Goal: Task Accomplishment & Management: Use online tool/utility

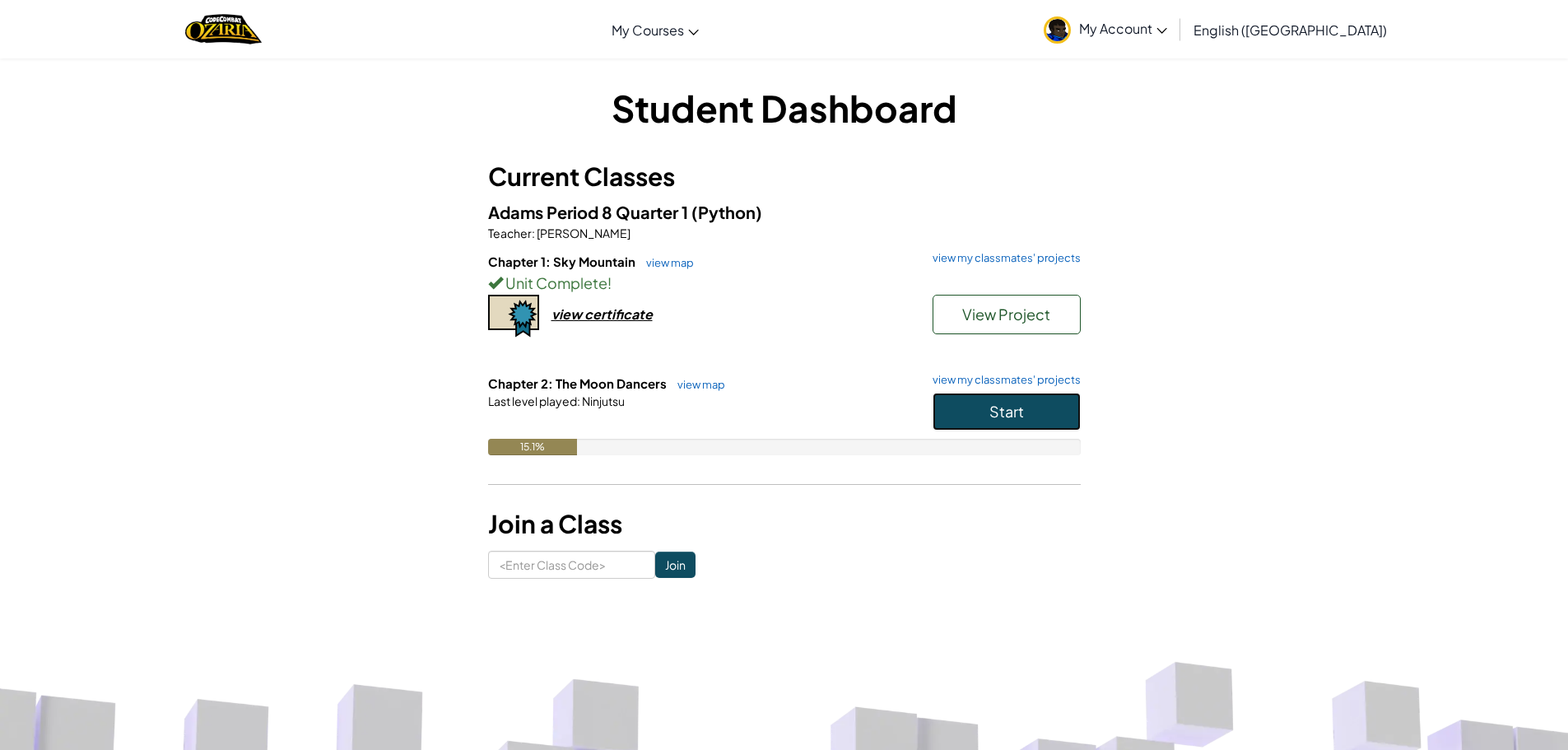
click at [989, 412] on span "Start" at bounding box center [1006, 411] width 35 height 19
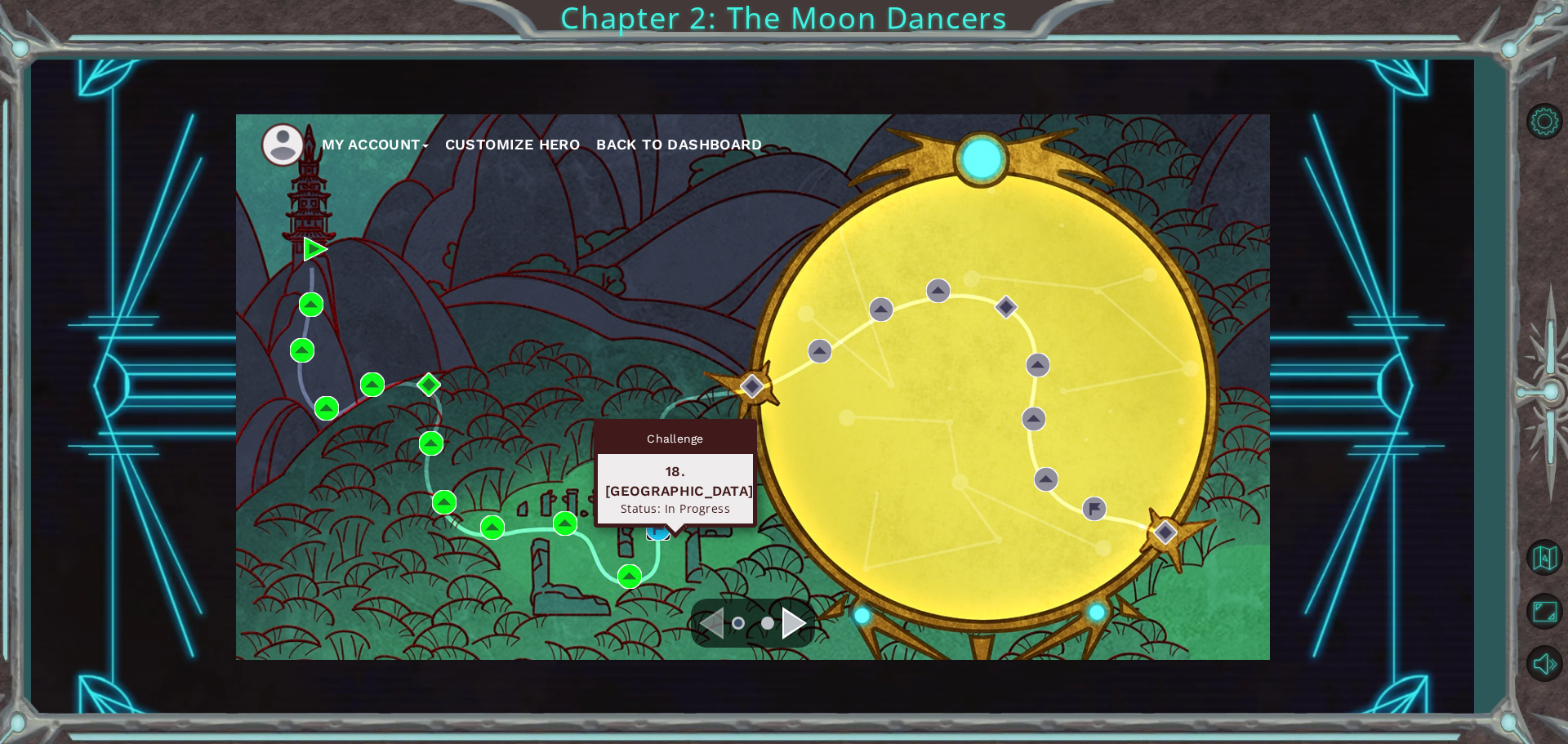
click at [653, 524] on img at bounding box center [658, 528] width 25 height 25
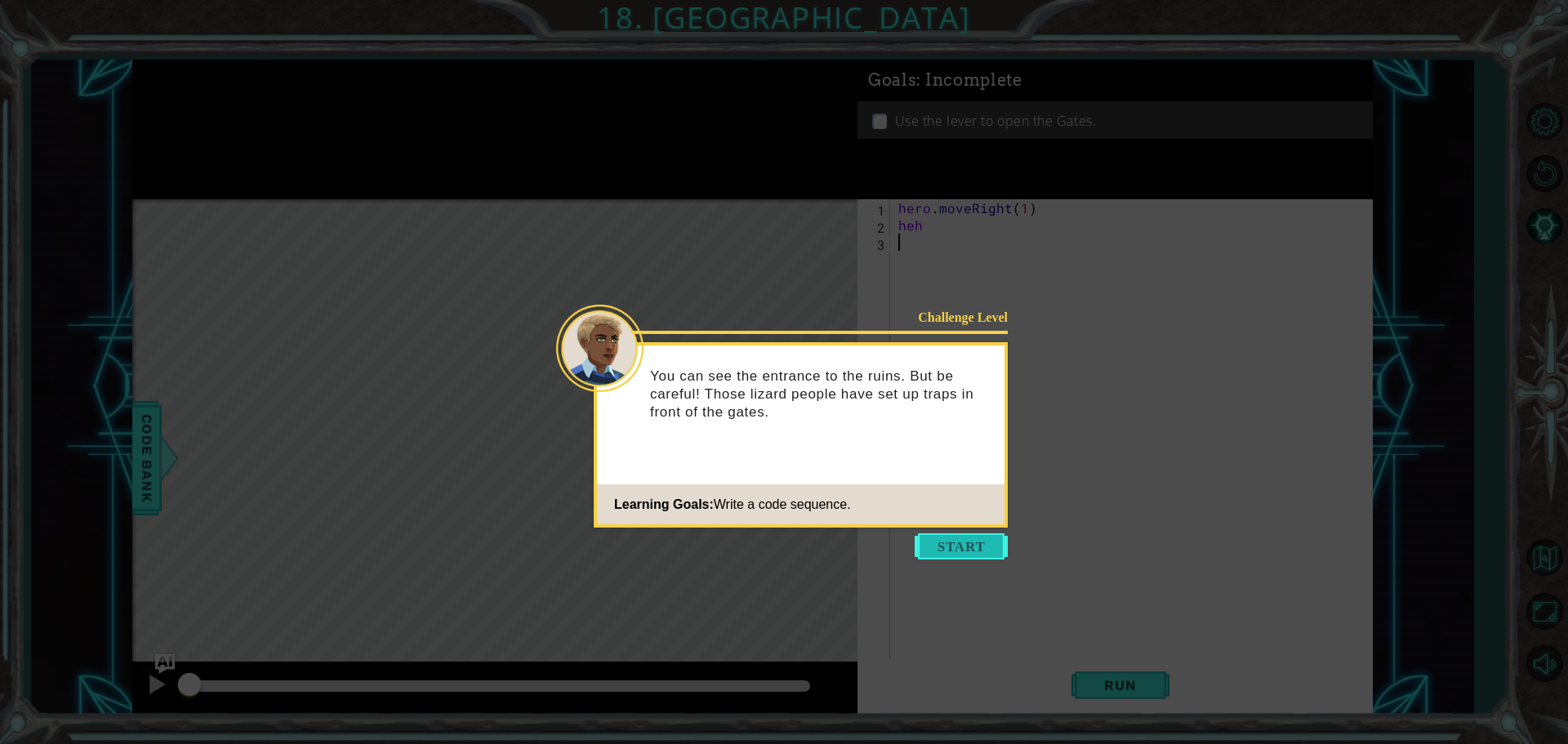
click at [935, 549] on button "Start" at bounding box center [961, 547] width 93 height 26
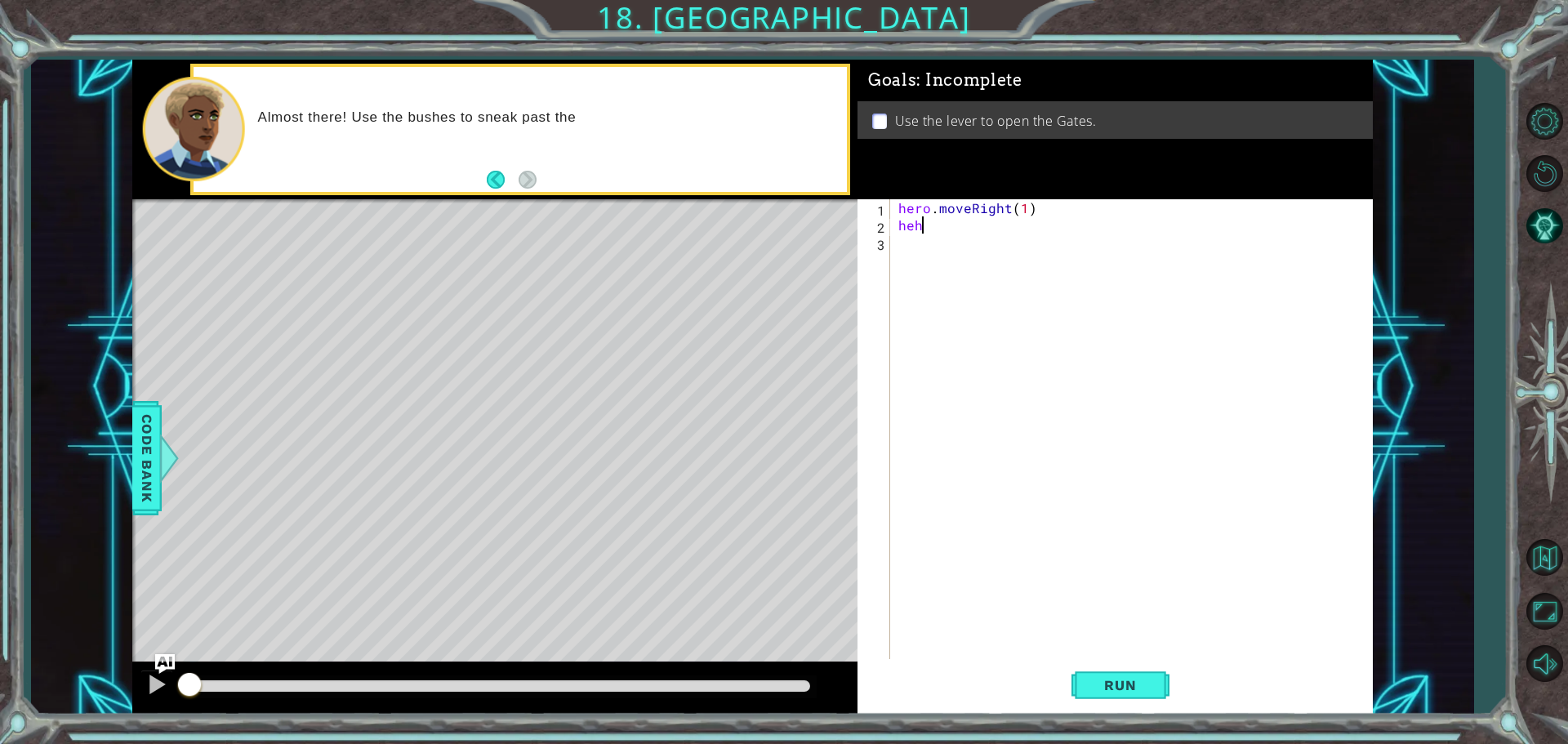
click at [924, 229] on div "hero . moveRight ( 1 ) heh" at bounding box center [1135, 448] width 481 height 497
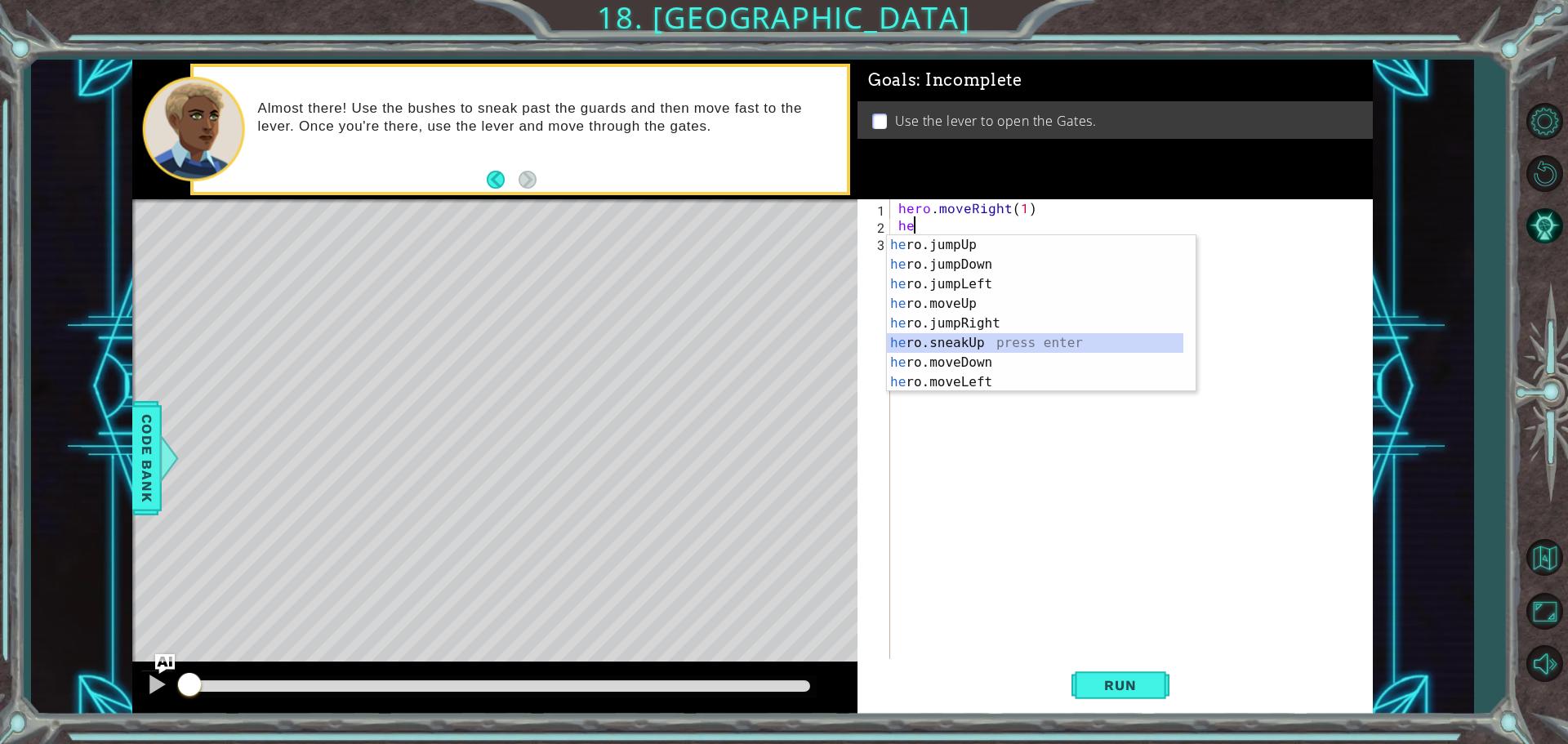
click at [957, 346] on div "he ro.jumpUp press enter he ro.jumpDown press enter he ro.jumpLeft press enter …" at bounding box center [1034, 333] width 297 height 196
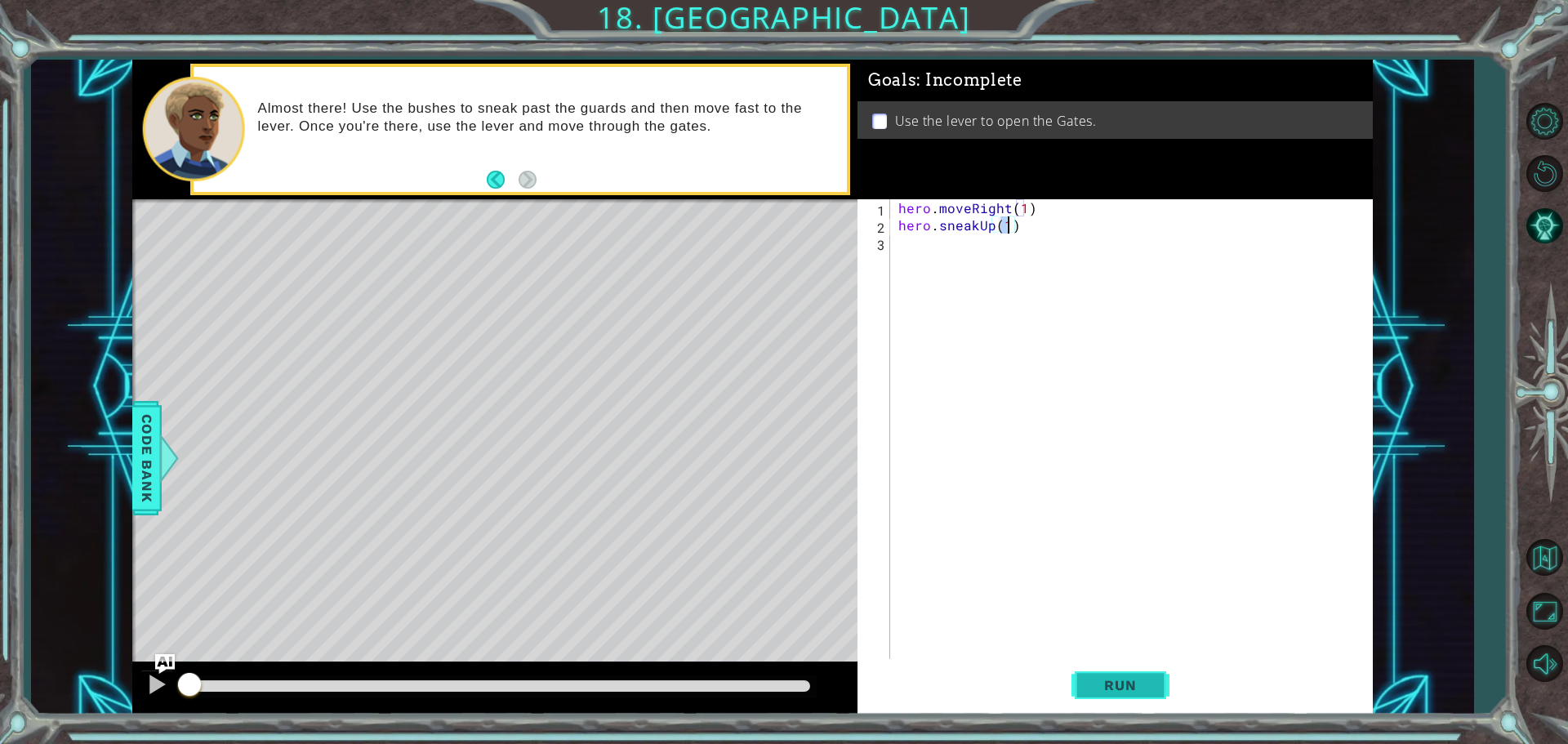
click at [1096, 691] on span "Run" at bounding box center [1119, 685] width 64 height 17
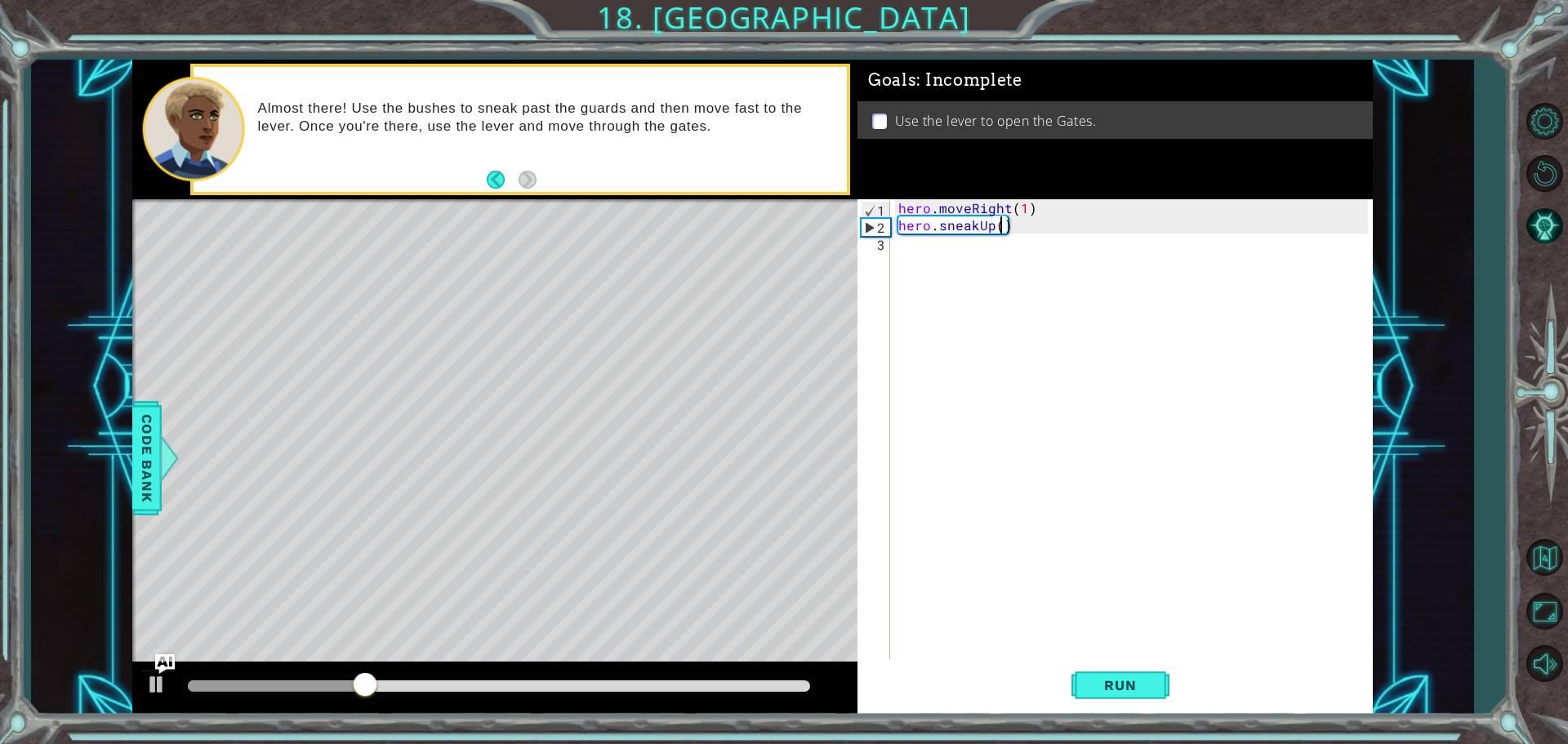
type textarea "hero.sneakUp(2)"
click at [910, 267] on div "hero . moveRight ( 1 ) hero . sneakUp ( 2 )" at bounding box center [1135, 448] width 481 height 497
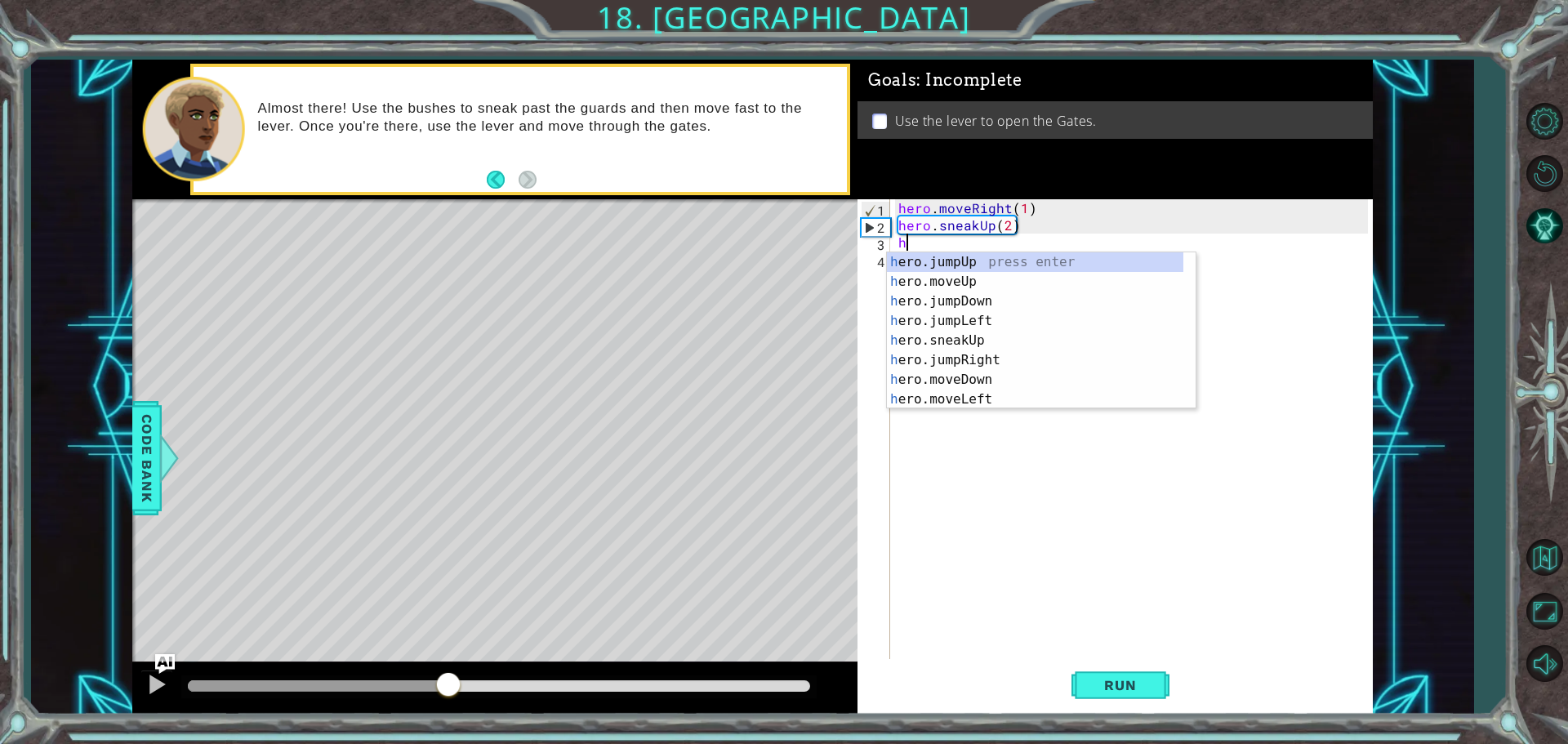
type textarea "h"
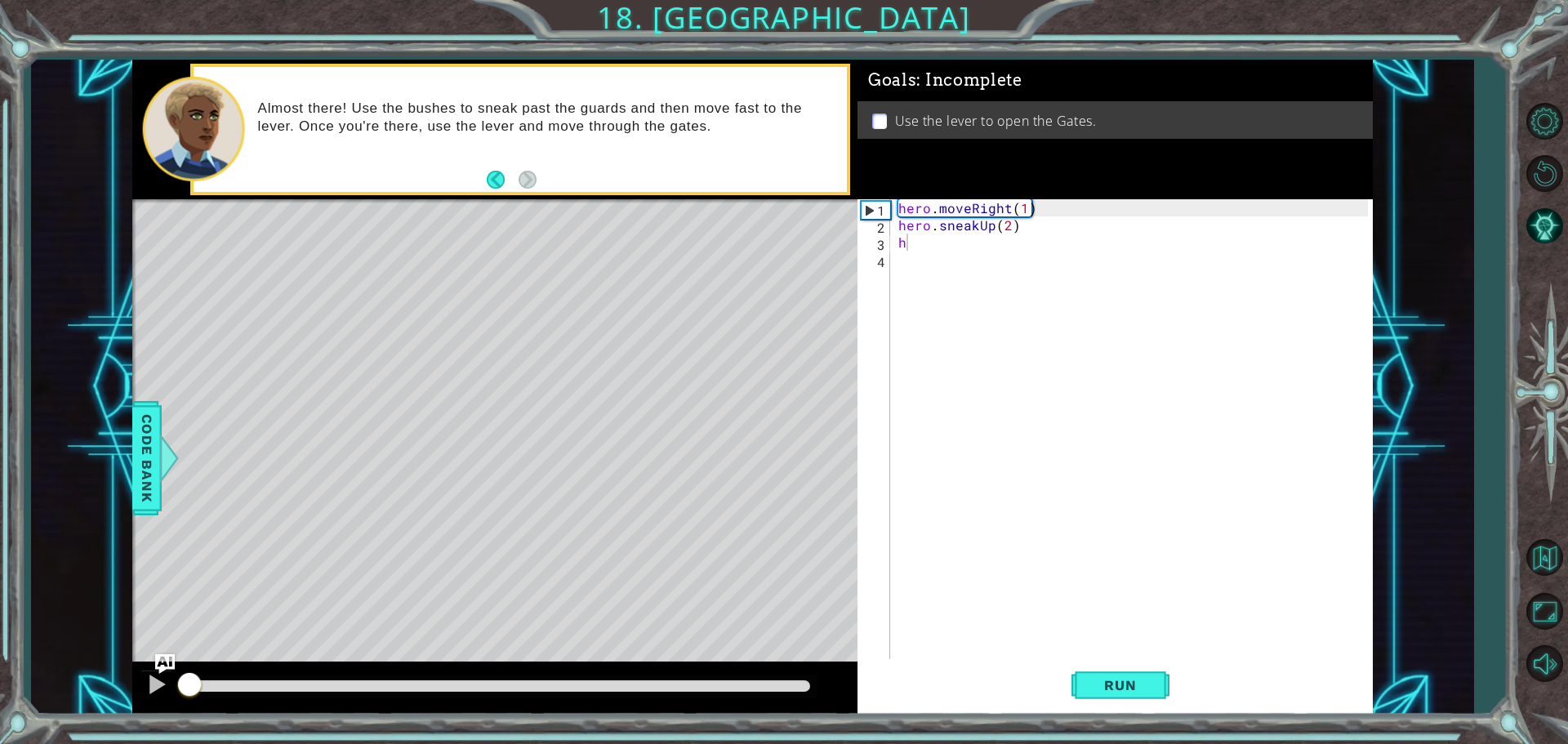
drag, startPoint x: 295, startPoint y: 723, endPoint x: 0, endPoint y: 737, distance: 295.3
drag, startPoint x: 0, startPoint y: 737, endPoint x: 305, endPoint y: 677, distance: 310.8
click at [306, 677] on div at bounding box center [499, 687] width 635 height 23
drag, startPoint x: 200, startPoint y: 682, endPoint x: 162, endPoint y: 686, distance: 38.2
click at [162, 686] on div at bounding box center [494, 688] width 725 height 52
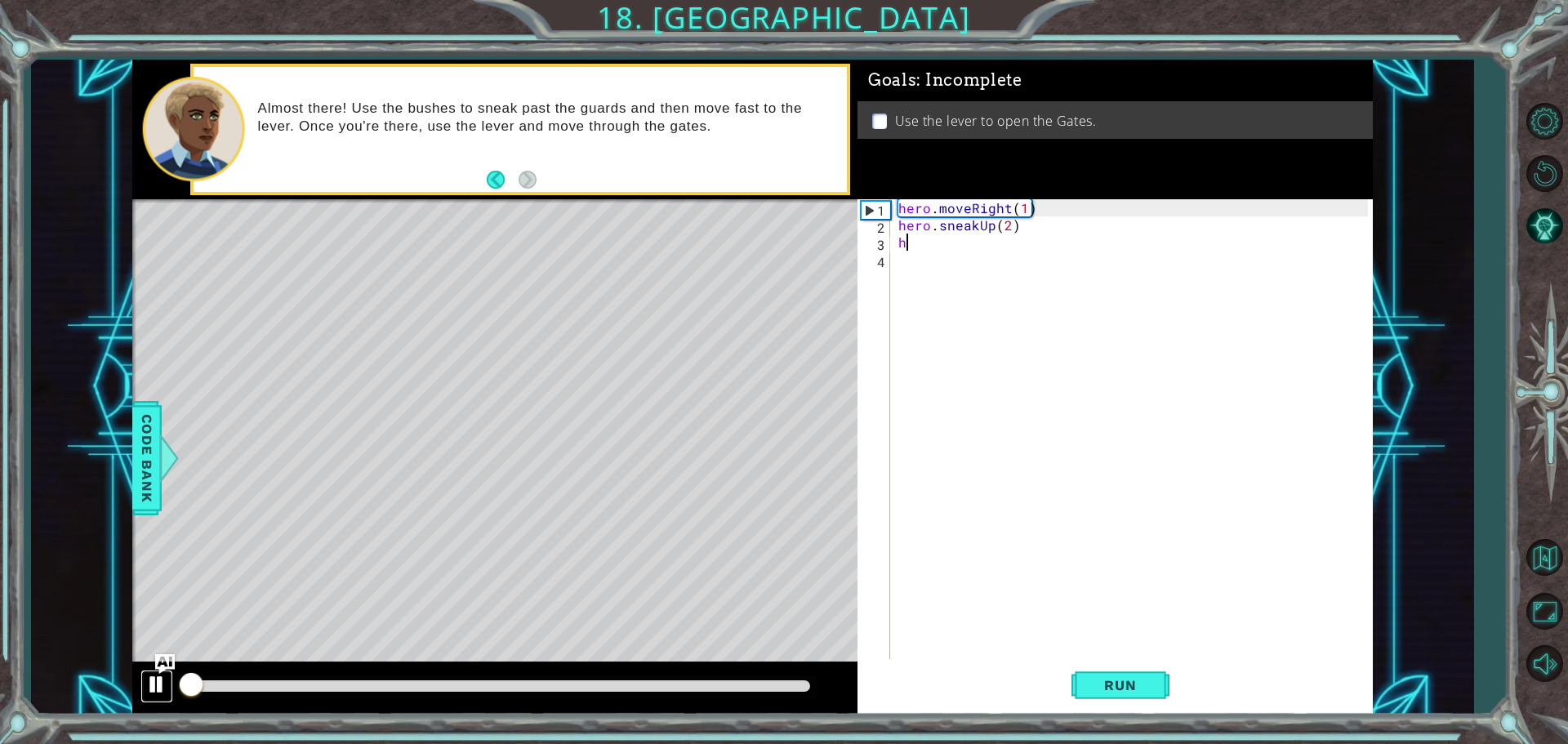
click at [157, 682] on div at bounding box center [157, 685] width 22 height 22
click at [917, 250] on div "hero . moveRight ( 1 ) hero . sneakUp ( 2 ) h" at bounding box center [1135, 448] width 481 height 497
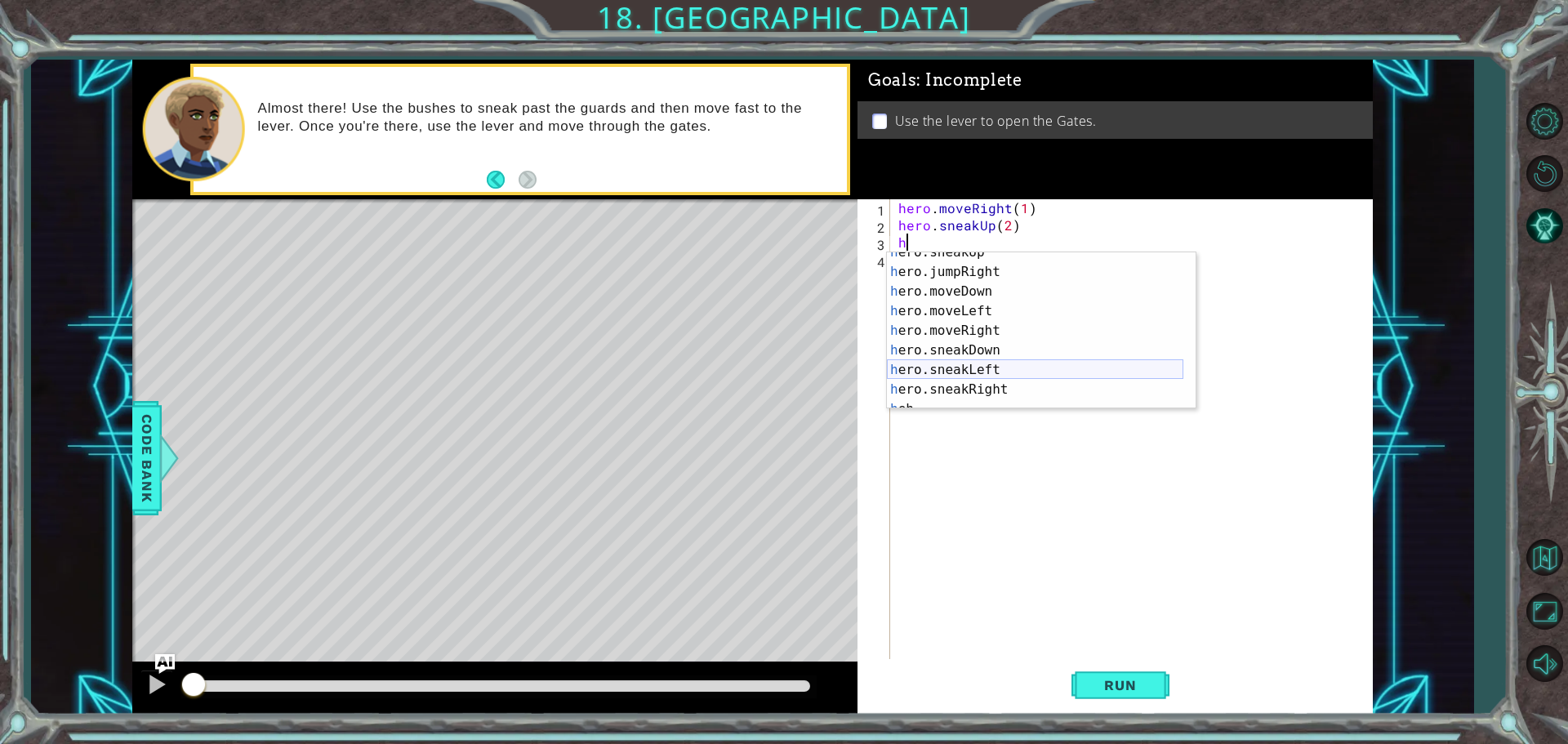
scroll to position [137, 0]
click at [956, 344] on div "h ero.moveLeft press enter h ero.moveRight press enter h ero.sneakDown press en…" at bounding box center [1034, 350] width 297 height 196
type textarea "hero.sneakRight(1)"
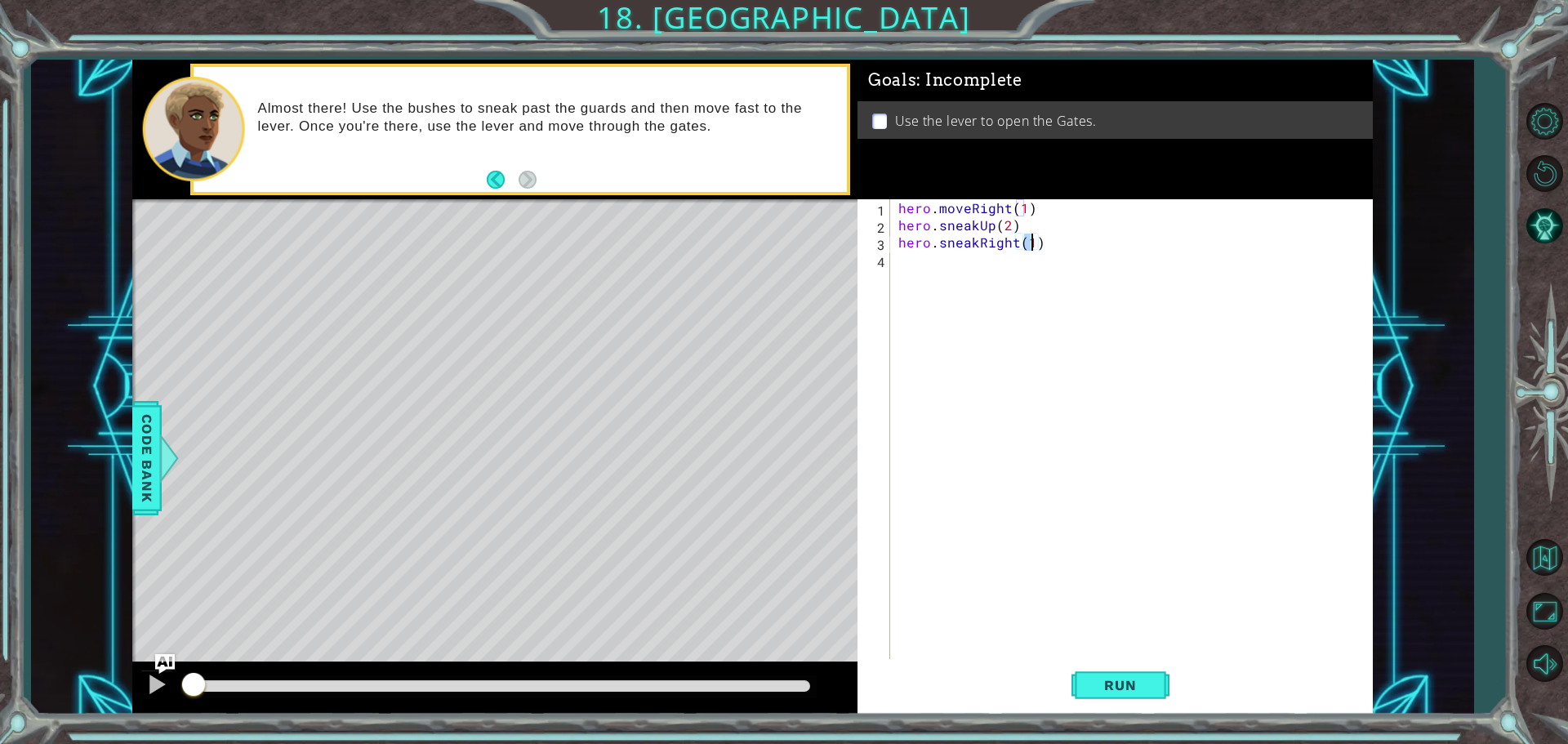
click at [943, 267] on div "hero . moveRight ( 1 ) hero . sneakUp ( 2 ) hero . sneakRight ( 1 )" at bounding box center [1135, 448] width 481 height 497
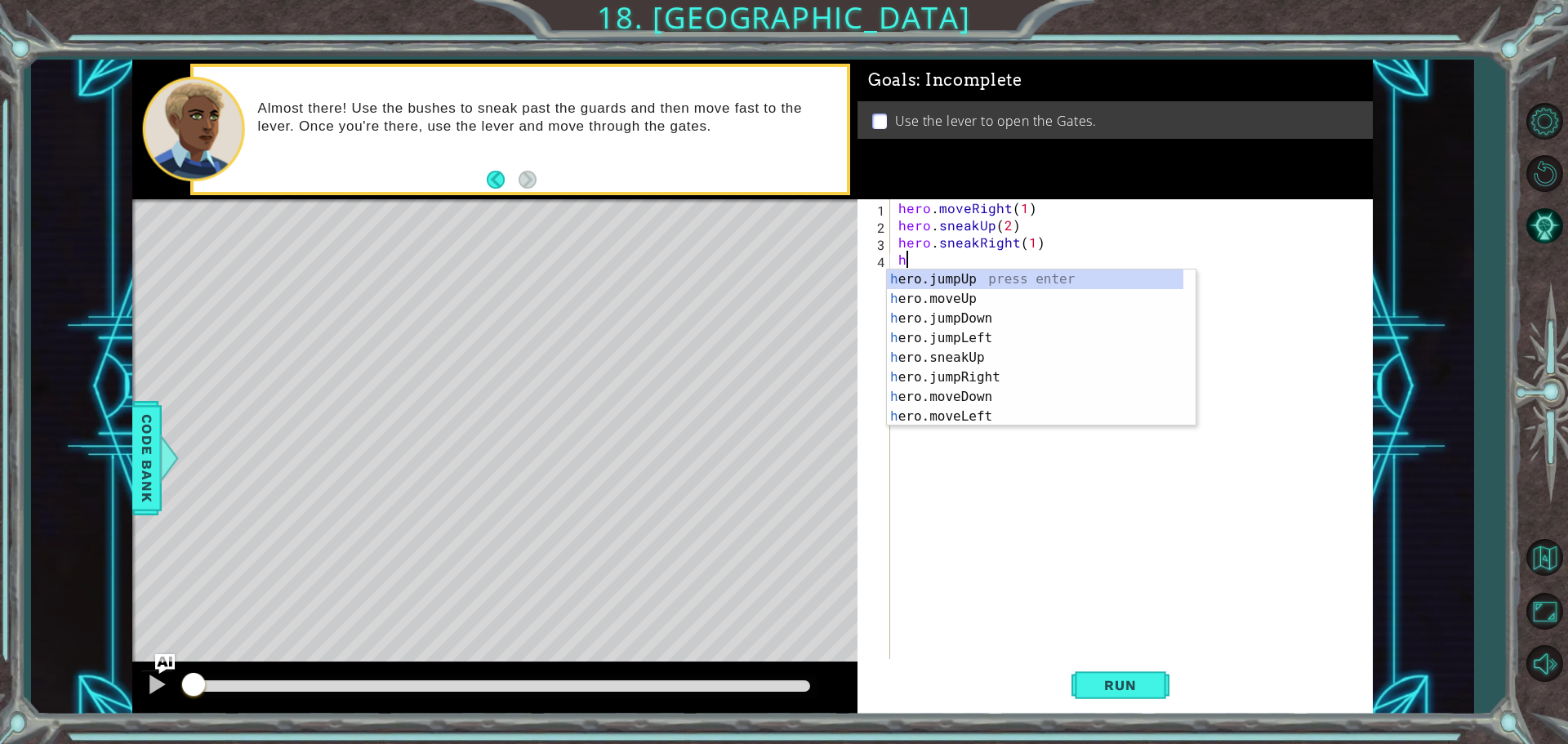
scroll to position [0, 0]
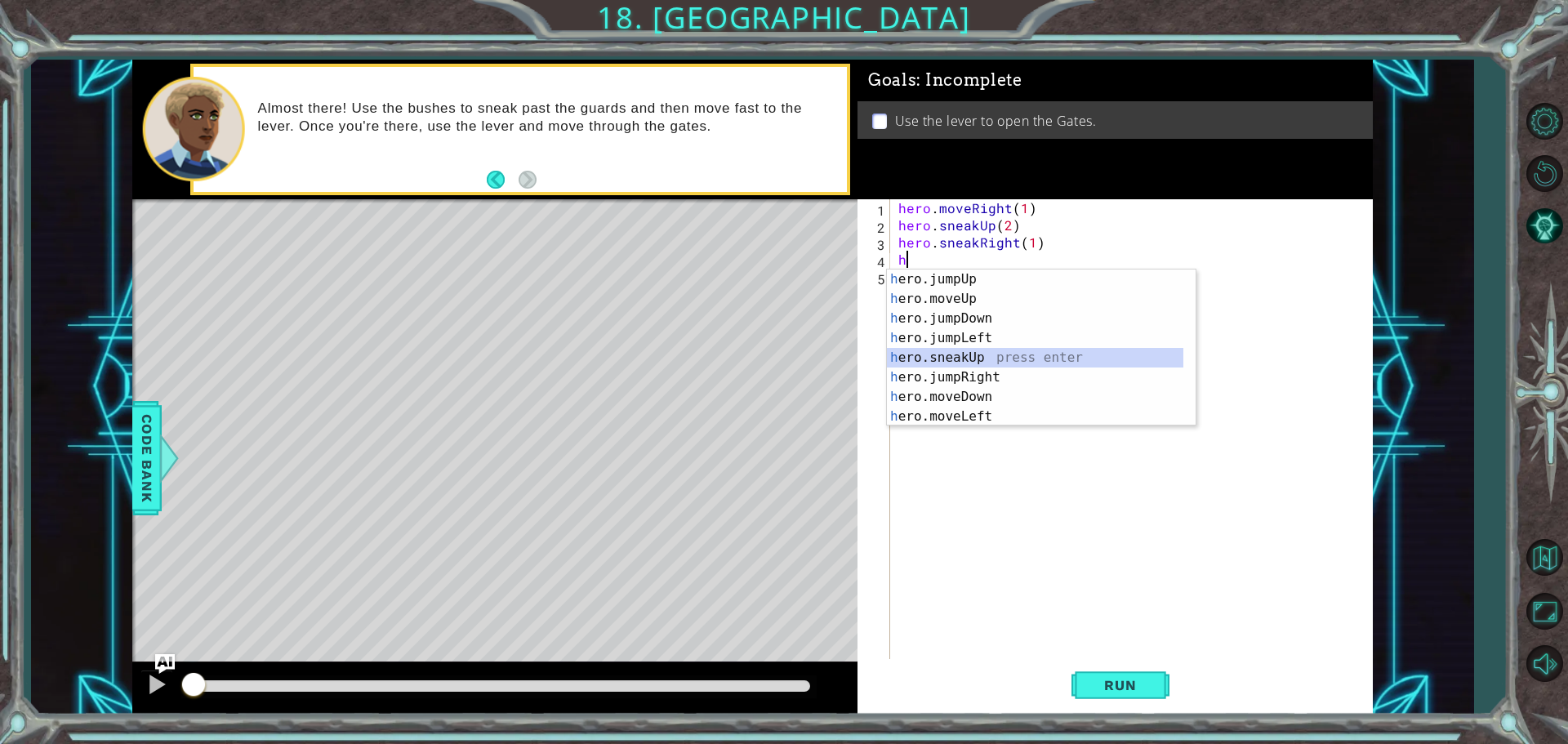
click at [956, 349] on div "h ero.jumpUp press enter h ero.moveUp press enter h ero.jumpDown press enter h …" at bounding box center [1034, 367] width 297 height 196
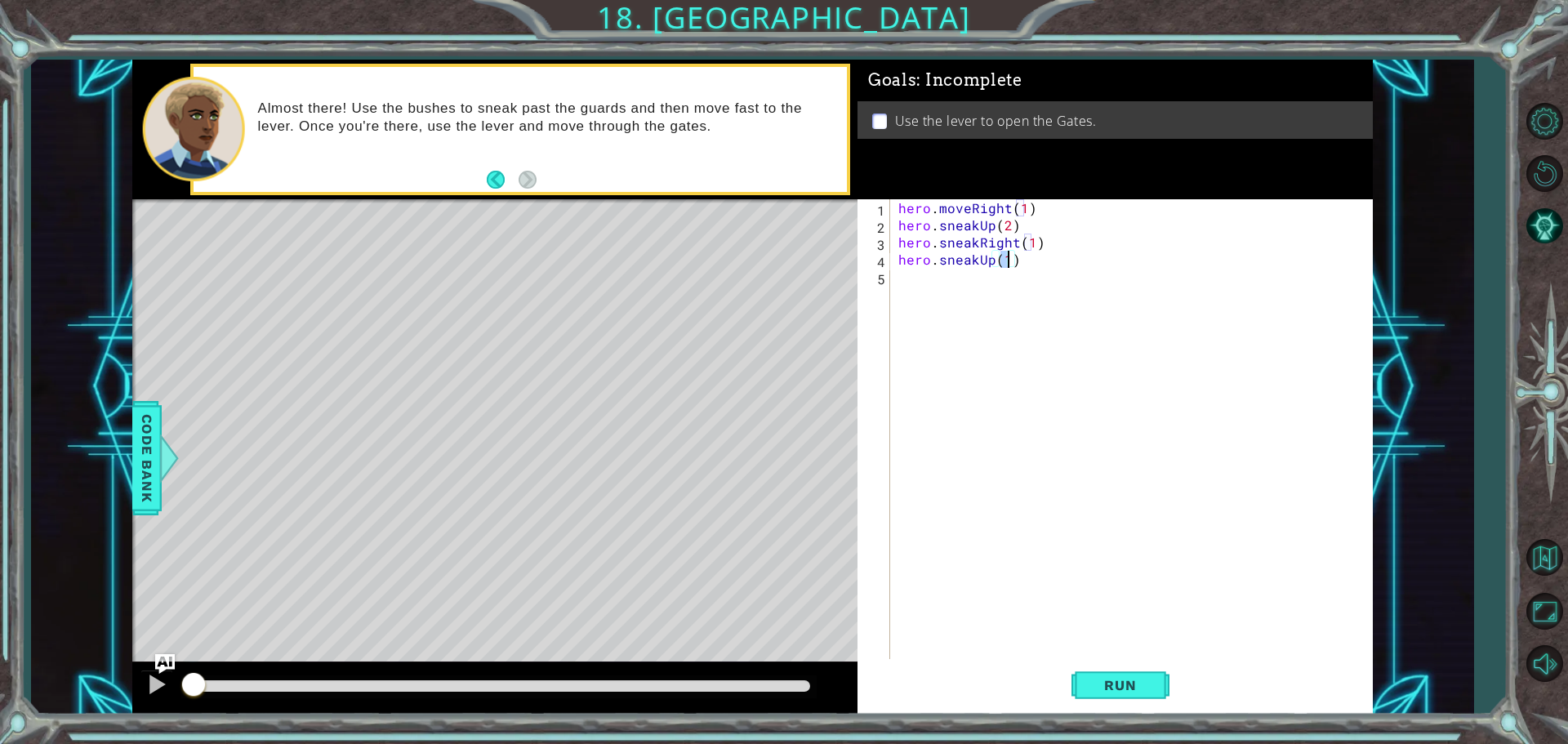
type textarea "hero.sneakUp(1)"
click at [893, 276] on div "hero.sneakUp(1) 1 2 3 4 5 hero . moveRight ( 1 ) hero . sneakUp ( 2 ) hero . sn…" at bounding box center [1111, 430] width 510 height 463
click at [901, 288] on div "hero . moveRight ( 1 ) hero . sneakUp ( 2 ) hero . sneakRight ( 1 ) hero . snea…" at bounding box center [1135, 448] width 481 height 497
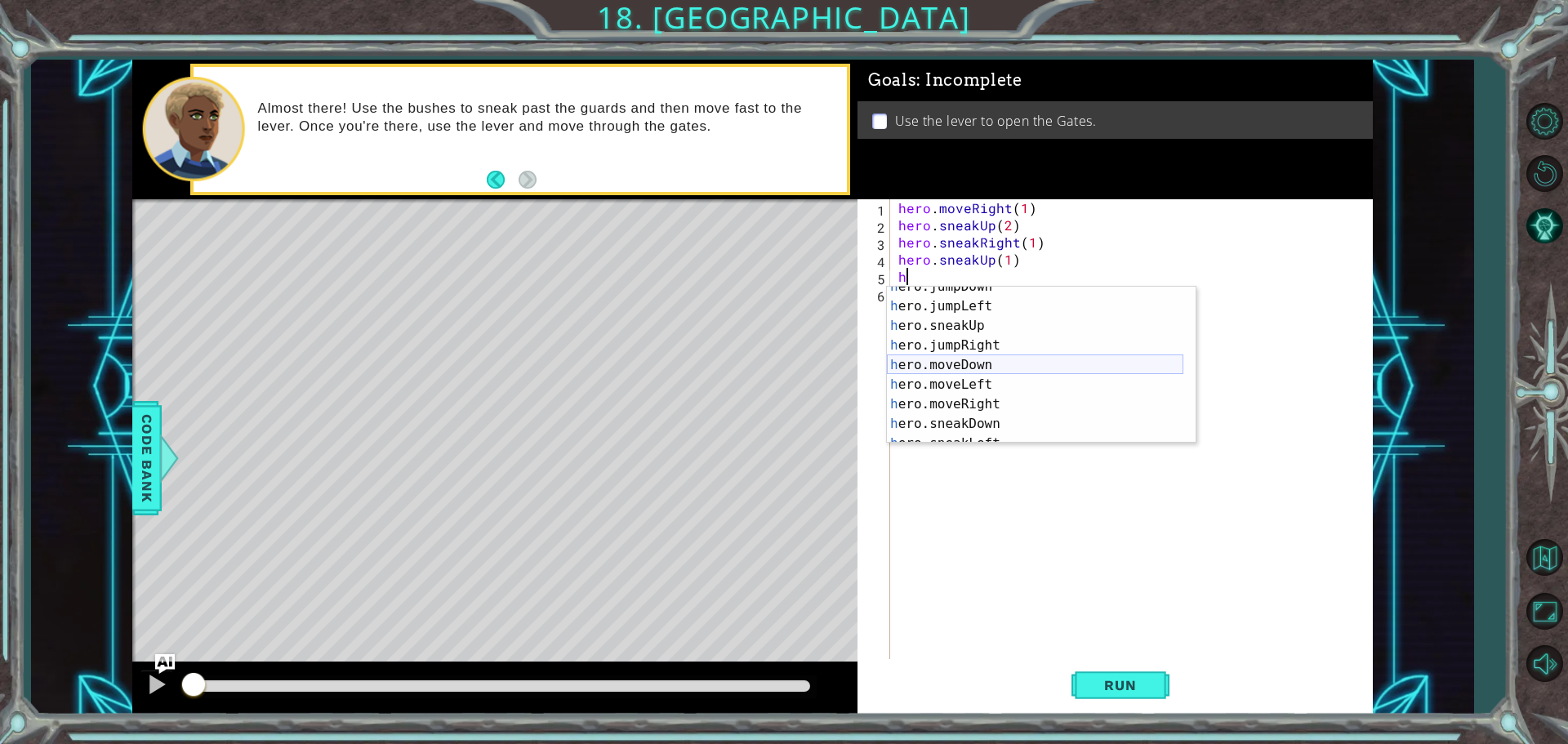
scroll to position [49, 0]
drag, startPoint x: 969, startPoint y: 398, endPoint x: 969, endPoint y: 339, distance: 59.0
click at [969, 395] on div "h ero.jumpDown press enter h ero.jumpLeft press enter h ero.sneakUp press enter…" at bounding box center [1034, 375] width 297 height 196
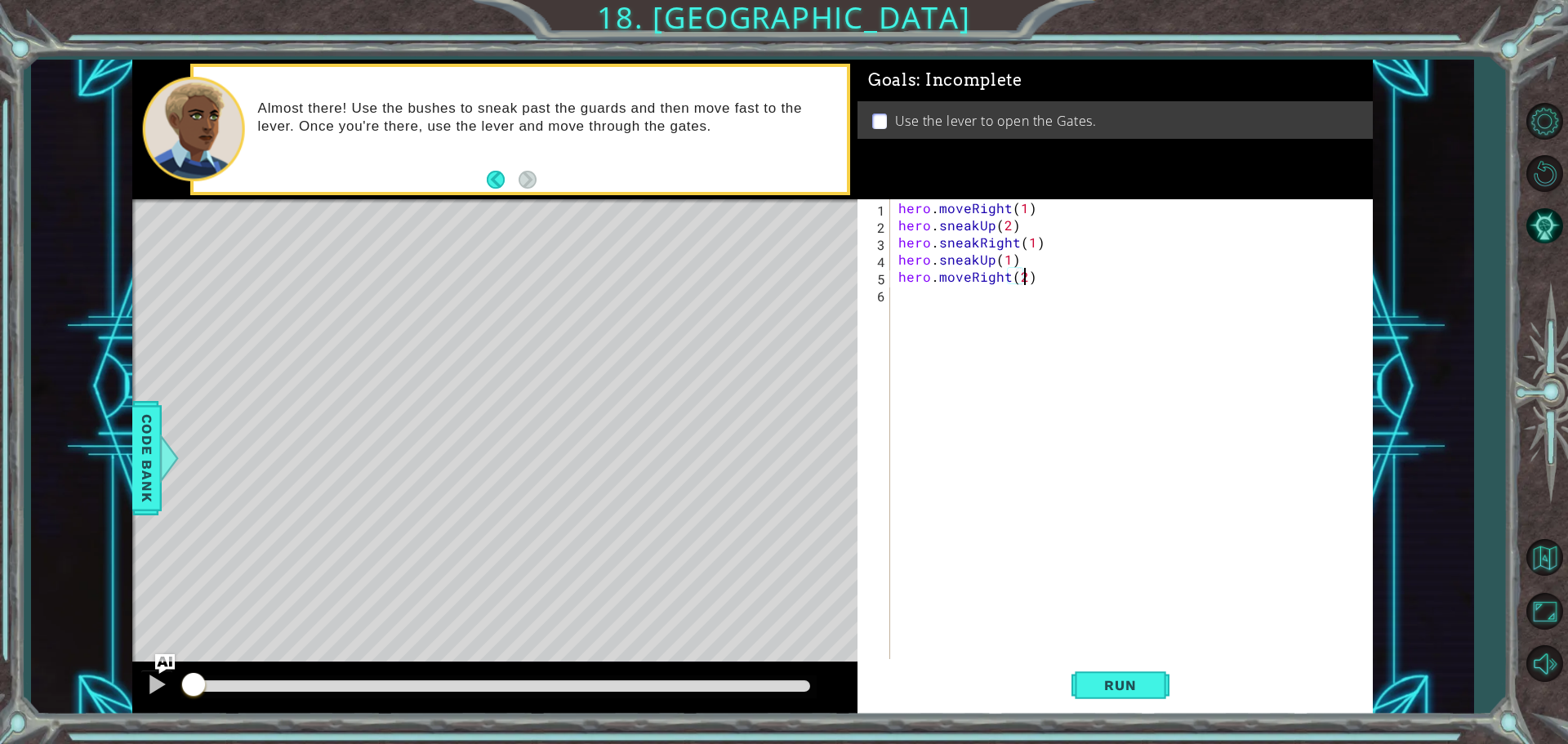
scroll to position [0, 7]
click at [1128, 677] on button "Run" at bounding box center [1119, 685] width 98 height 51
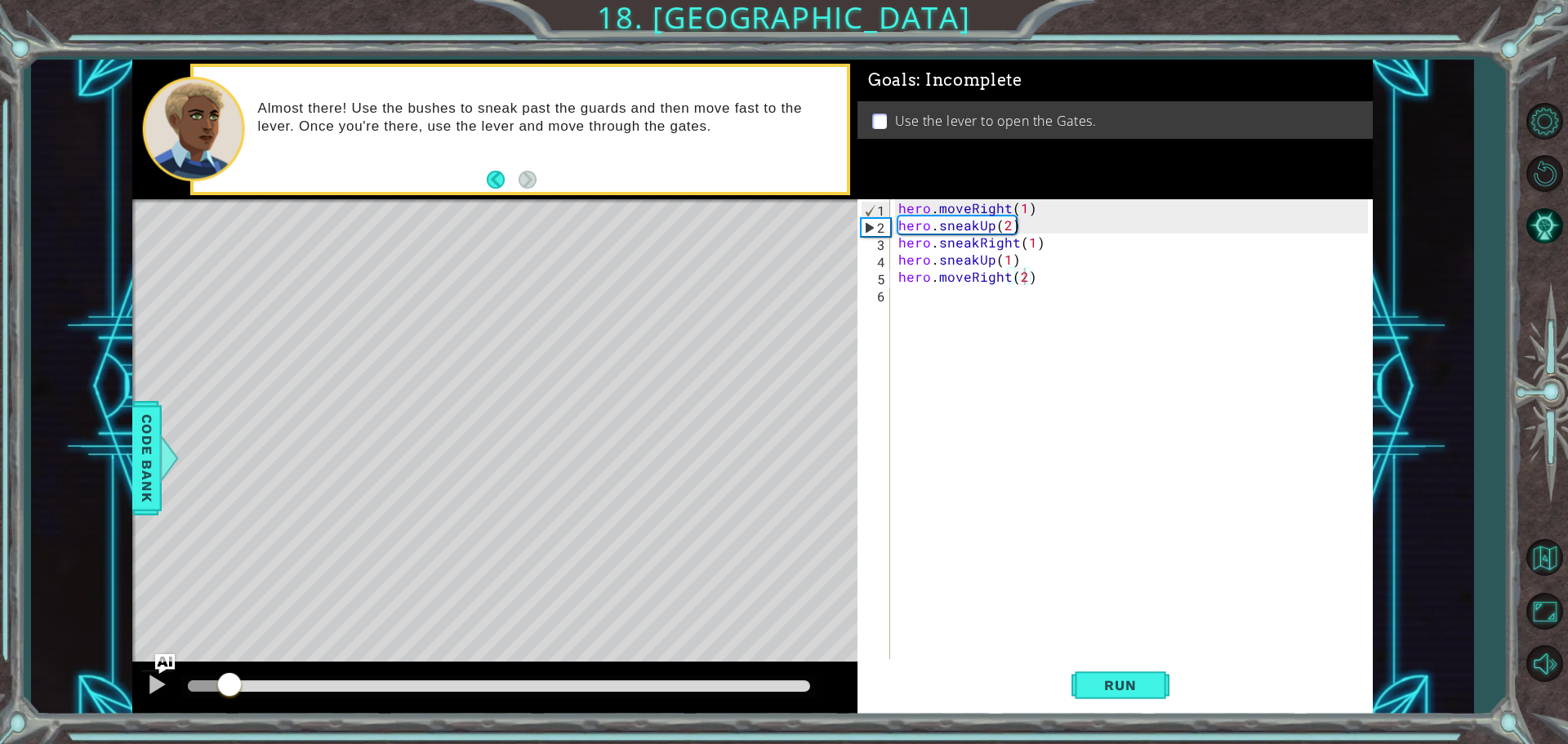
drag, startPoint x: 297, startPoint y: 642, endPoint x: 213, endPoint y: 663, distance: 86.6
drag, startPoint x: 213, startPoint y: 663, endPoint x: 181, endPoint y: 686, distance: 39.4
click at [181, 686] on div at bounding box center [499, 687] width 635 height 23
click at [189, 674] on div at bounding box center [494, 688] width 725 height 52
drag, startPoint x: 235, startPoint y: 691, endPoint x: 150, endPoint y: 689, distance: 85.0
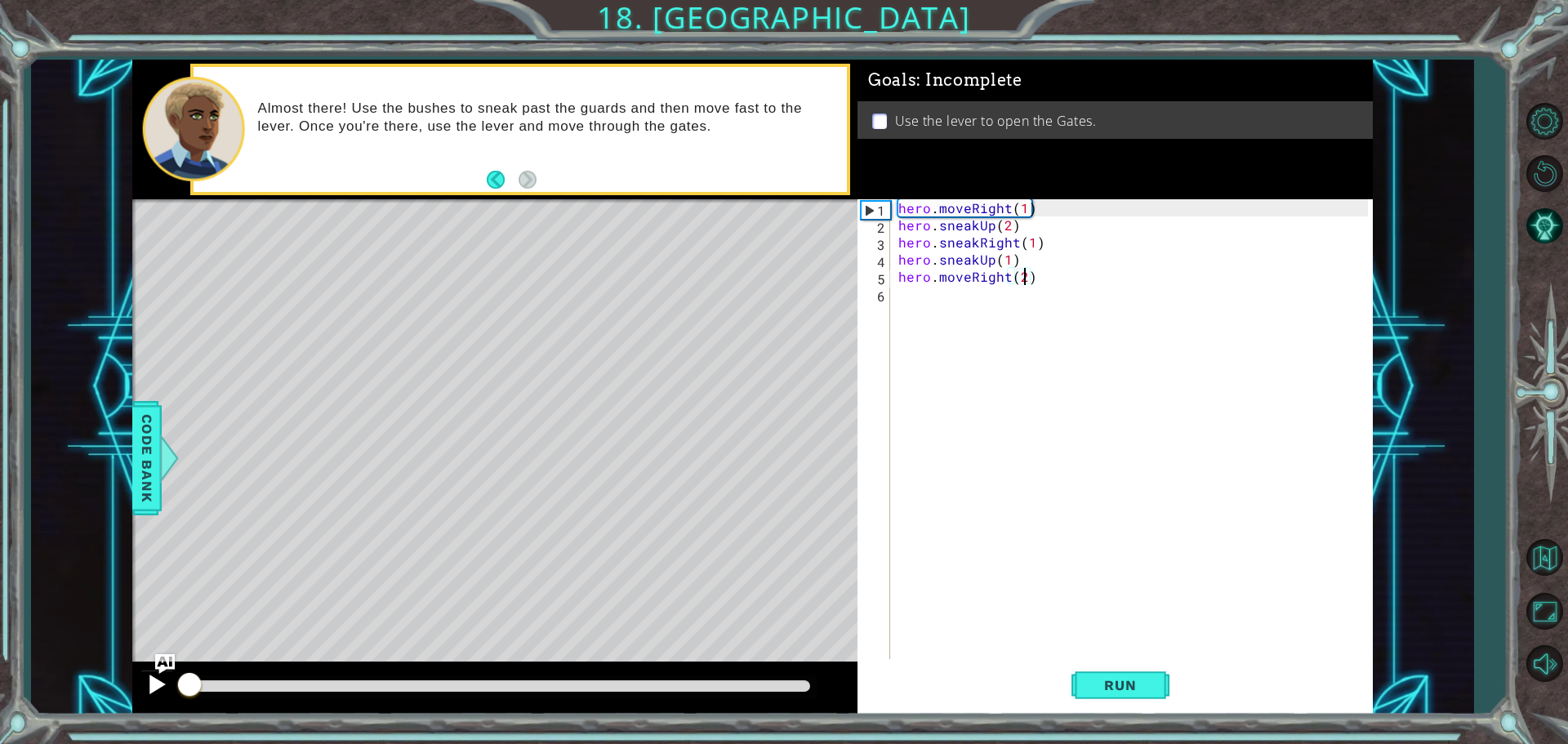
click at [150, 689] on div at bounding box center [494, 688] width 725 height 52
click at [0, 0] on div at bounding box center [0, 0] width 0 height 0
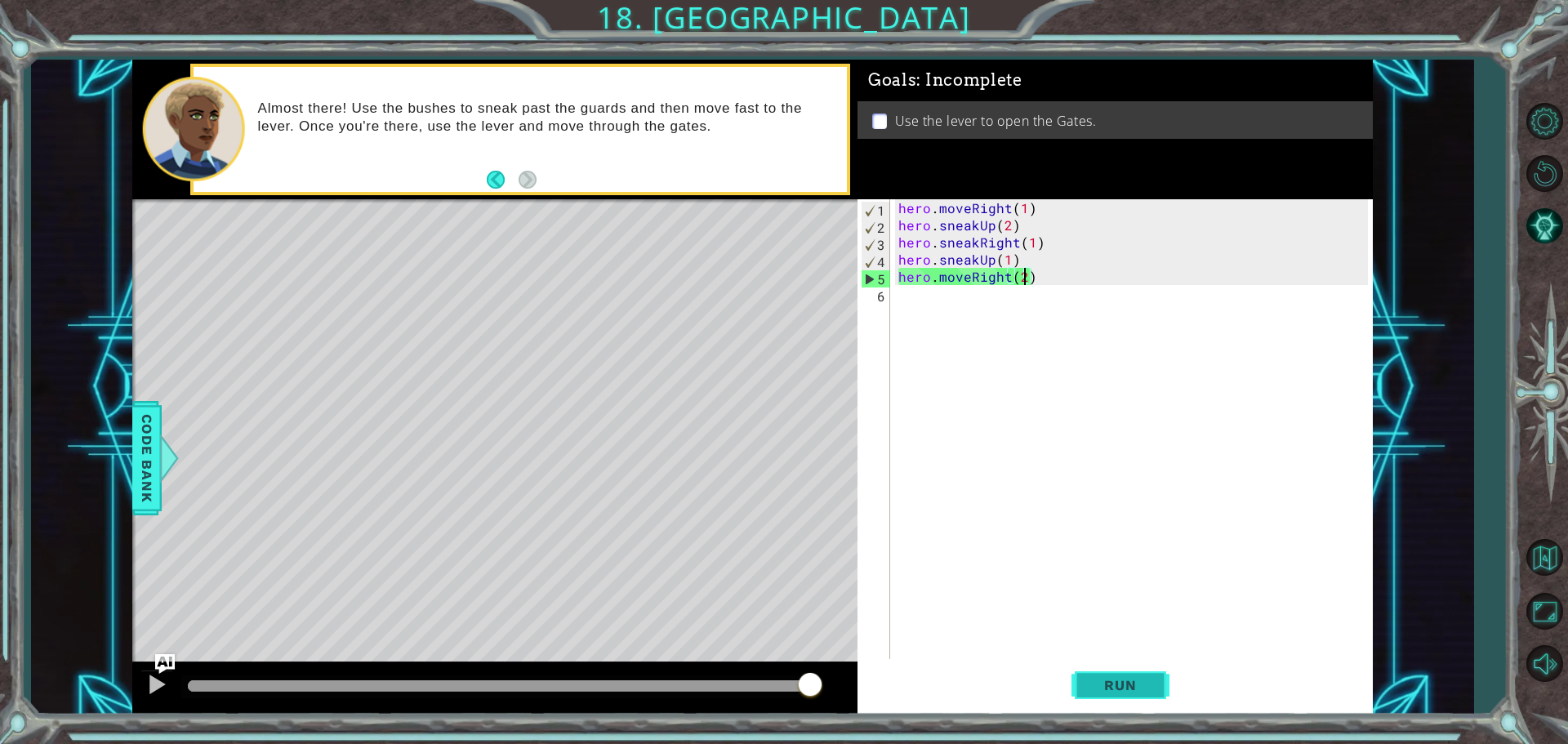
drag, startPoint x: 194, startPoint y: 689, endPoint x: 1103, endPoint y: 709, distance: 909.2
click at [1103, 709] on div "1 ההההההההההההההההההההההההההההההההההההההההההההההההההההההההההההההההההההההההההההה…" at bounding box center [752, 387] width 1241 height 655
click at [1036, 278] on div "hero . moveRight ( 1 ) hero . sneakUp ( 2 ) hero . sneakRight ( 1 ) hero . snea…" at bounding box center [1135, 448] width 481 height 497
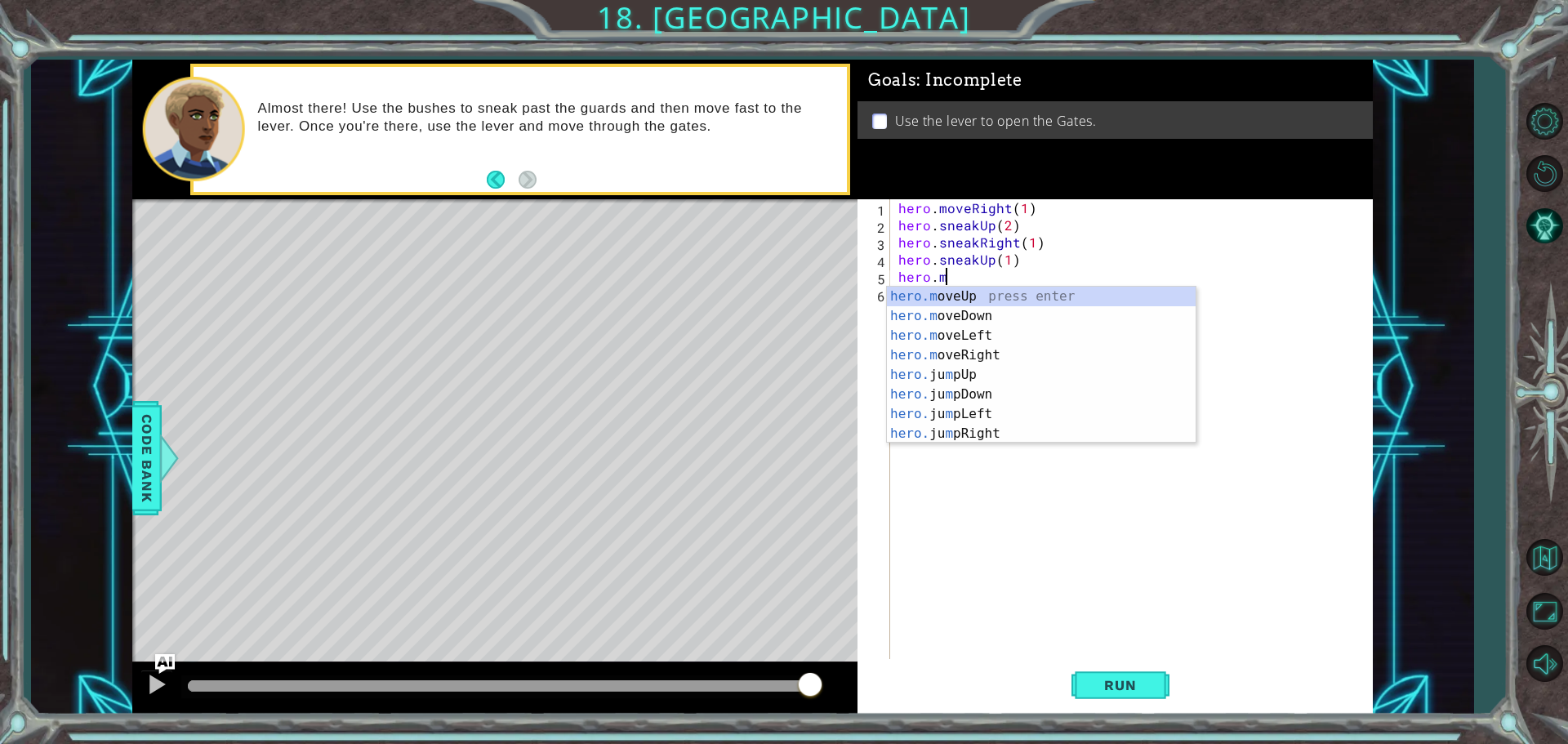
scroll to position [0, 0]
type textarea "hero"
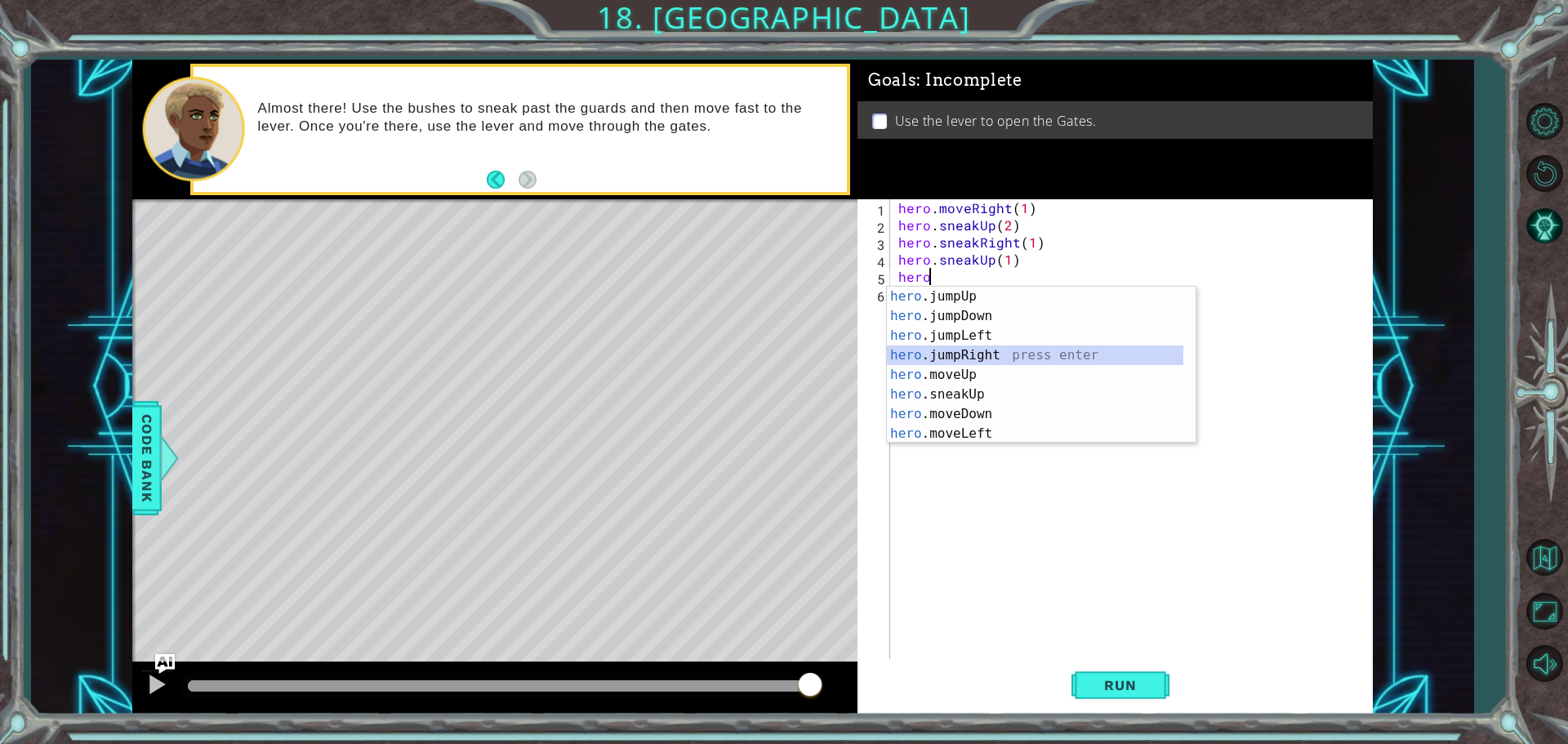
click at [1026, 353] on div "hero .jumpUp press enter hero .jumpDown press enter hero .jumpLeft press enter …" at bounding box center [1034, 385] width 297 height 196
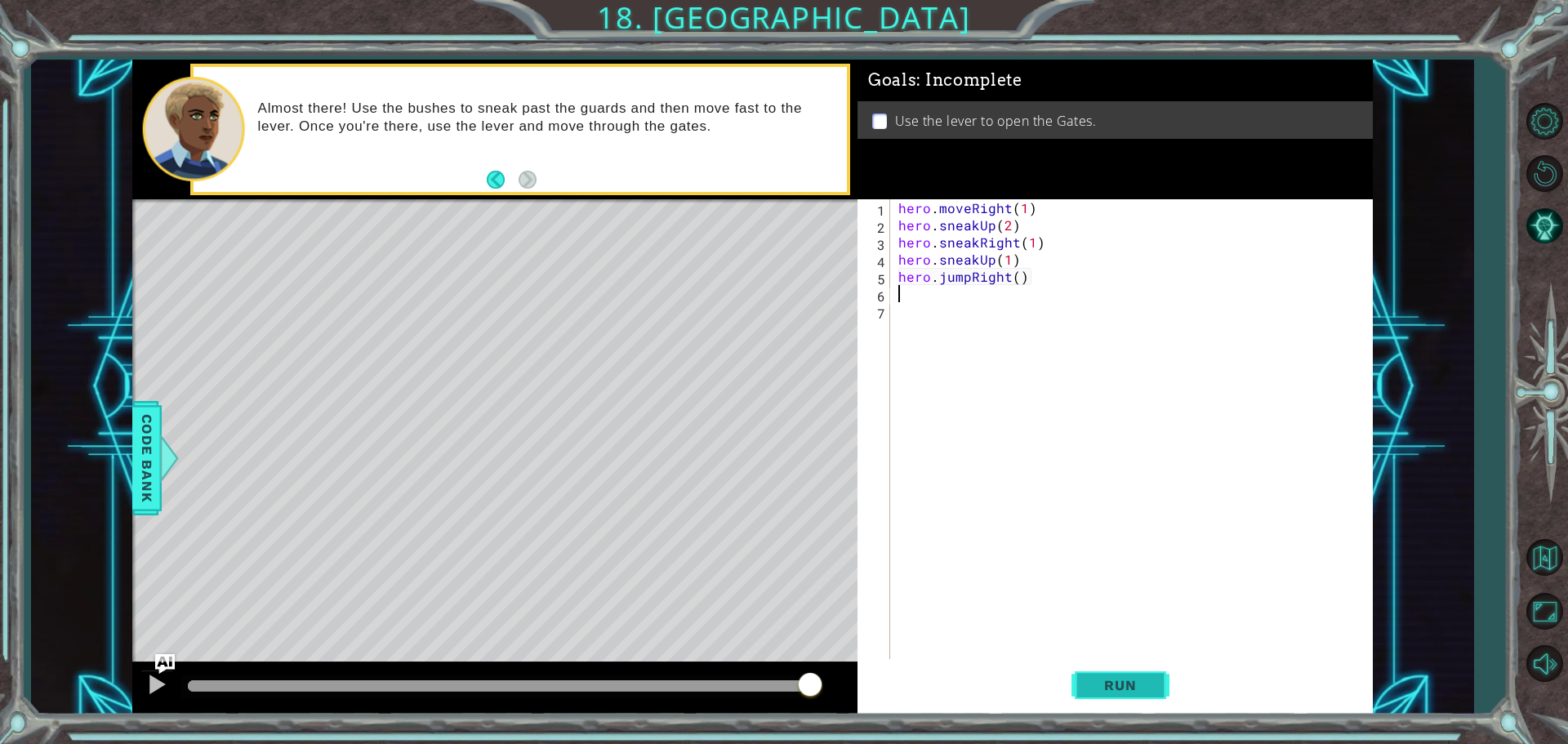
click at [1091, 699] on button "Run" at bounding box center [1119, 685] width 98 height 51
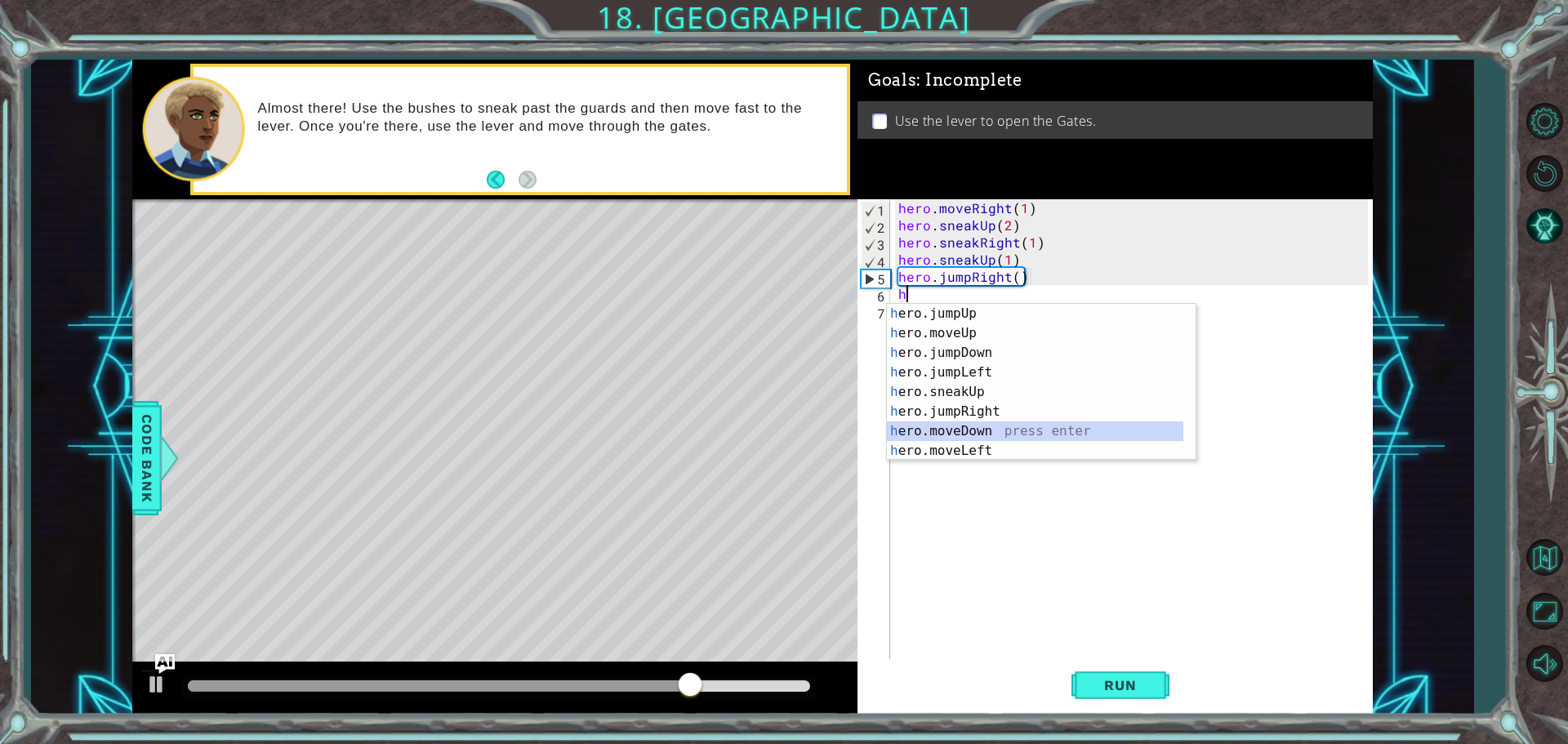
click at [999, 425] on div "h ero.jumpUp press enter h ero.moveUp press enter h ero.jumpDown press enter h …" at bounding box center [1034, 402] width 297 height 196
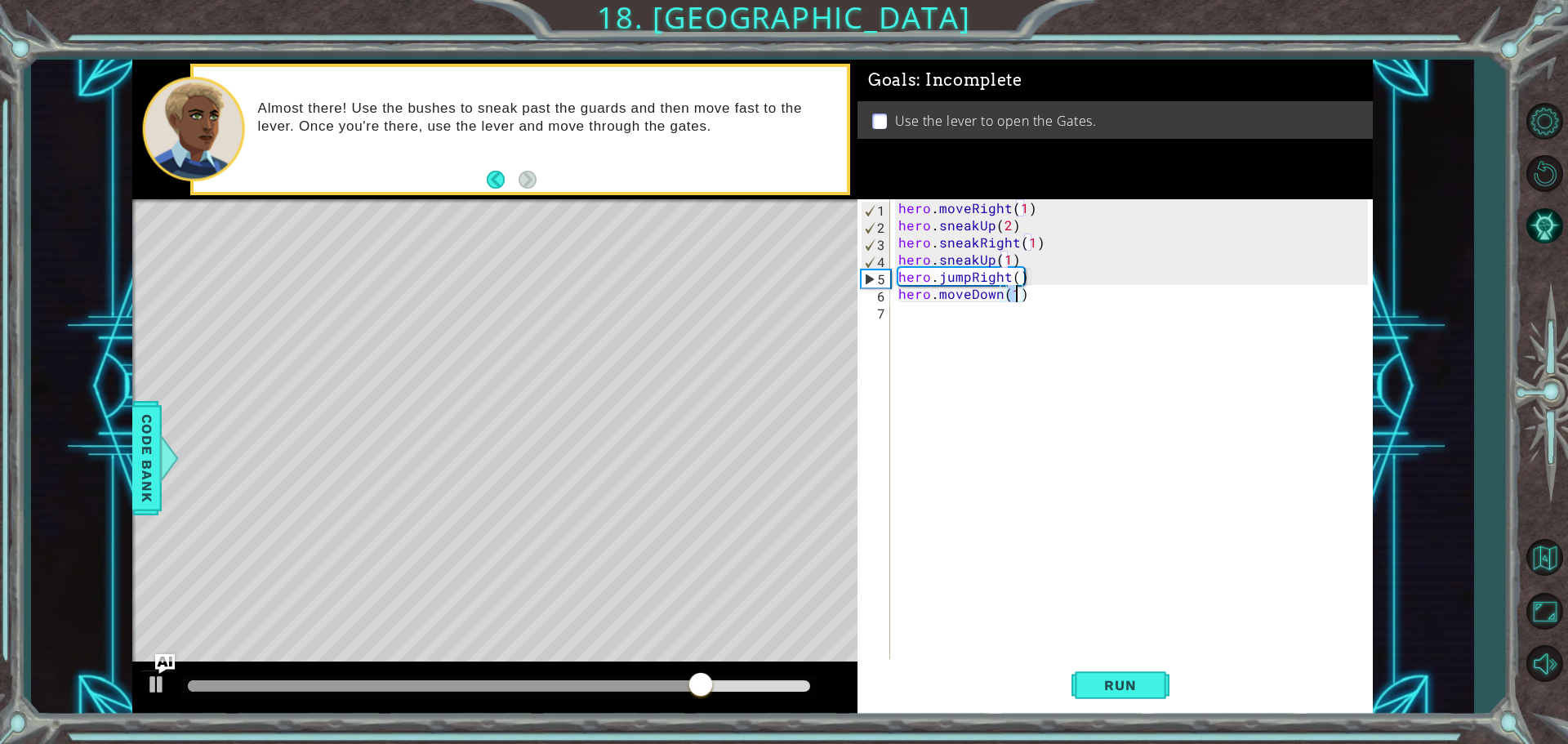
click at [921, 326] on div "hero . moveRight ( 1 ) hero . sneakUp ( 2 ) hero . sneakRight ( 1 ) hero . snea…" at bounding box center [1135, 448] width 481 height 497
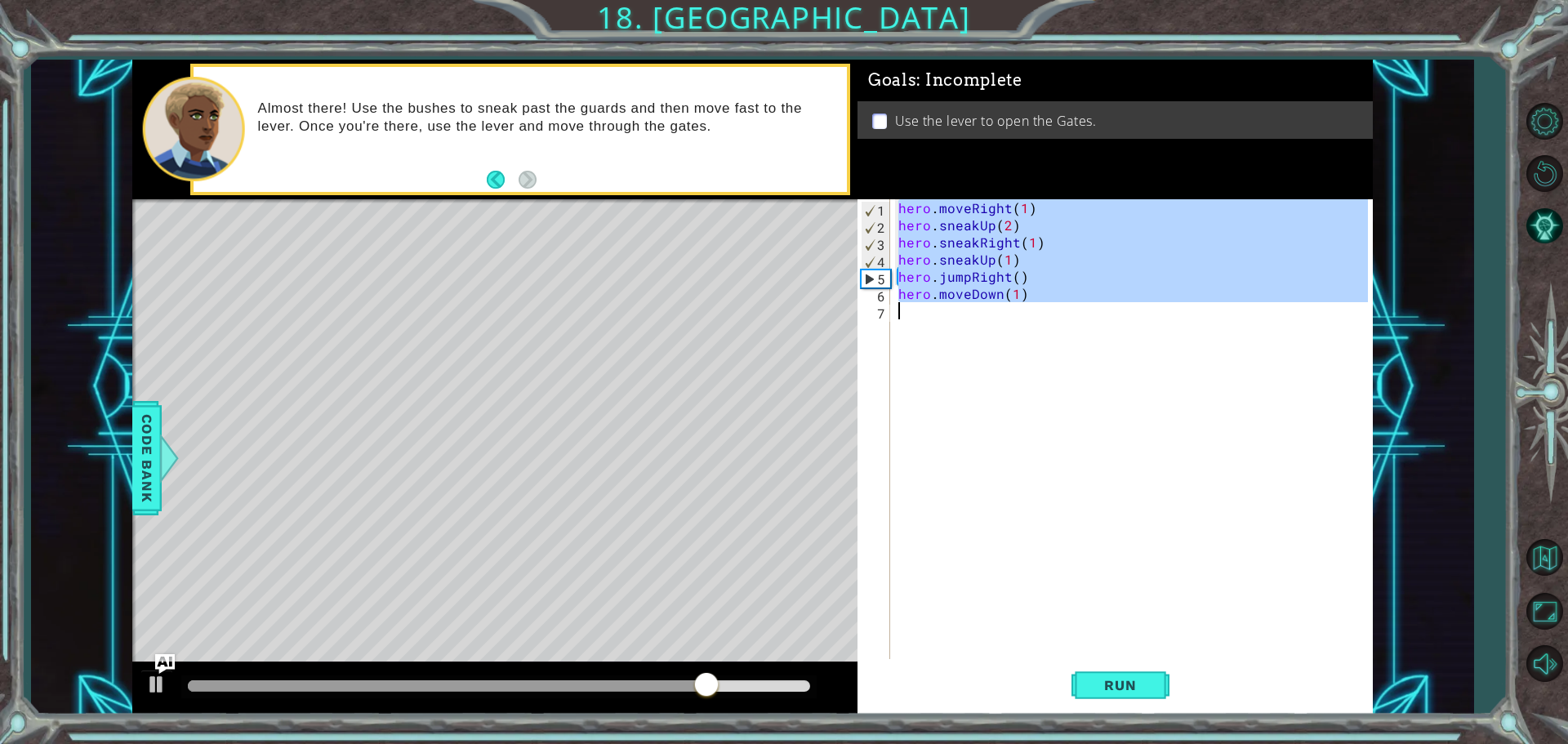
type textarea "h"
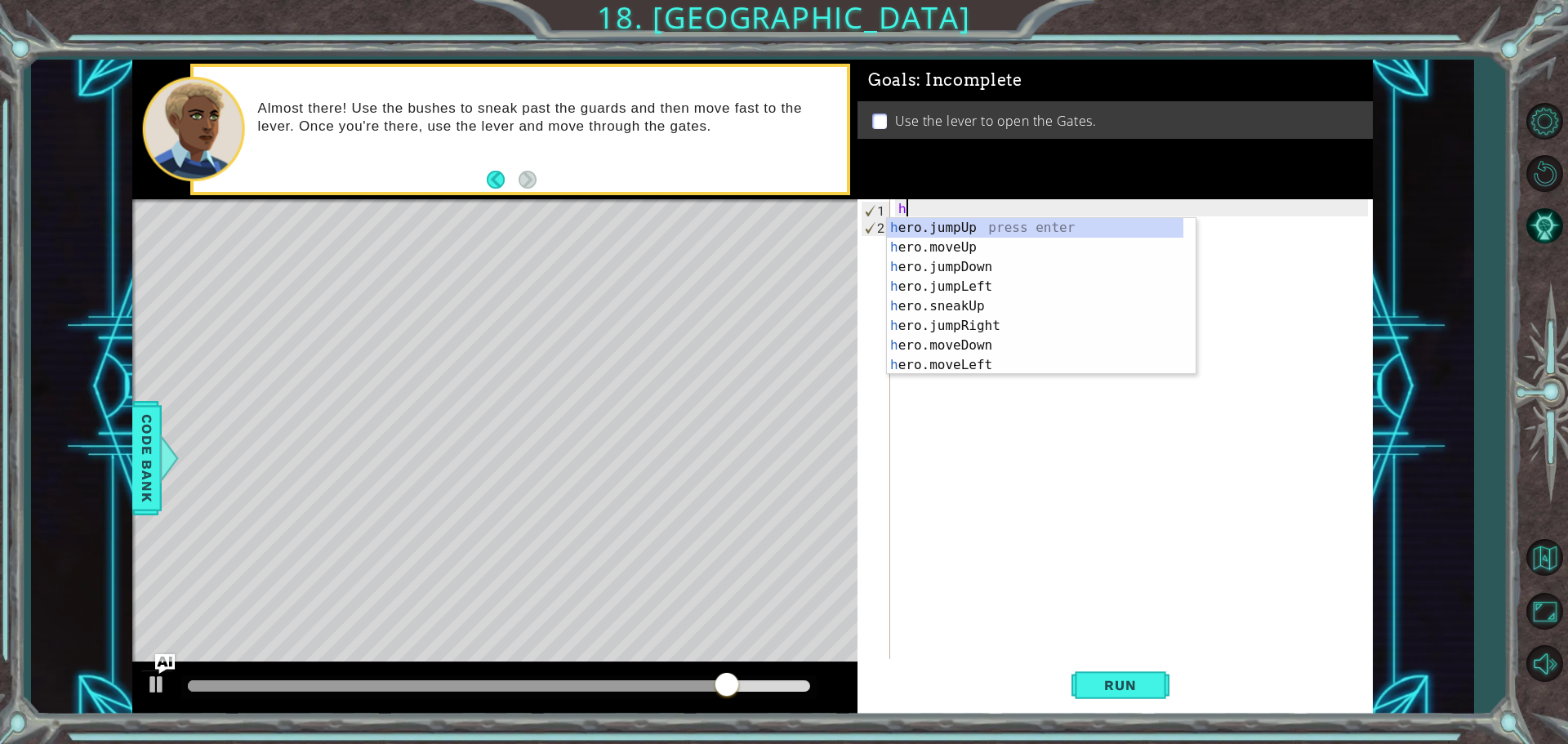
click at [967, 402] on div "h" at bounding box center [1135, 448] width 481 height 497
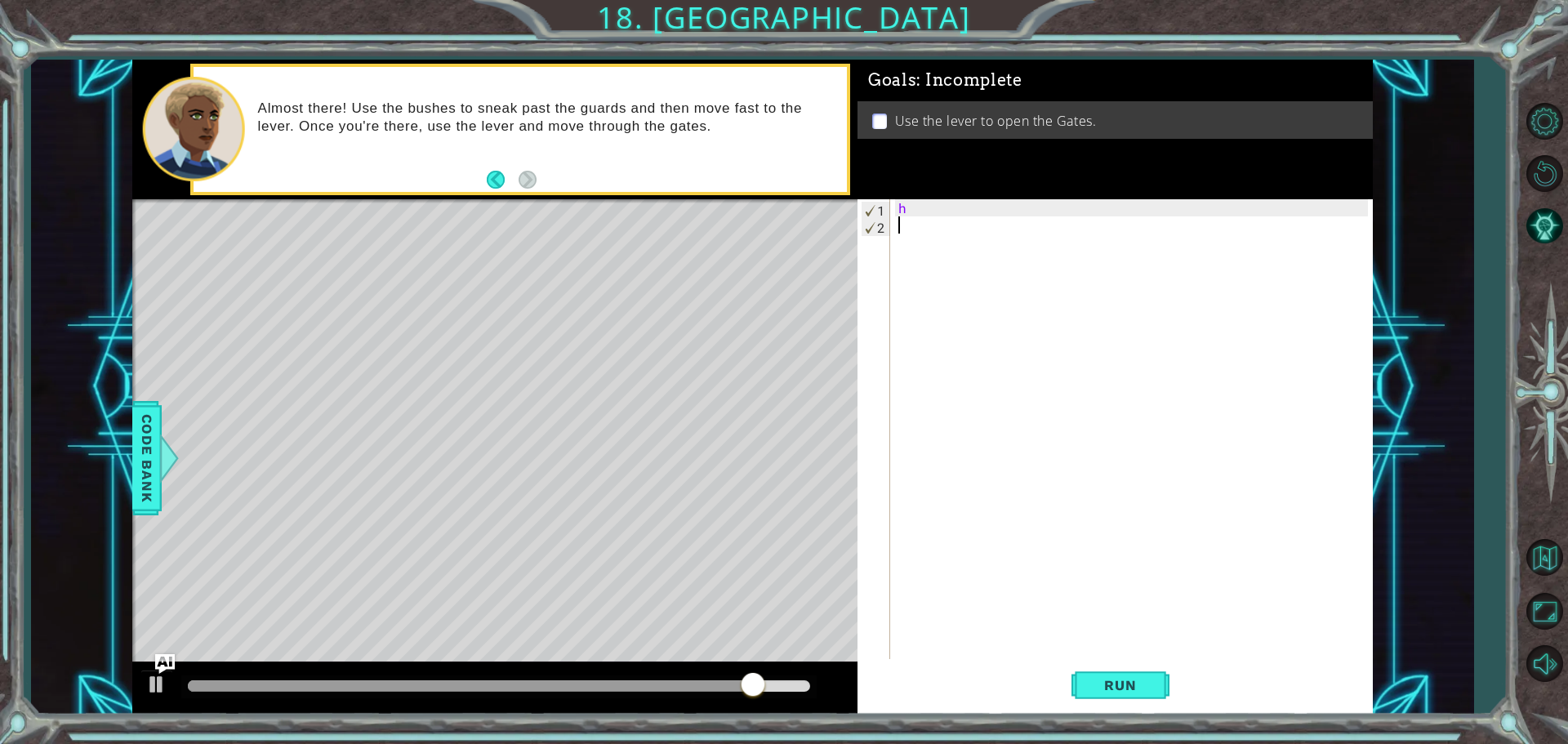
click at [928, 221] on div "h" at bounding box center [1135, 448] width 481 height 497
click at [902, 228] on div "h" at bounding box center [1135, 448] width 481 height 497
click at [920, 218] on div "h" at bounding box center [1135, 448] width 481 height 497
click at [922, 201] on div "h" at bounding box center [1135, 448] width 481 height 497
type textarea "h"
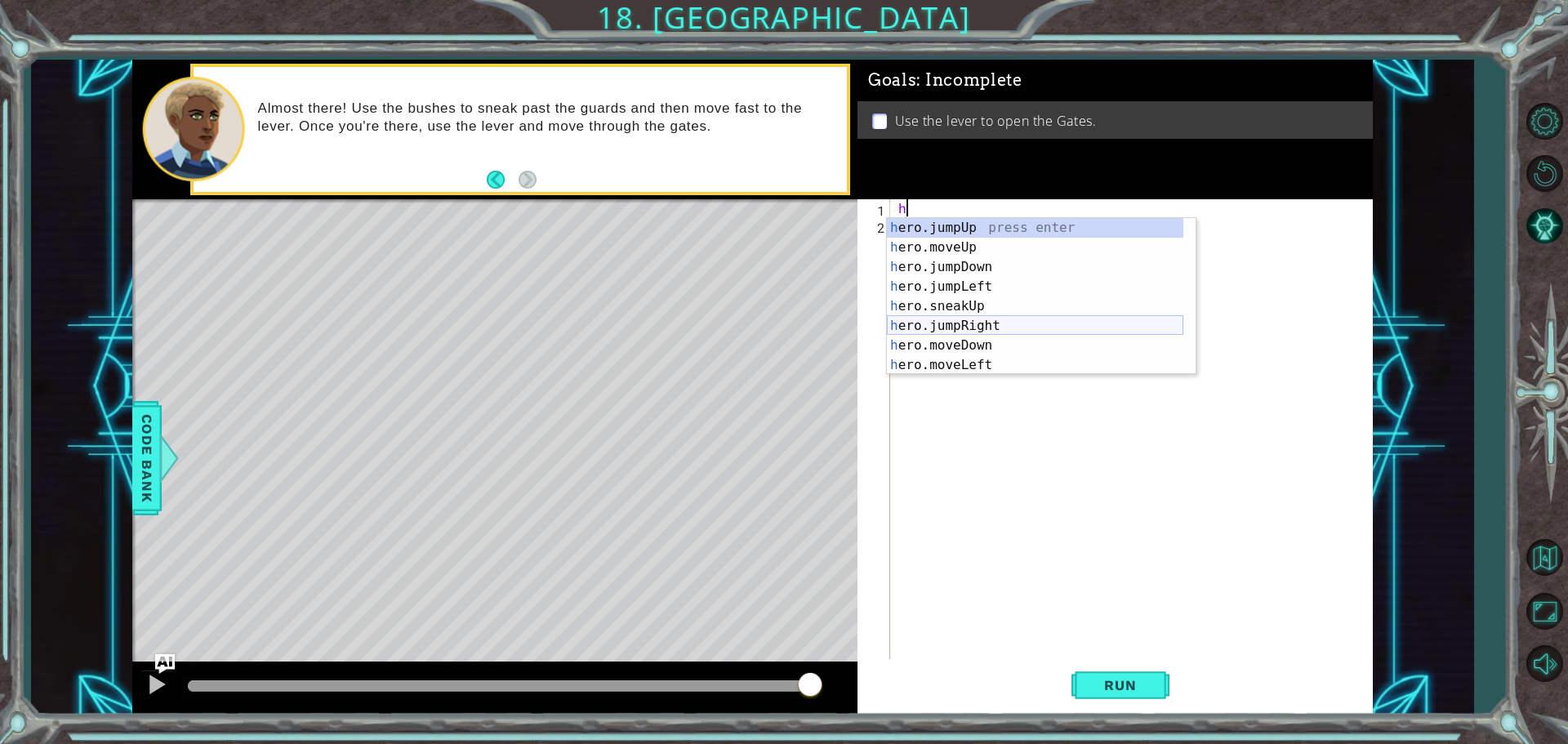
scroll to position [98, 0]
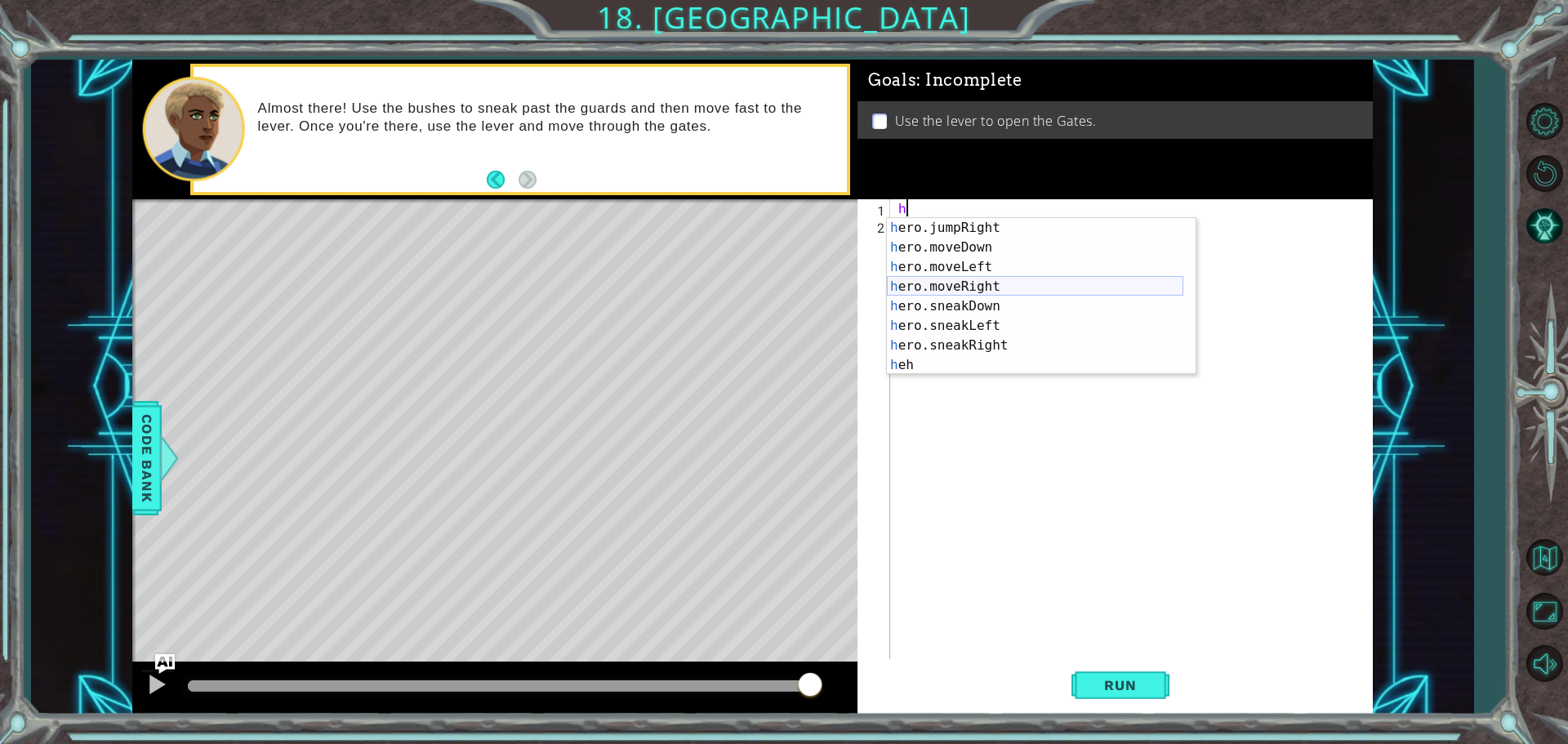
click at [964, 281] on div "h ero.jumpRight press enter h ero.moveDown press enter h ero.moveLeft press ent…" at bounding box center [1034, 316] width 297 height 196
type textarea "hero.moveRight(1)"
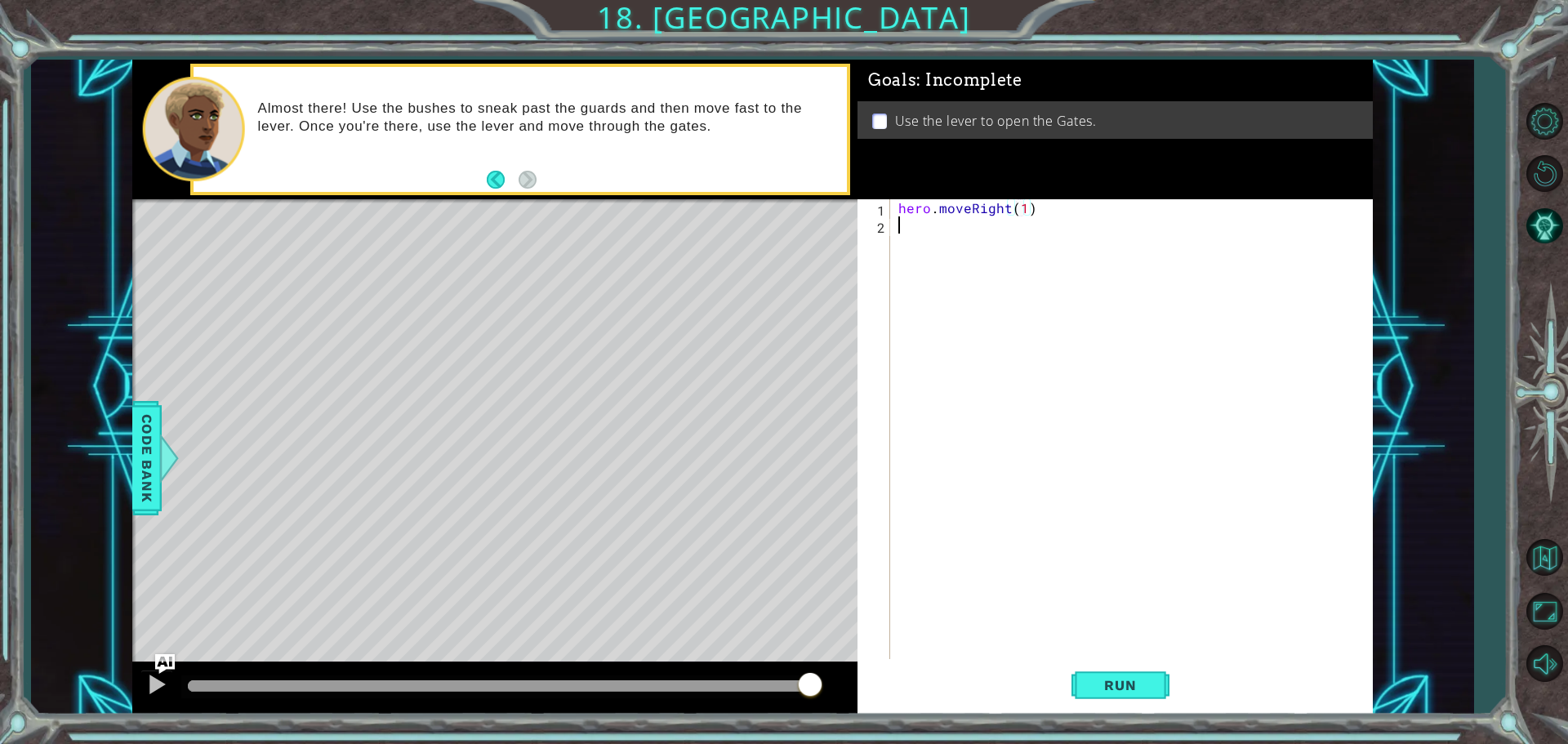
click at [935, 234] on div "hero . moveRight ( 1 )" at bounding box center [1135, 448] width 481 height 497
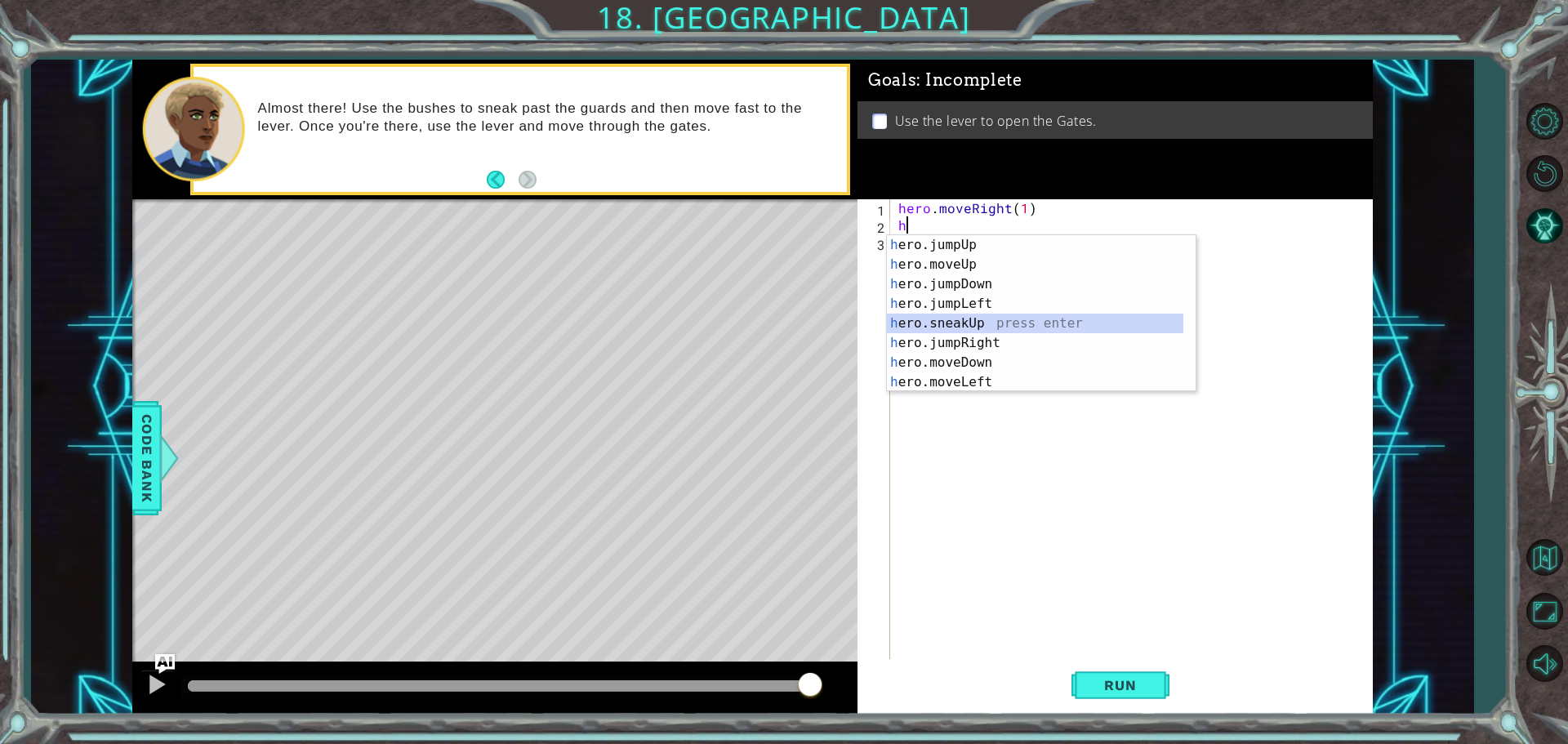
click at [963, 316] on div "h ero.jumpUp press enter h ero.moveUp press enter h ero.jumpDown press enter h …" at bounding box center [1034, 333] width 297 height 196
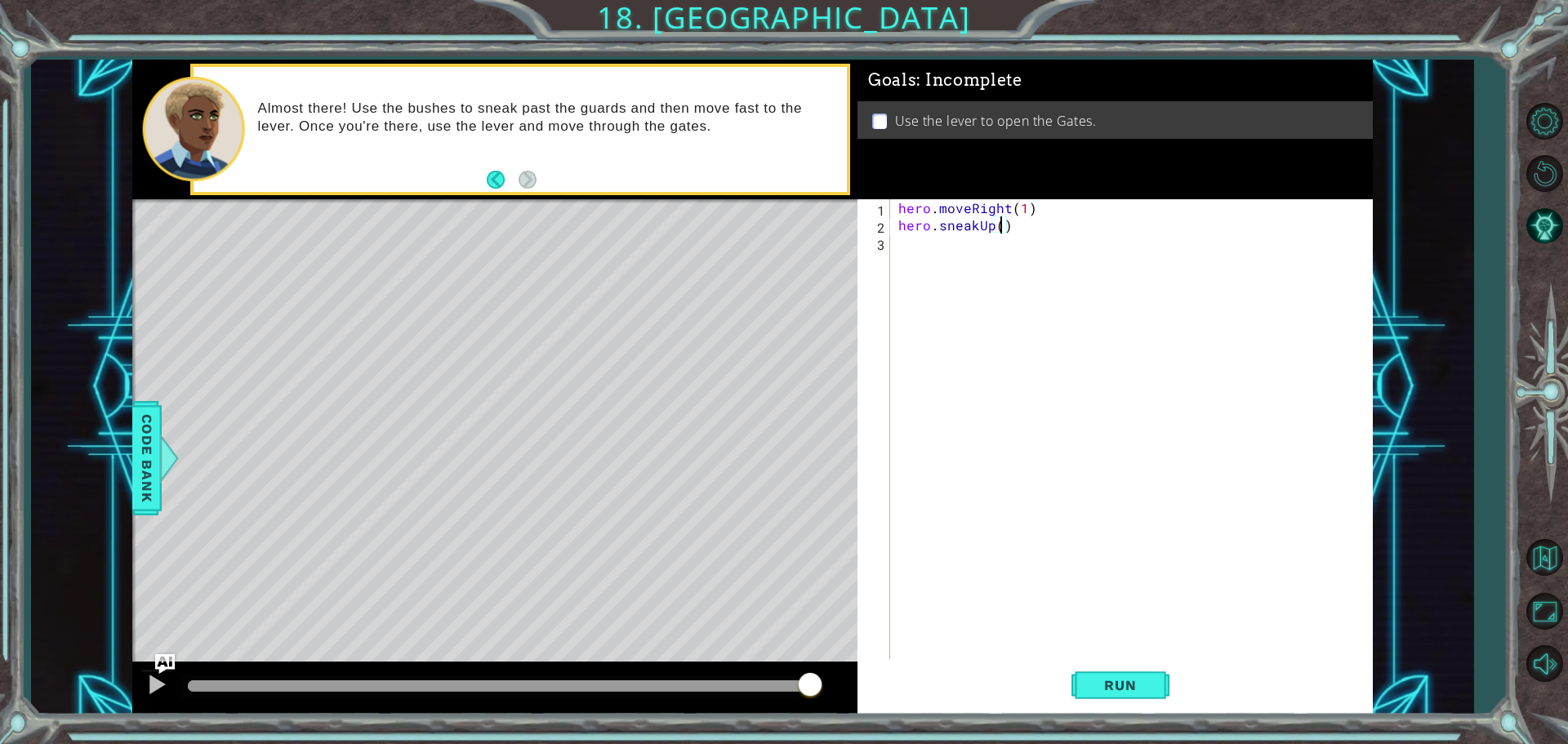
type textarea "hero.sneakUp(2)"
click at [933, 273] on div "hero . moveRight ( 1 ) hero . sneakUp ( 2 )" at bounding box center [1135, 448] width 481 height 497
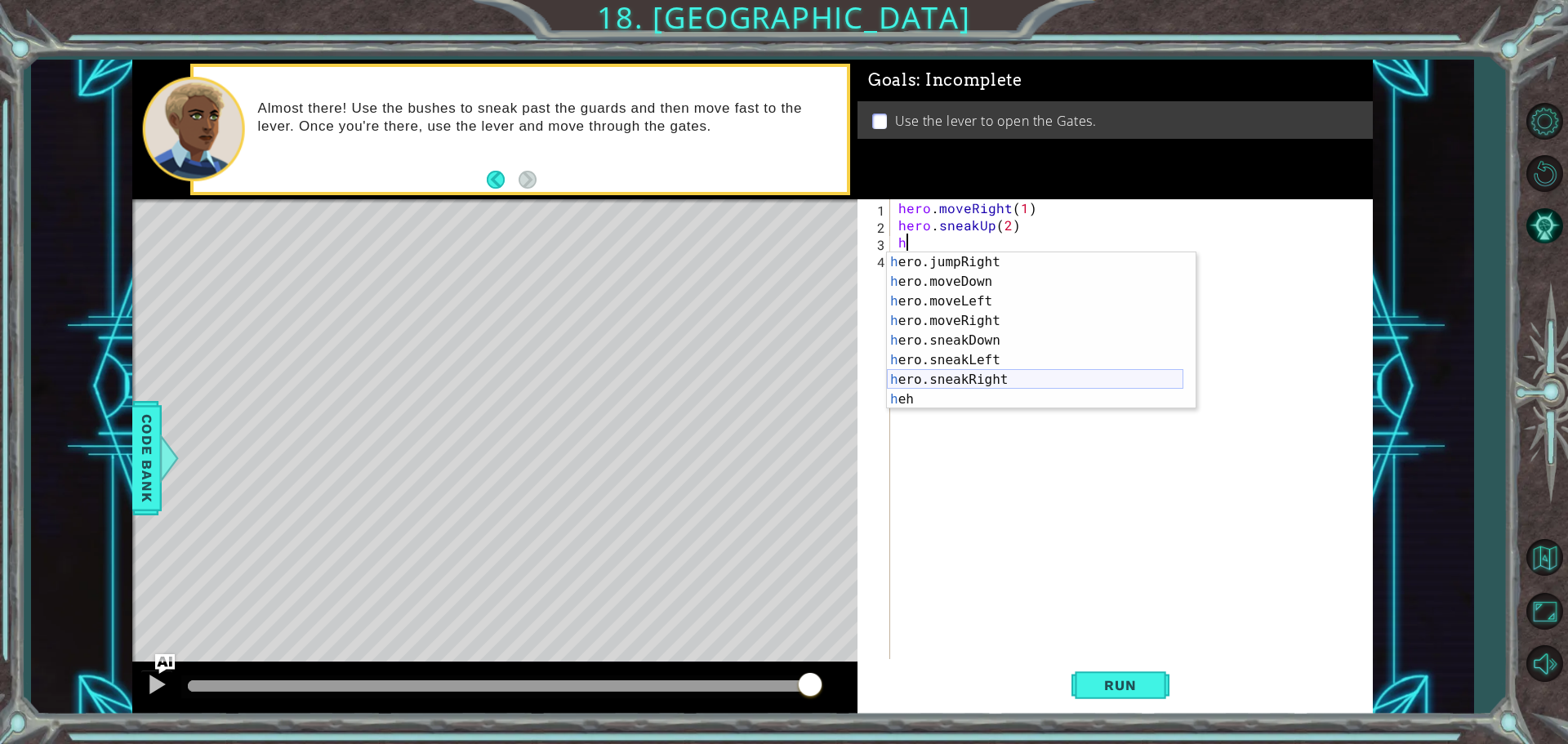
scroll to position [98, 0]
click at [976, 371] on div "h ero.jumpRight press enter h ero.moveDown press enter h ero.moveLeft press ent…" at bounding box center [1034, 350] width 297 height 196
type textarea "hero.sneakRight(1)"
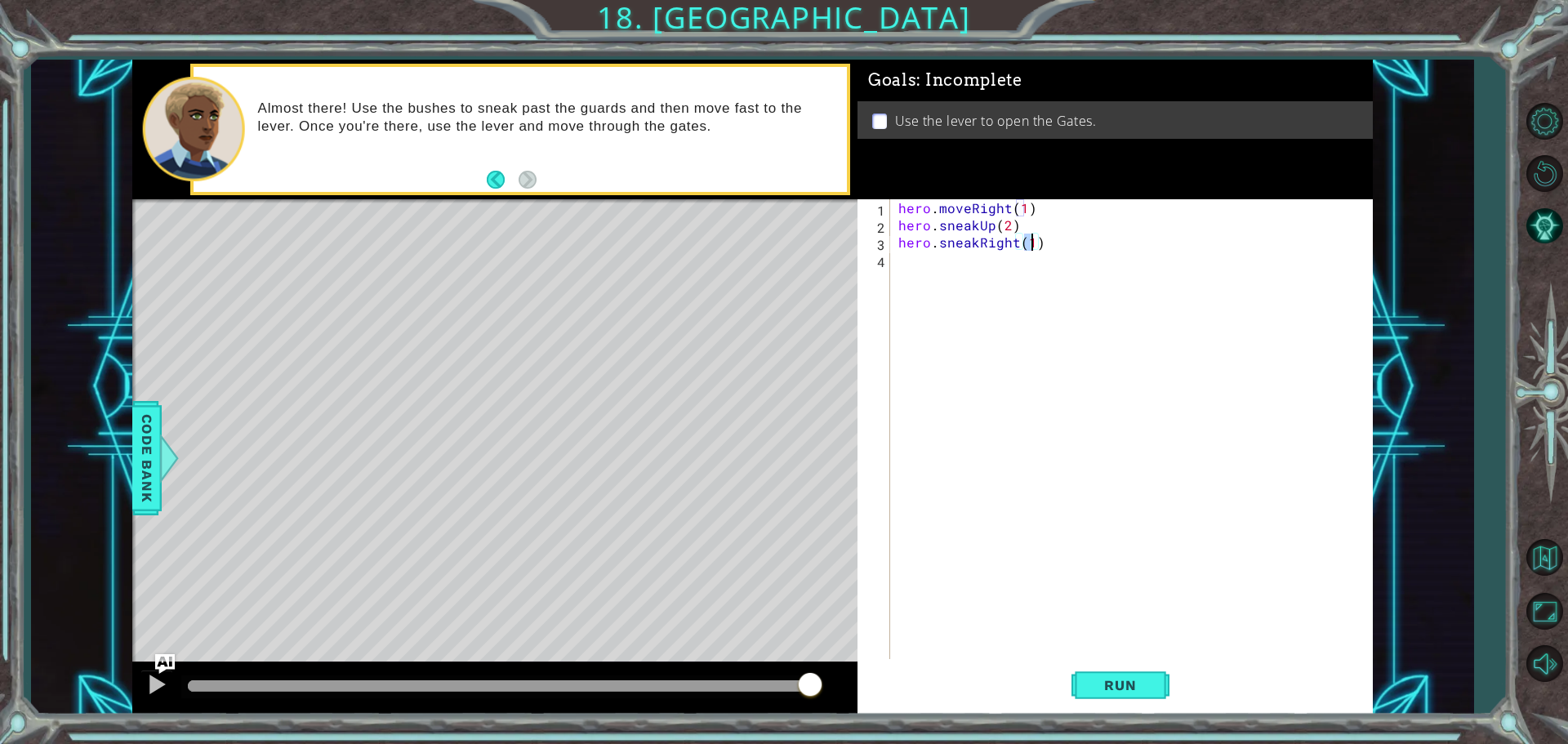
click at [899, 285] on div "hero . moveRight ( 1 ) hero . sneakUp ( 2 ) hero . sneakRight ( 1 )" at bounding box center [1135, 448] width 481 height 497
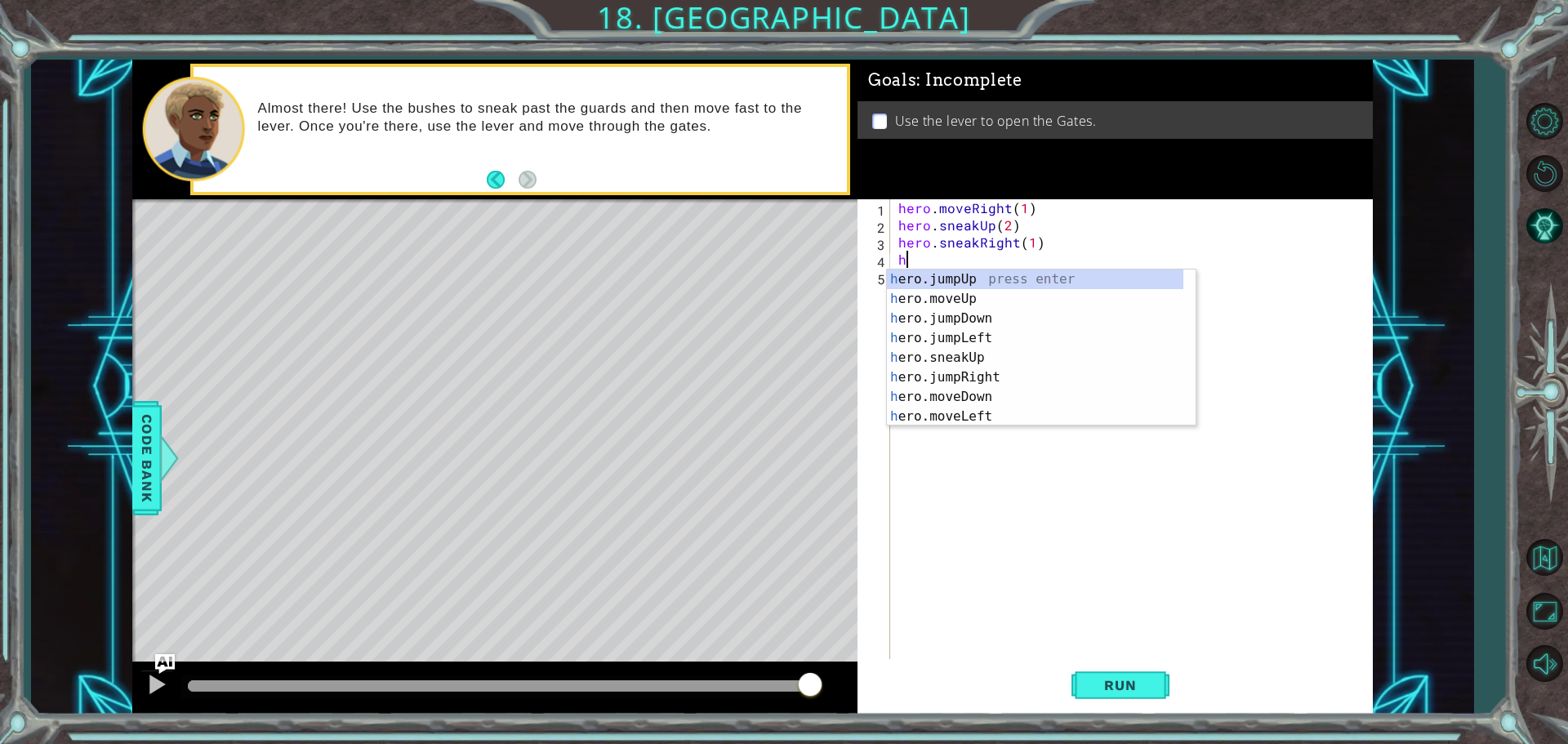
scroll to position [0, 0]
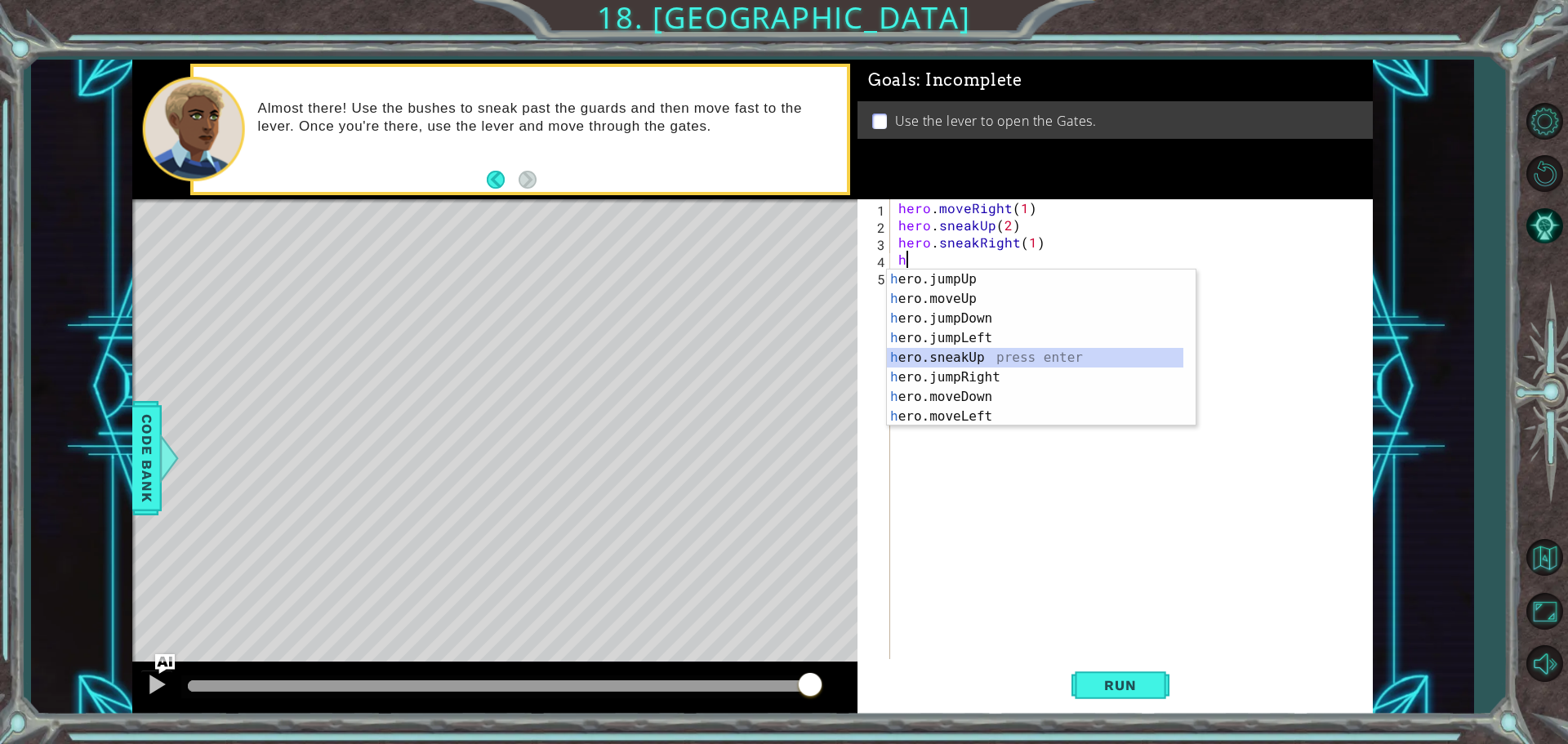
click at [976, 364] on div "h ero.jumpUp press enter h ero.moveUp press enter h ero.jumpDown press enter h …" at bounding box center [1034, 367] width 297 height 196
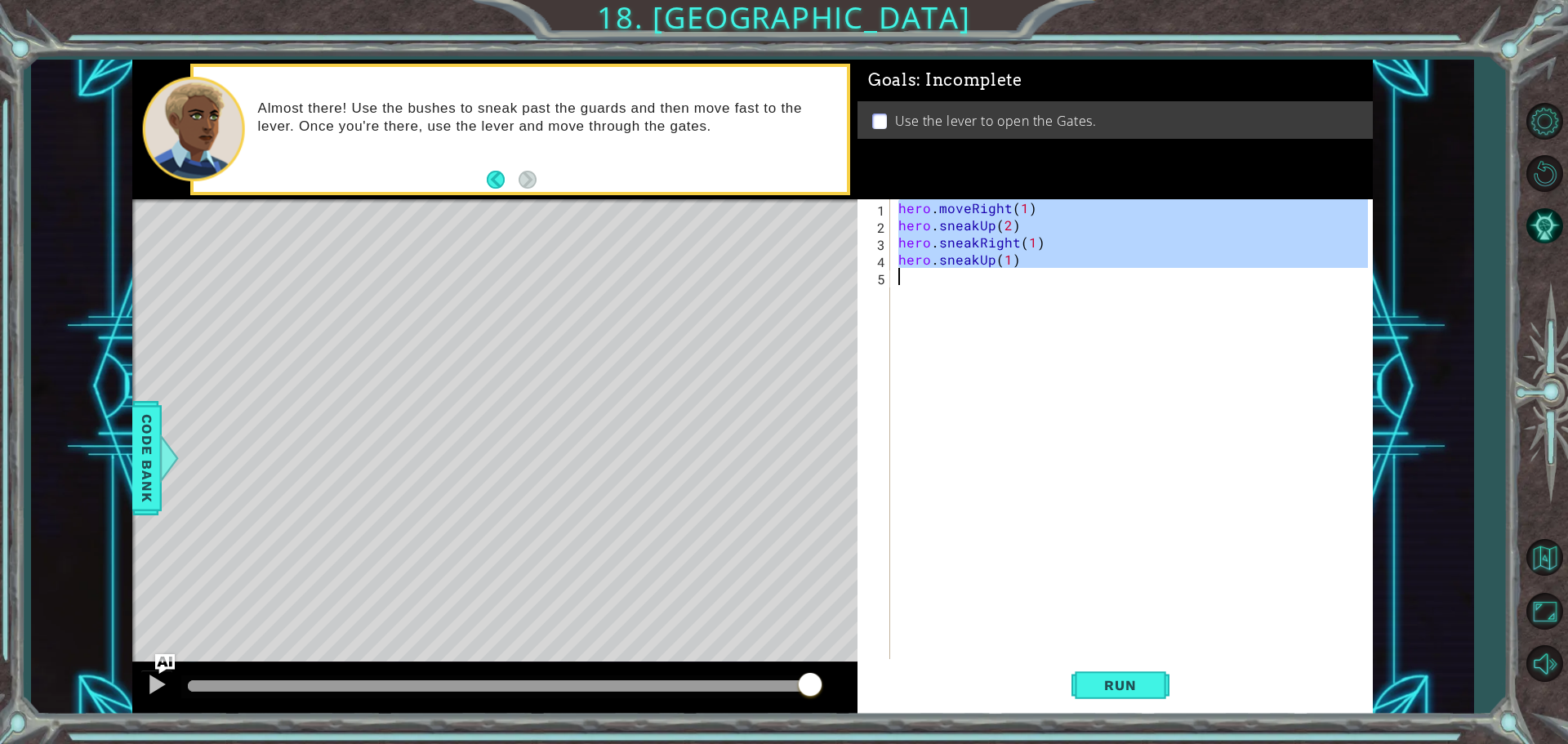
click at [932, 302] on div "hero . moveRight ( 1 ) hero . sneakUp ( 2 ) hero . sneakRight ( 1 ) hero . snea…" at bounding box center [1135, 448] width 481 height 497
type textarea "hero.sneakUp(1)"
click at [930, 293] on div "hero . moveRight ( 1 ) hero . sneakUp ( 2 ) hero . sneakRight ( 1 ) hero . snea…" at bounding box center [1130, 430] width 472 height 463
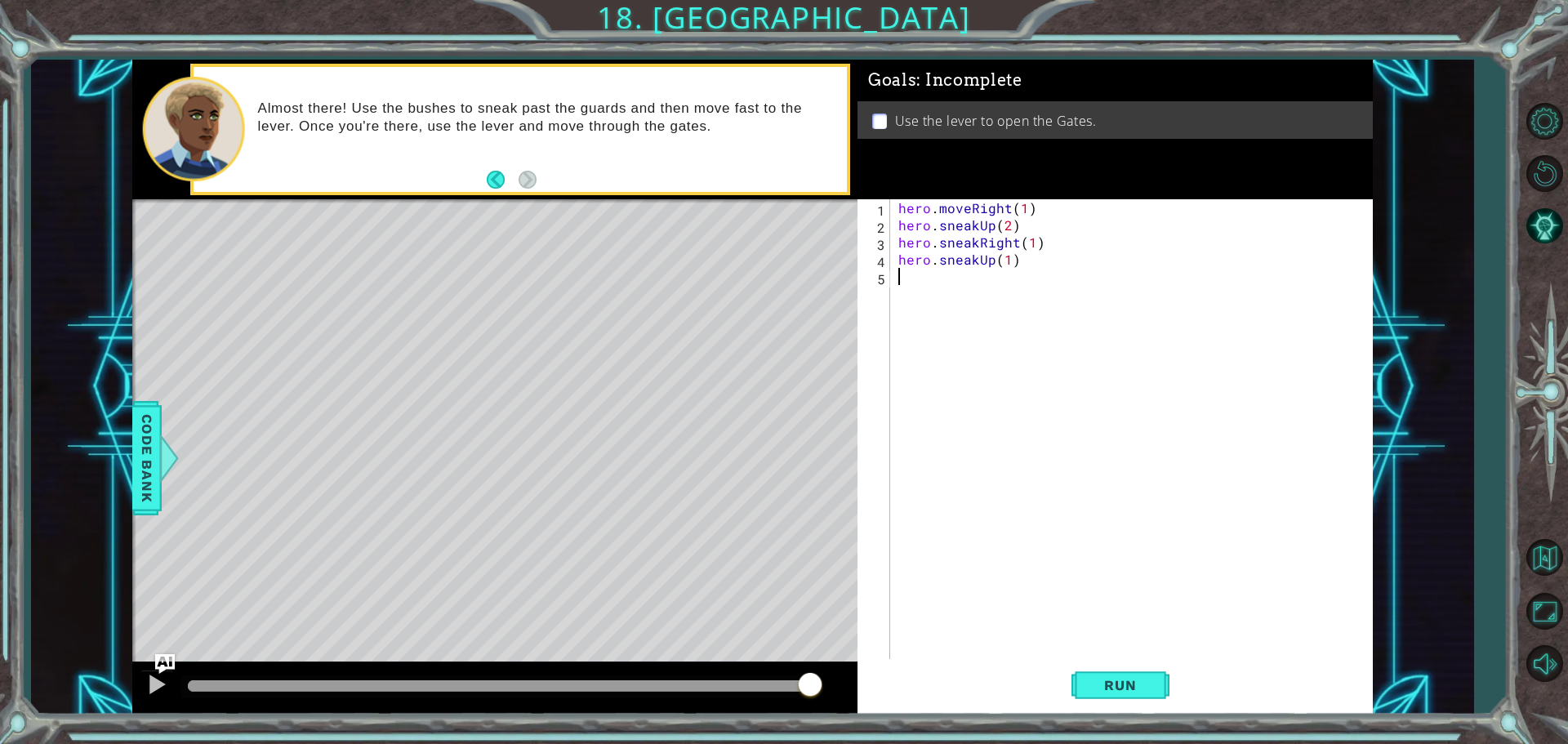
type textarea "h"
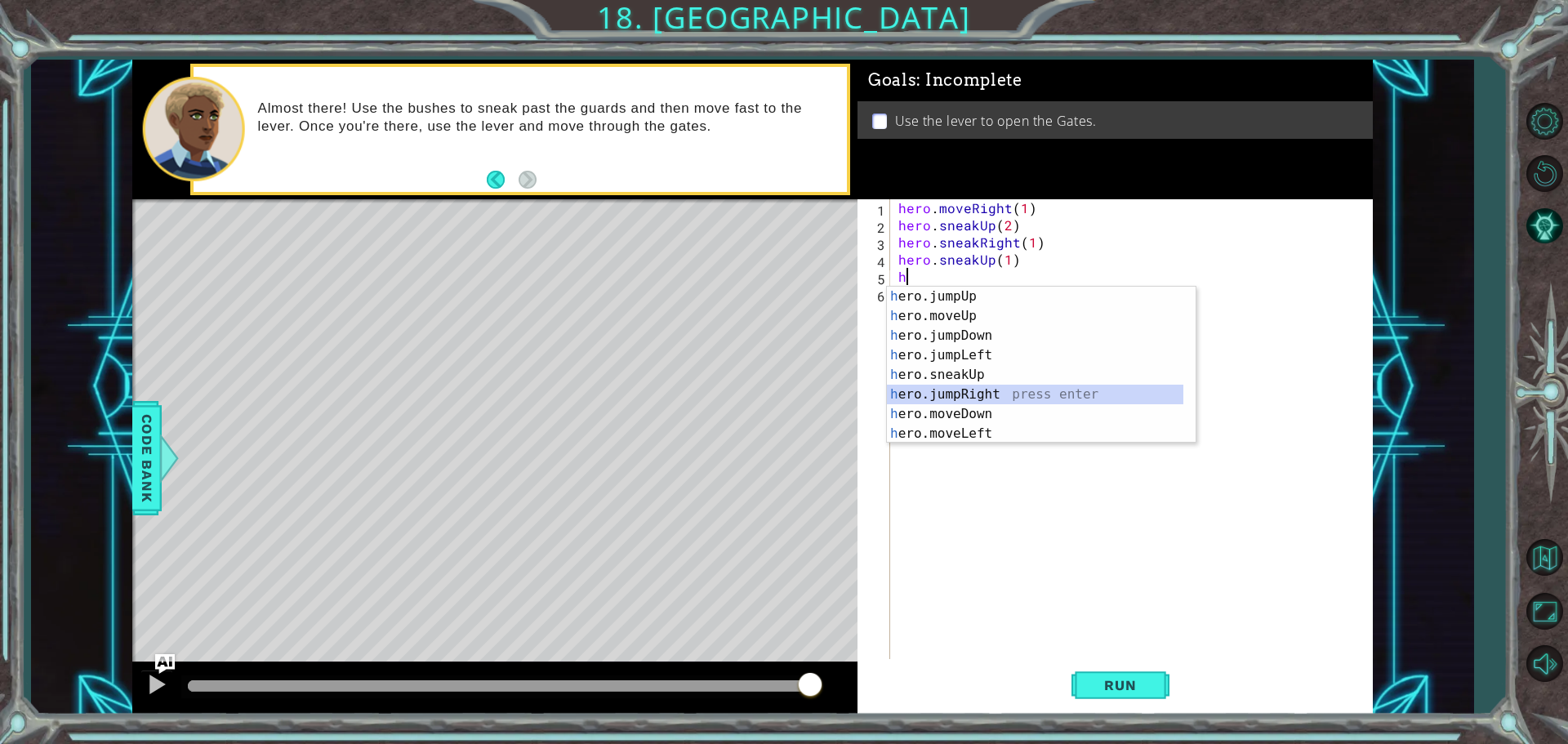
click at [1003, 392] on div "h ero.jumpUp press enter h ero.moveUp press enter h ero.jumpDown press enter h …" at bounding box center [1034, 385] width 297 height 196
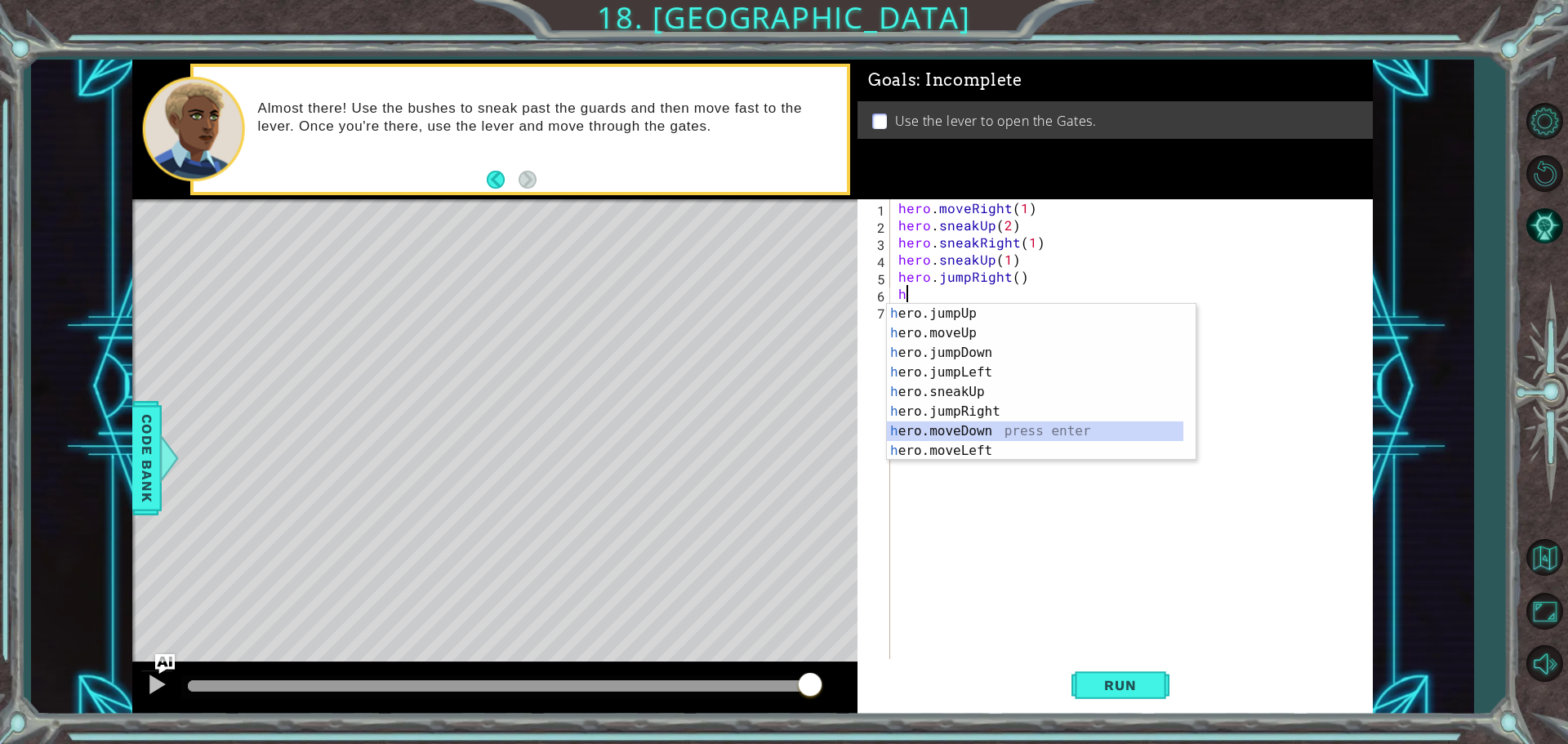
click at [1013, 429] on div "h ero.jumpUp press enter h ero.moveUp press enter h ero.jumpDown press enter h …" at bounding box center [1034, 402] width 297 height 196
type textarea "hero.moveDown(1)"
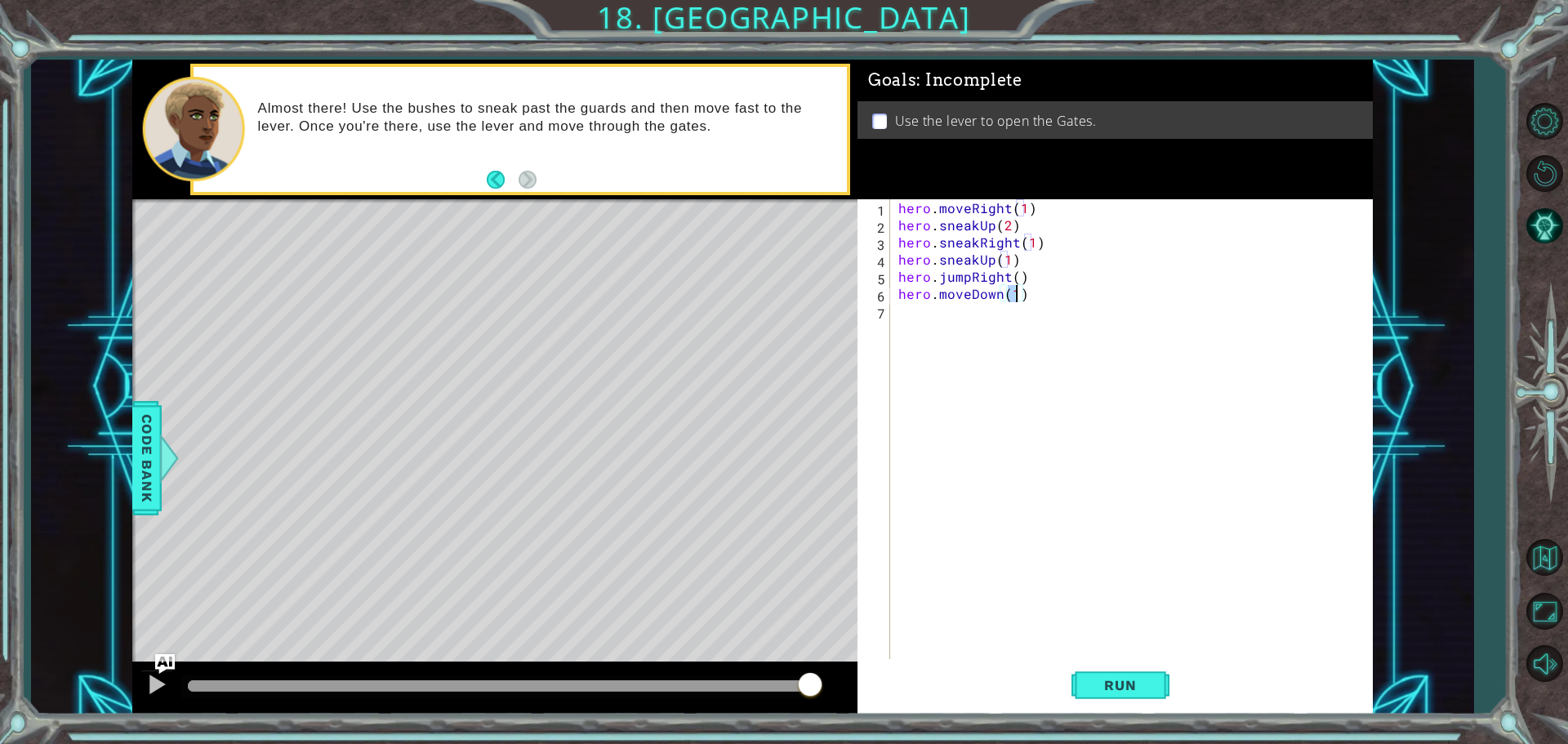
click at [937, 330] on div "hero . moveRight ( 1 ) hero . sneakUp ( 2 ) hero . sneakRight ( 1 ) hero . snea…" at bounding box center [1135, 448] width 481 height 497
type textarea "h"
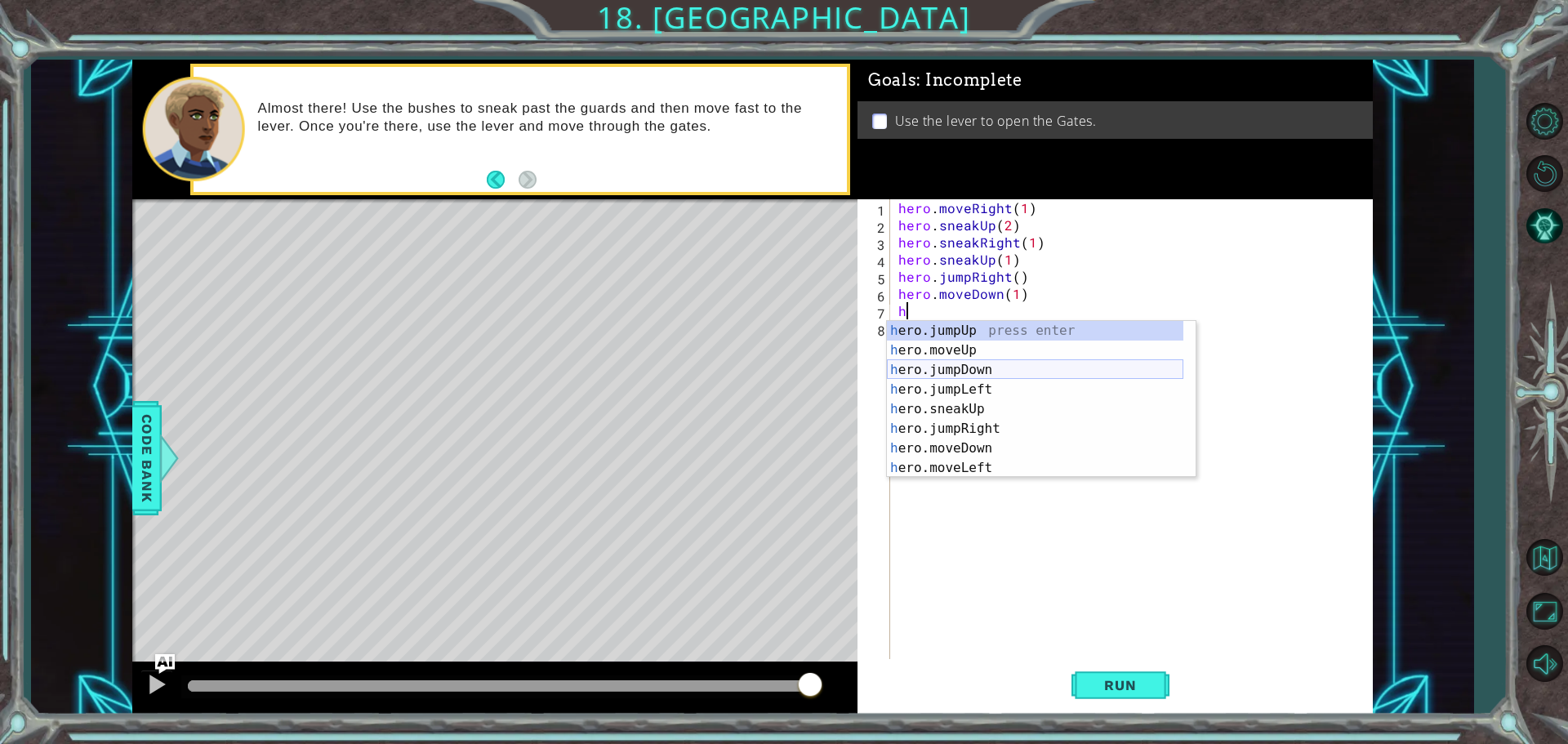
click at [987, 373] on div "h ero.jumpUp press enter h ero.moveUp press enter h ero.jumpDown press enter h …" at bounding box center [1034, 418] width 297 height 196
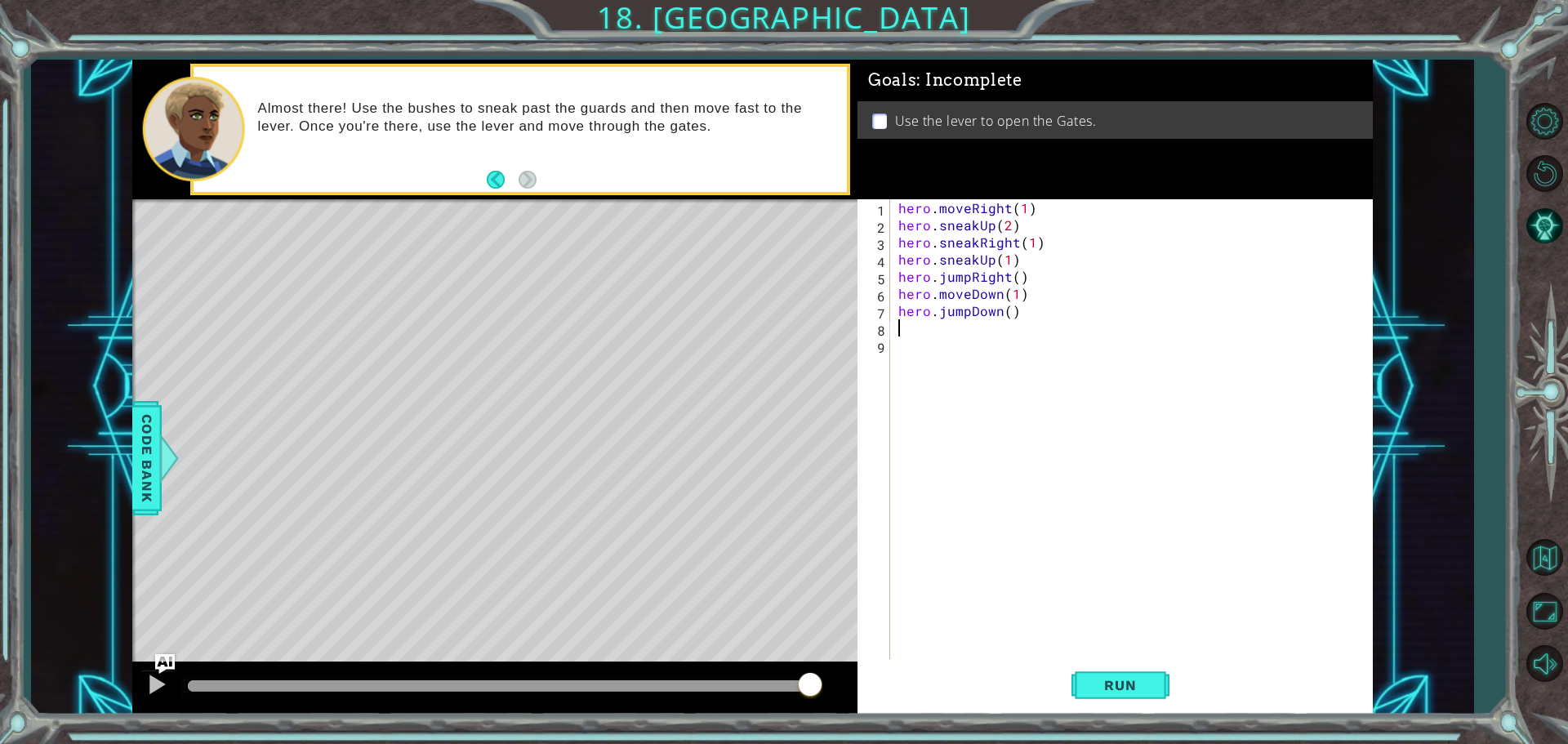
type textarea "h"
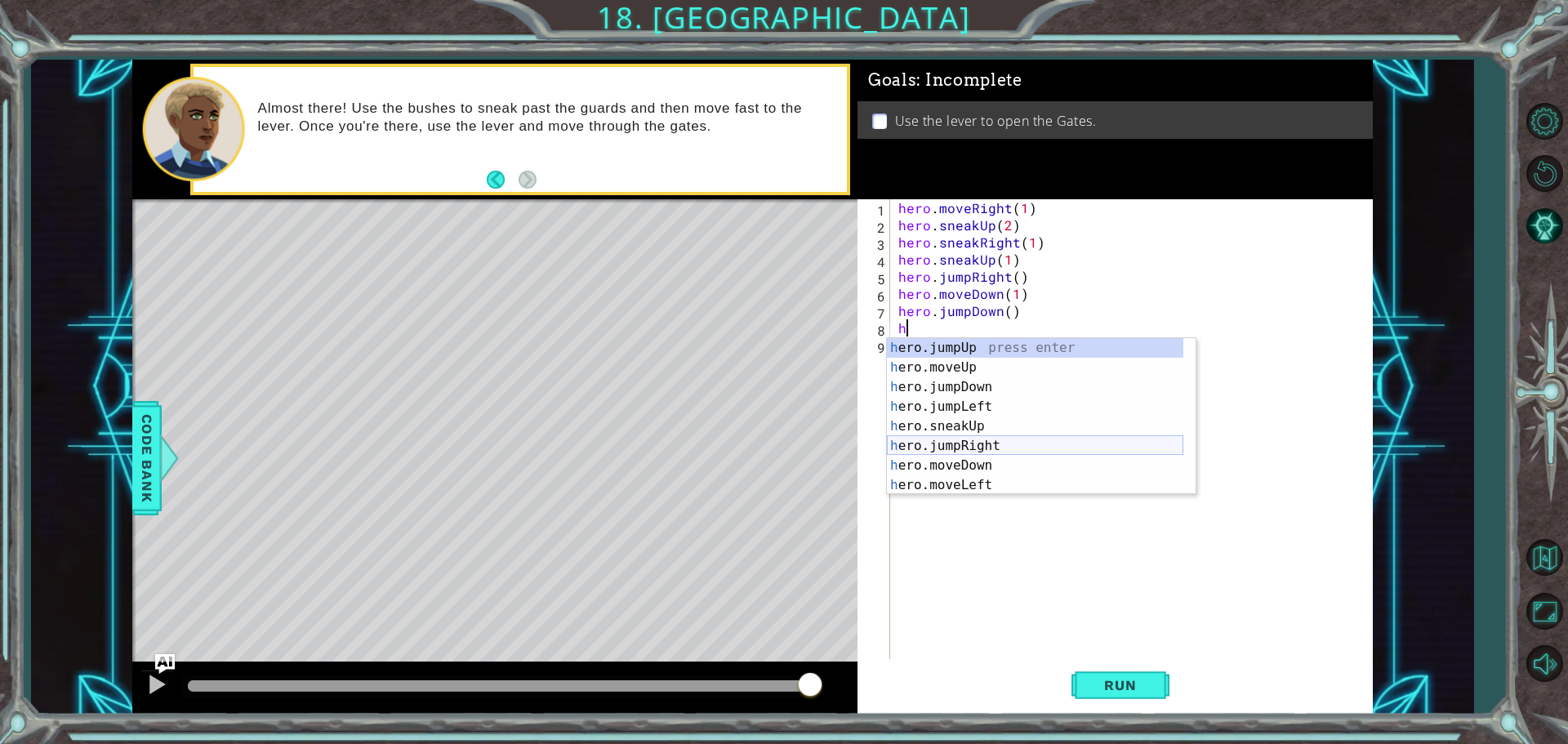
click at [973, 456] on div "h ero.jumpUp press enter h ero.moveUp press enter h ero.jumpDown press enter h …" at bounding box center [1034, 436] width 297 height 196
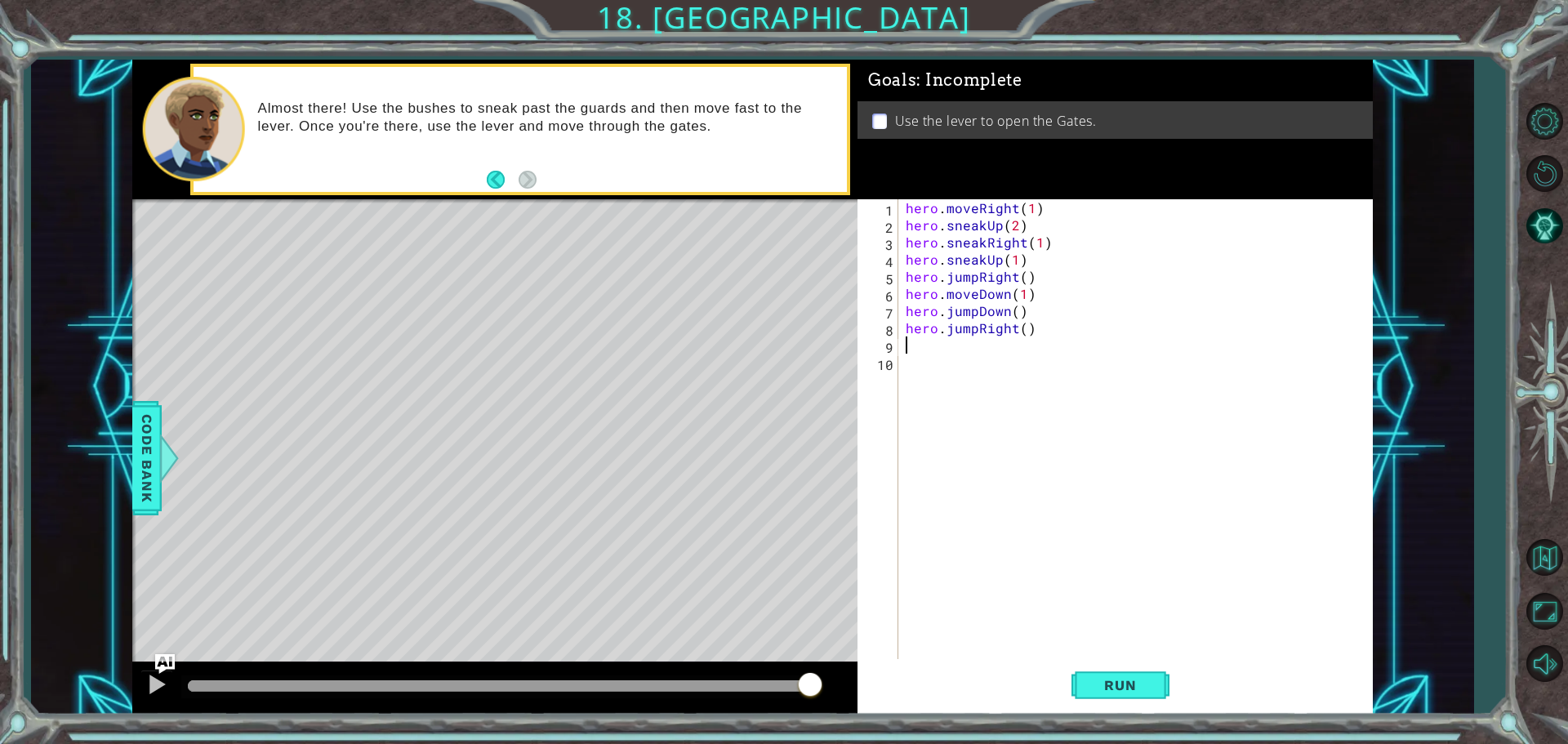
type textarea "h"
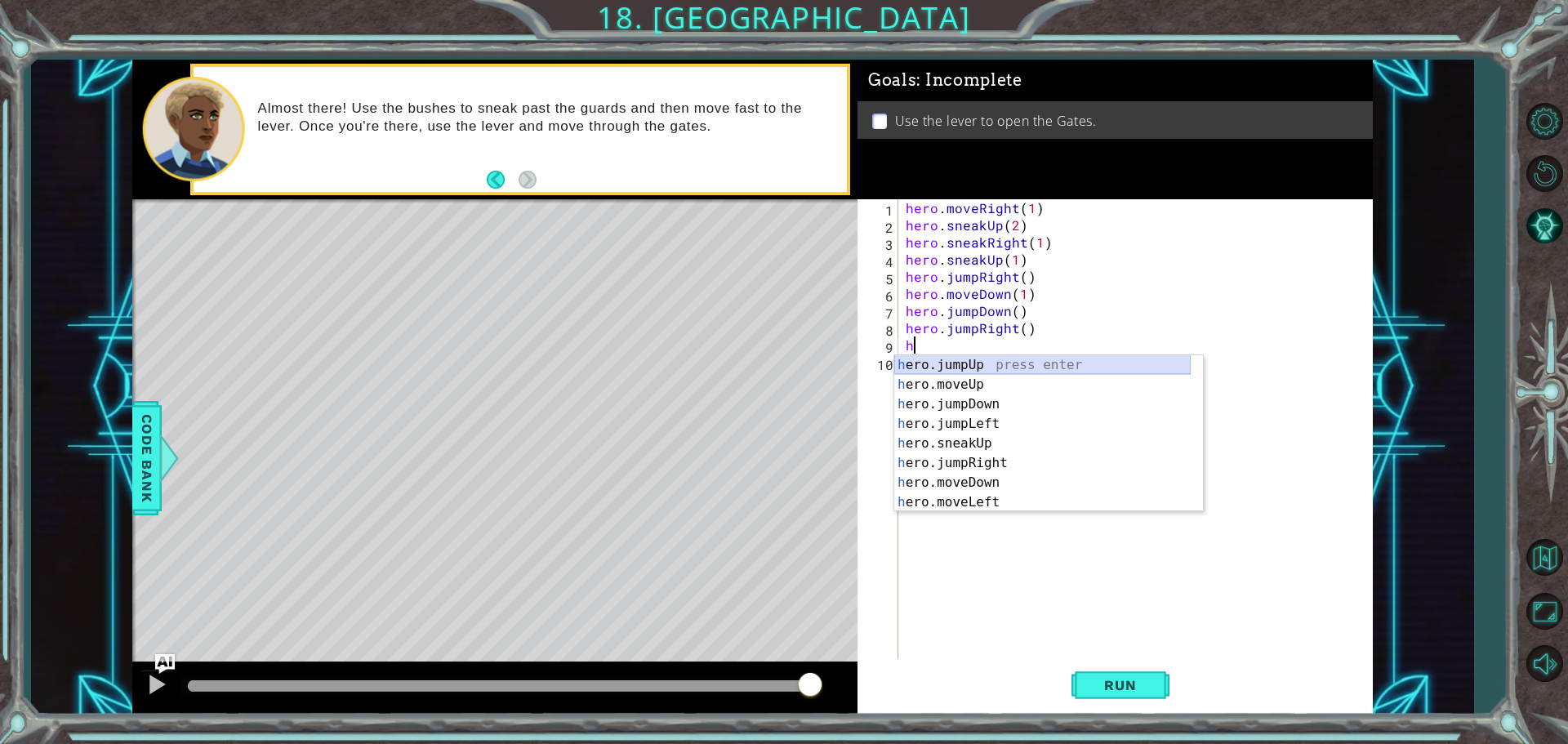
click at [977, 367] on div "h ero.jumpUp press enter h ero.moveUp press enter h ero.jumpDown press enter h …" at bounding box center [1042, 453] width 297 height 196
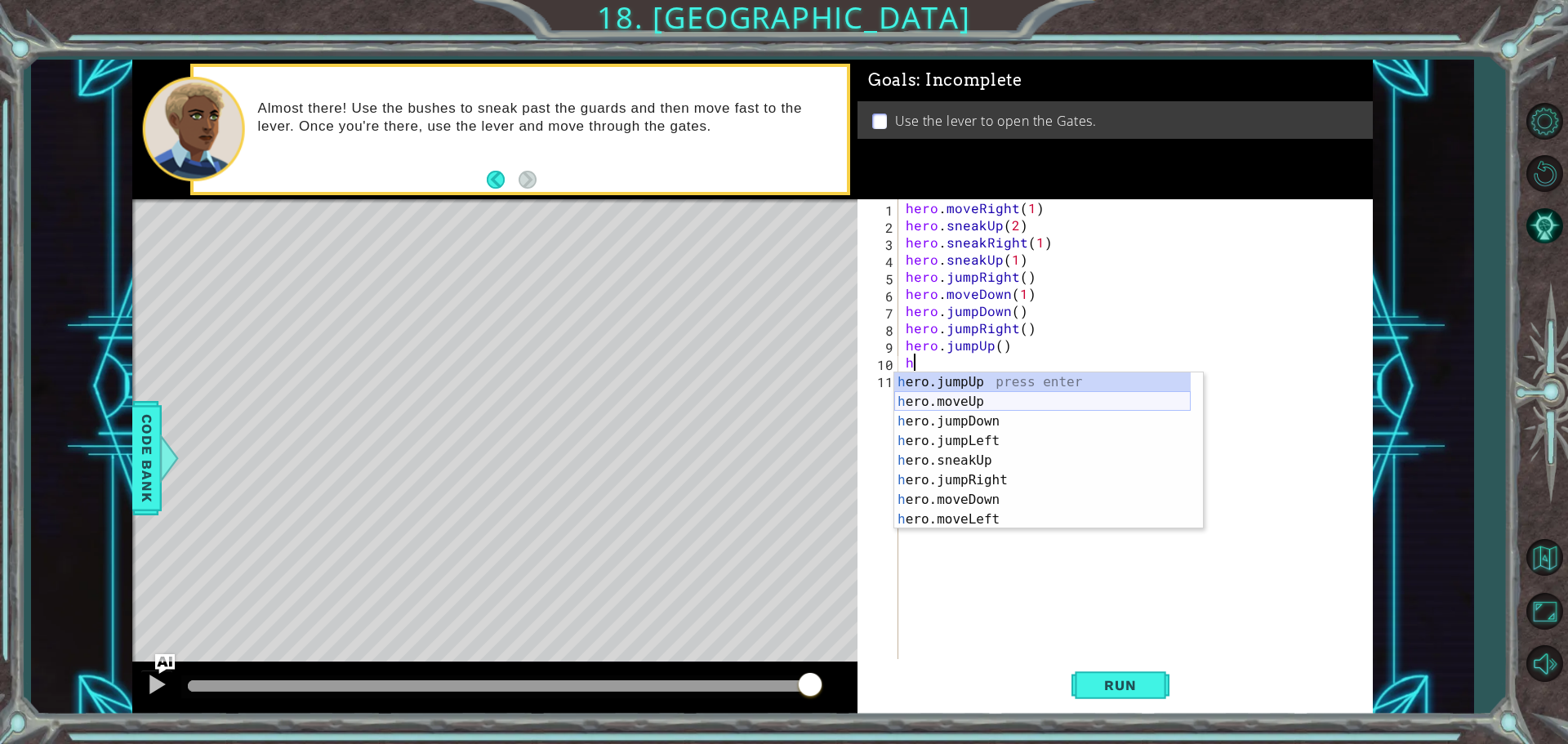
click at [957, 402] on div "h ero.jumpUp press enter h ero.moveUp press enter h ero.jumpDown press enter h …" at bounding box center [1042, 471] width 297 height 196
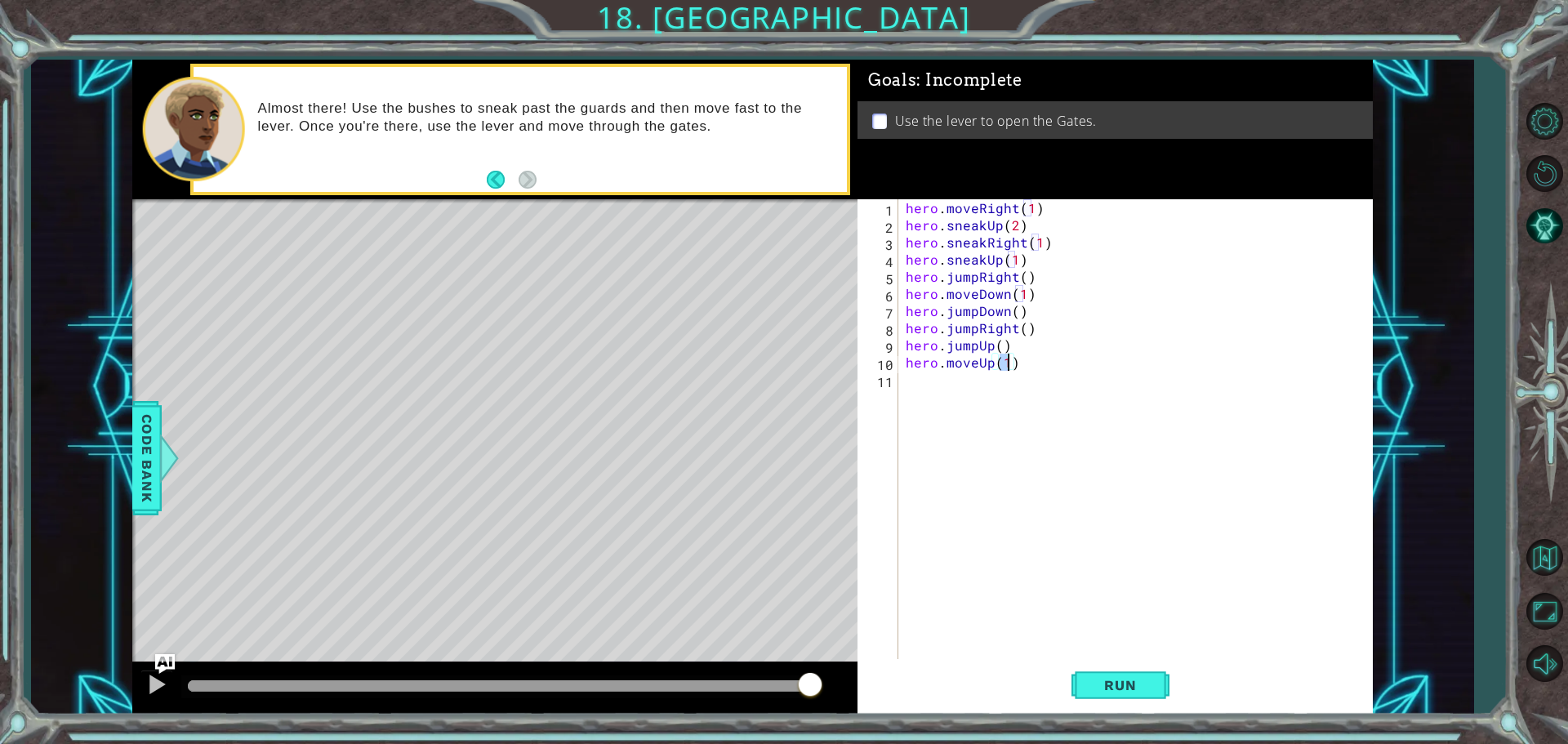
scroll to position [0, 6]
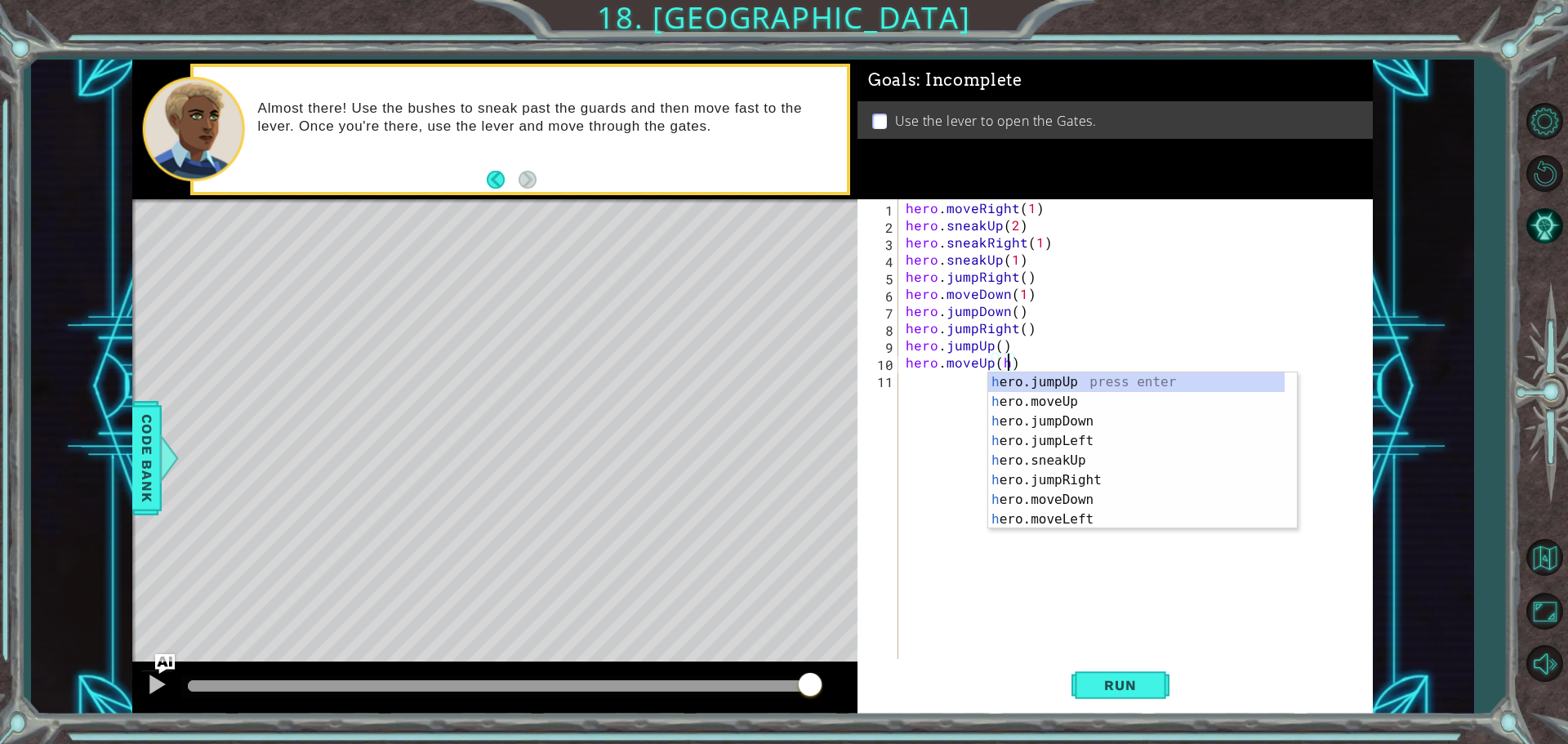
click at [945, 389] on div "hero . moveRight ( 1 ) hero . sneakUp ( 2 ) hero . sneakRight ( 1 ) hero . snea…" at bounding box center [1139, 448] width 473 height 497
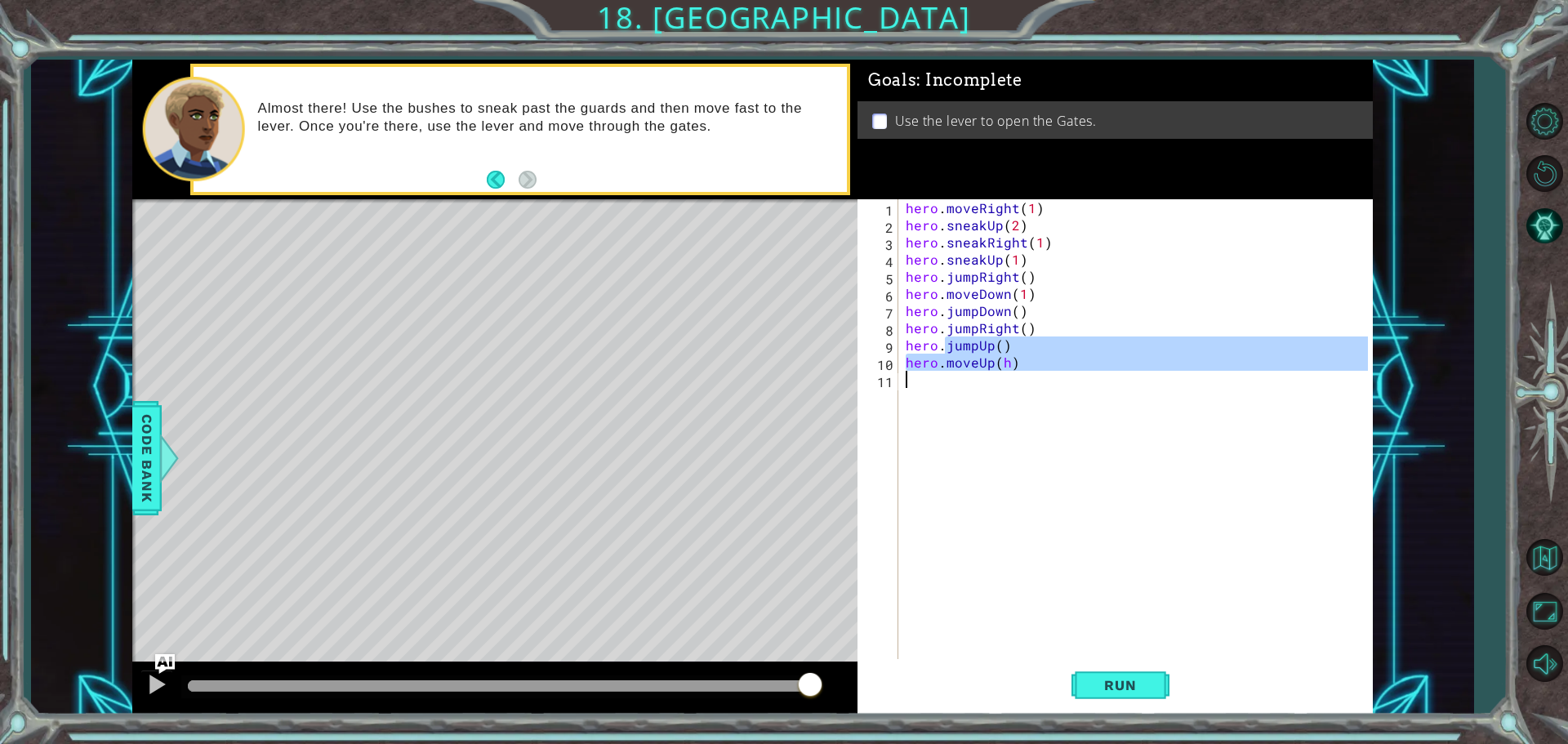
type textarea "hero.moveUp(h)"
click at [999, 372] on div "hero . moveRight ( 1 ) hero . sneakUp ( 2 ) hero . sneakRight ( 1 ) hero . snea…" at bounding box center [1135, 430] width 465 height 463
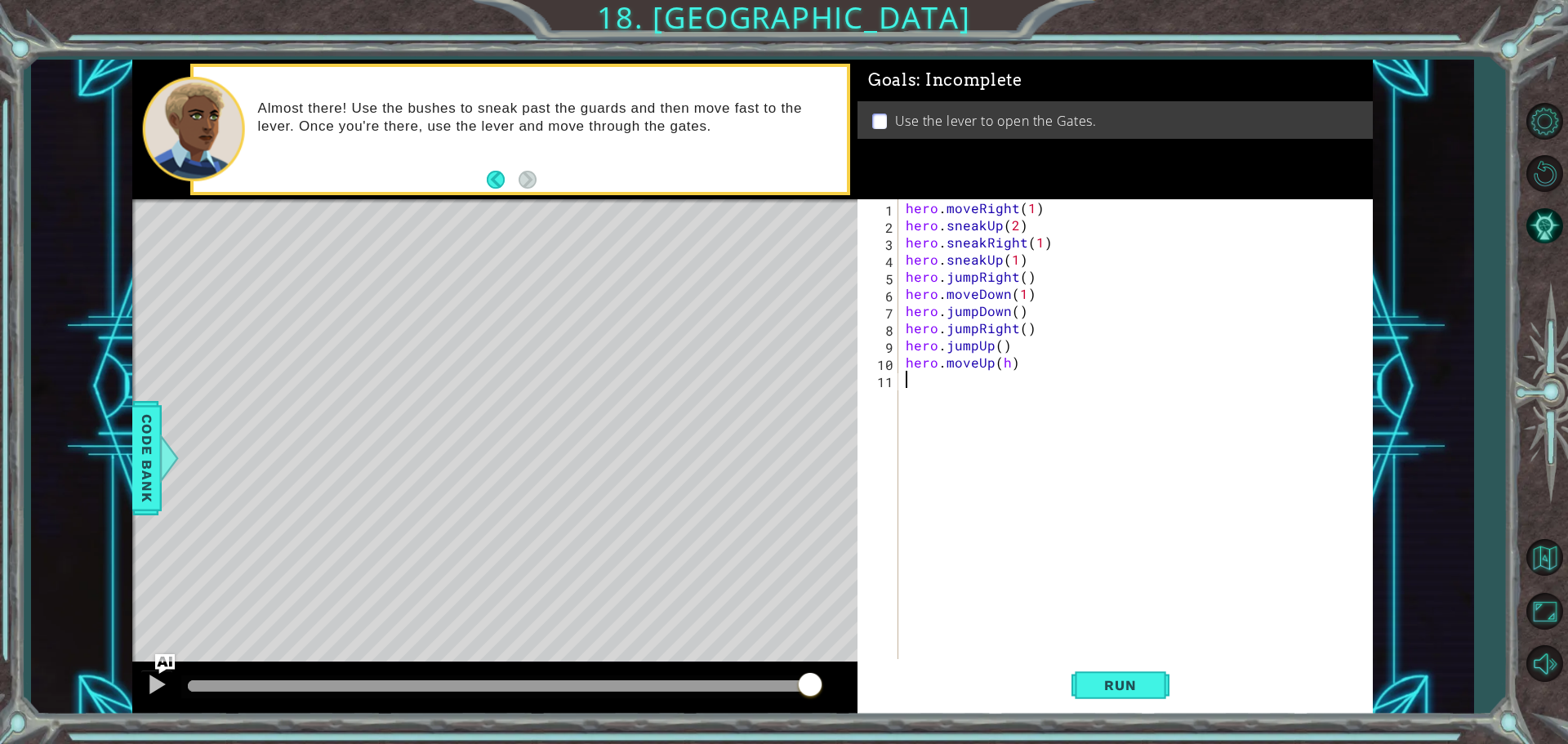
click at [1004, 367] on div "hero . moveRight ( 1 ) hero . sneakUp ( 2 ) hero . sneakRight ( 1 ) hero . snea…" at bounding box center [1139, 448] width 473 height 497
click at [1004, 362] on div "hero . moveRight ( 1 ) hero . sneakUp ( 2 ) hero . sneakRight ( 1 ) hero . snea…" at bounding box center [1139, 448] width 473 height 497
type textarea "hero.moveUp(1)"
click at [938, 382] on div "hero . moveRight ( 1 ) hero . sneakUp ( 2 ) hero . sneakRight ( 1 ) hero . snea…" at bounding box center [1139, 448] width 473 height 497
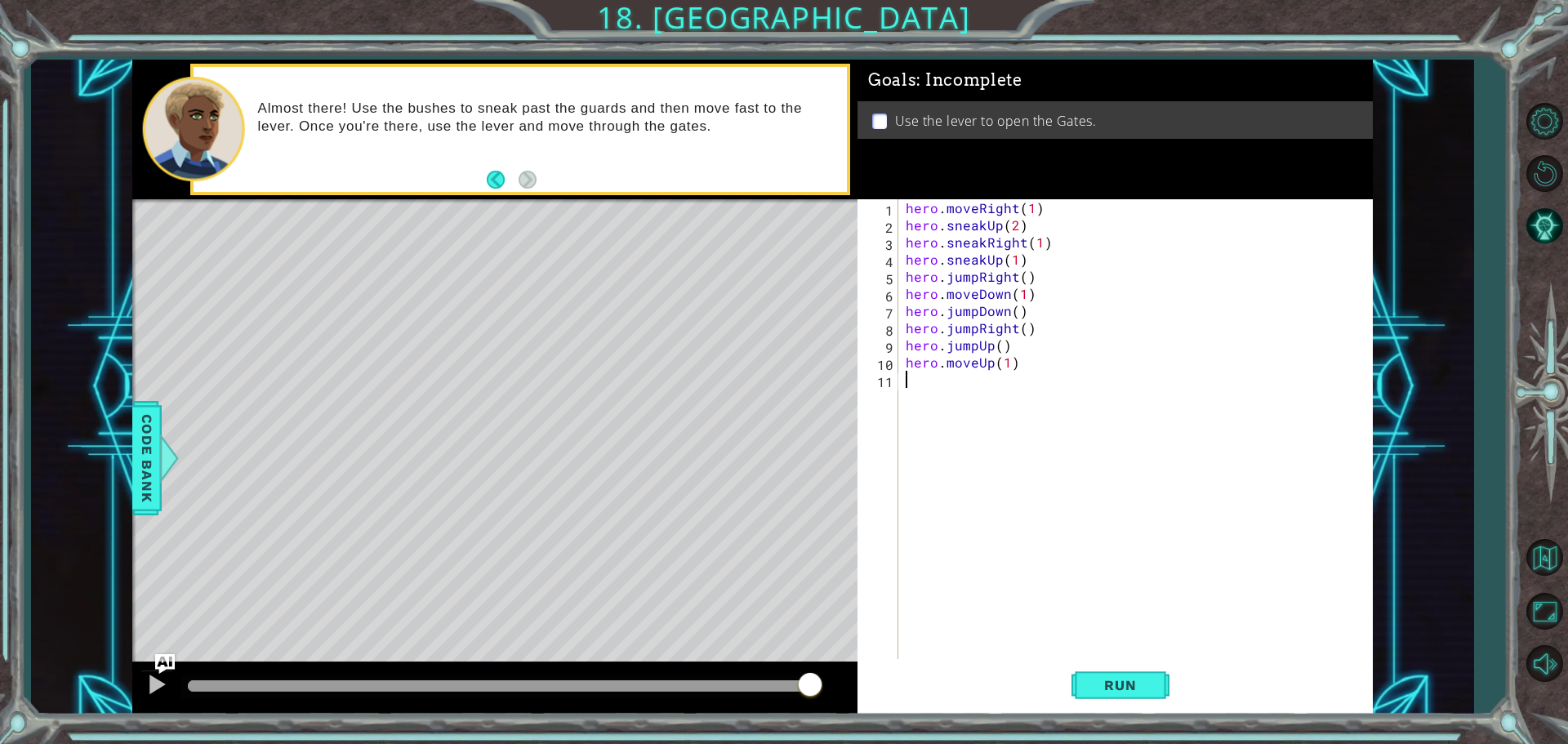
scroll to position [0, 0]
type textarea "h"
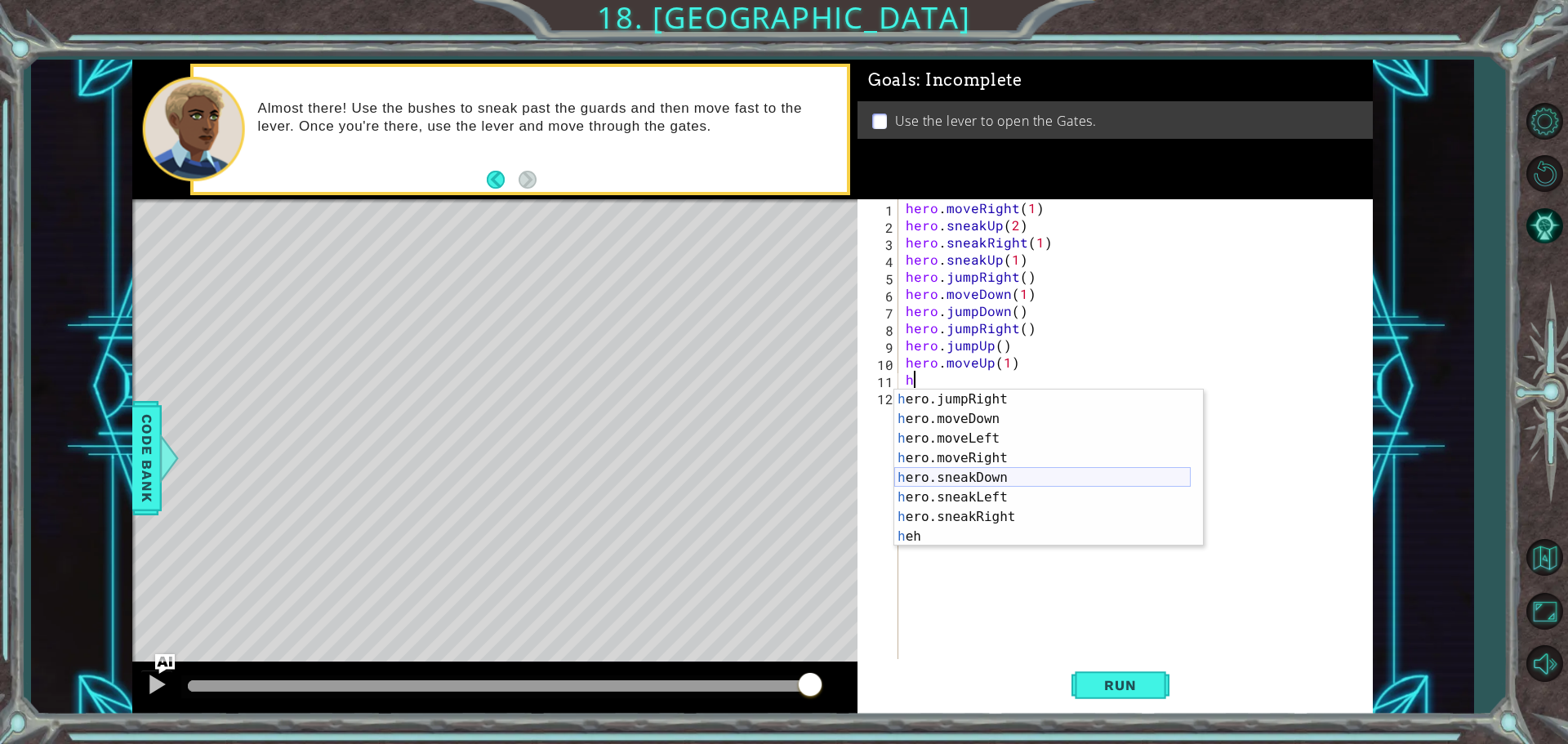
scroll to position [137, 0]
click at [975, 524] on div "h ero.moveLeft press enter h ero.moveRight press enter h ero.sneakDown press en…" at bounding box center [1042, 487] width 297 height 196
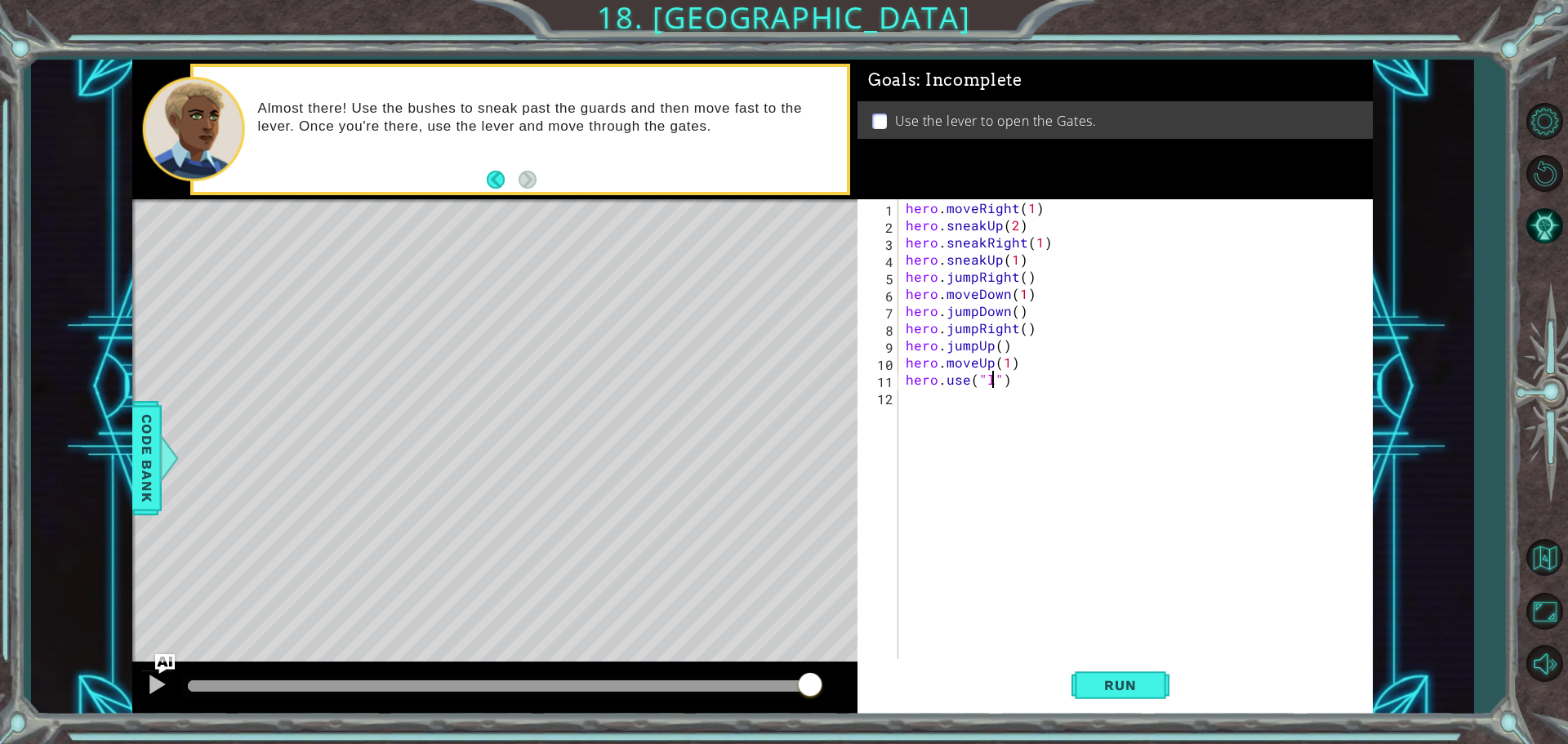
scroll to position [0, 5]
type textarea "hero.use("lever")"
drag, startPoint x: 949, startPoint y: 410, endPoint x: 943, endPoint y: 402, distance: 10.0
click at [949, 409] on div "hero . moveRight ( 1 ) hero . sneakUp ( 2 ) hero . sneakRight ( 1 ) hero . snea…" at bounding box center [1139, 448] width 473 height 497
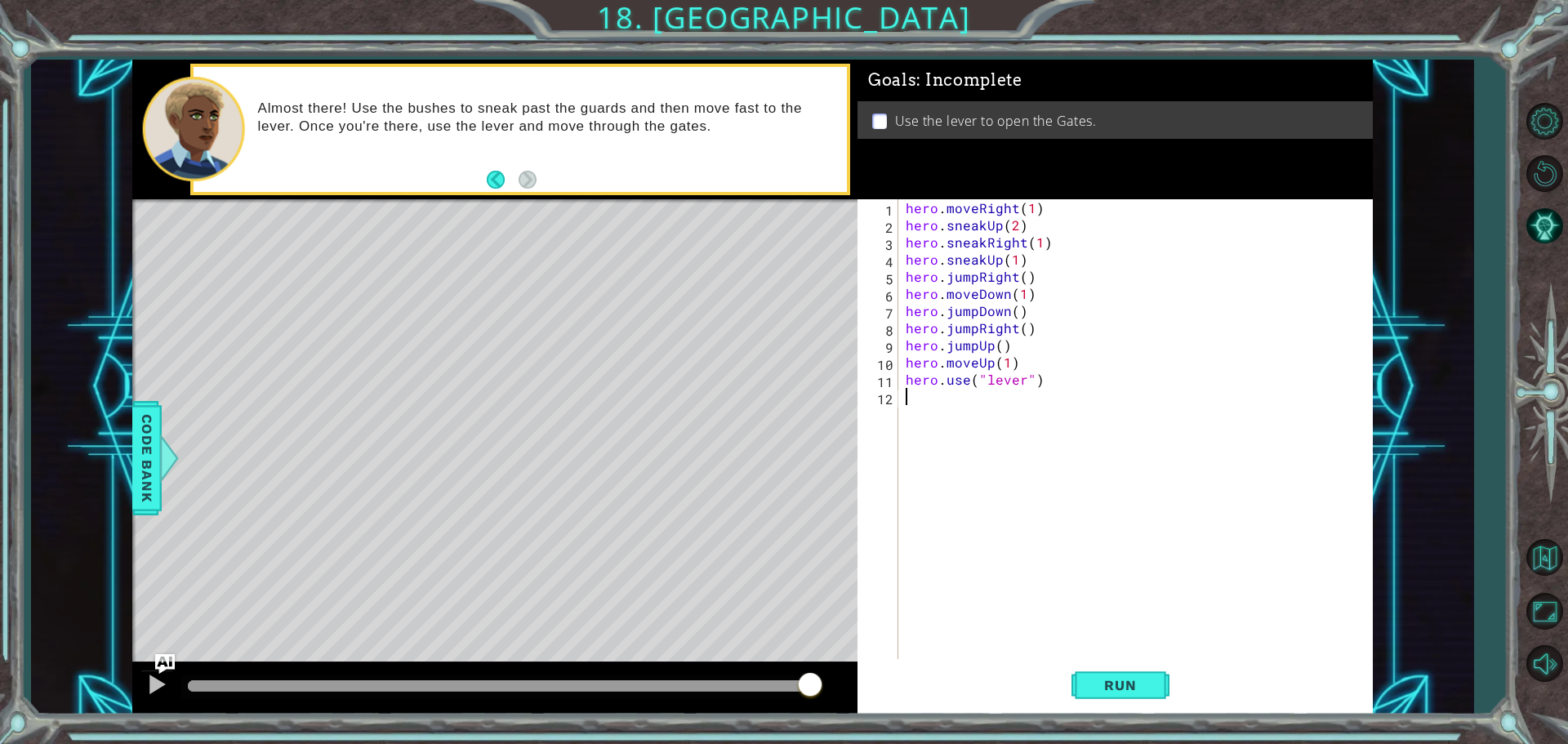
scroll to position [0, 0]
click at [1104, 696] on button "Run" at bounding box center [1119, 685] width 98 height 51
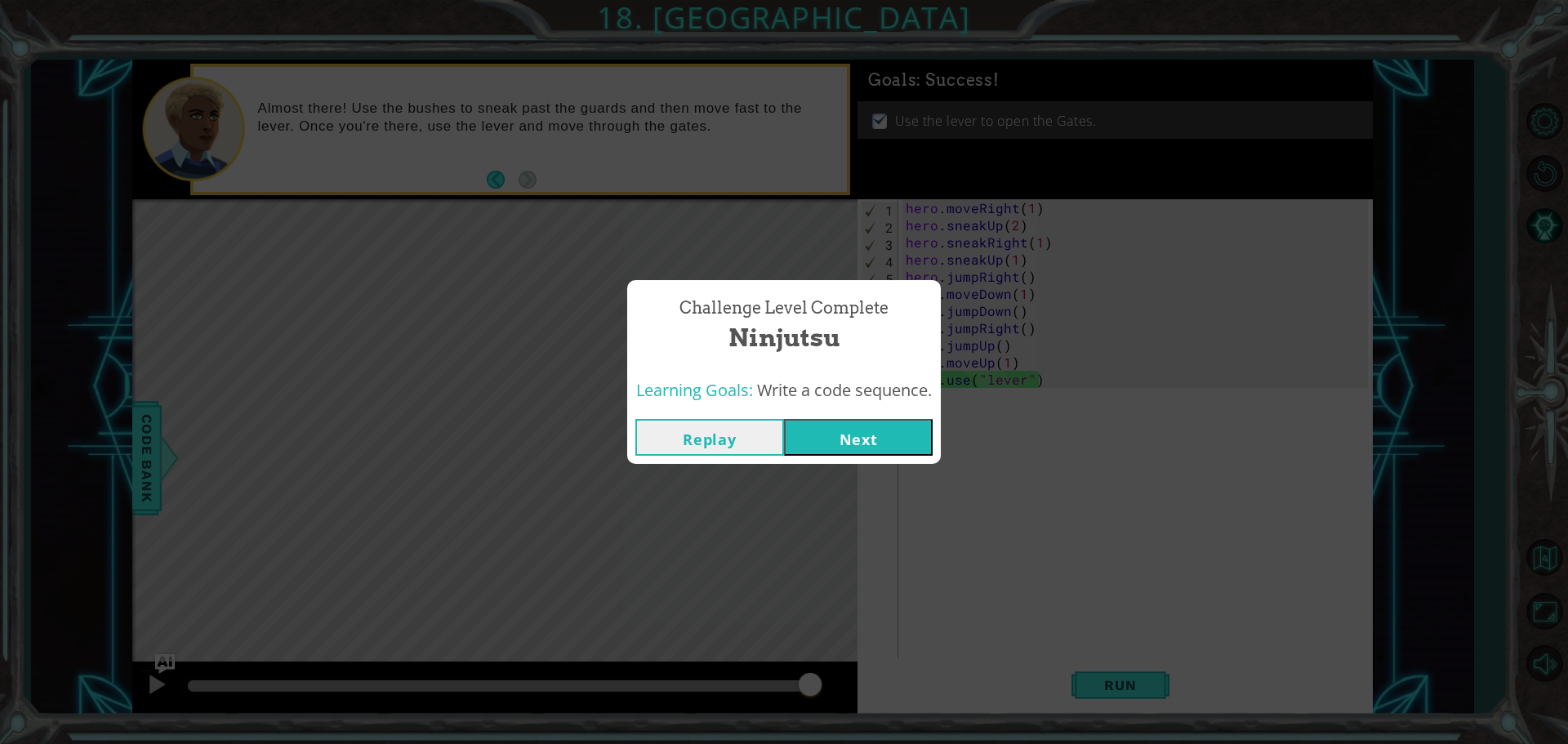
click at [835, 449] on button "Next" at bounding box center [858, 437] width 149 height 37
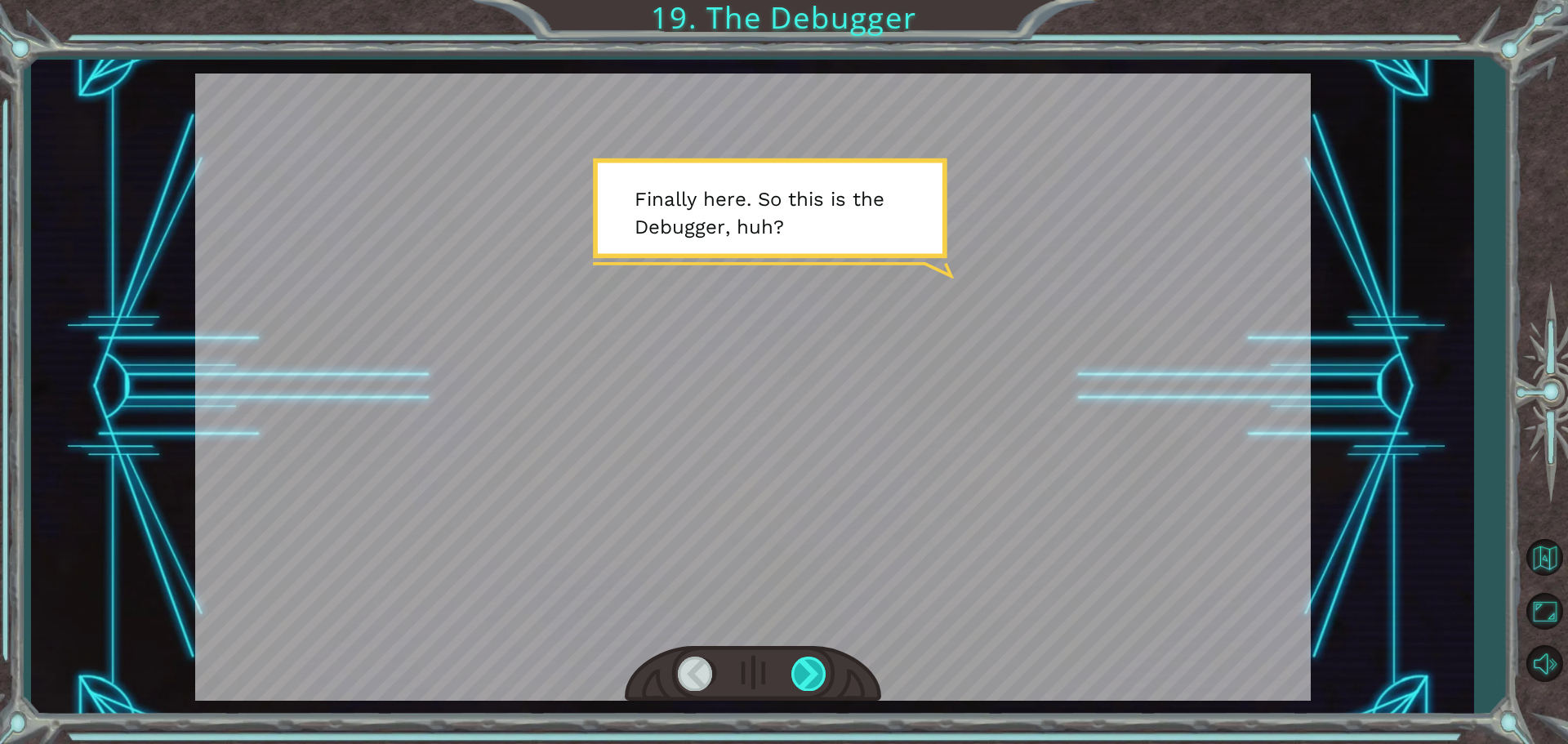
click at [800, 681] on div at bounding box center [809, 674] width 36 height 34
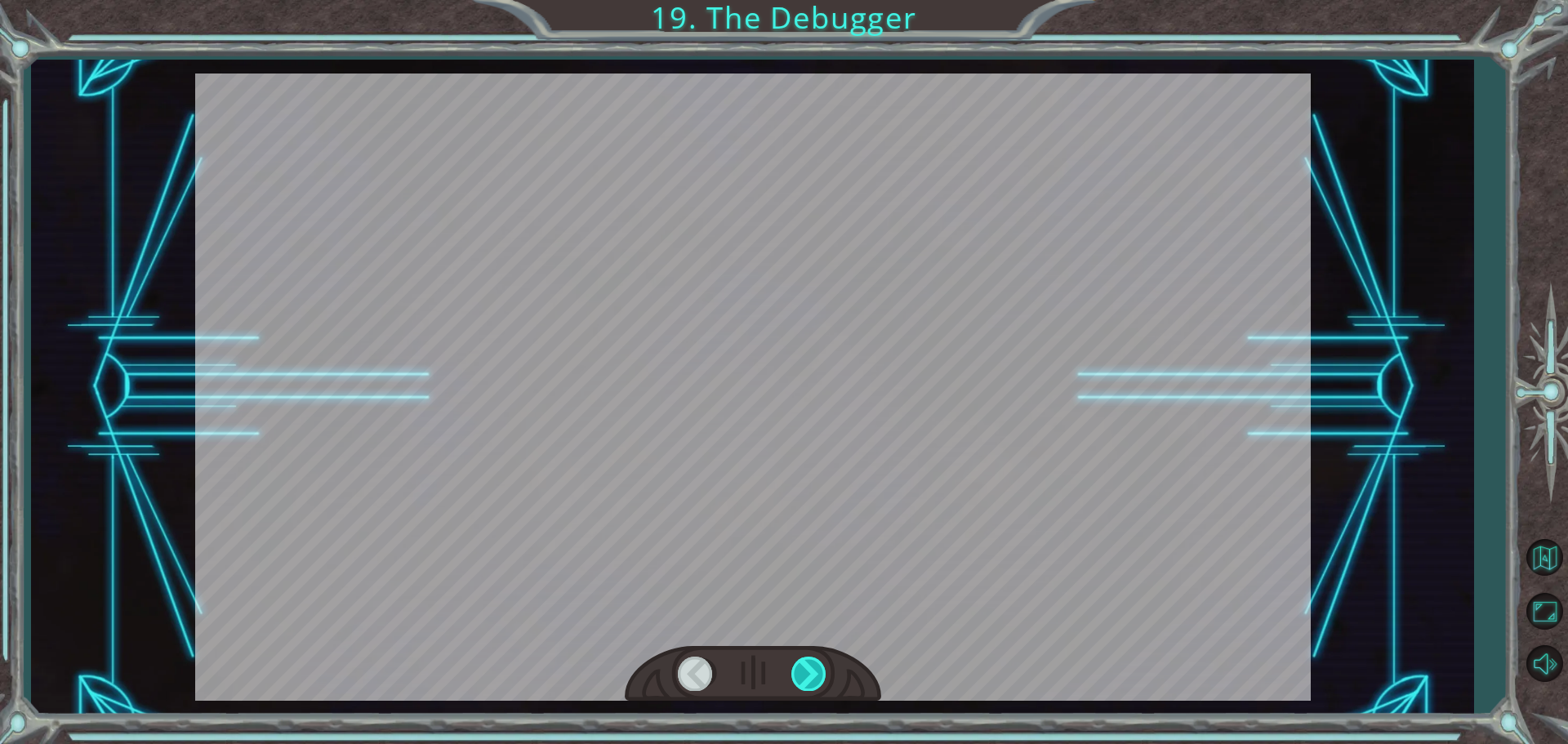
click at [800, 681] on div at bounding box center [809, 674] width 36 height 34
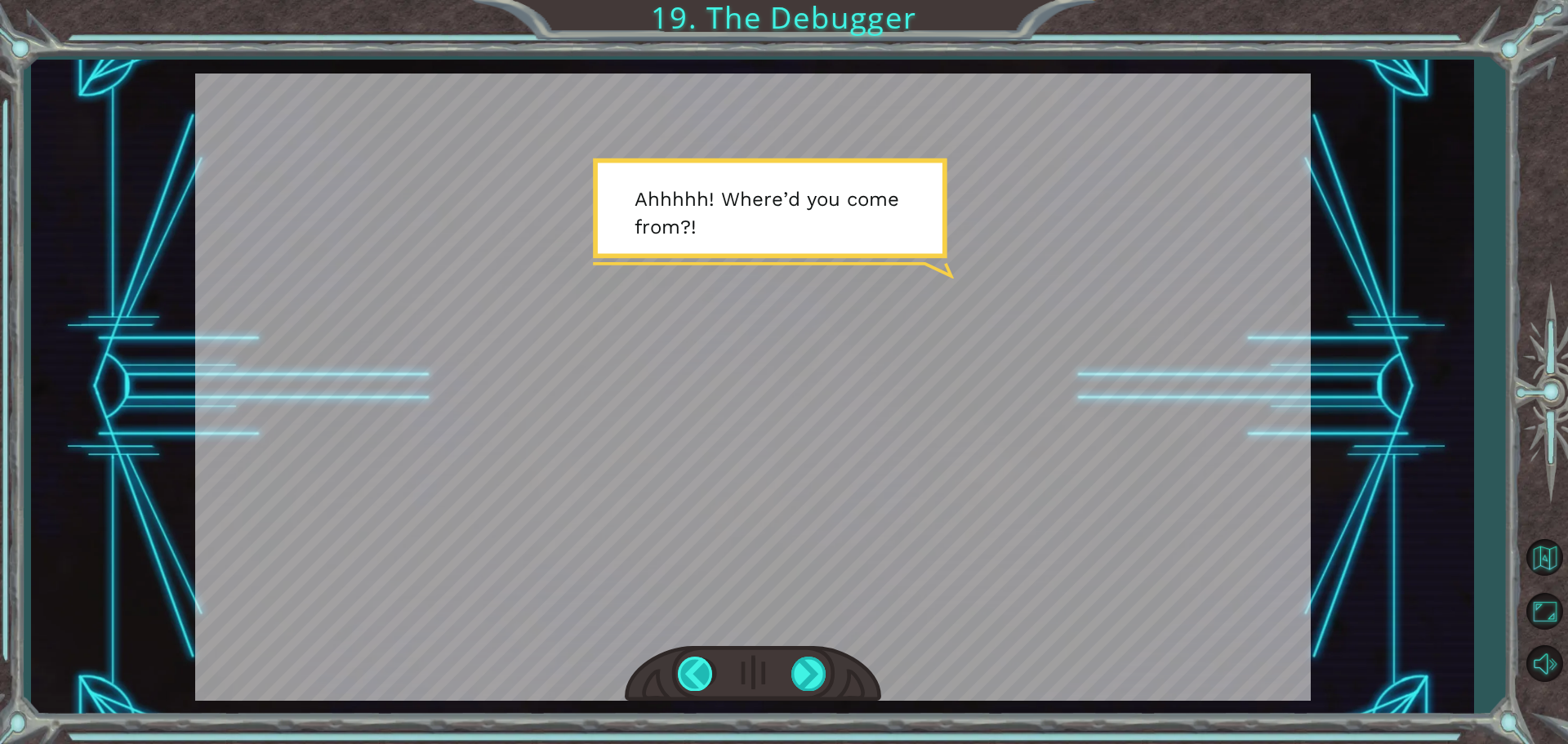
click at [696, 666] on div at bounding box center [695, 674] width 36 height 34
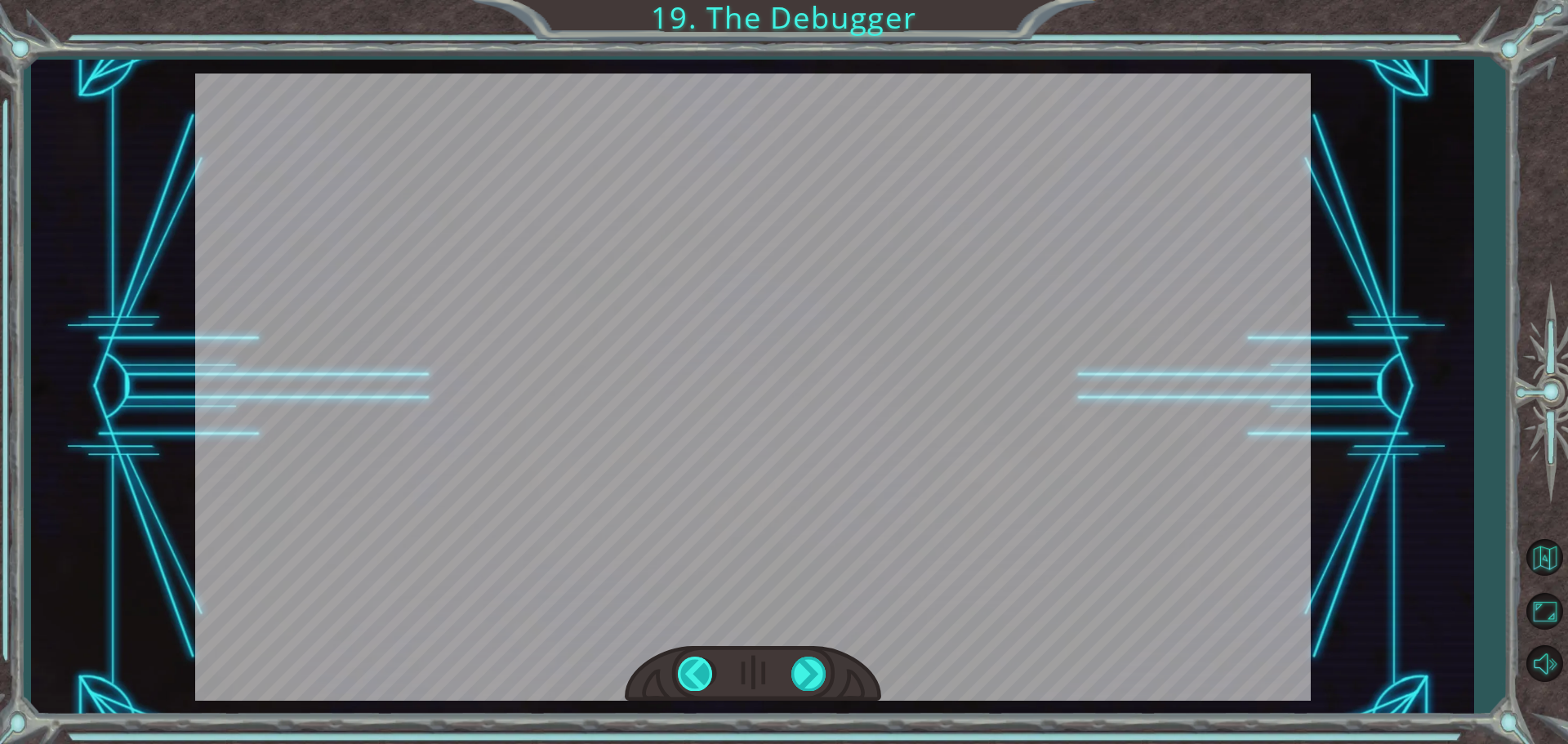
click at [696, 666] on div at bounding box center [695, 674] width 36 height 34
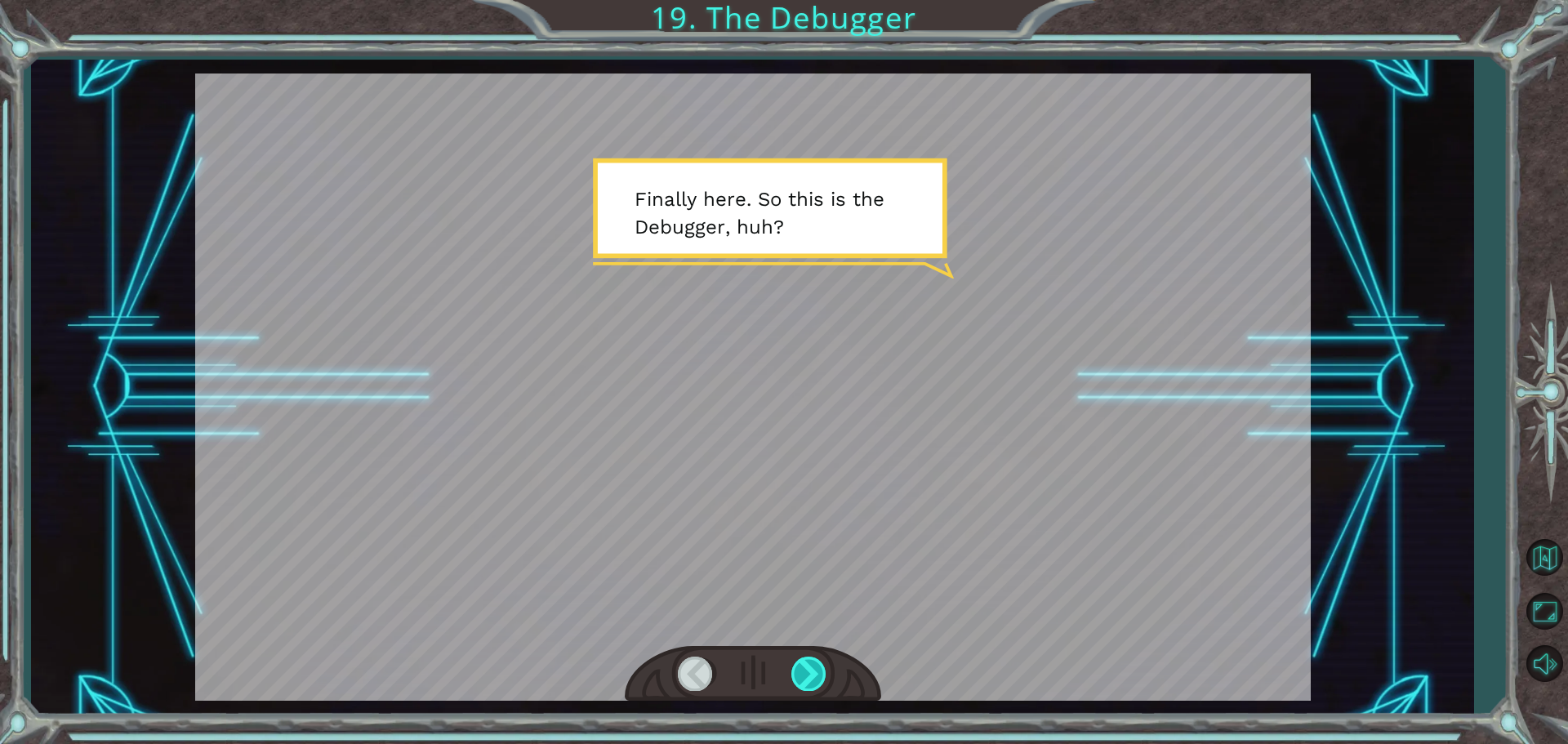
click at [814, 677] on div at bounding box center [809, 674] width 36 height 34
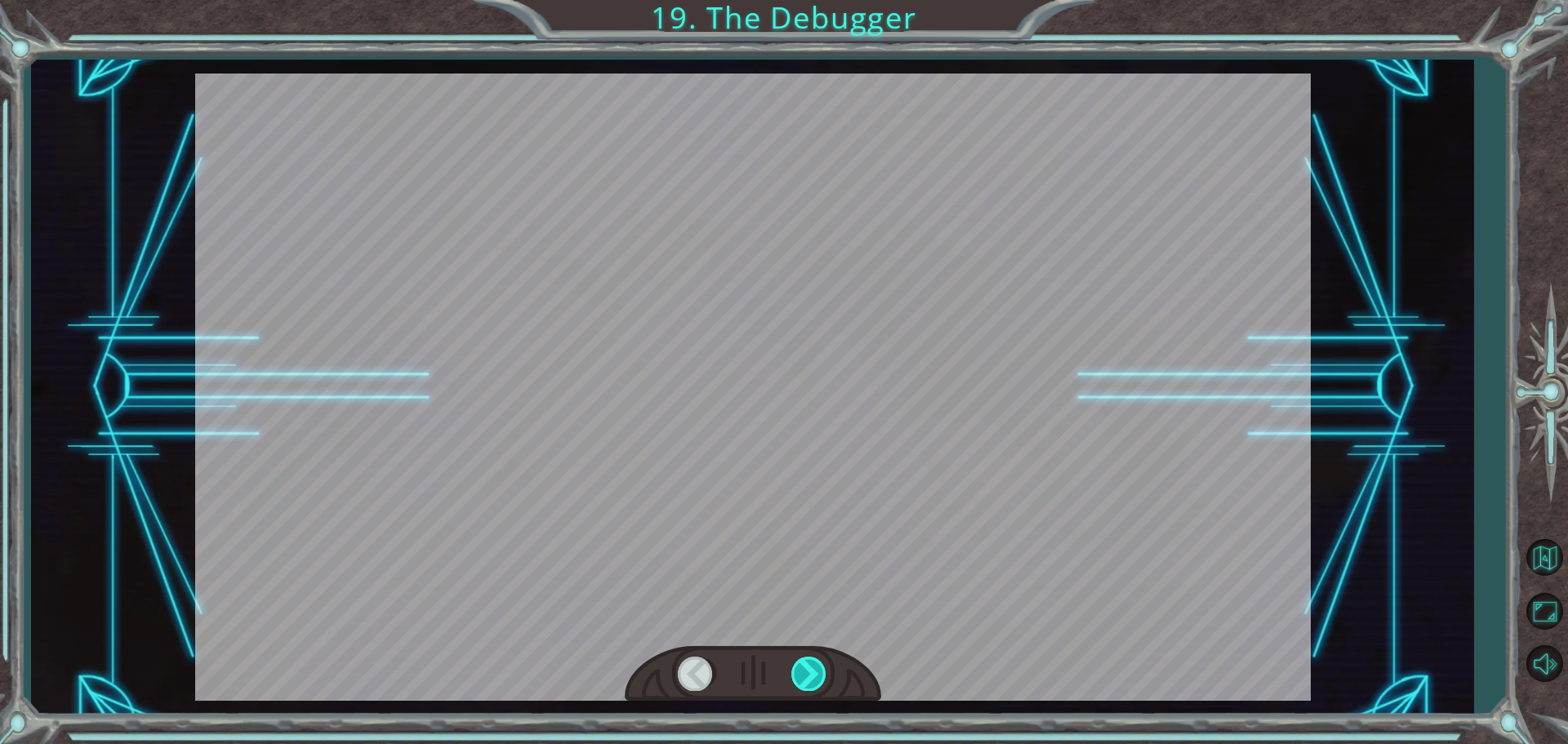
click at [816, 684] on div at bounding box center [809, 674] width 36 height 34
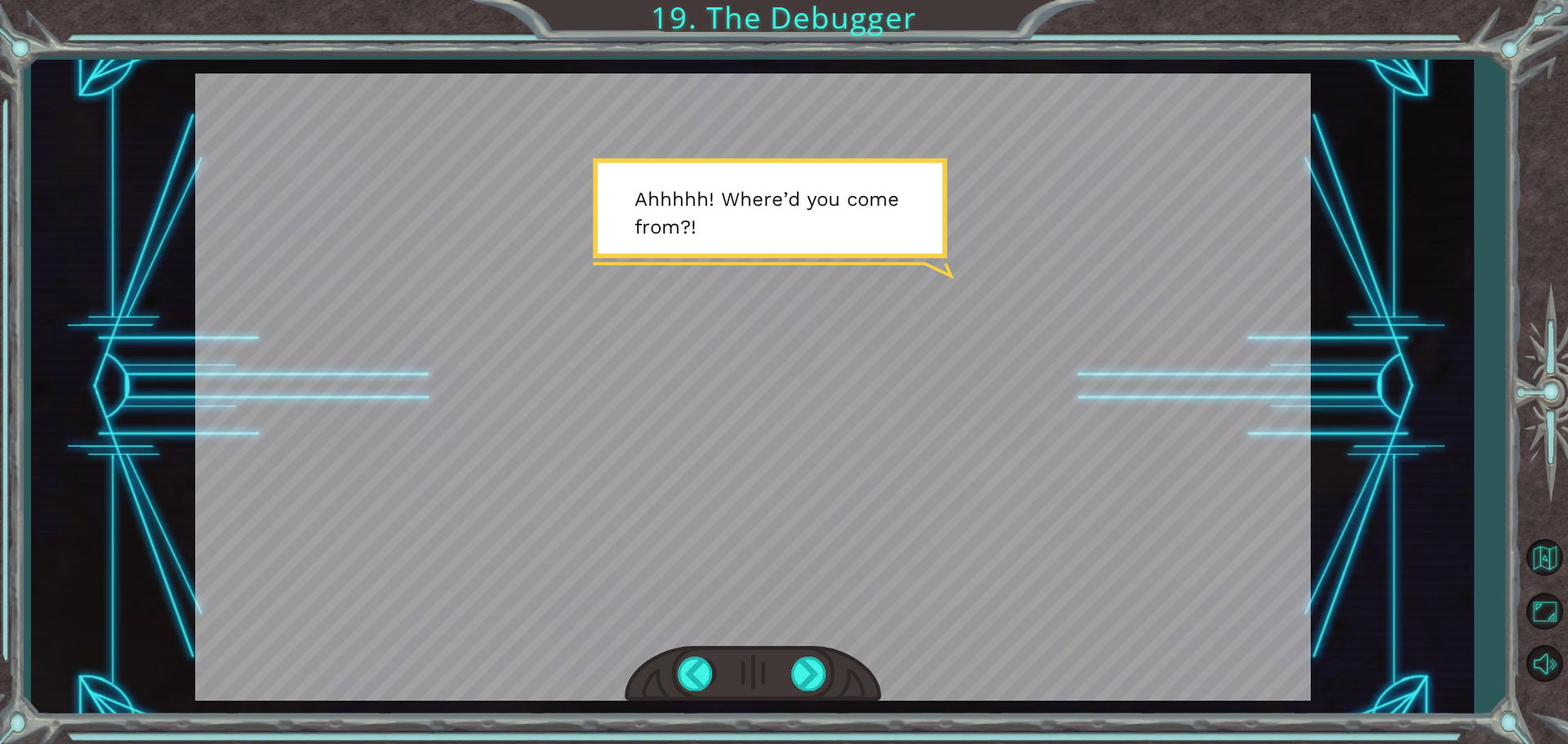
drag, startPoint x: 706, startPoint y: 684, endPoint x: 696, endPoint y: 705, distance: 23.3
click at [696, 705] on div "Temporary Text F i n a l l y h e r e . S o t h i s i s t h e D e b u g g e r , …" at bounding box center [751, 387] width 1442 height 655
click at [689, 676] on div at bounding box center [695, 674] width 36 height 34
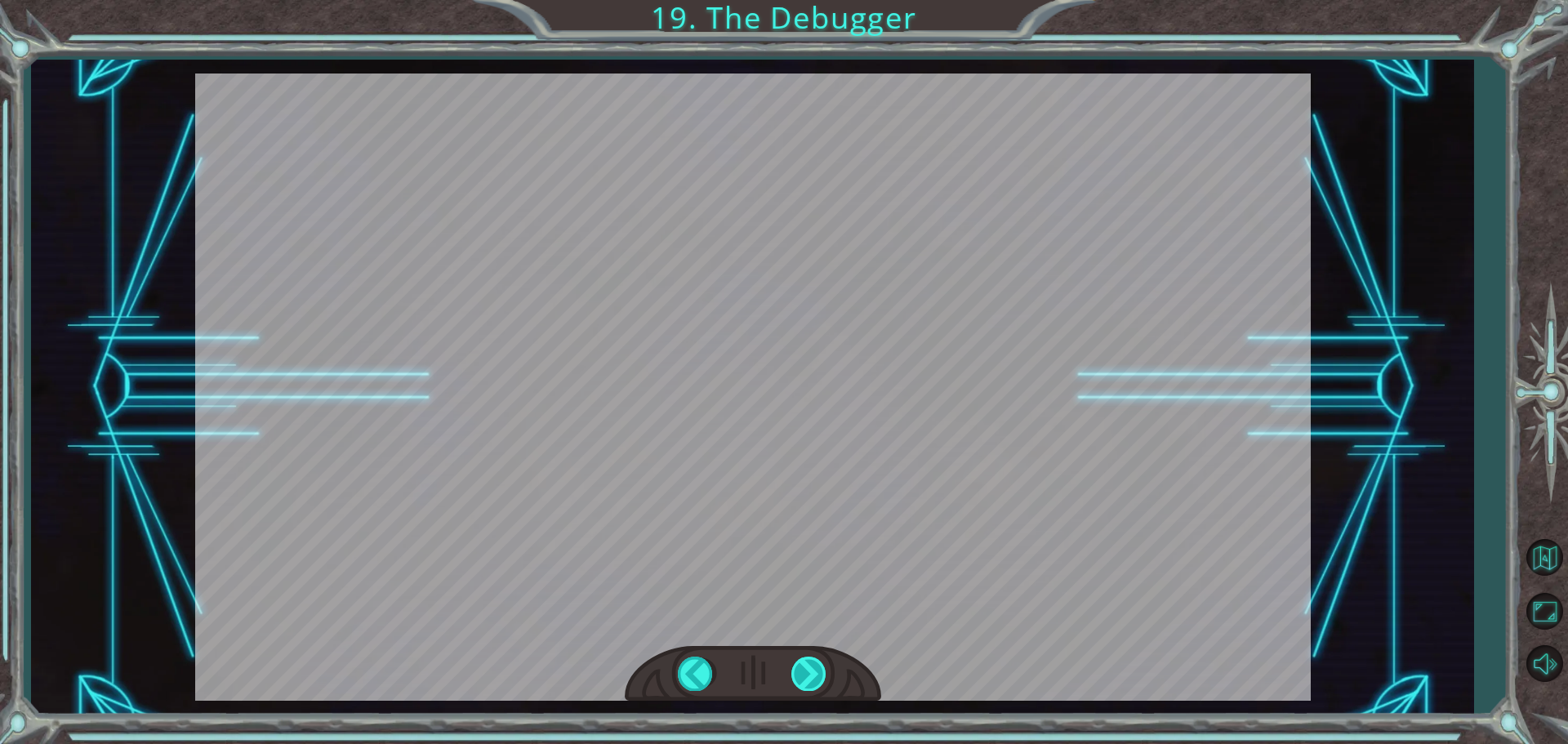
click at [809, 681] on div at bounding box center [809, 674] width 36 height 34
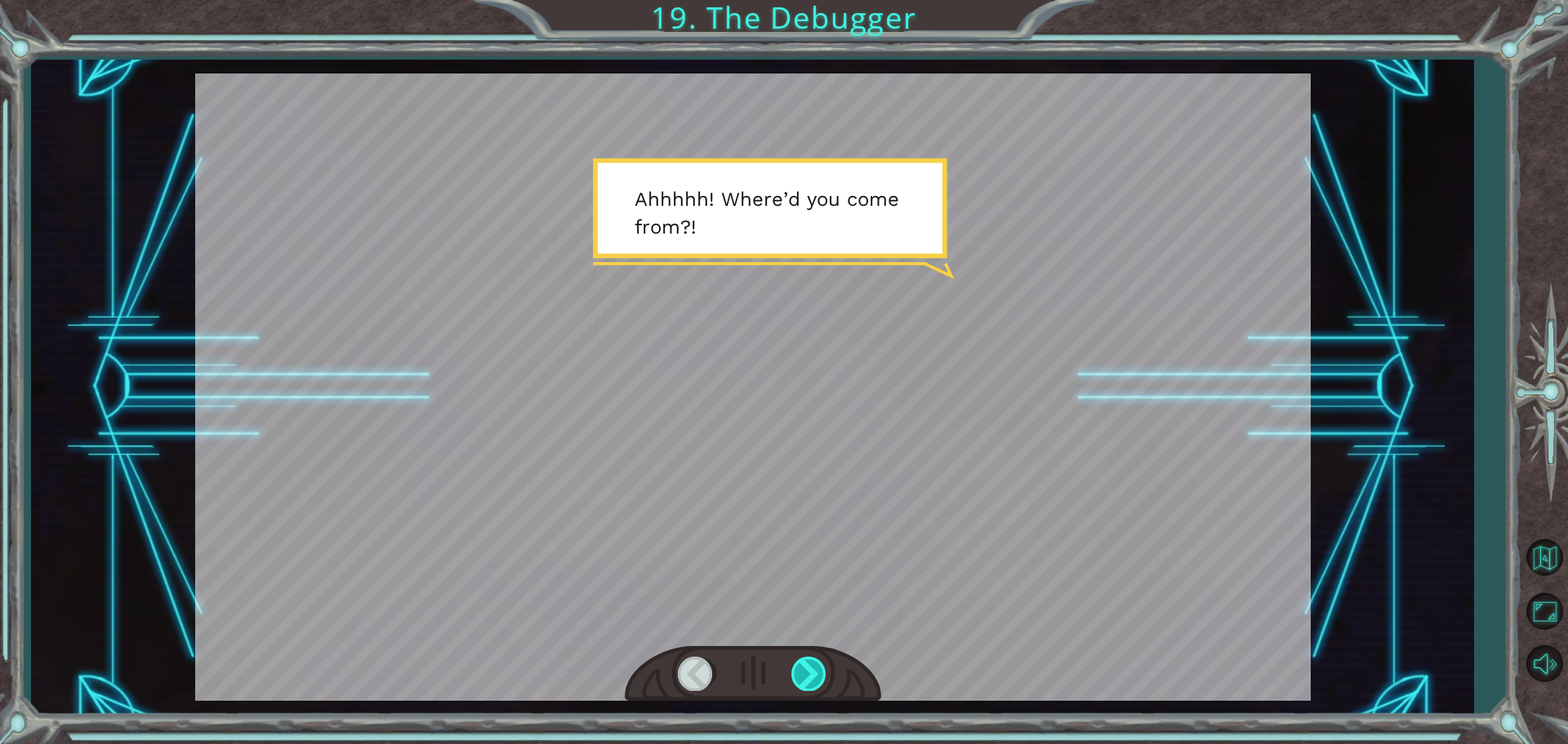
click at [809, 681] on div at bounding box center [809, 674] width 36 height 34
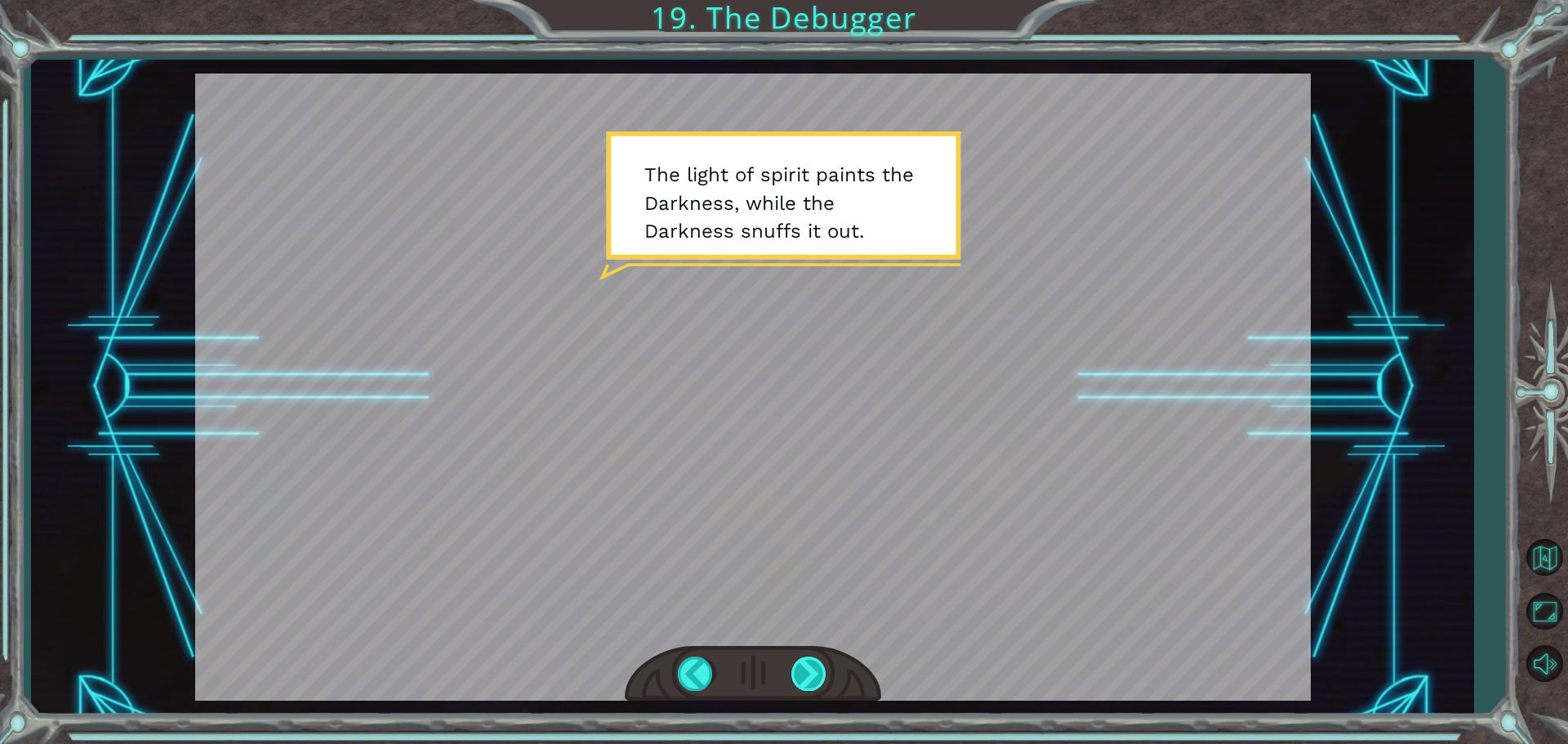
click at [809, 681] on div at bounding box center [809, 674] width 36 height 34
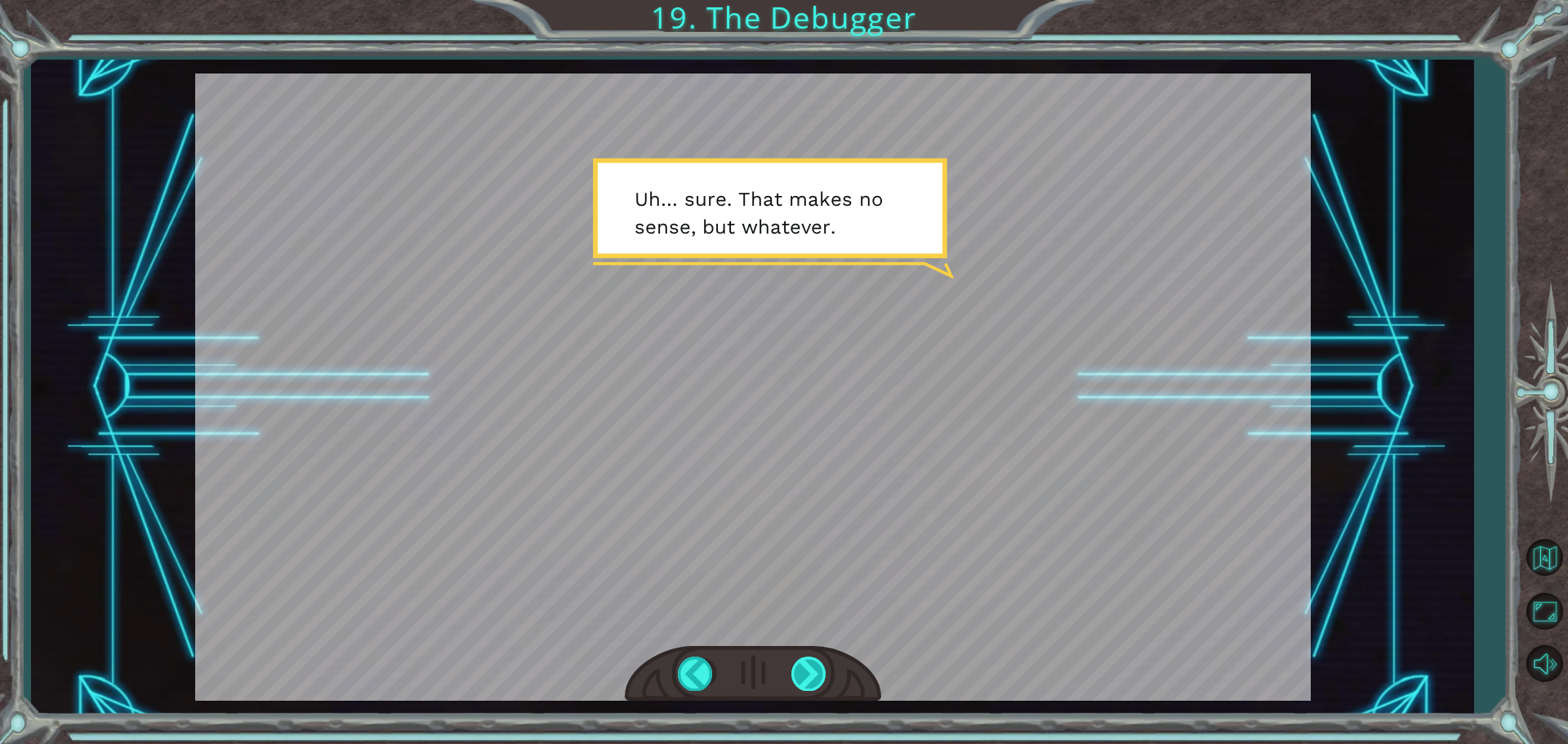
click at [809, 681] on div at bounding box center [809, 674] width 36 height 34
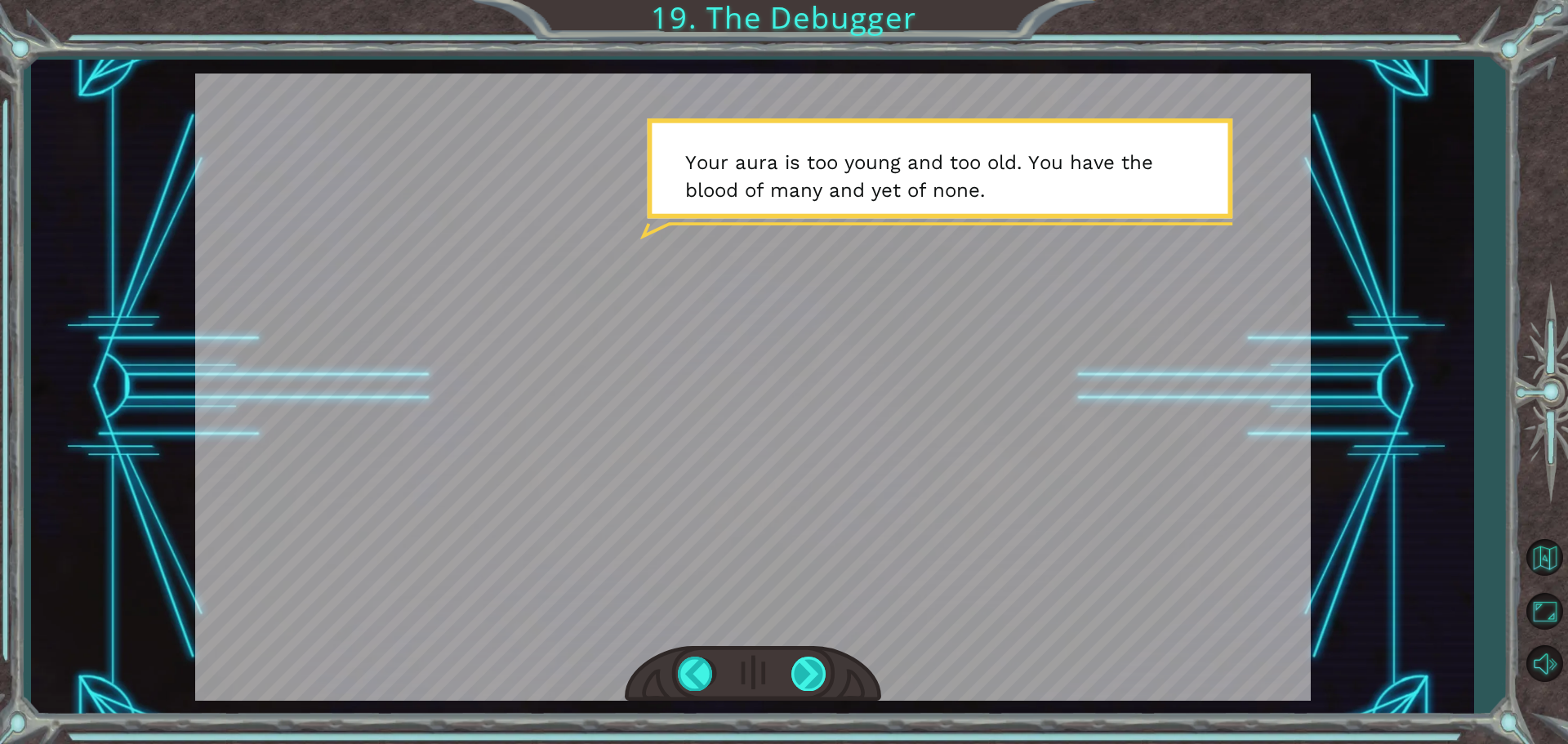
click at [809, 681] on div at bounding box center [809, 674] width 36 height 34
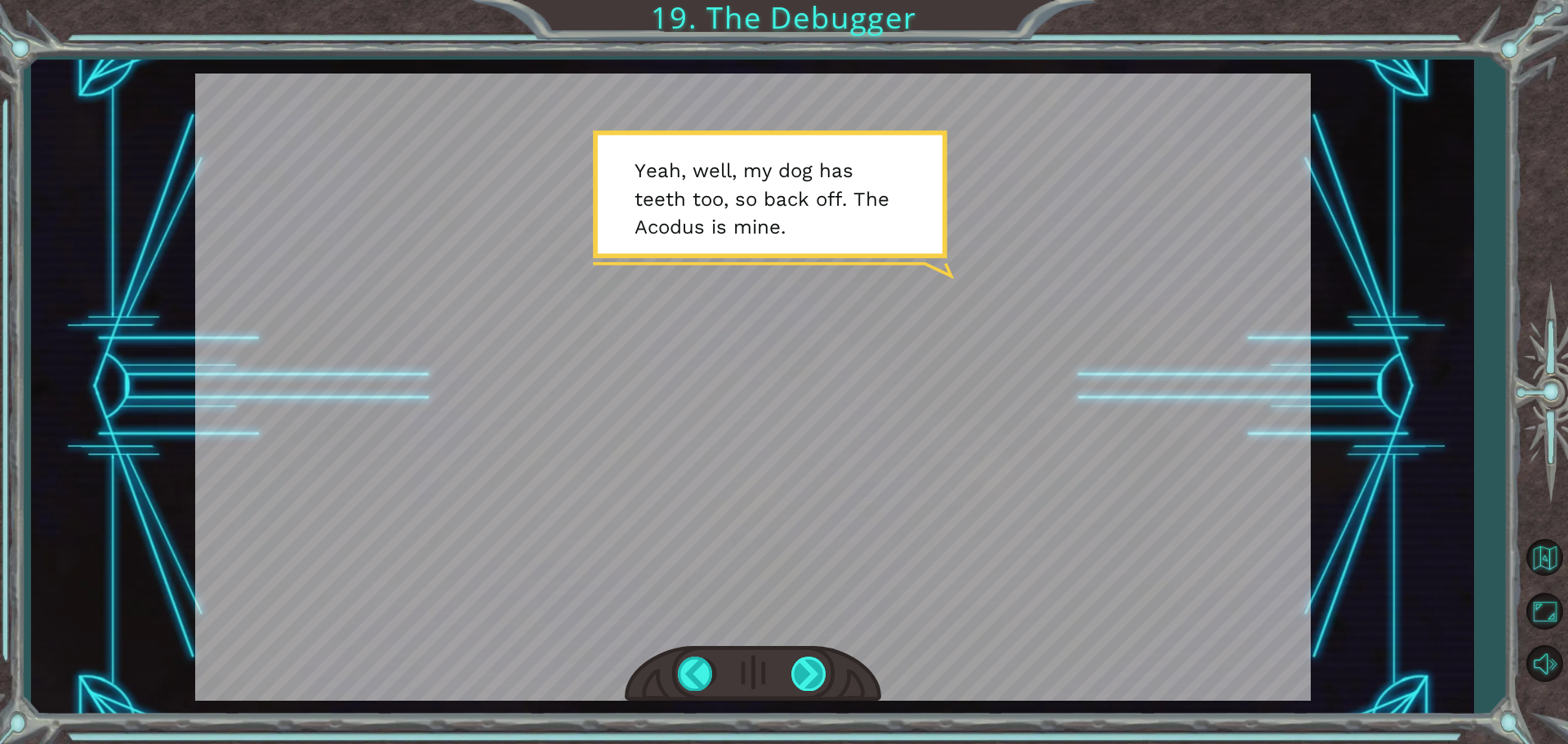
click at [809, 681] on div at bounding box center [809, 674] width 36 height 34
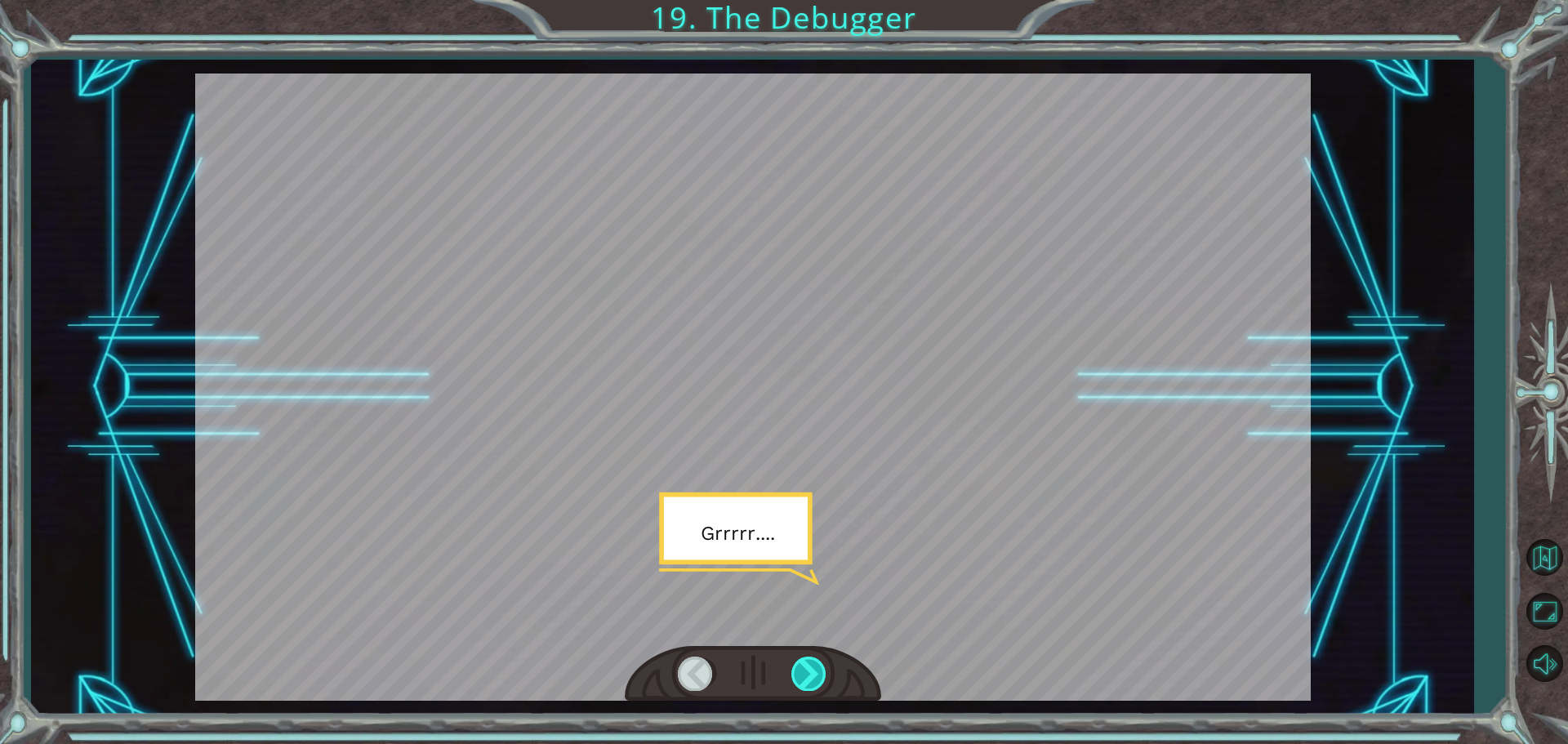
click at [809, 681] on div at bounding box center [809, 674] width 36 height 34
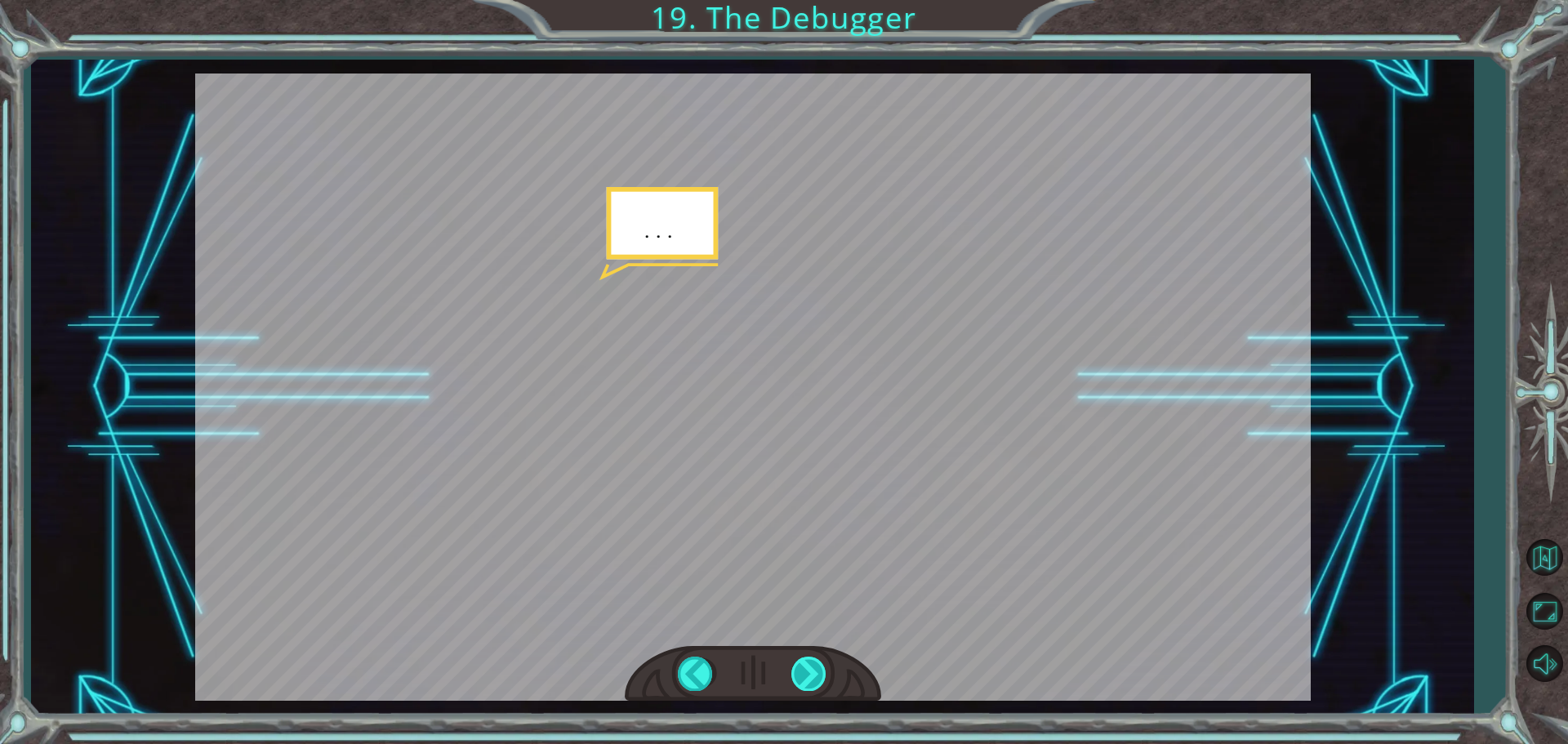
click at [809, 676] on div at bounding box center [809, 674] width 36 height 34
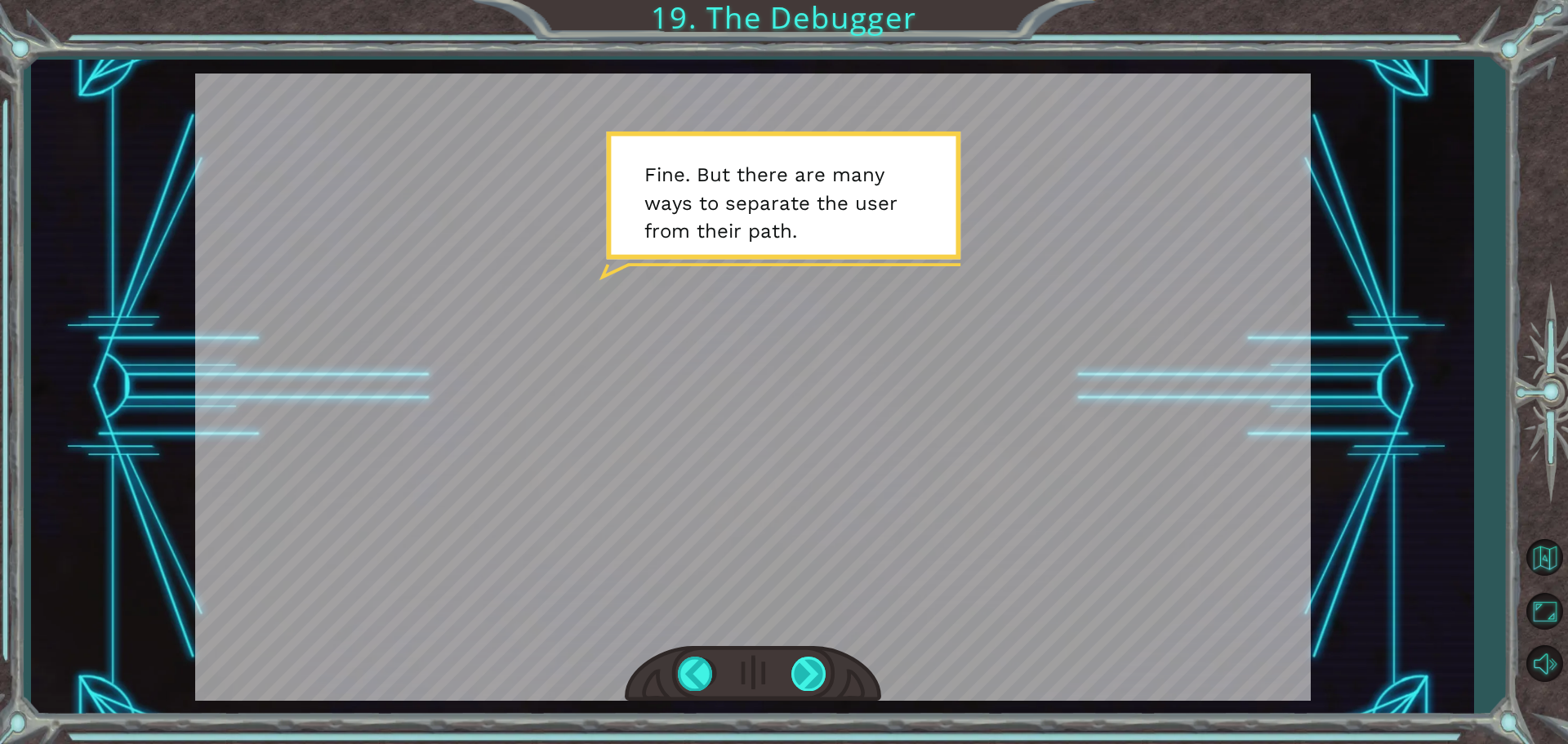
click at [809, 676] on div at bounding box center [809, 674] width 36 height 34
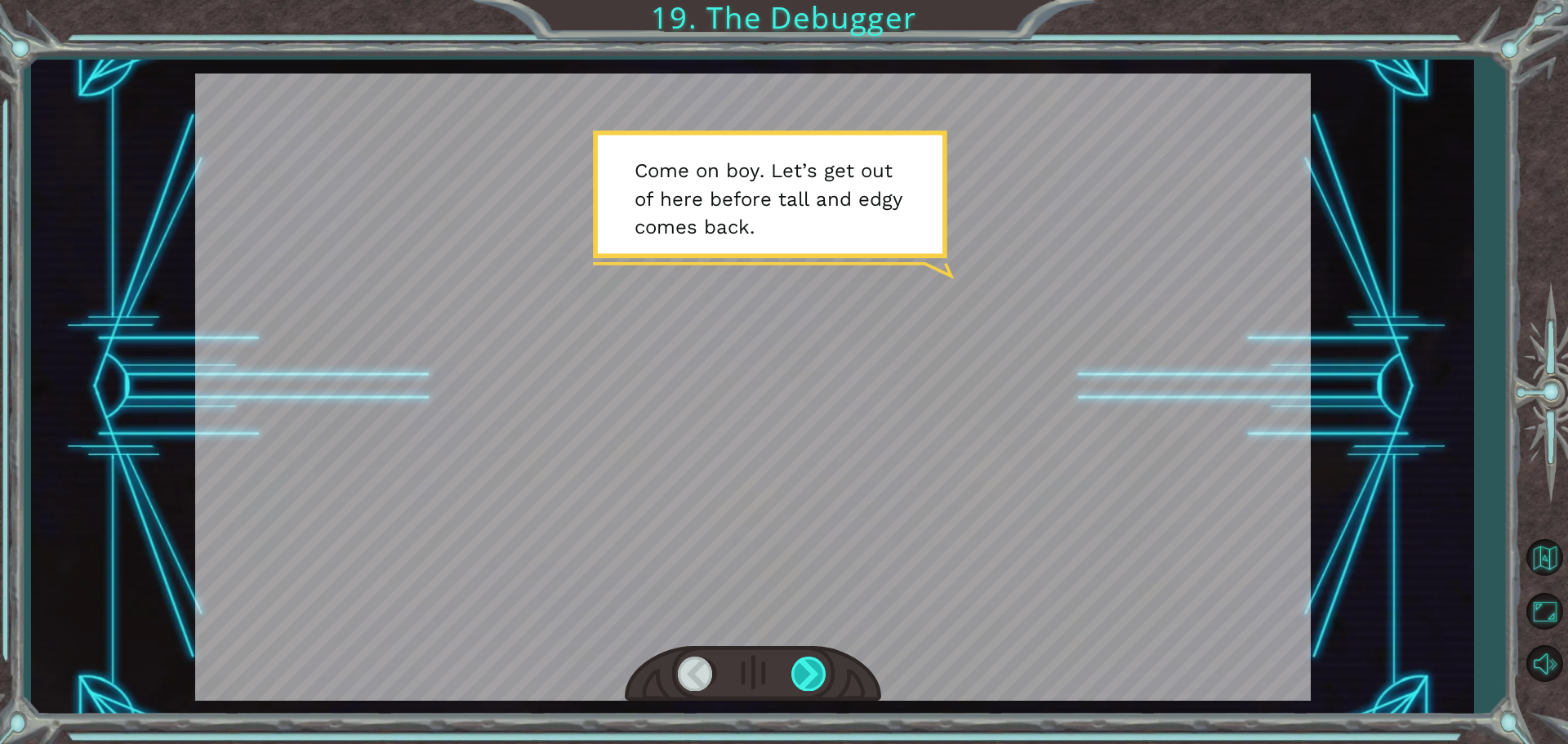
click at [809, 676] on div at bounding box center [809, 674] width 36 height 34
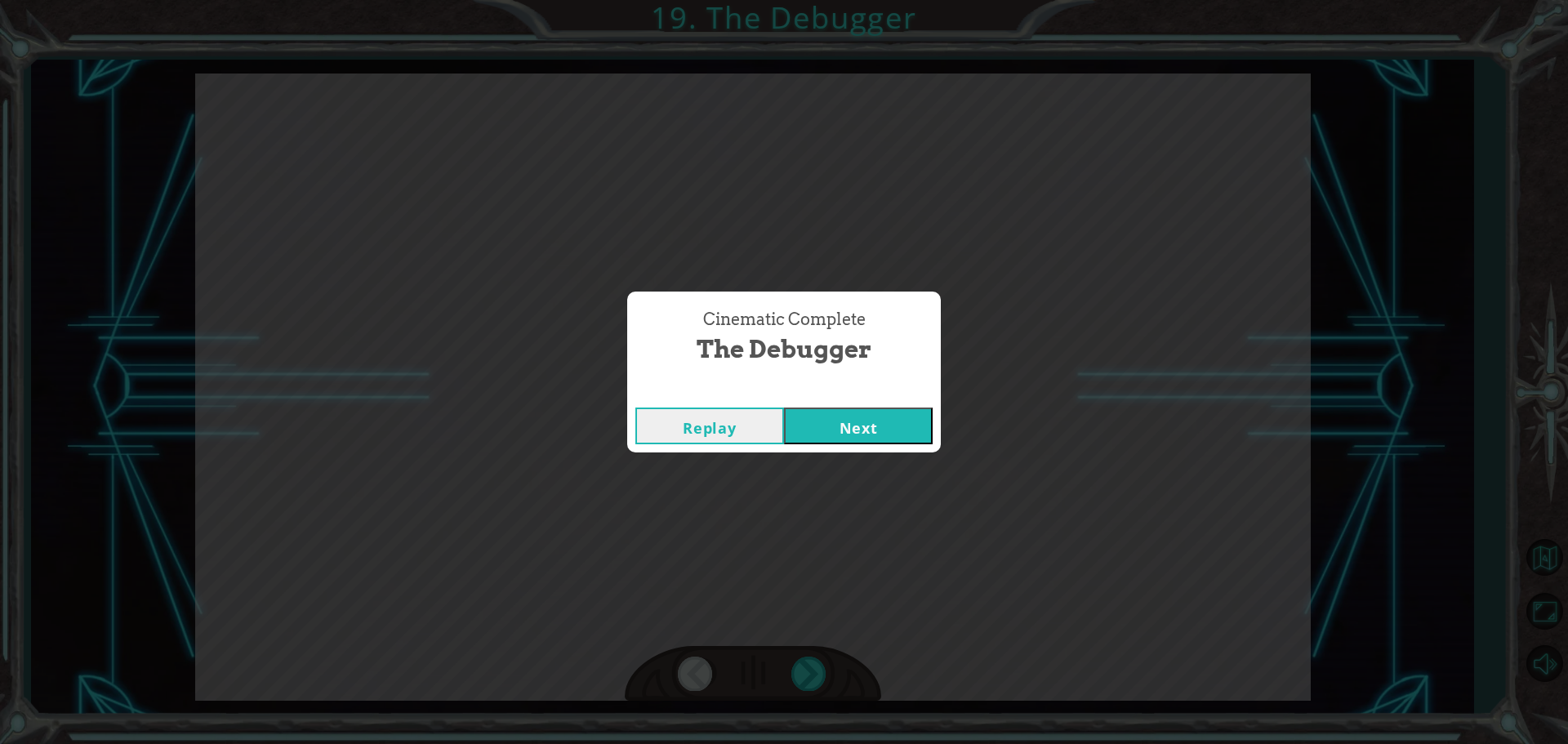
click at [899, 418] on button "Next" at bounding box center [858, 425] width 149 height 37
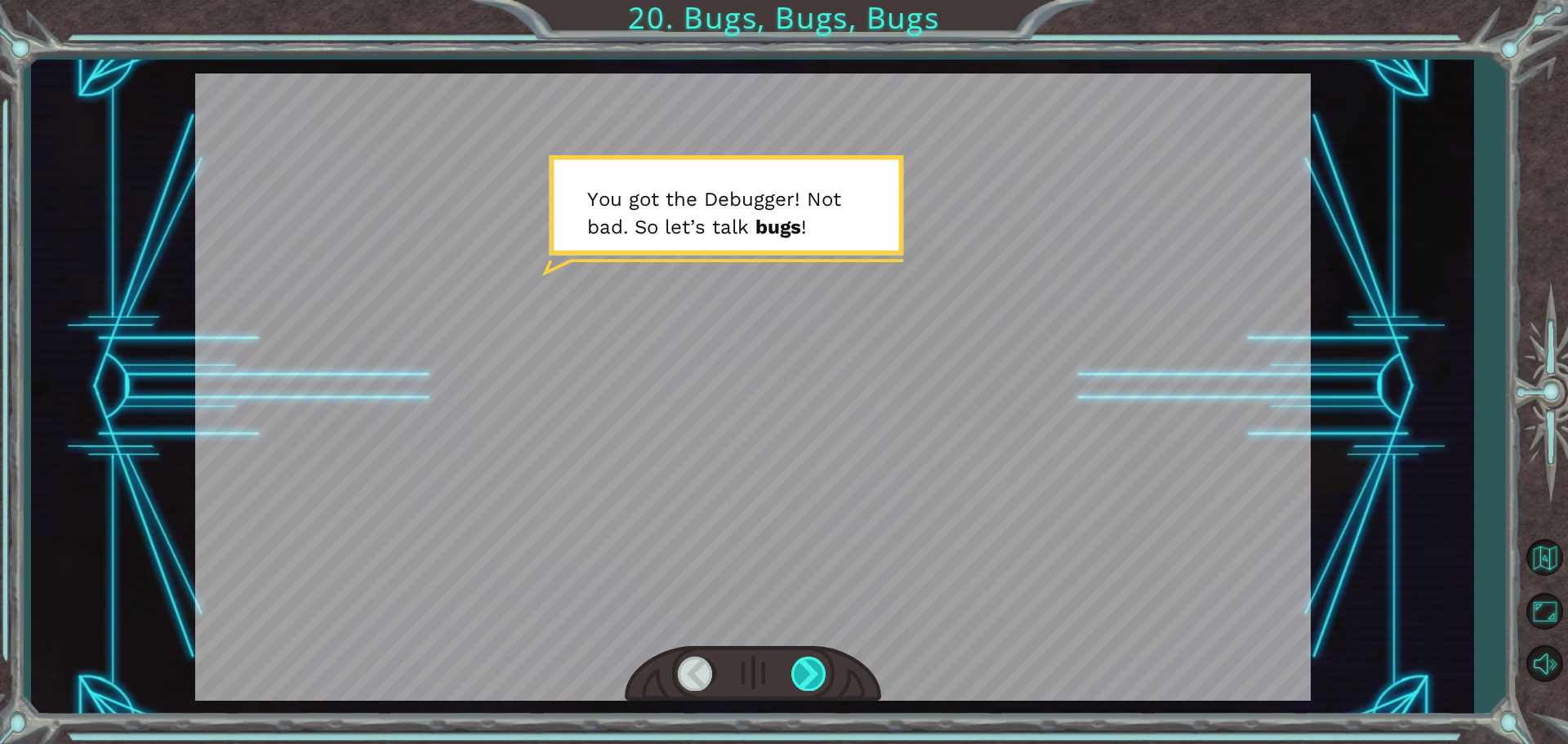
drag, startPoint x: 808, startPoint y: 684, endPoint x: 801, endPoint y: 691, distance: 9.9
click at [801, 691] on div at bounding box center [809, 674] width 36 height 34
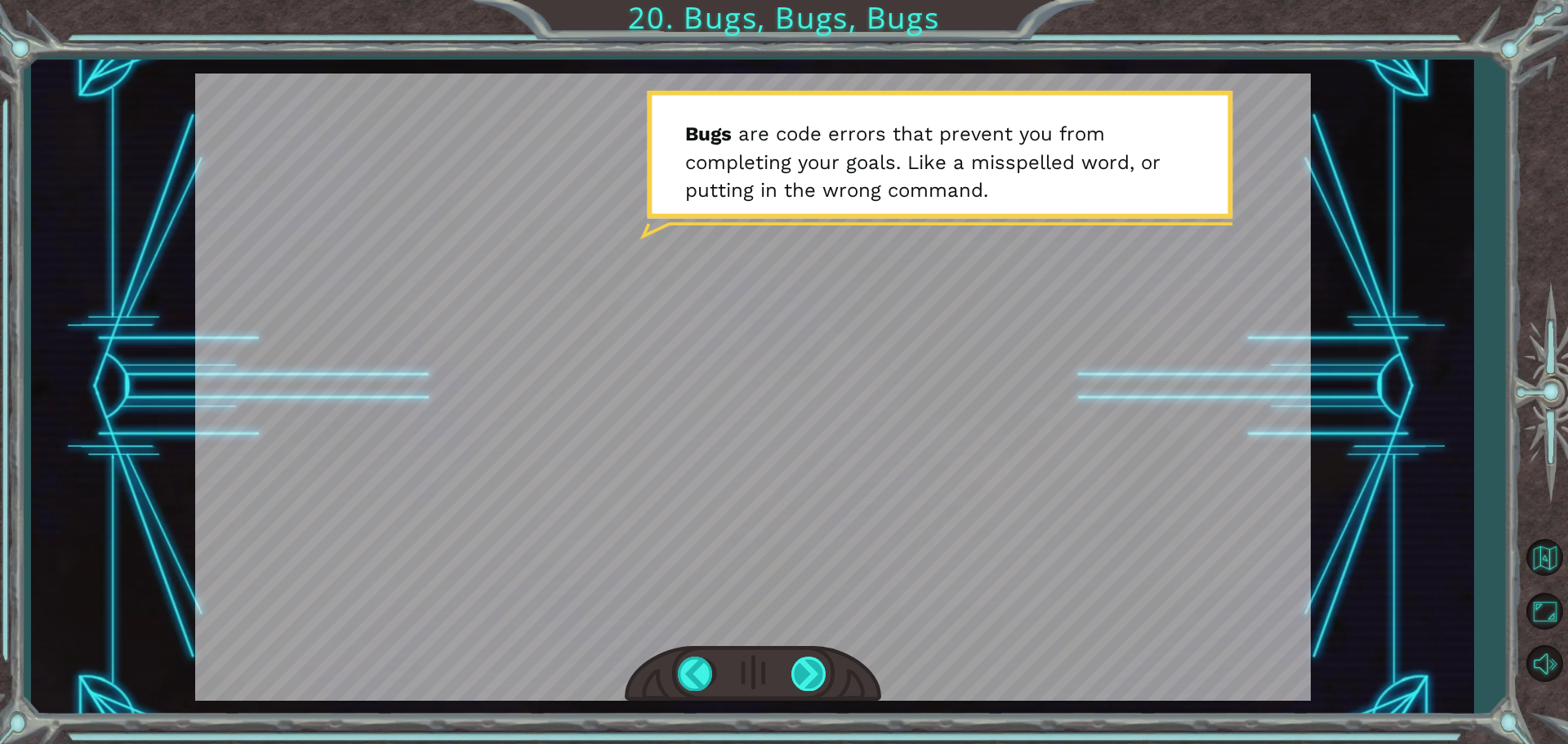
click at [805, 683] on div at bounding box center [809, 674] width 36 height 34
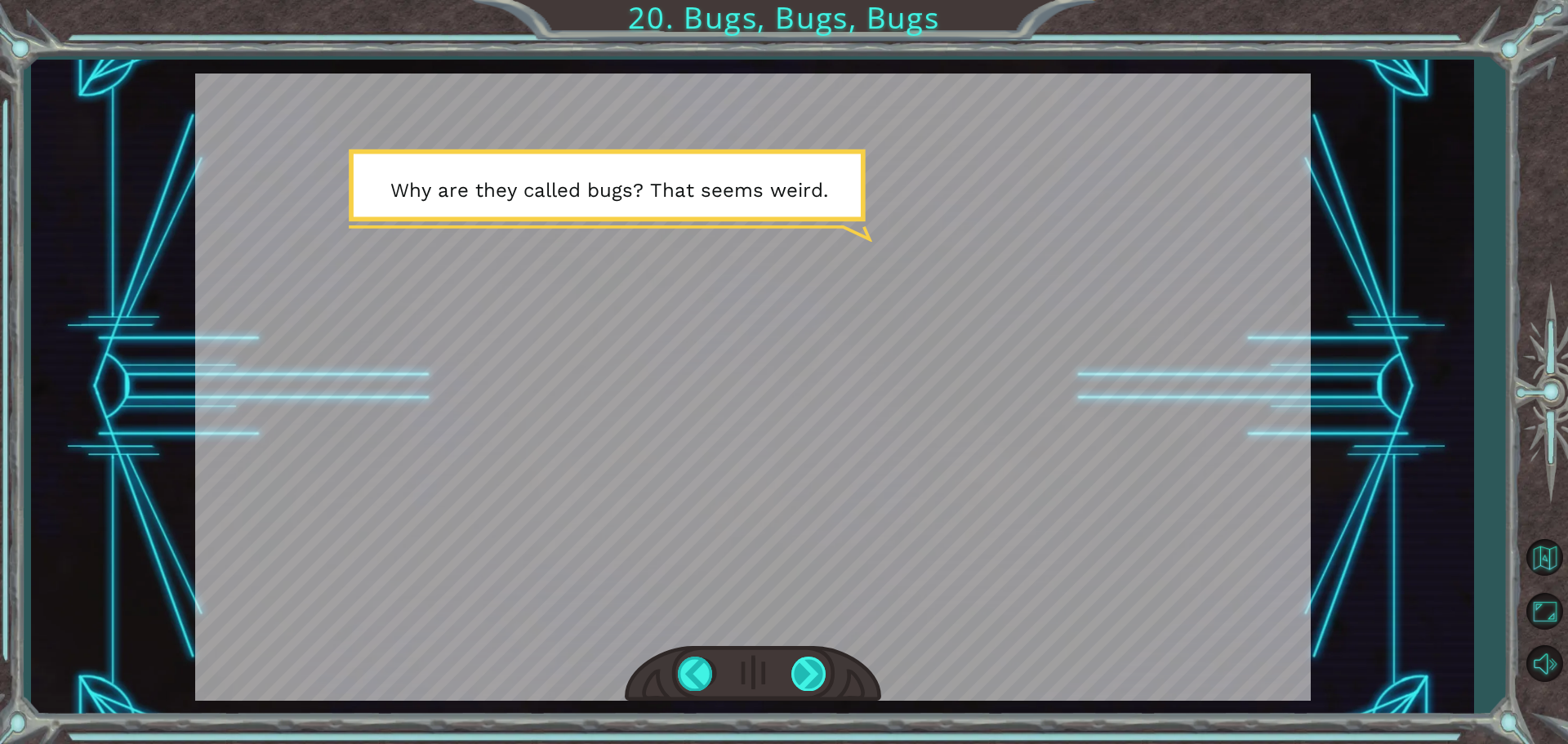
click at [805, 683] on div at bounding box center [809, 674] width 36 height 34
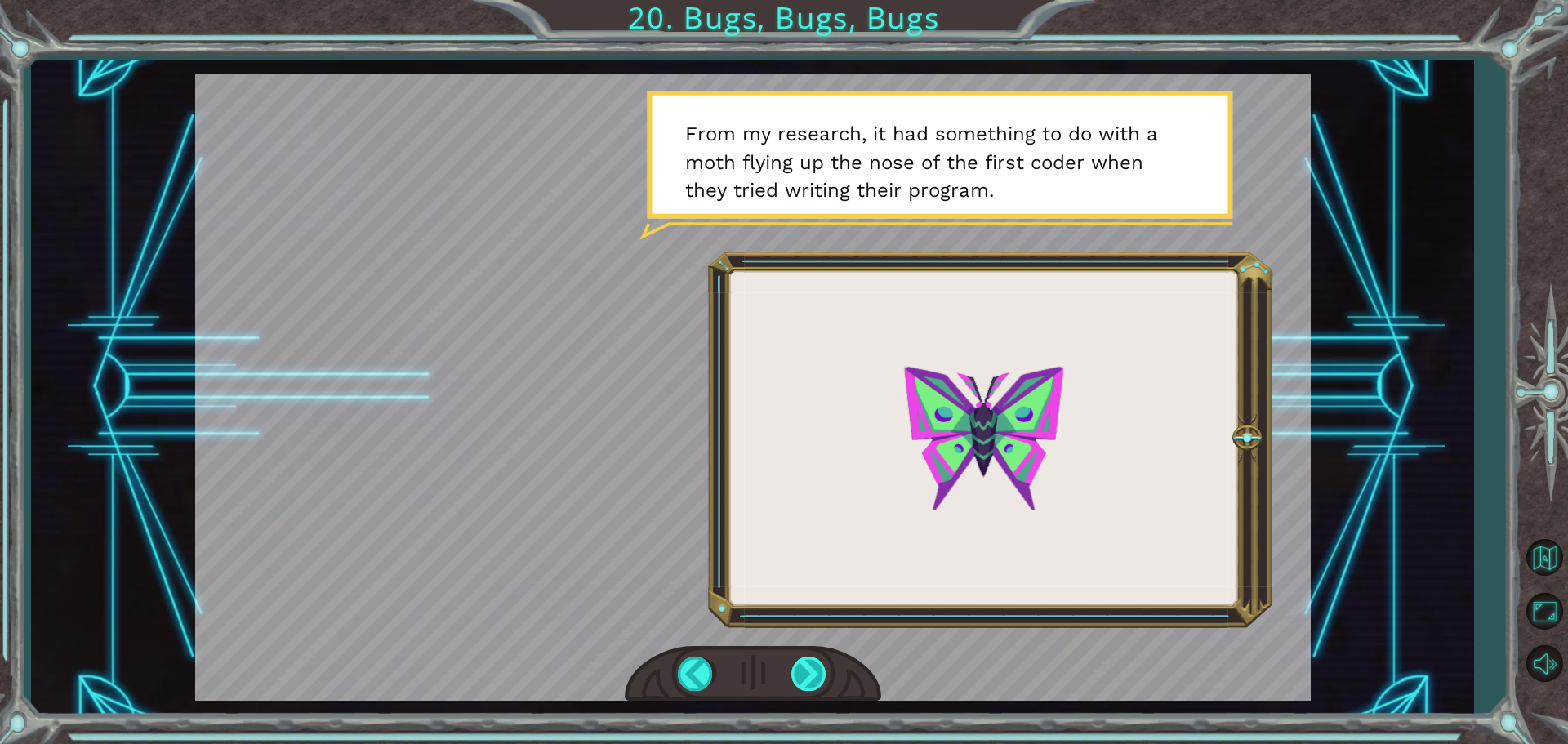
click at [805, 683] on div at bounding box center [809, 674] width 36 height 34
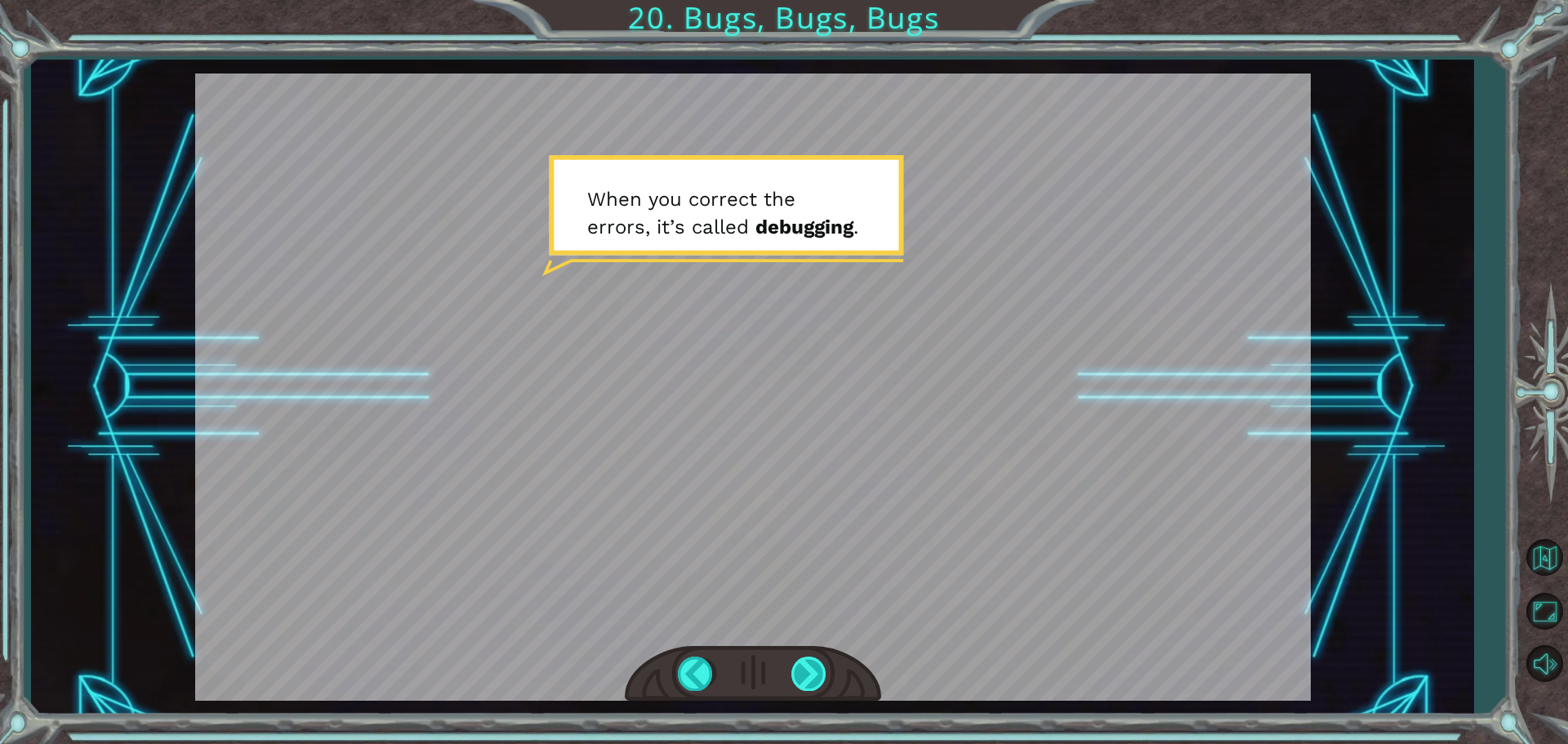
click at [805, 683] on div at bounding box center [809, 674] width 36 height 34
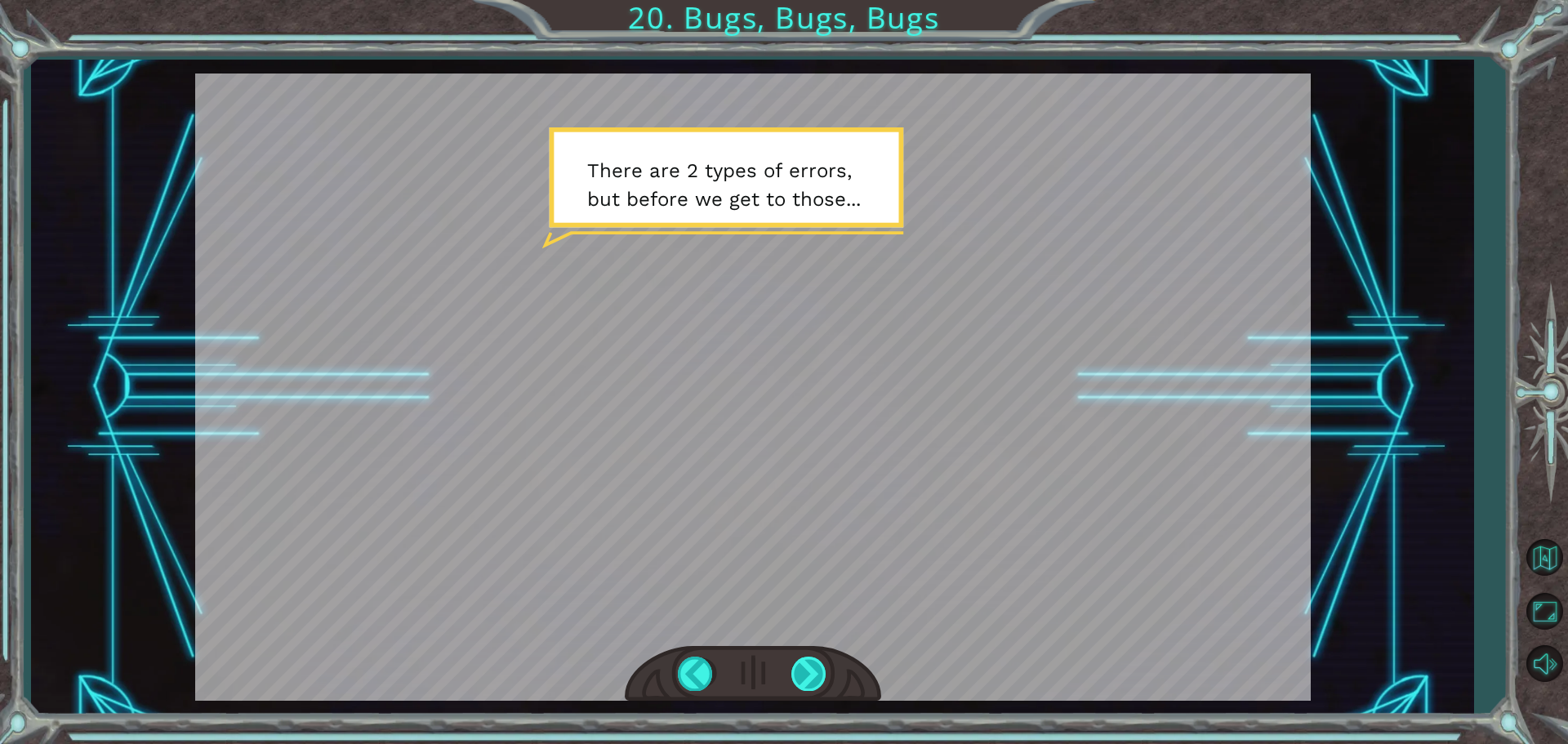
click at [805, 683] on div at bounding box center [809, 674] width 36 height 34
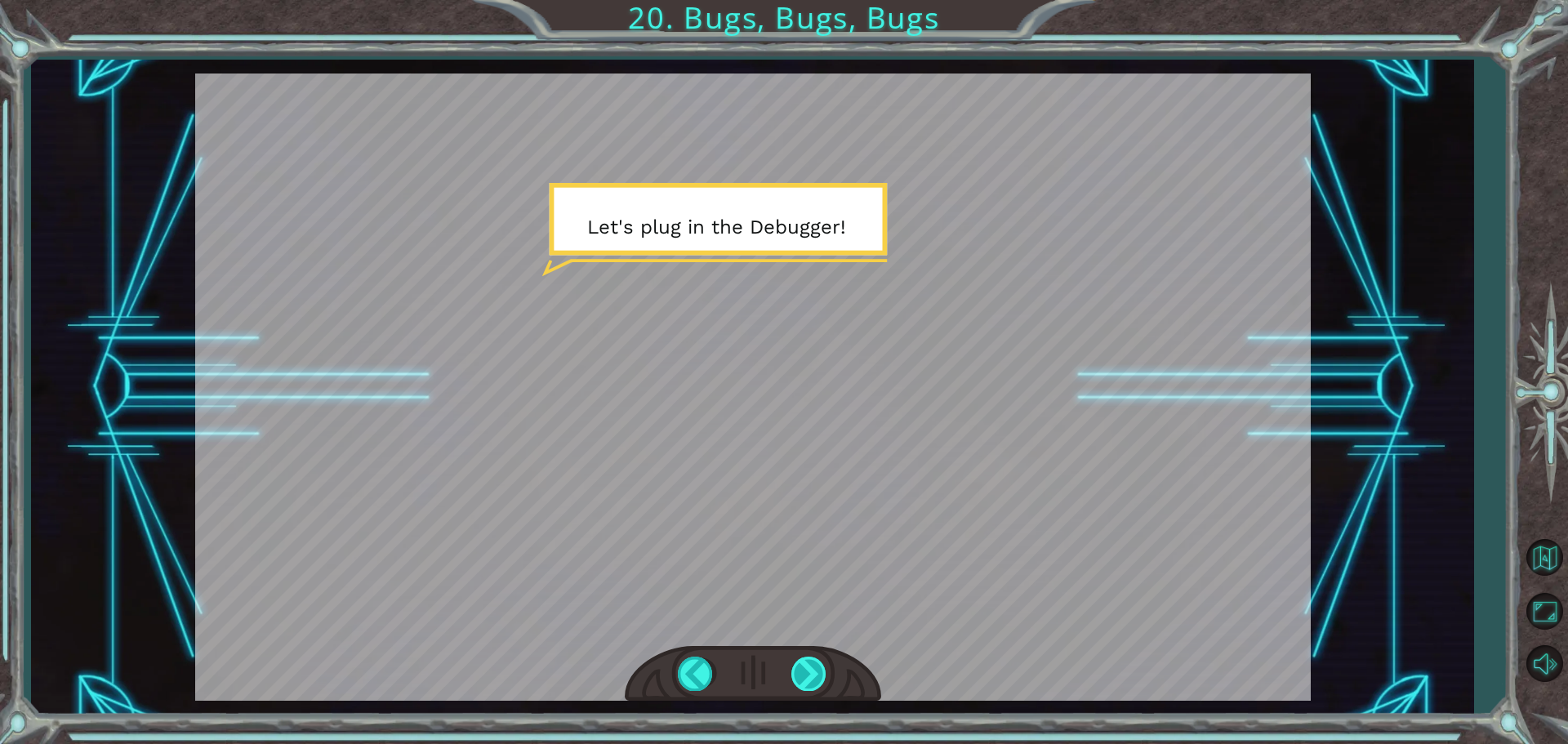
click at [805, 683] on div at bounding box center [809, 674] width 36 height 34
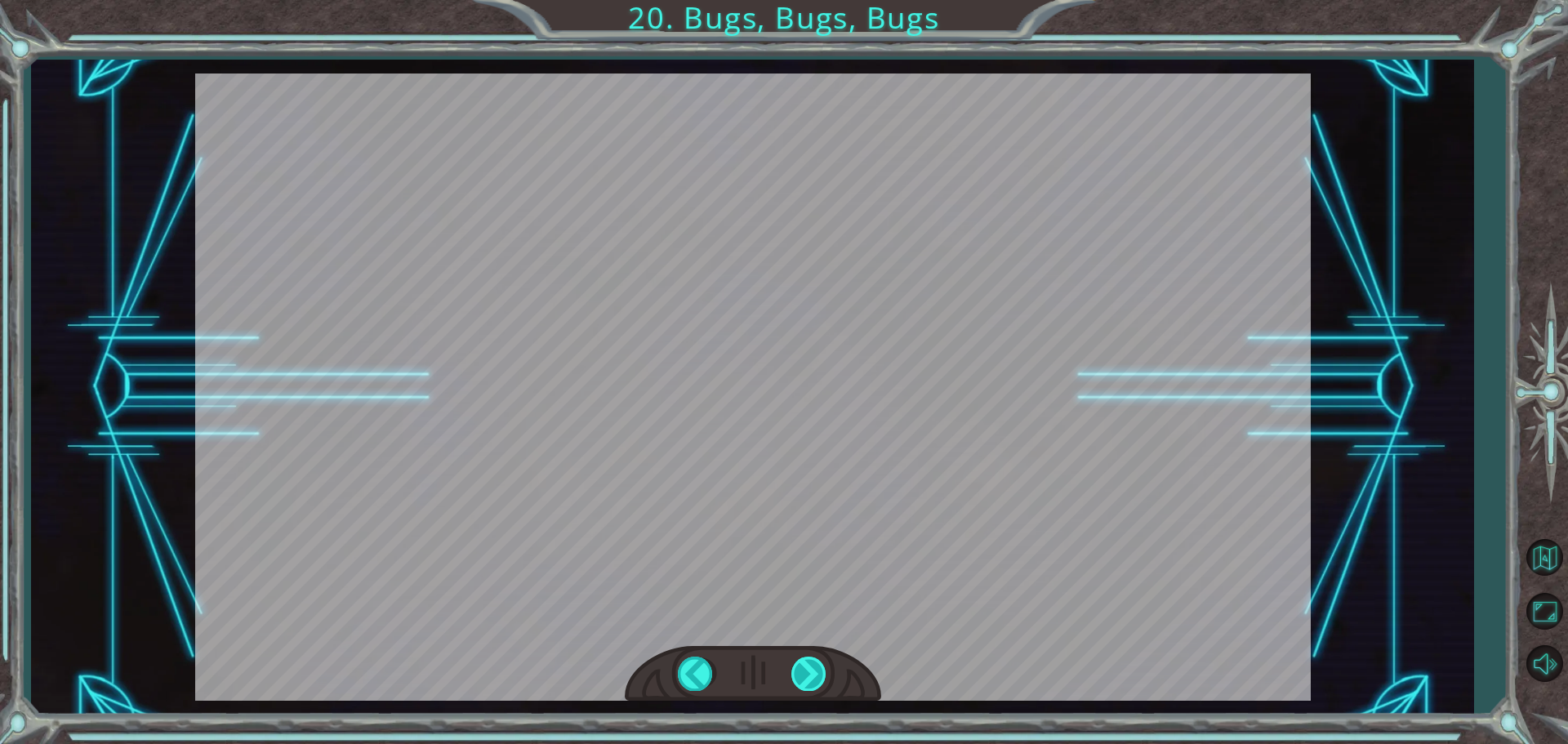
click at [804, 684] on div at bounding box center [809, 674] width 36 height 34
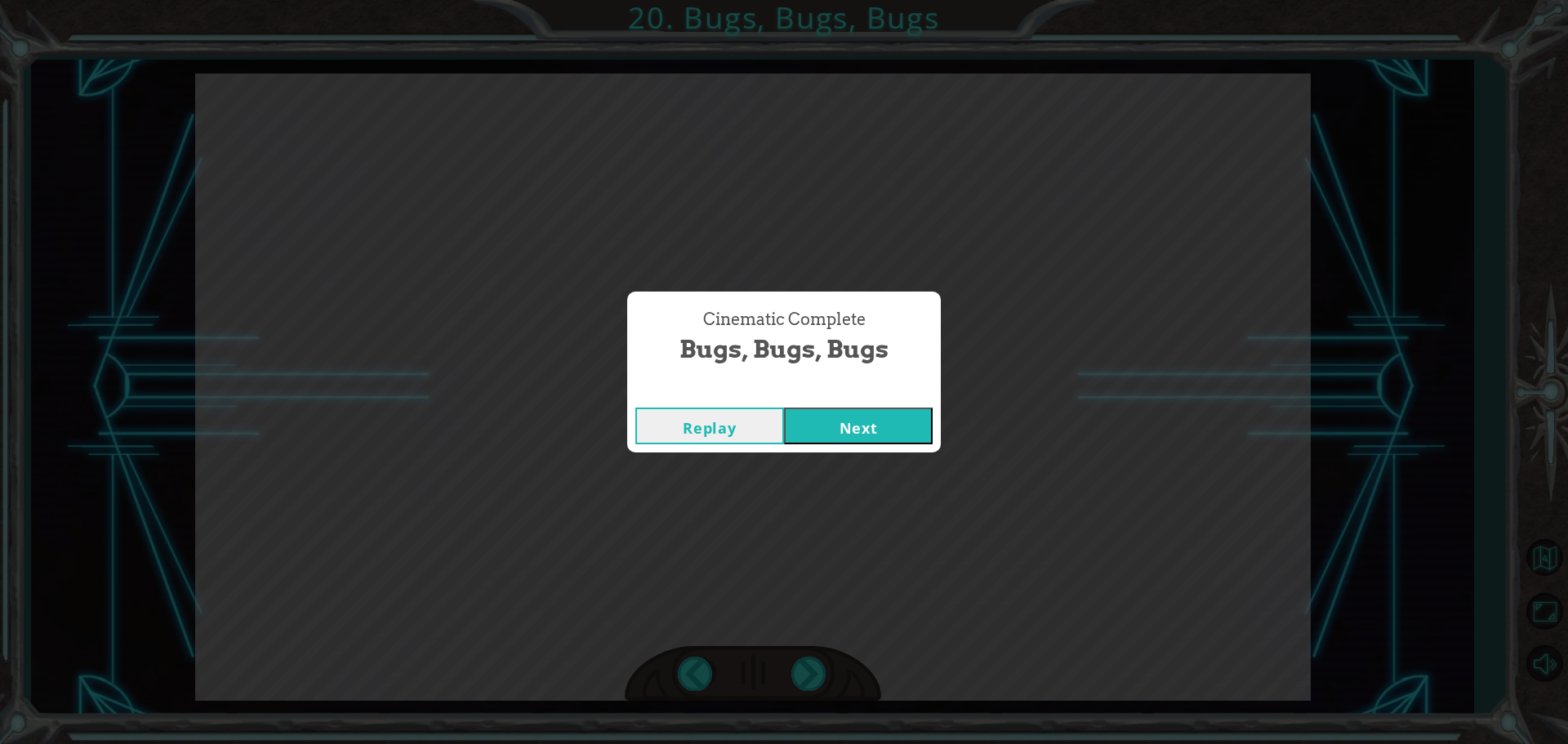
click at [728, 413] on button "Replay" at bounding box center [709, 425] width 149 height 37
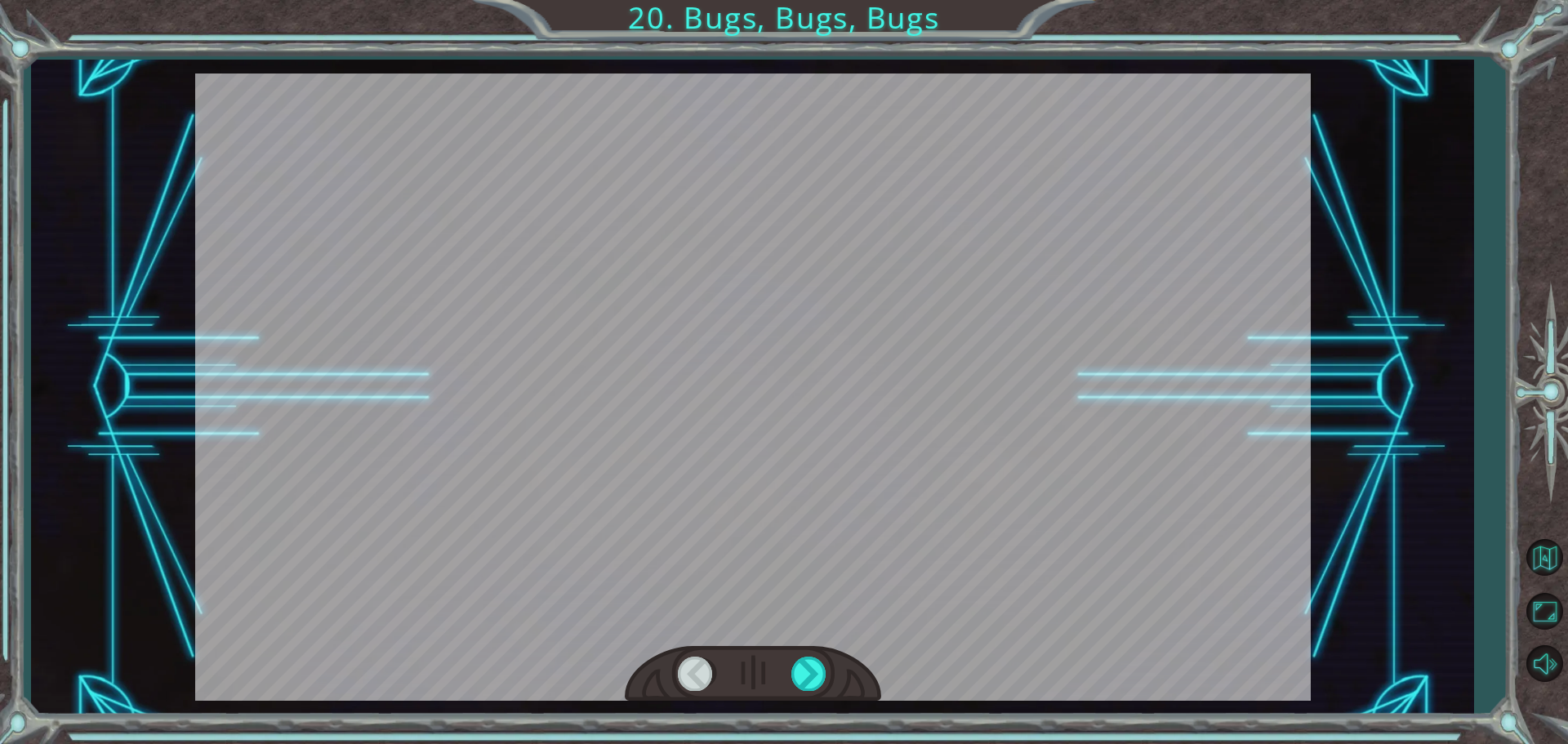
click at [803, 691] on div at bounding box center [752, 674] width 256 height 56
click at [812, 677] on div at bounding box center [809, 674] width 36 height 34
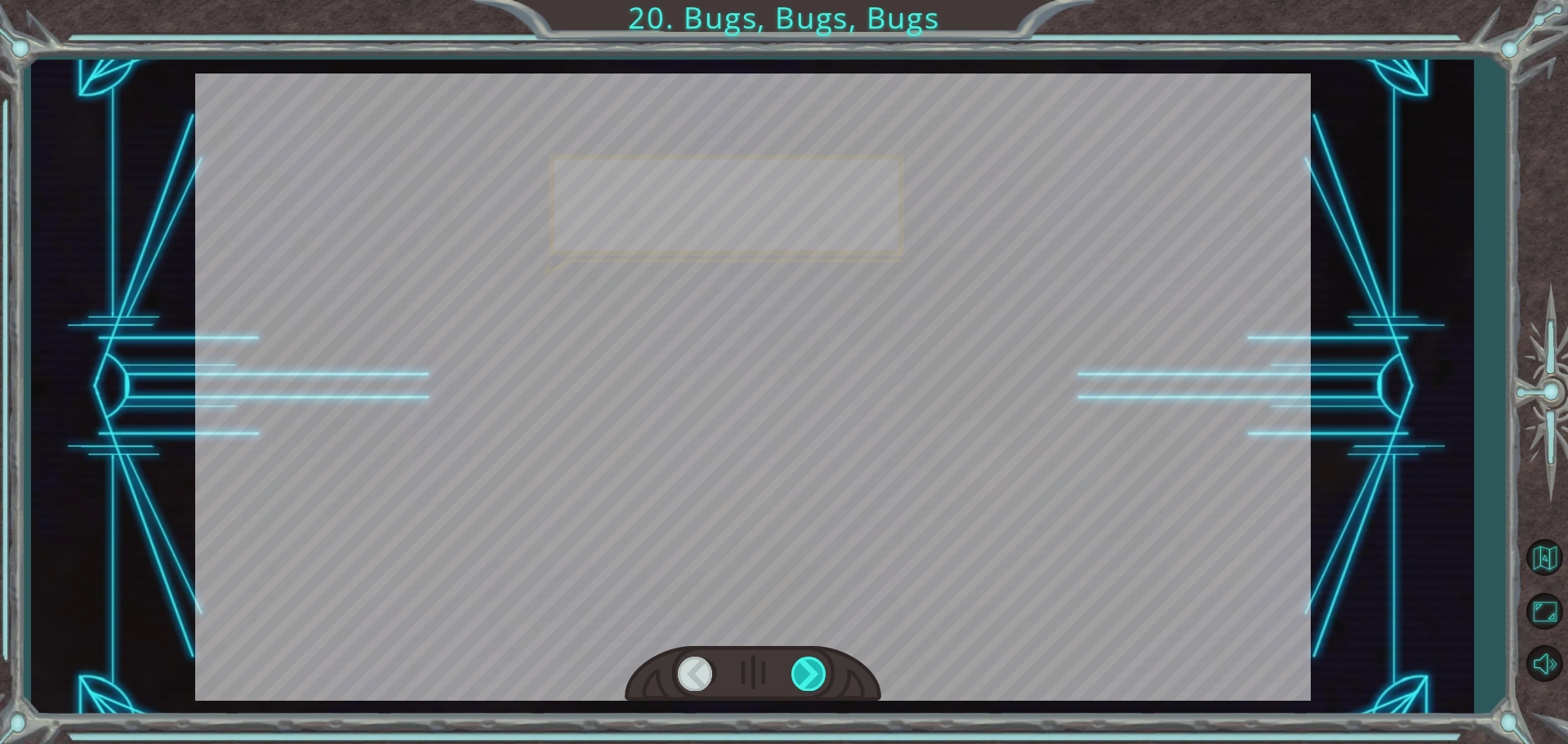
click at [812, 677] on div at bounding box center [809, 674] width 36 height 34
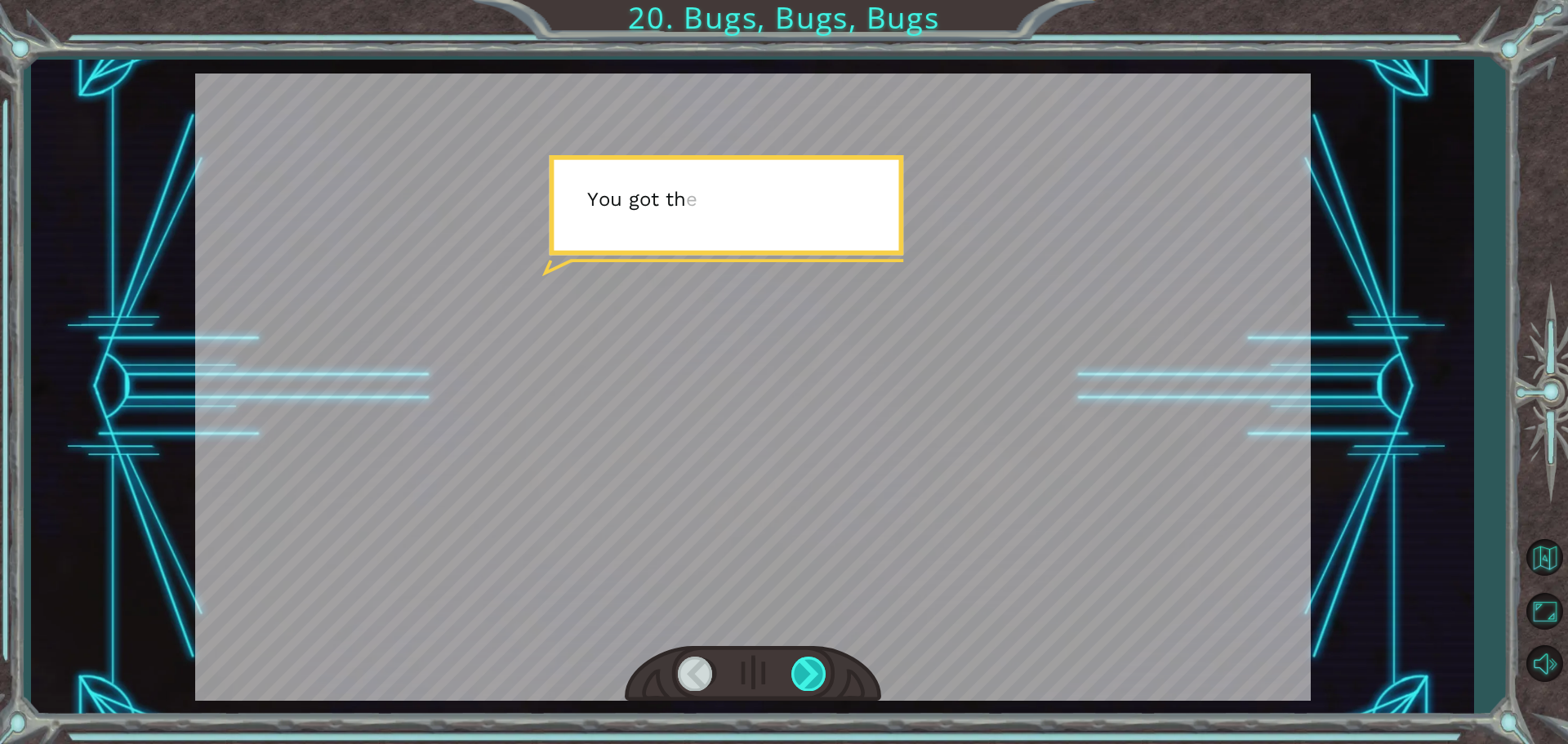
click at [812, 677] on div at bounding box center [809, 674] width 36 height 34
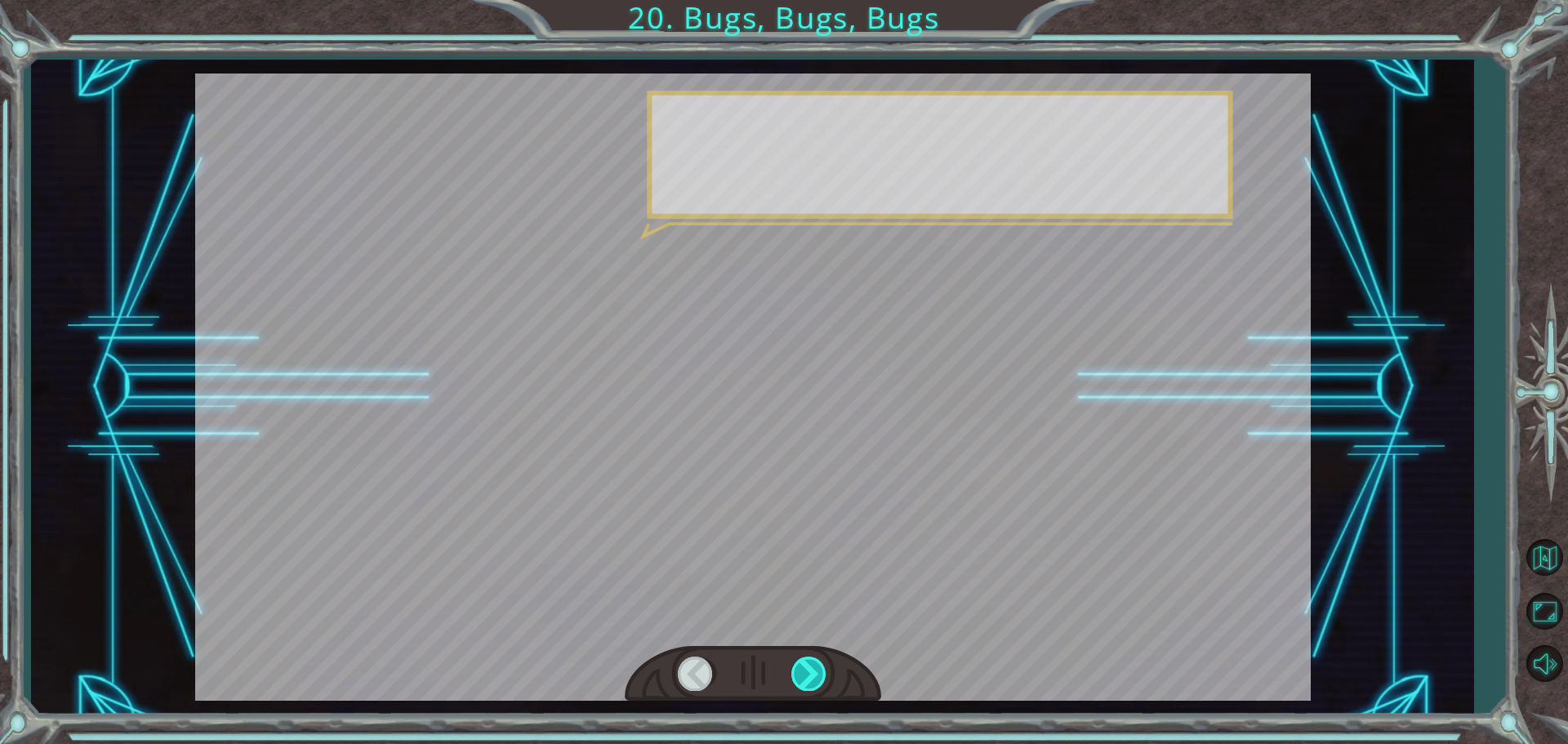
click at [812, 677] on div at bounding box center [809, 674] width 36 height 34
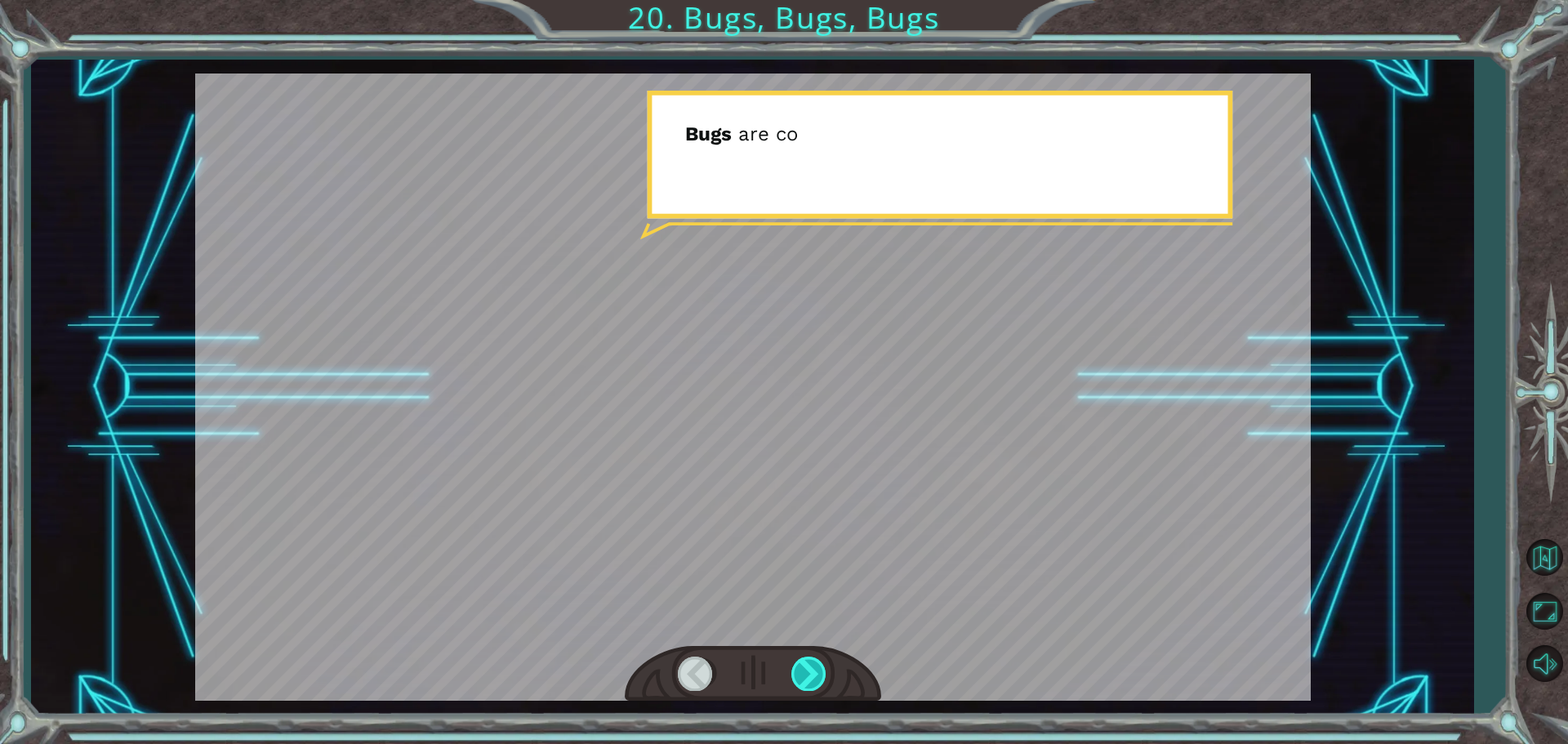
click at [812, 677] on div at bounding box center [809, 674] width 36 height 34
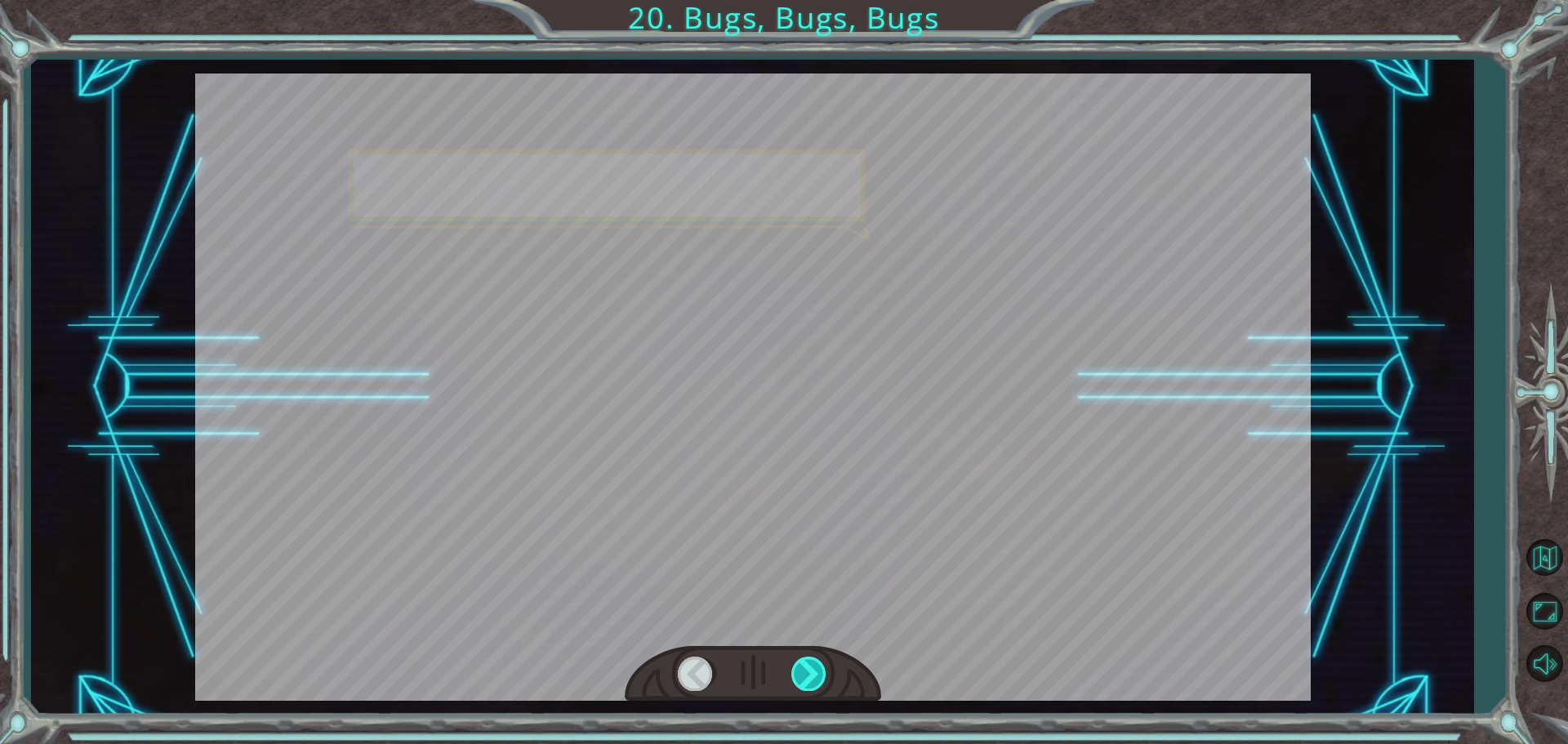
click at [812, 677] on div at bounding box center [809, 674] width 36 height 34
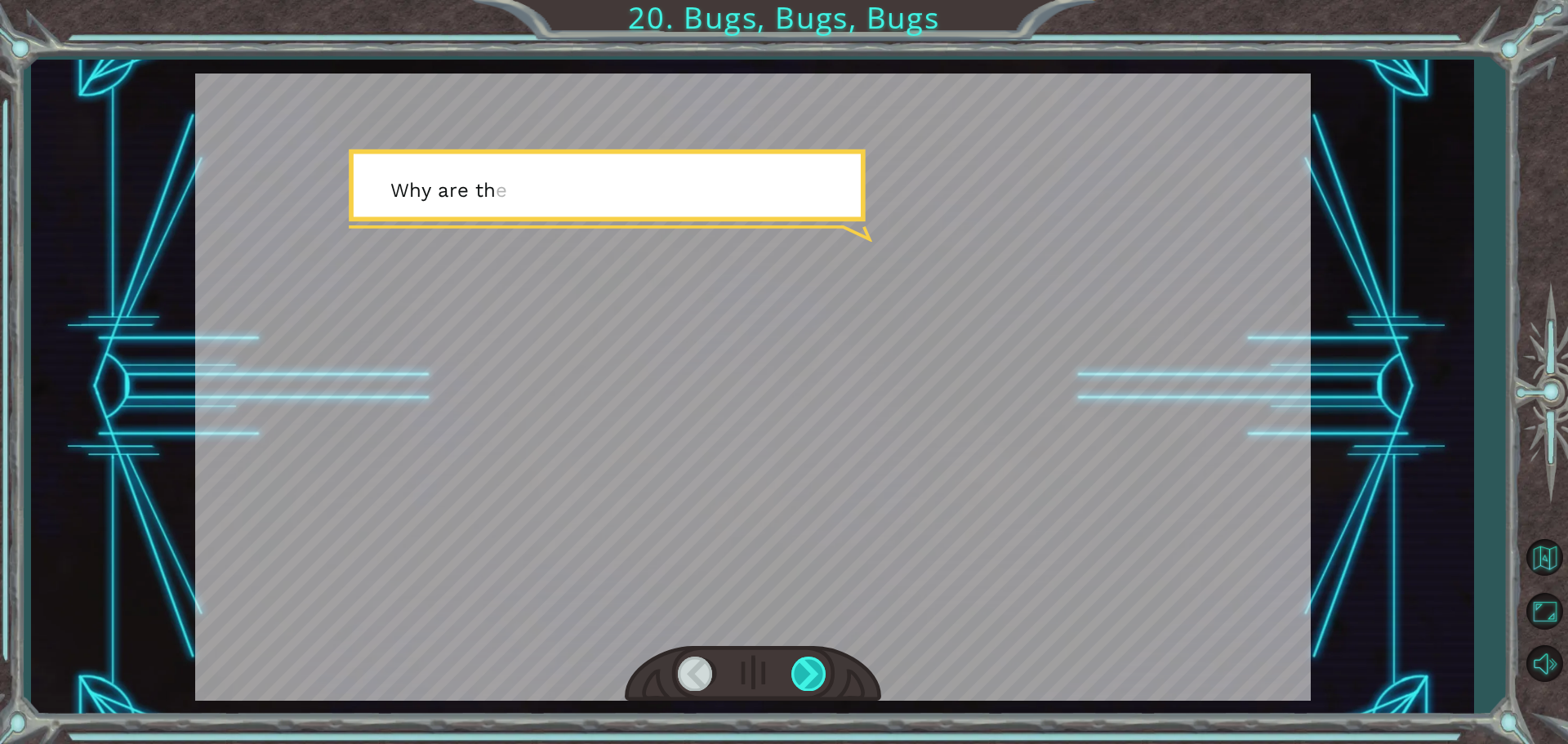
click at [812, 677] on div at bounding box center [809, 674] width 36 height 34
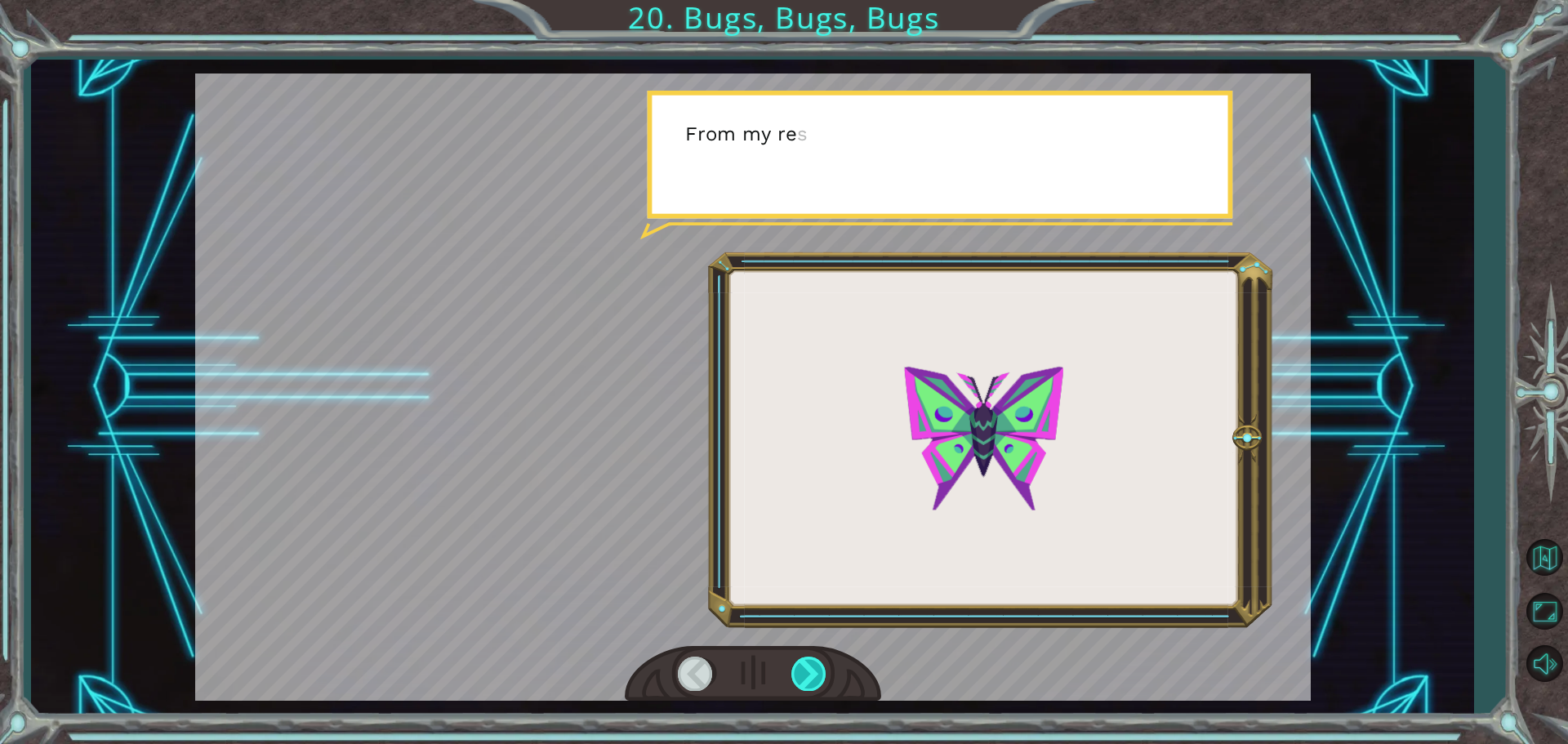
click at [812, 677] on div at bounding box center [809, 674] width 36 height 34
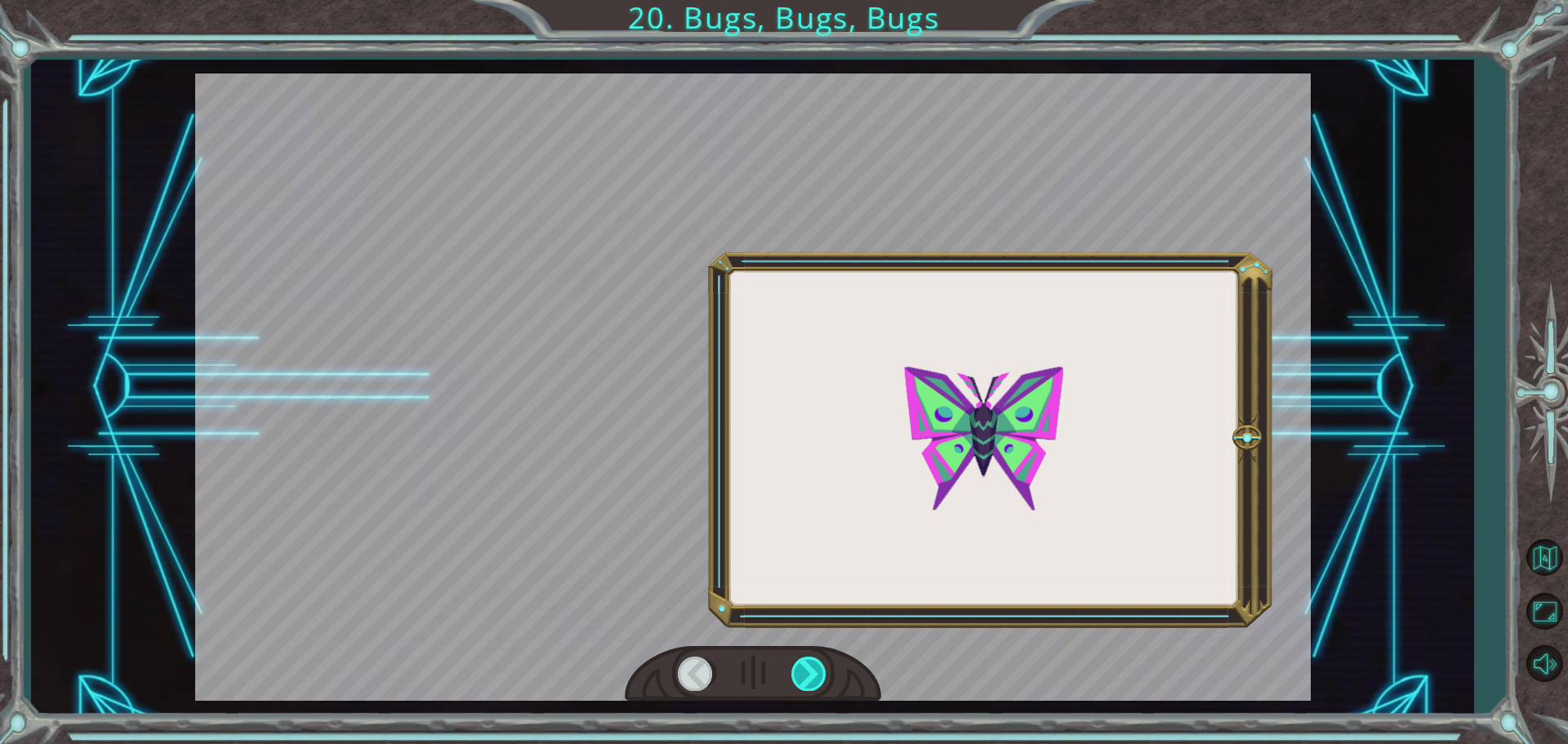
click at [812, 677] on div at bounding box center [809, 674] width 36 height 34
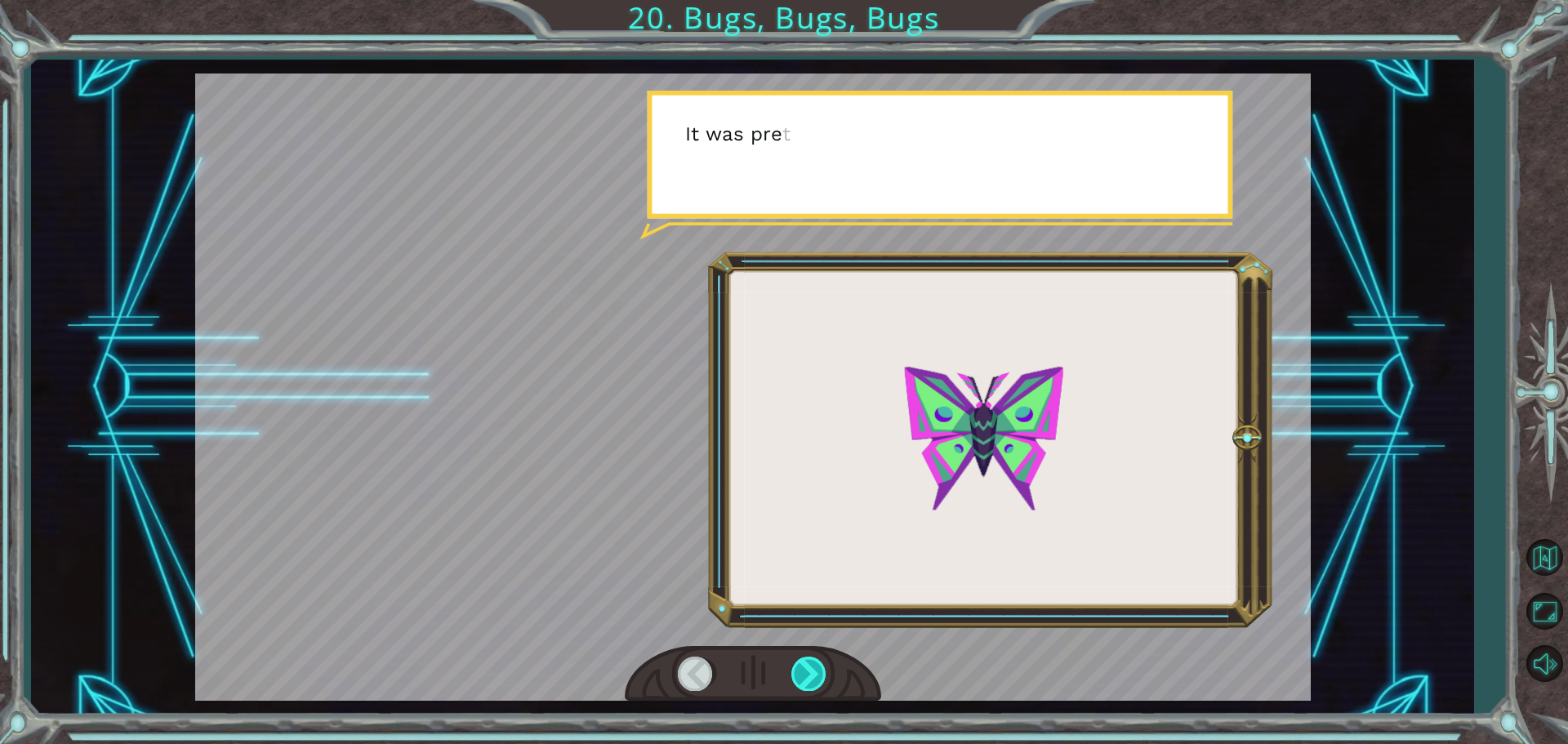
click at [812, 677] on div at bounding box center [809, 674] width 36 height 34
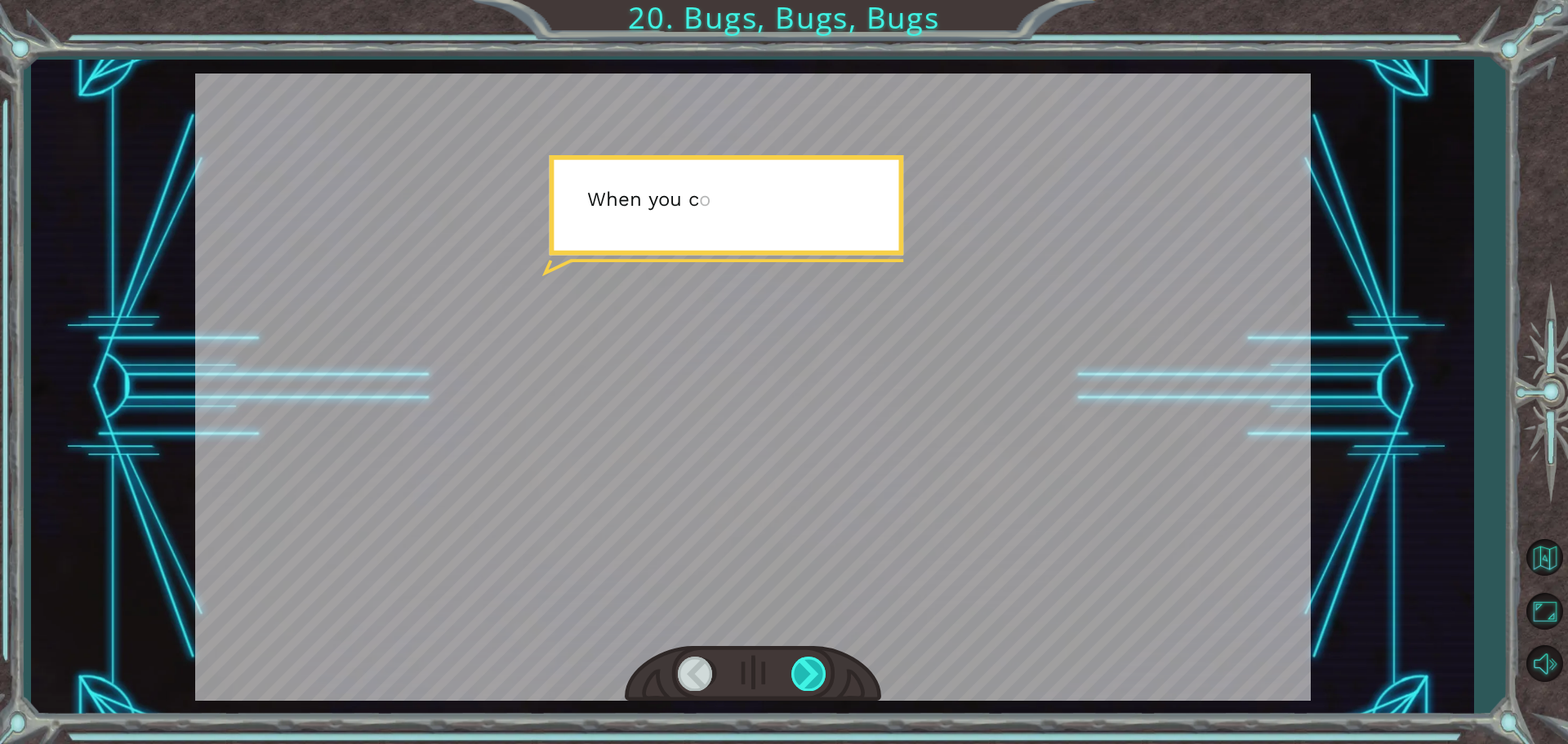
click at [812, 677] on div at bounding box center [809, 674] width 36 height 34
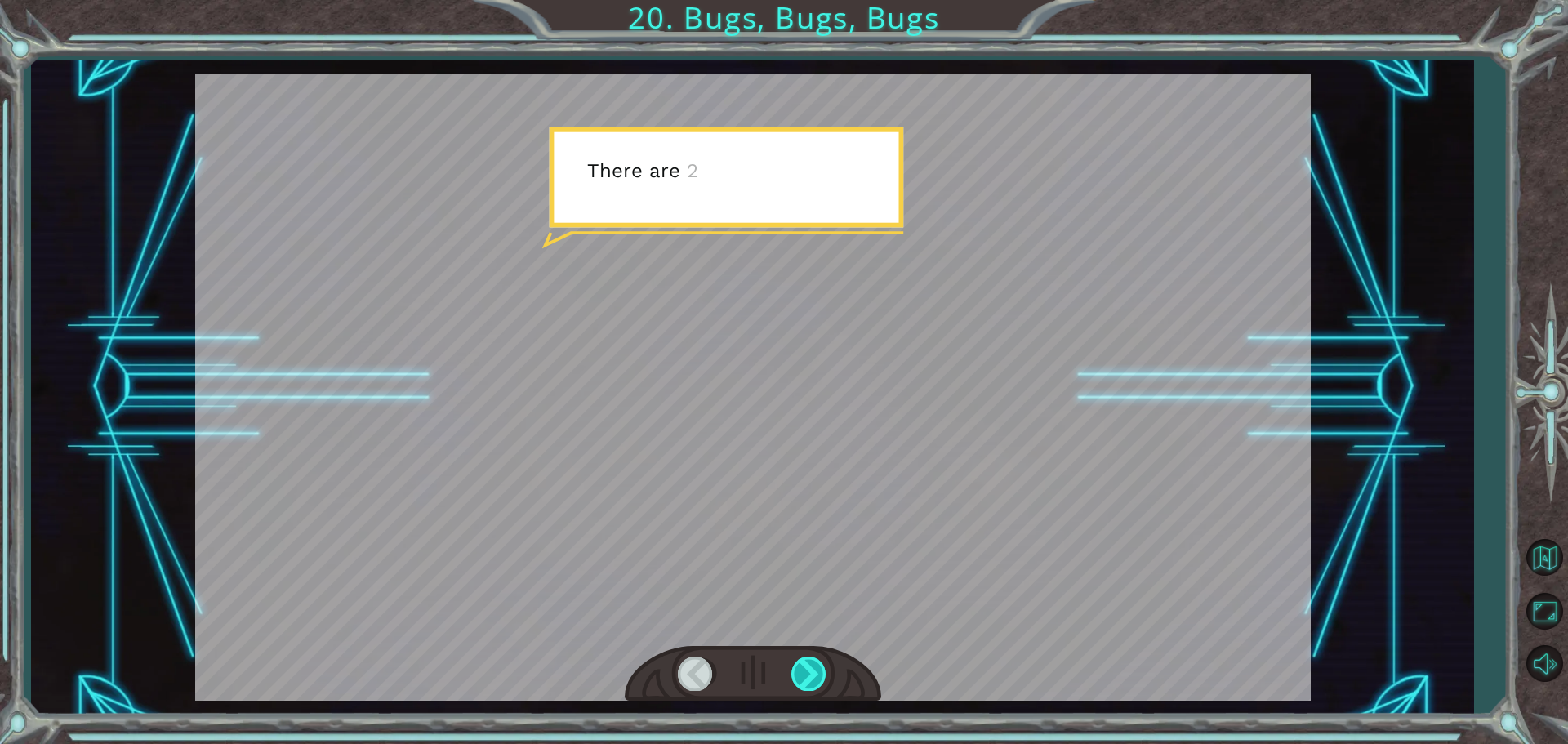
click at [812, 677] on div at bounding box center [809, 674] width 36 height 34
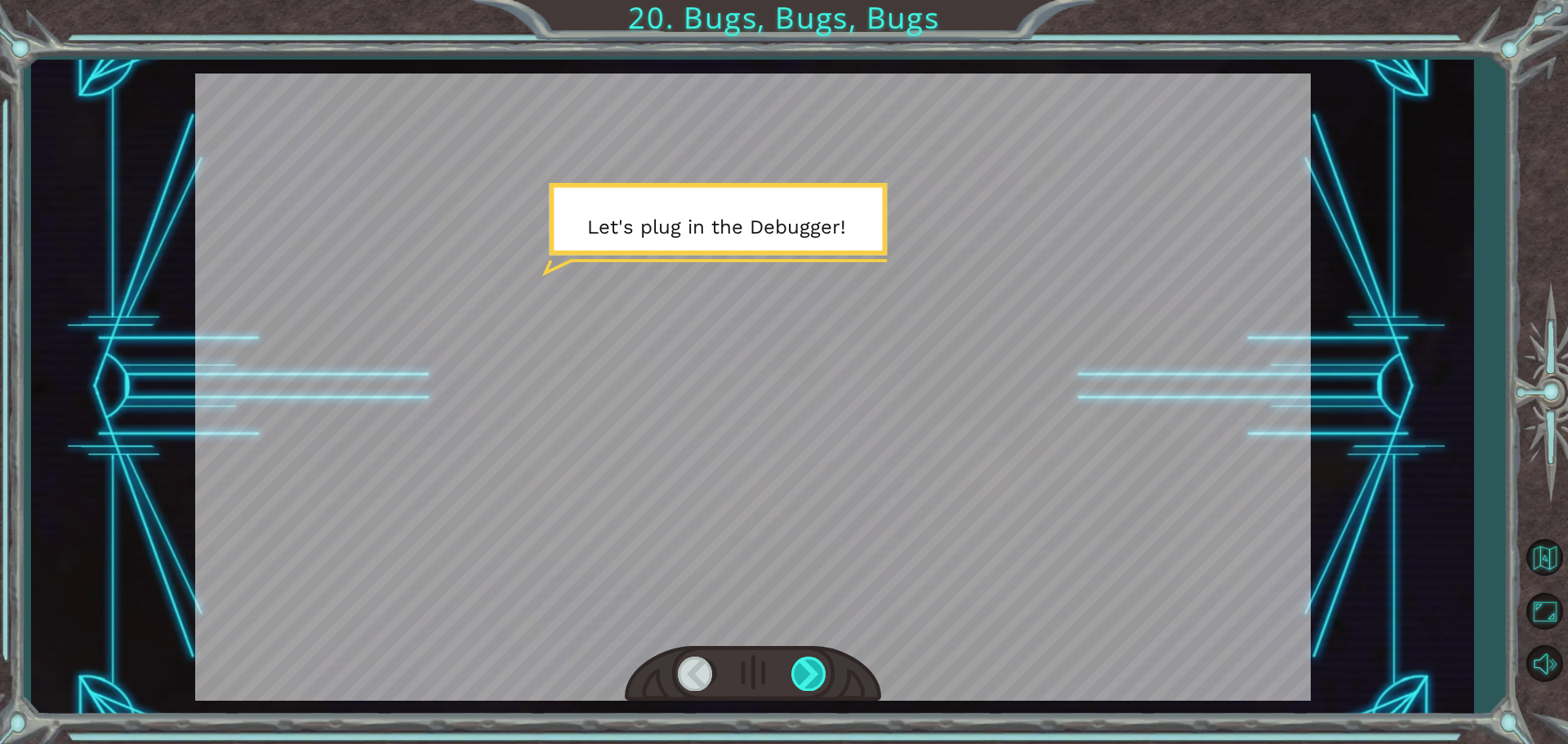
click at [812, 677] on div at bounding box center [809, 674] width 36 height 34
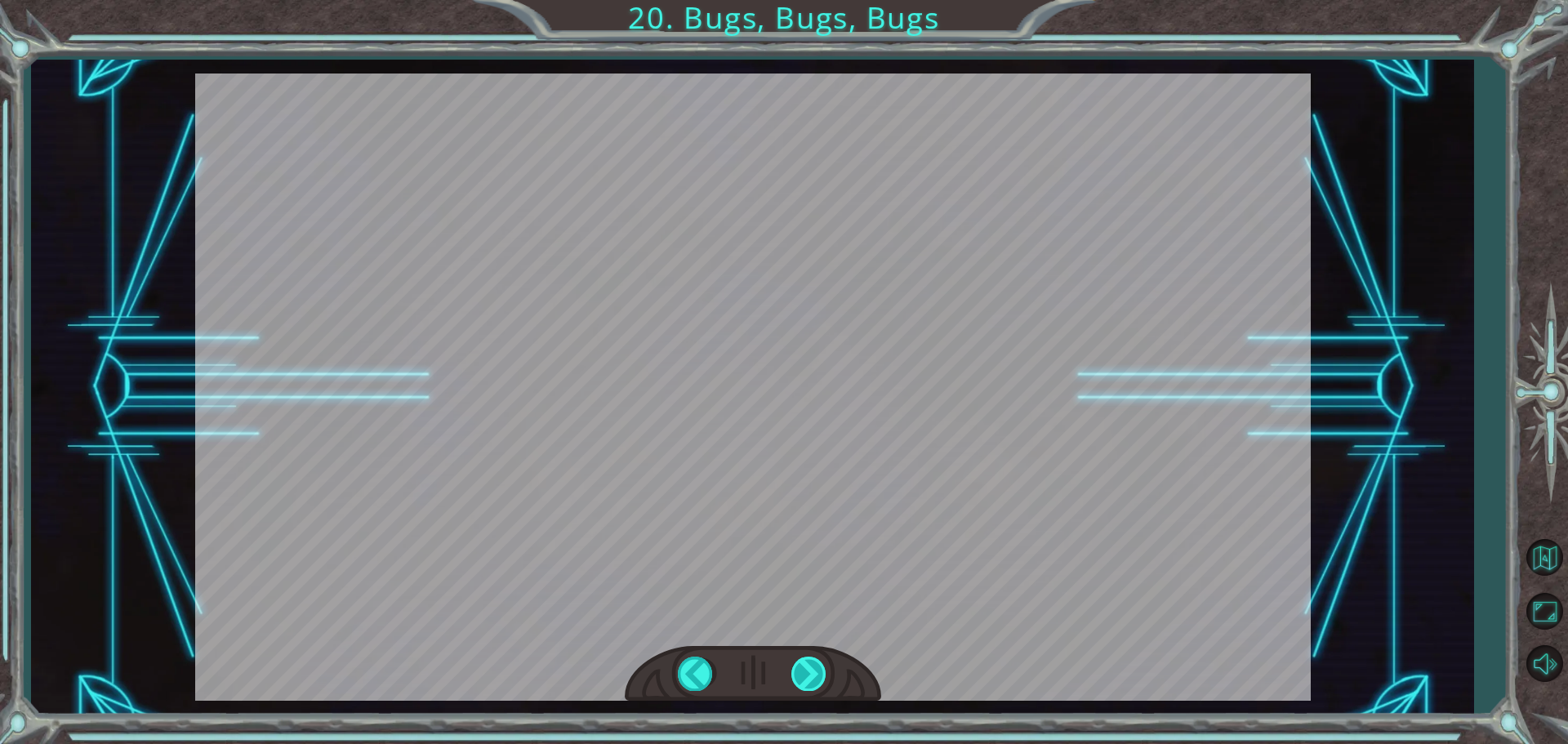
click at [820, 667] on div at bounding box center [809, 674] width 36 height 34
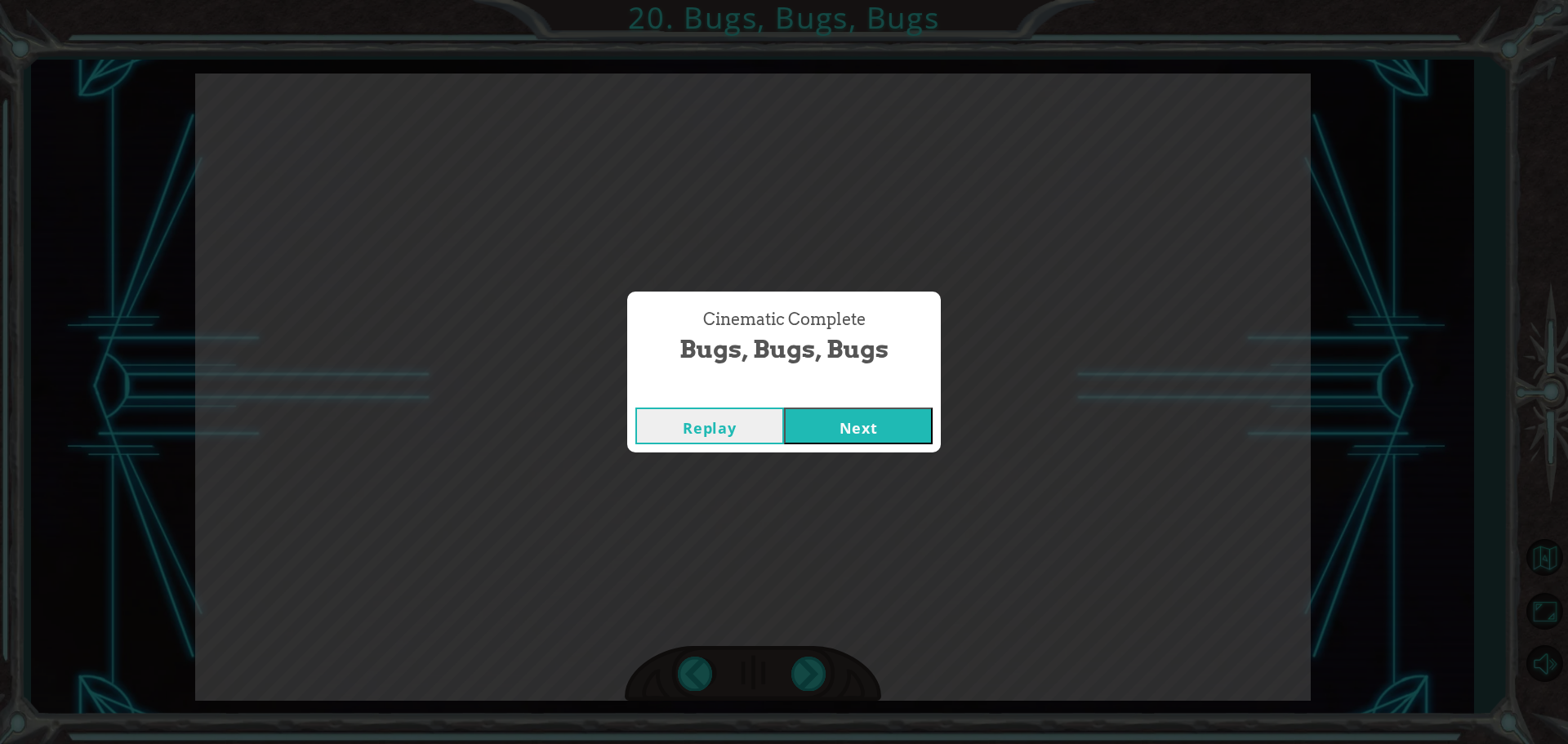
click at [866, 429] on button "Next" at bounding box center [858, 425] width 149 height 37
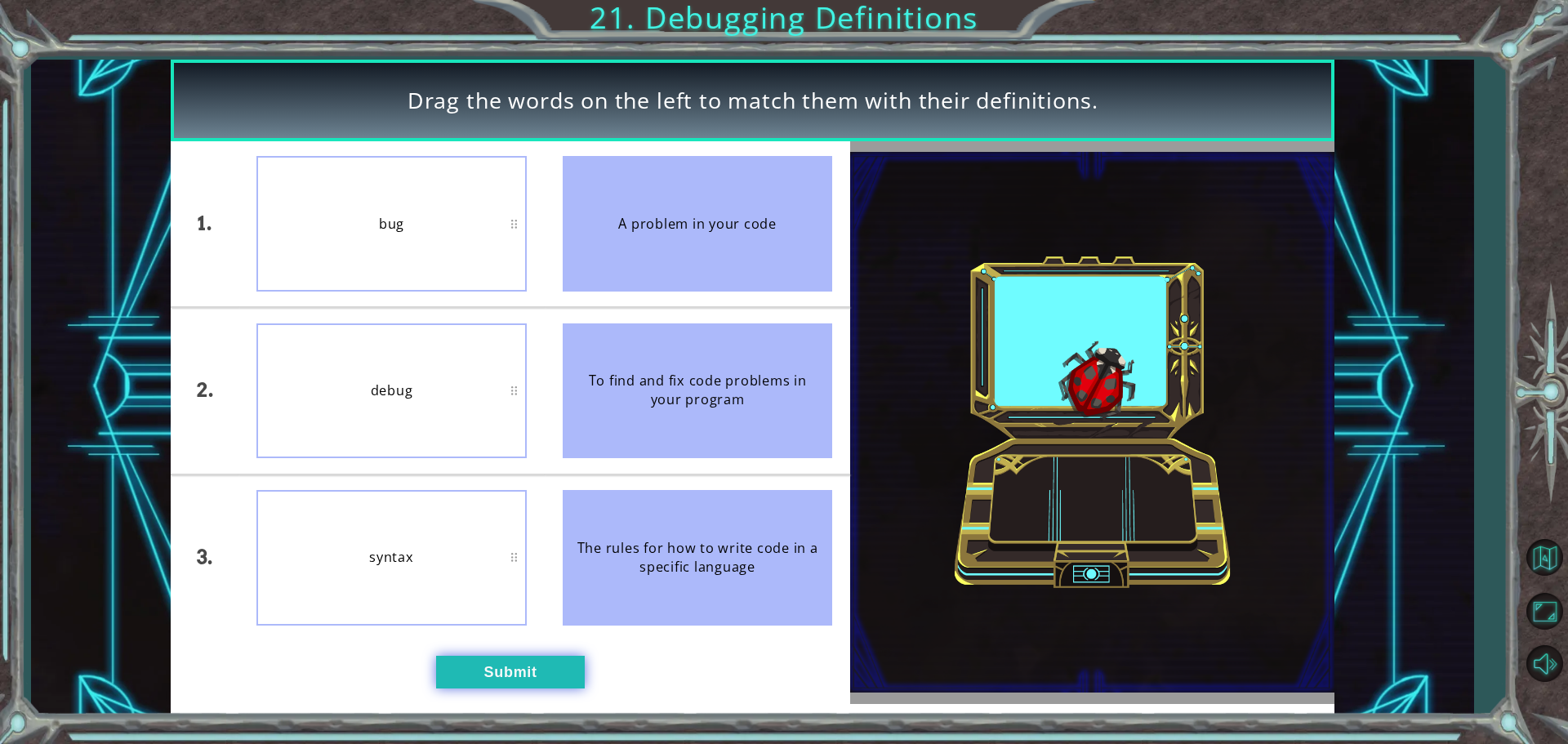
click at [450, 669] on button "Submit" at bounding box center [510, 672] width 149 height 33
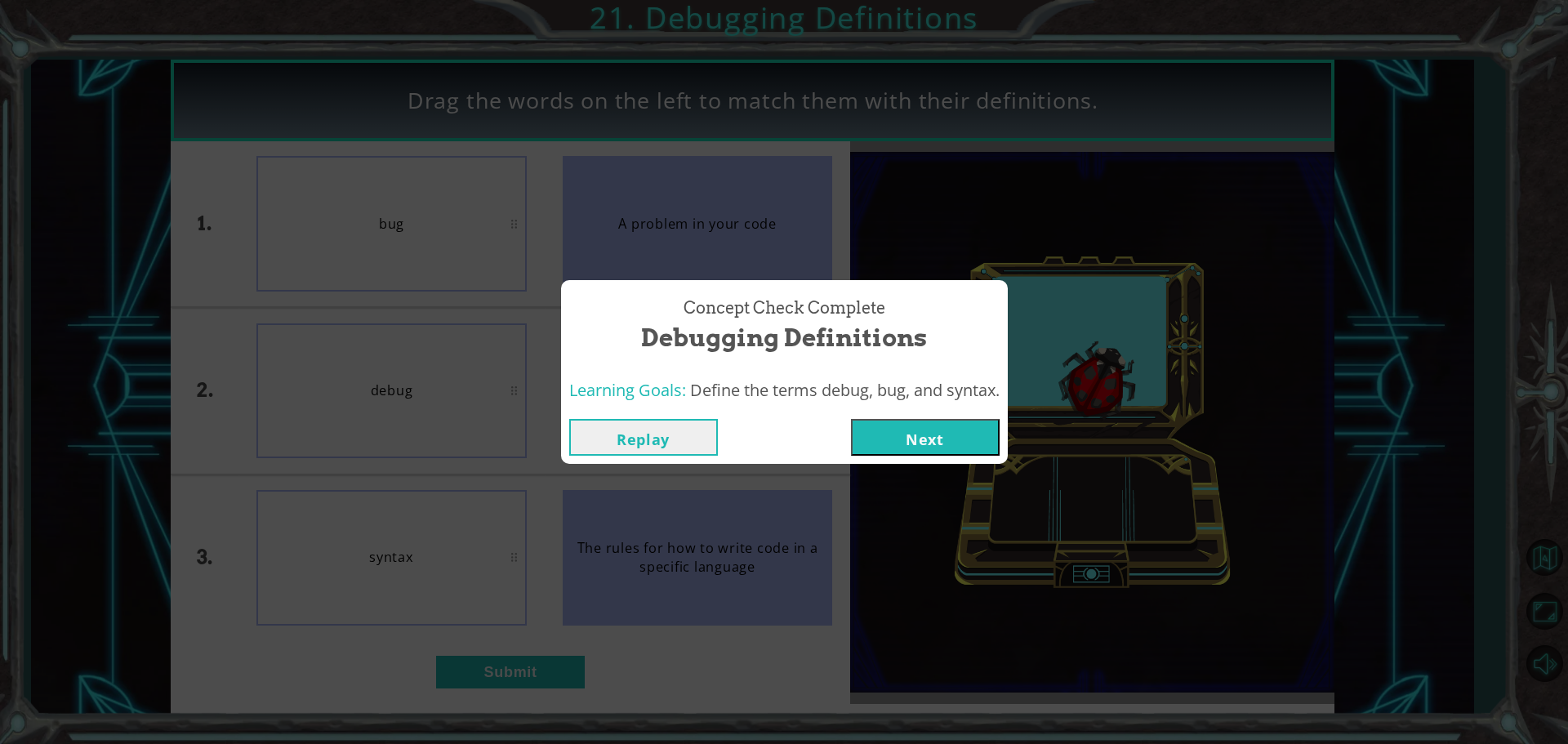
click at [955, 428] on button "Next" at bounding box center [925, 437] width 149 height 37
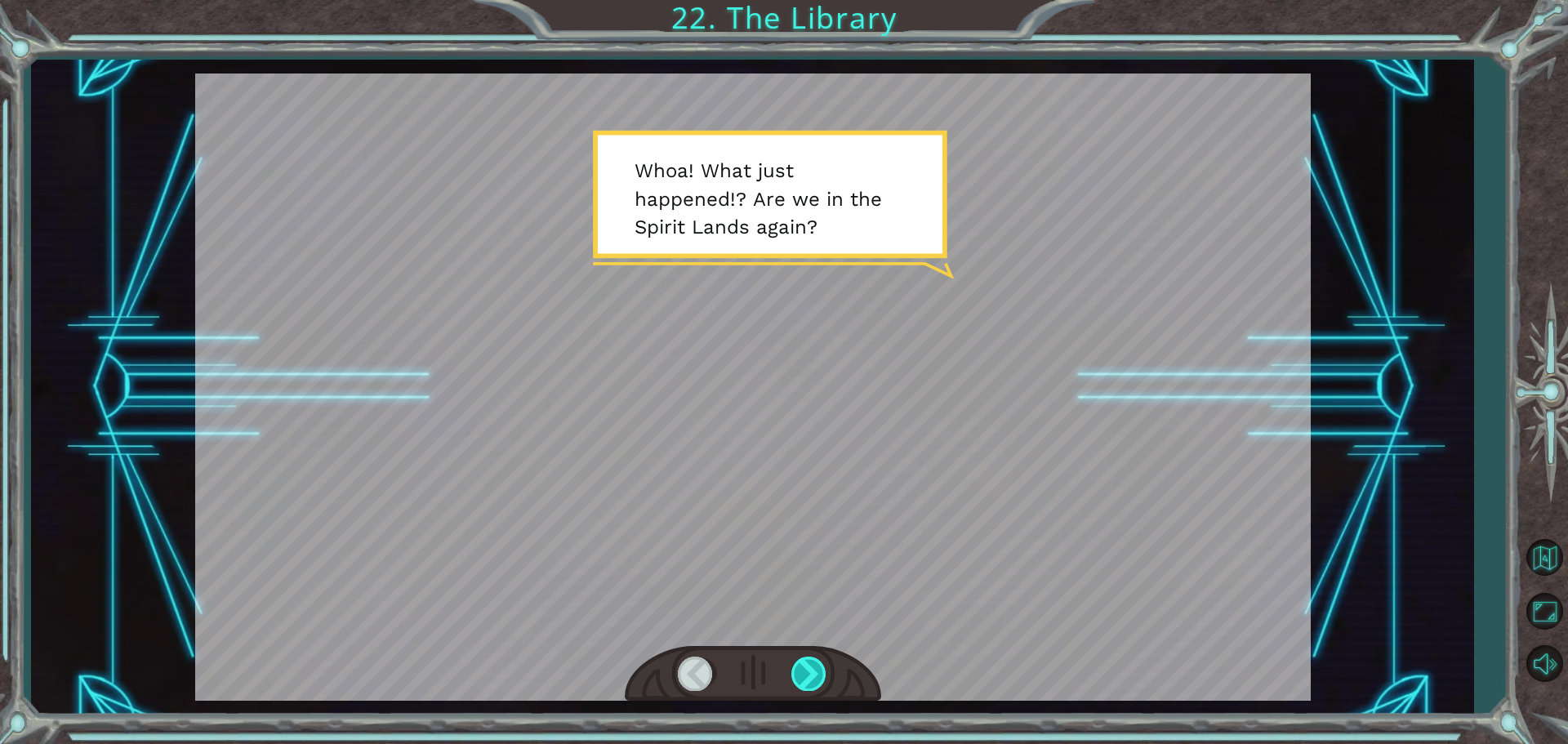
click at [811, 680] on div at bounding box center [809, 674] width 36 height 34
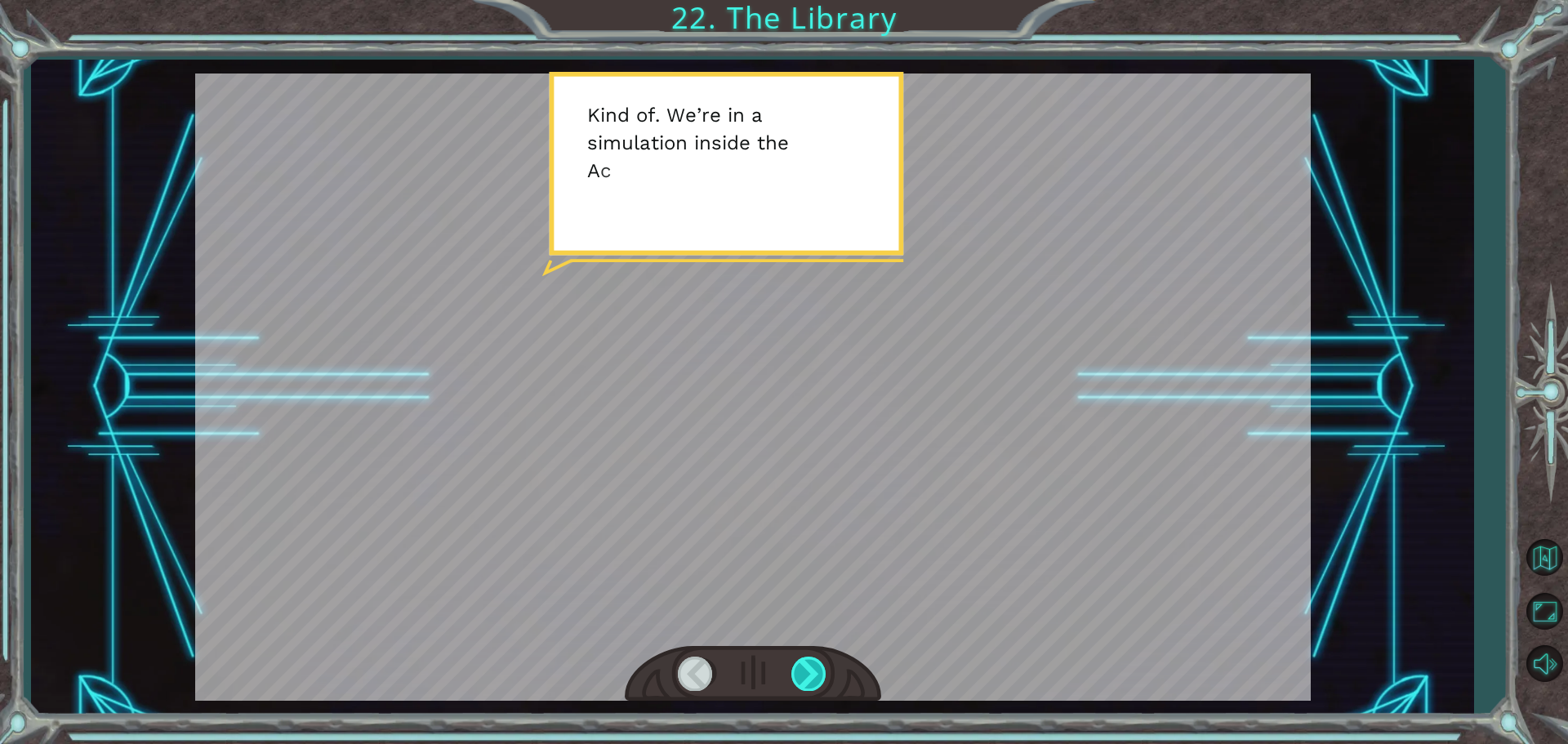
click at [811, 670] on div at bounding box center [809, 674] width 36 height 34
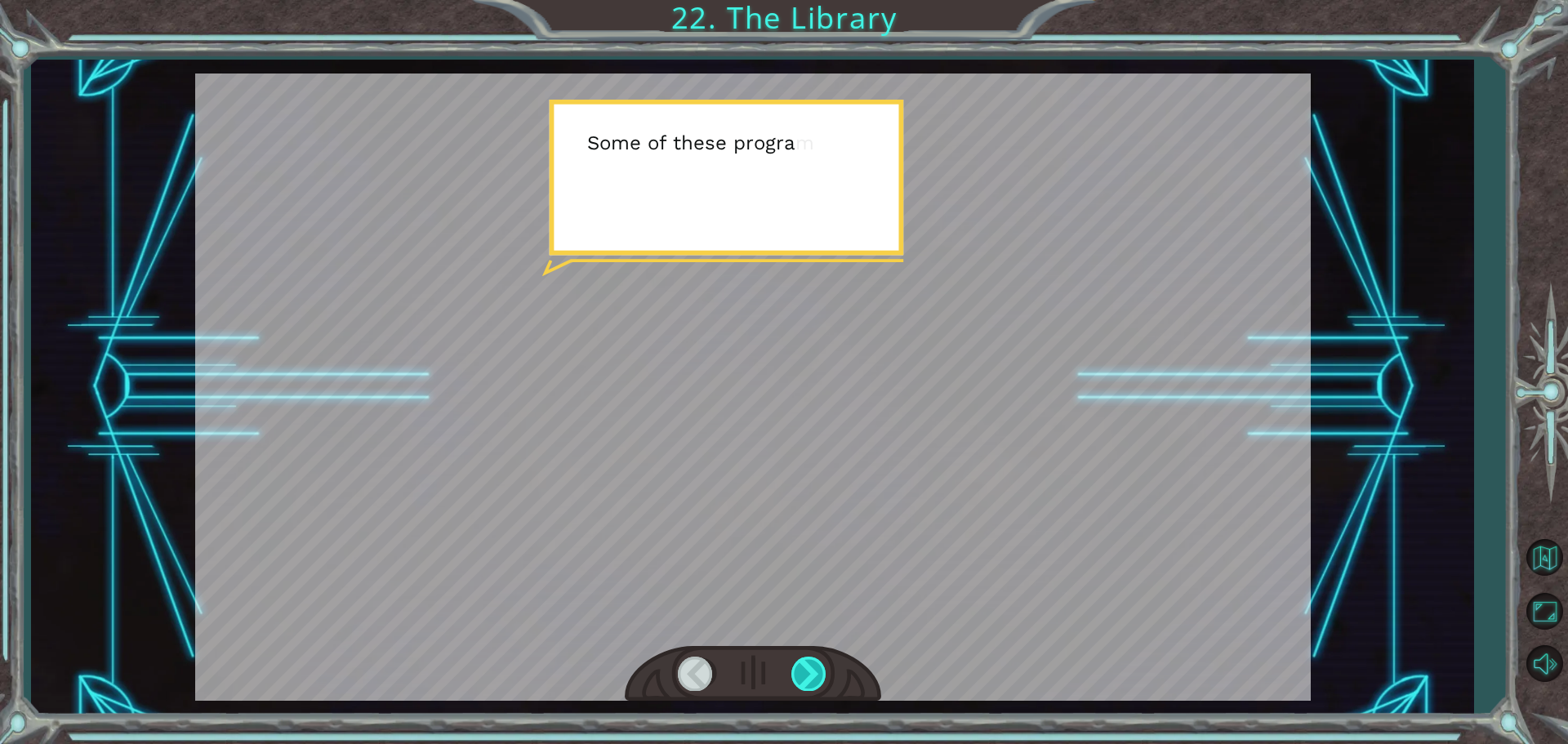
click at [811, 670] on div at bounding box center [809, 674] width 36 height 34
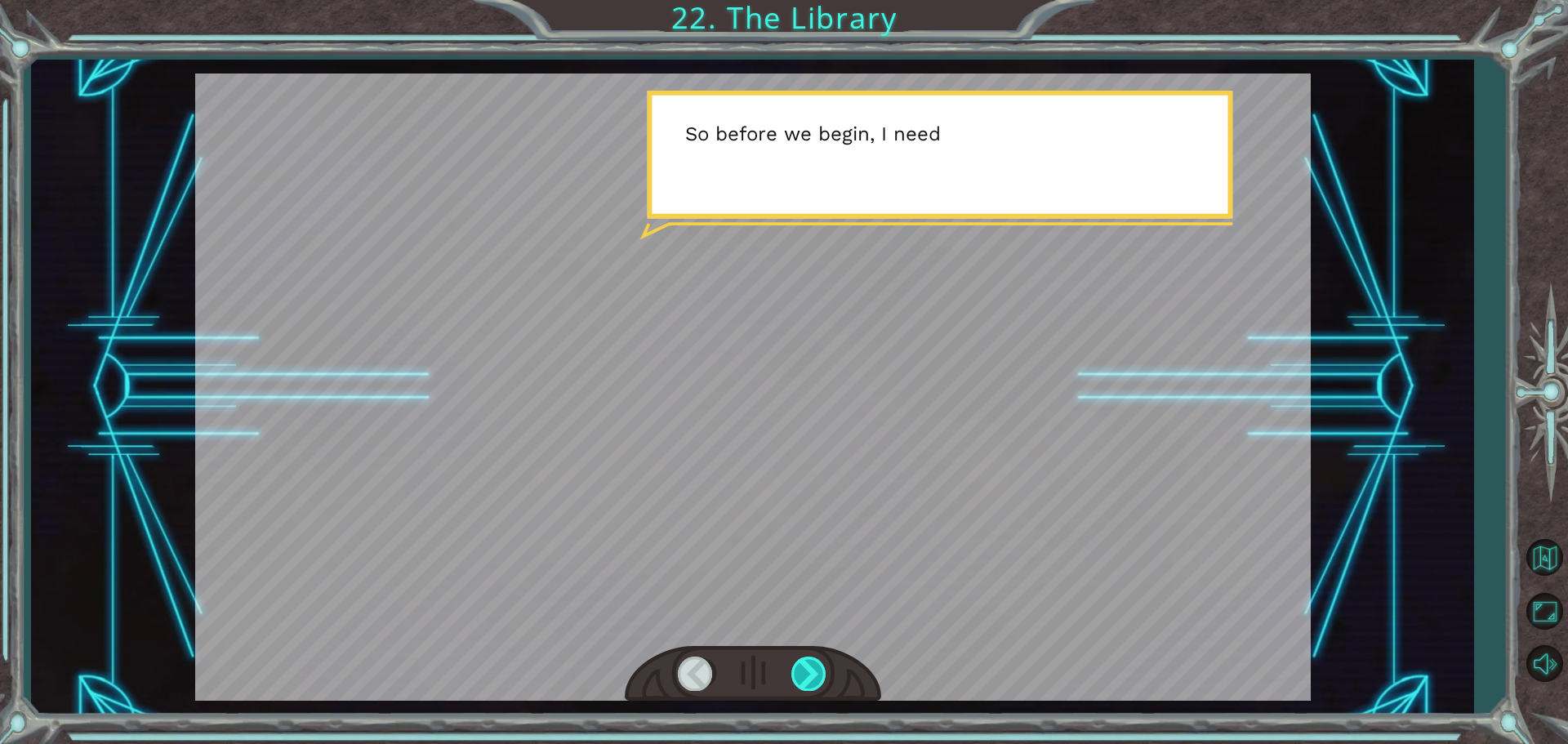
click at [811, 670] on div at bounding box center [809, 674] width 36 height 34
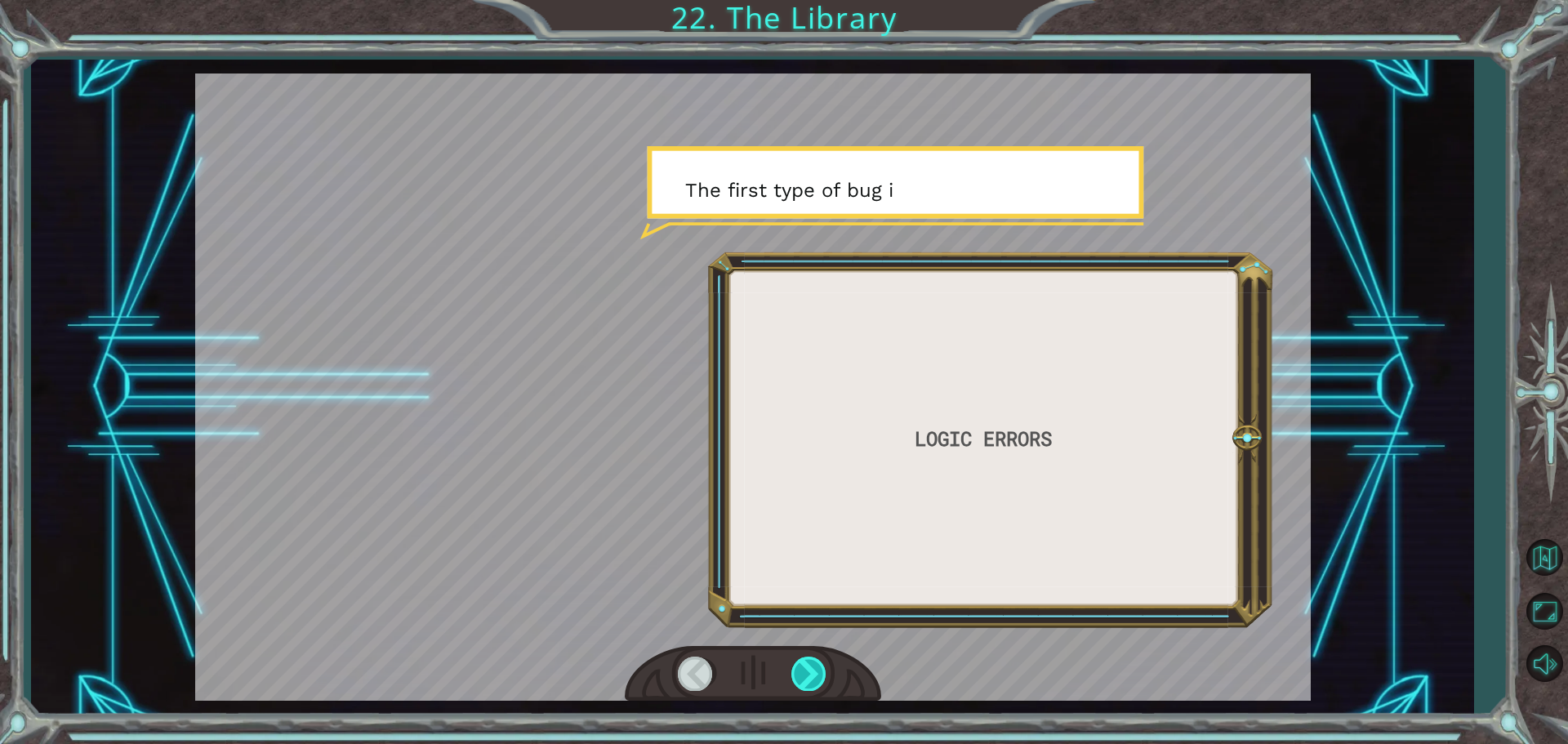
click at [811, 670] on div at bounding box center [809, 674] width 36 height 34
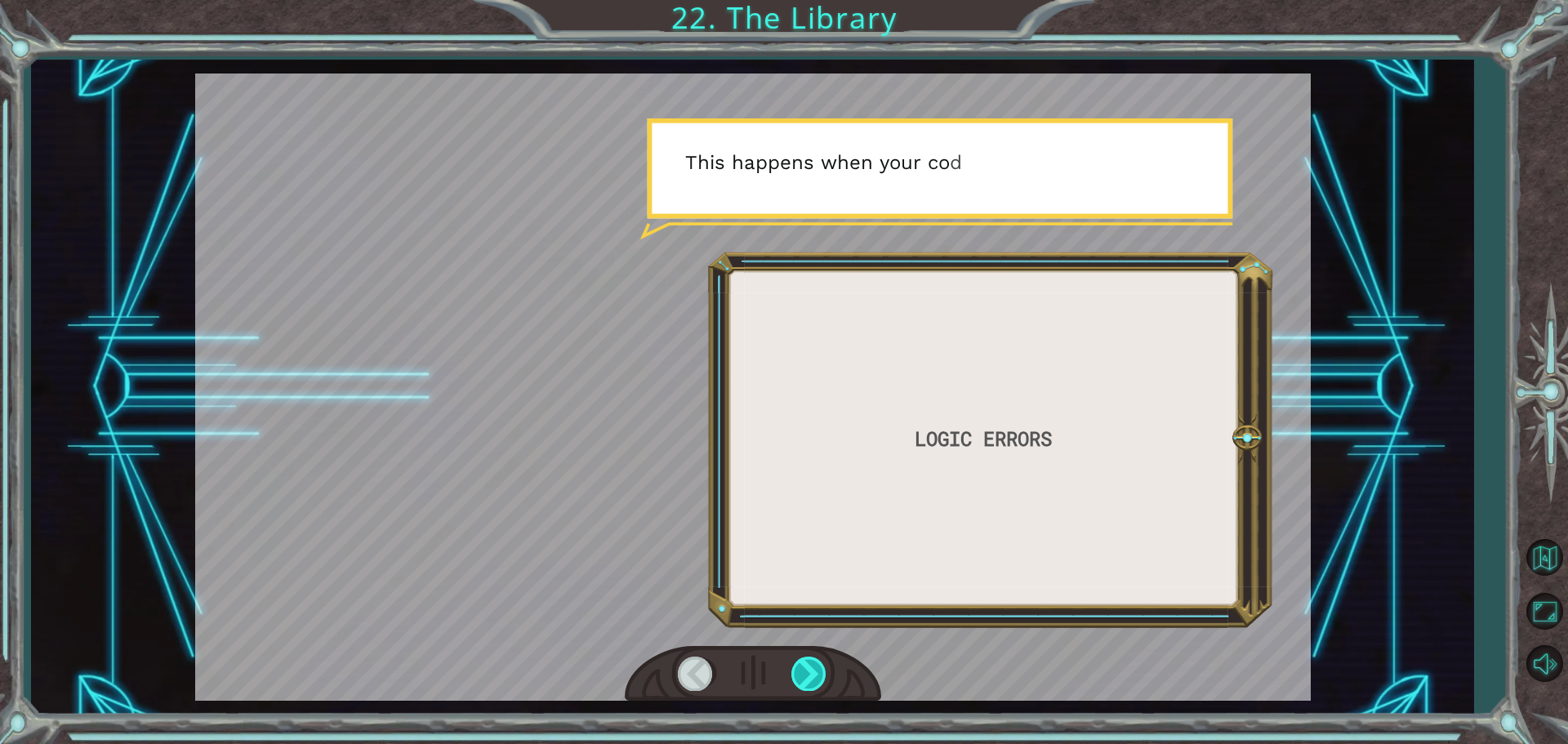
click at [811, 670] on div at bounding box center [809, 674] width 36 height 34
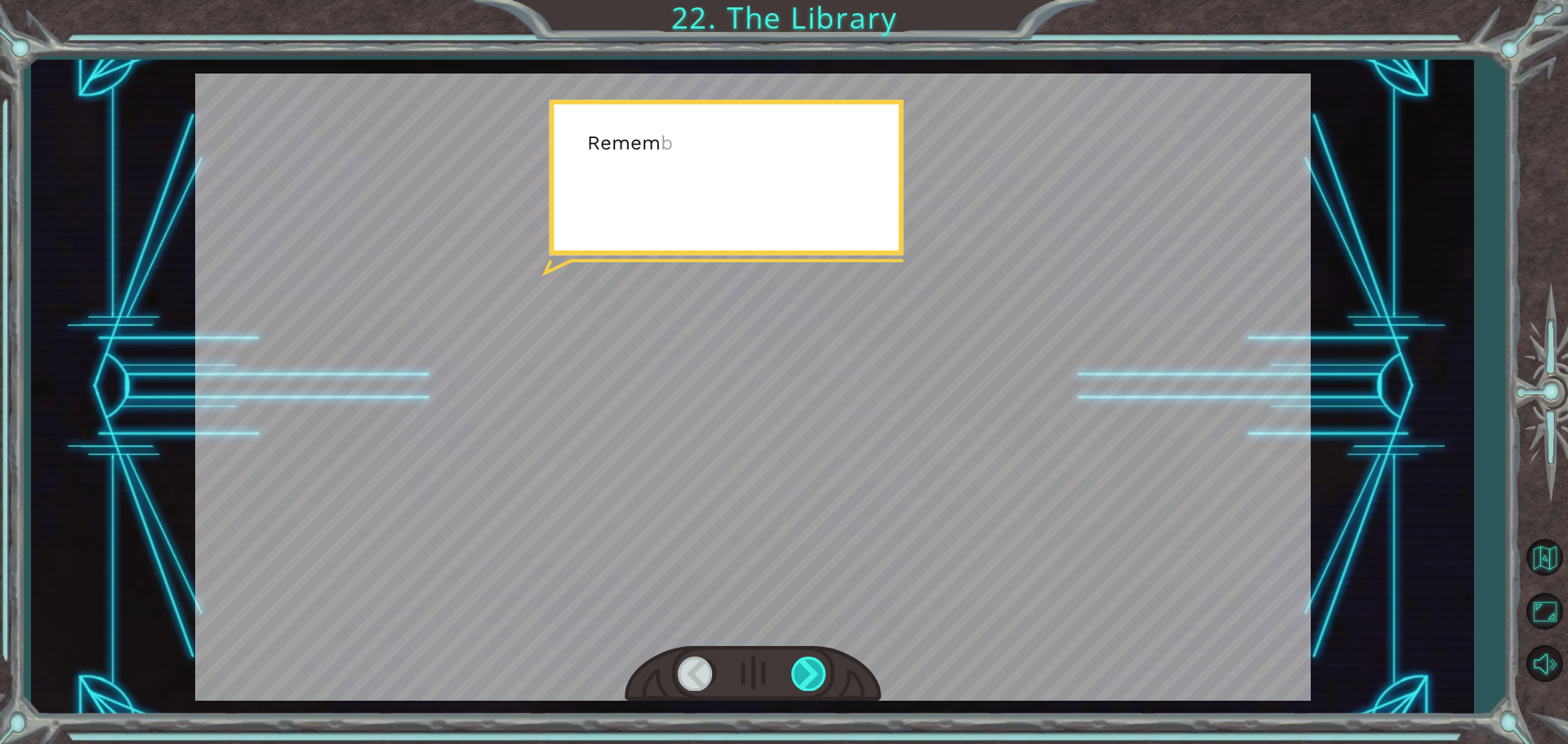
click at [811, 670] on div at bounding box center [809, 674] width 36 height 34
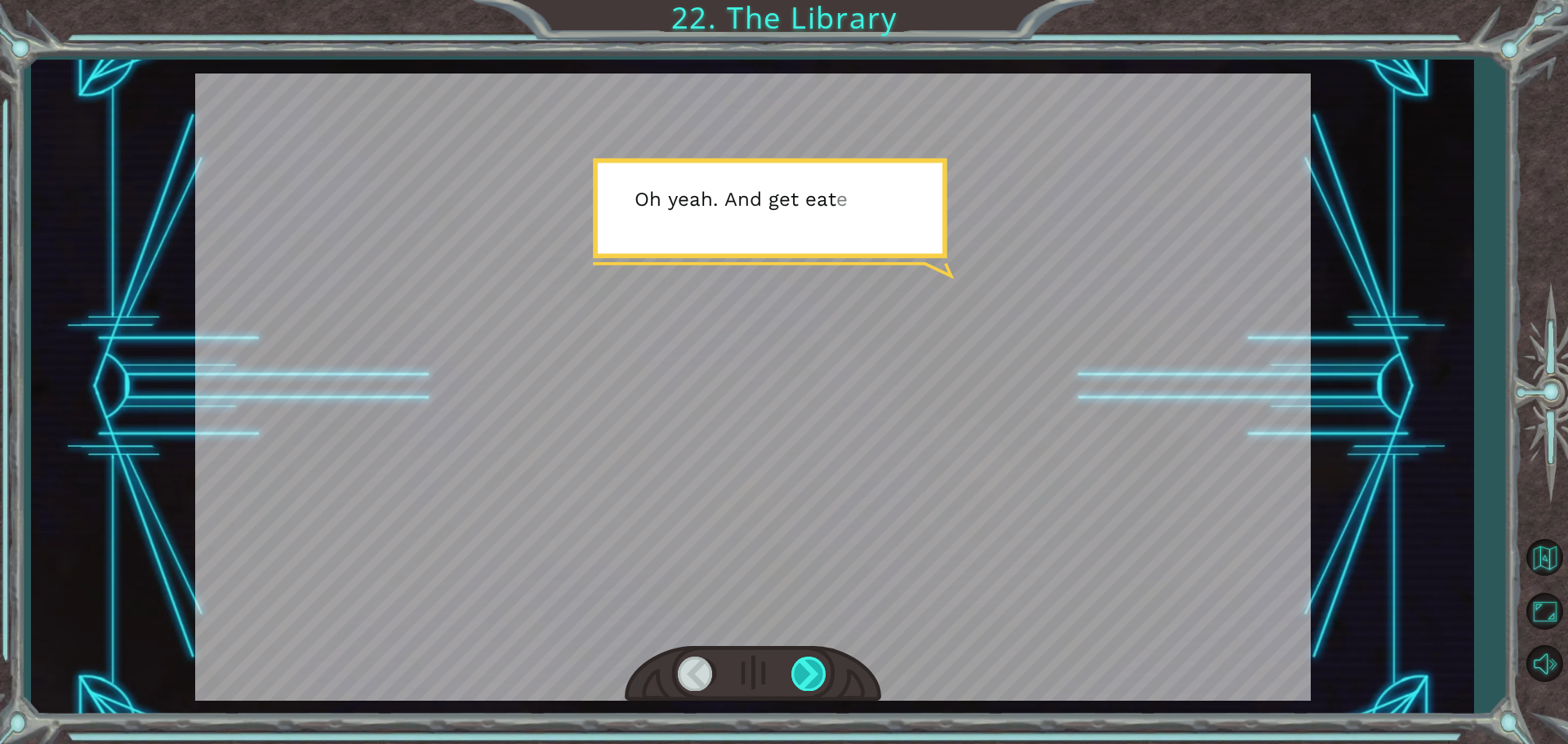
click at [811, 670] on div at bounding box center [809, 674] width 36 height 34
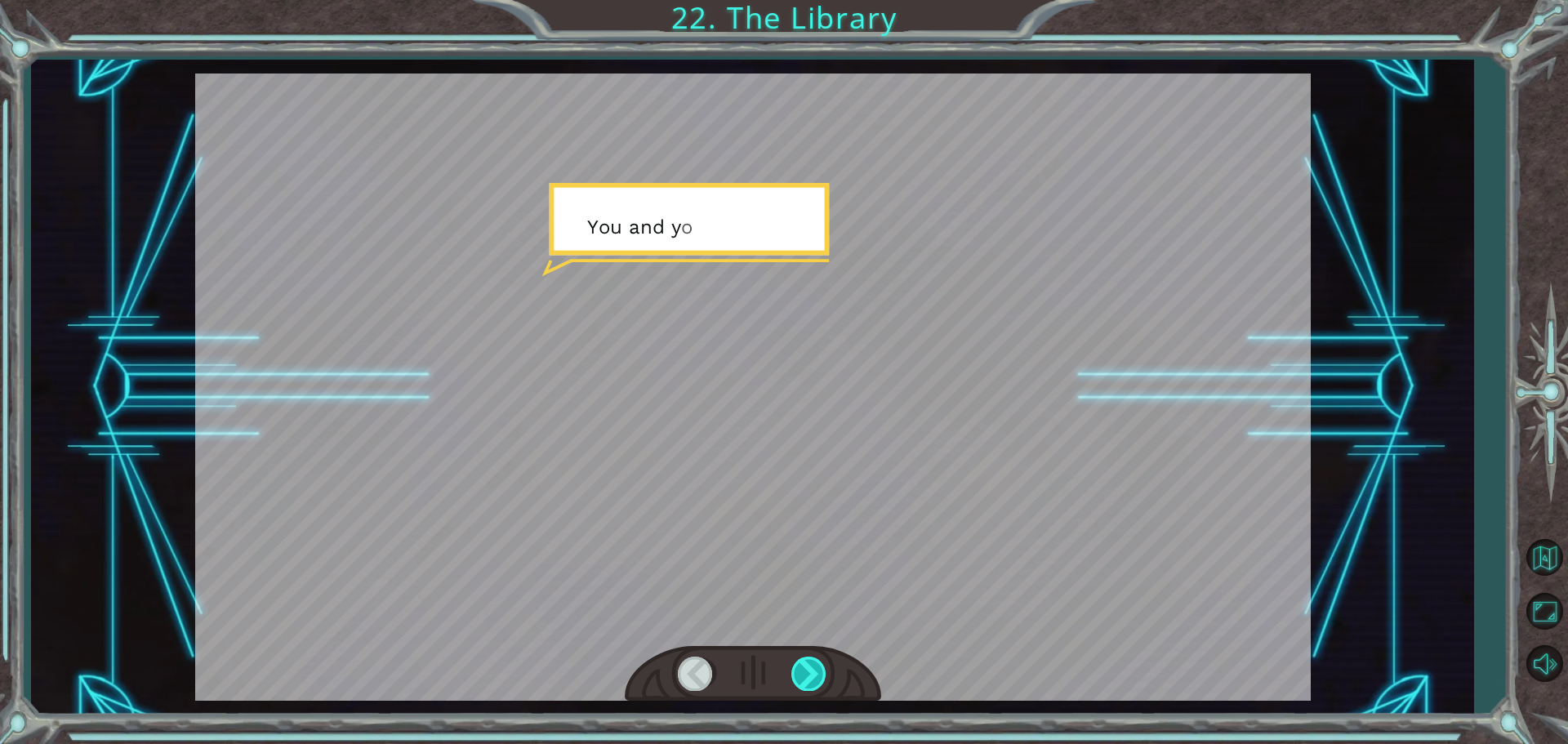
click at [811, 670] on div at bounding box center [809, 674] width 36 height 34
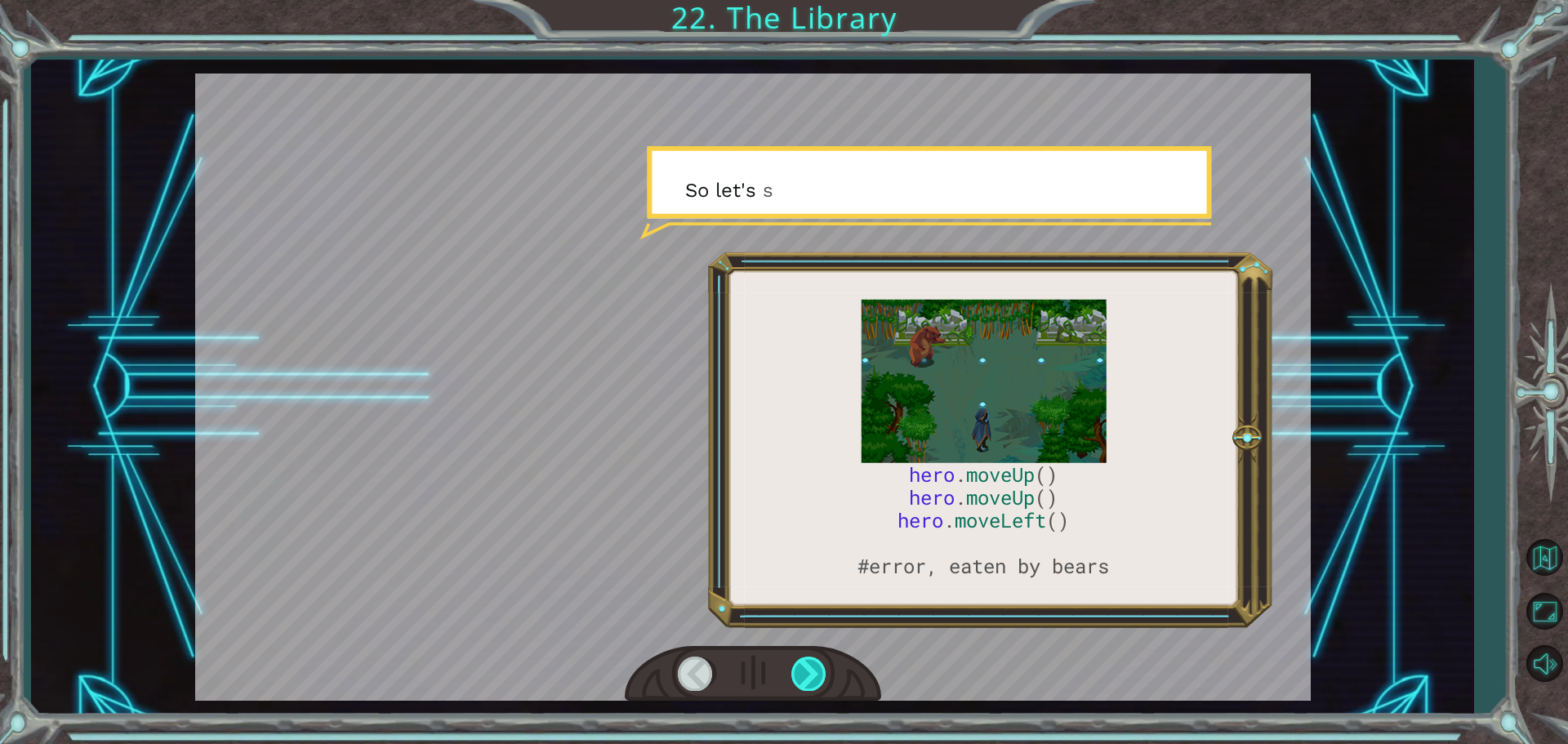
click at [811, 670] on div at bounding box center [809, 674] width 36 height 34
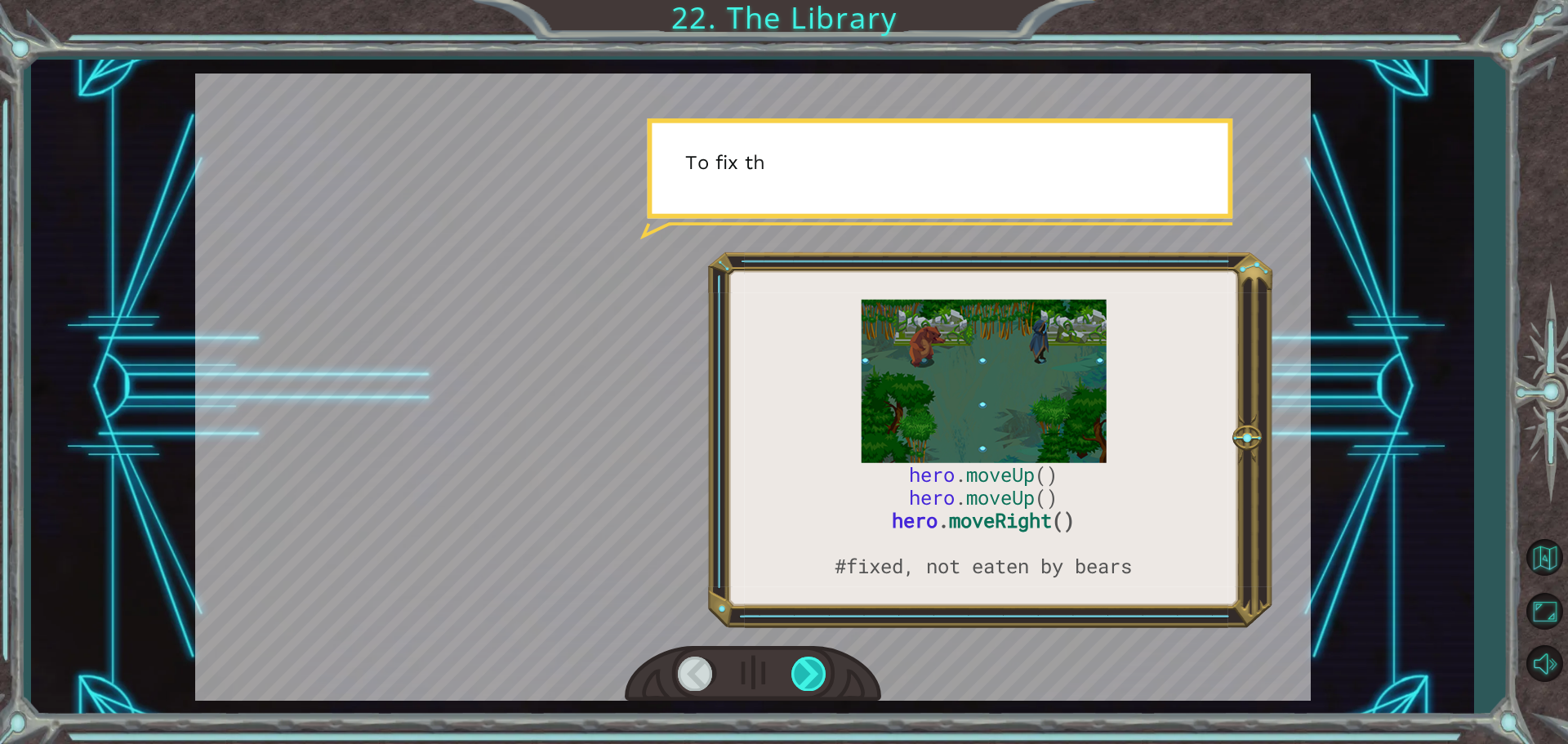
click at [811, 670] on div at bounding box center [809, 674] width 36 height 34
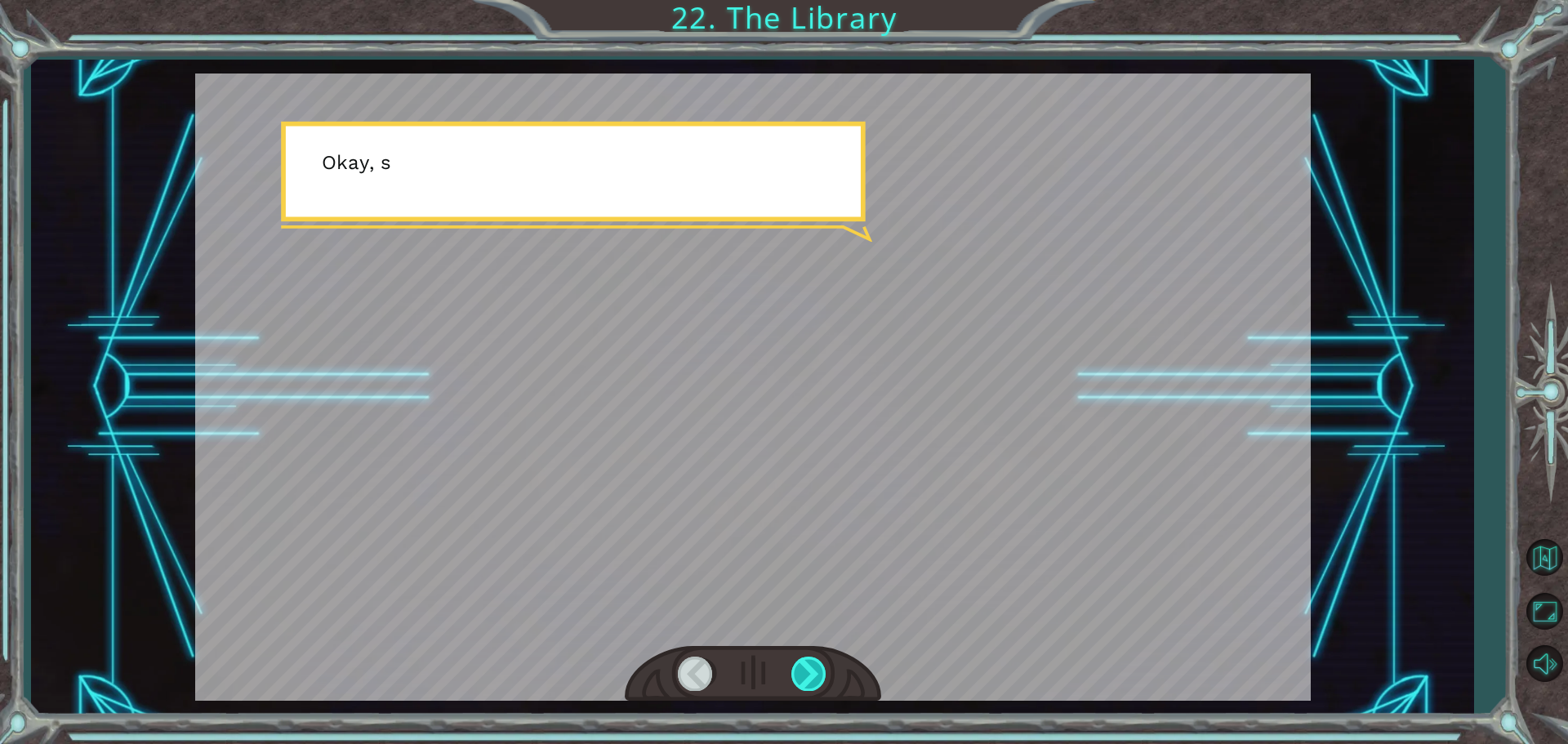
click at [811, 670] on div at bounding box center [809, 674] width 36 height 34
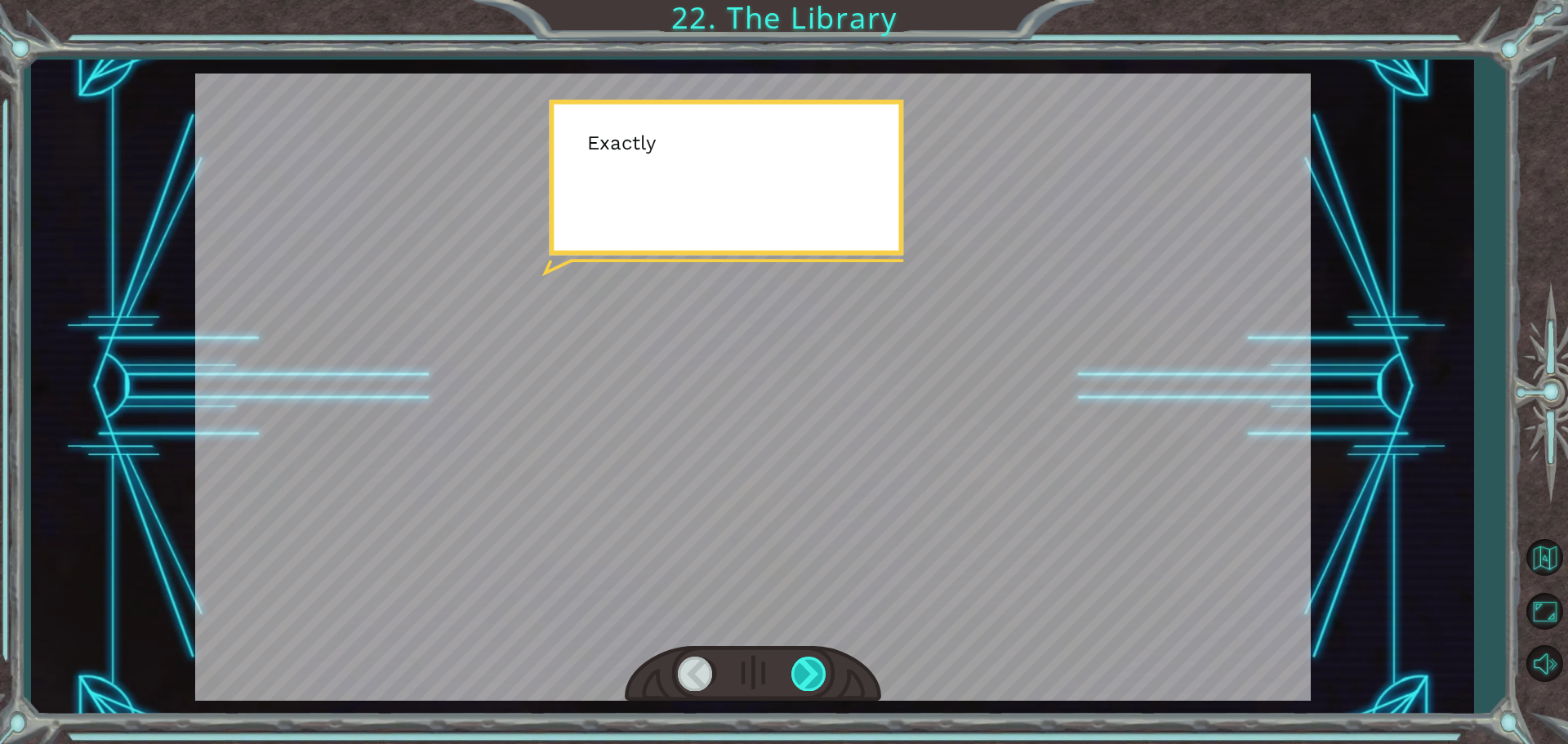
click at [811, 670] on div at bounding box center [809, 674] width 36 height 34
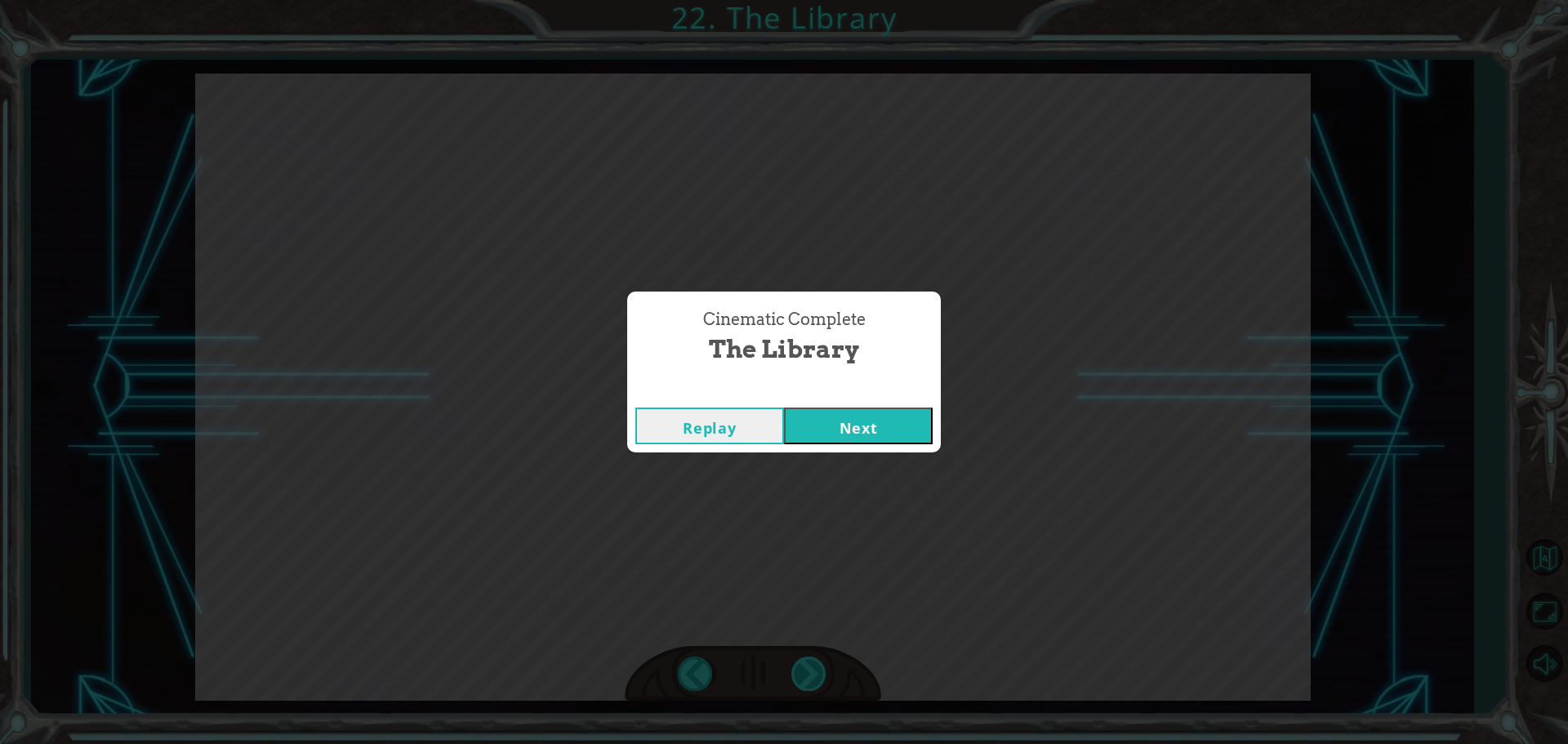
click at [811, 670] on div "Cinematic Complete The Library Replay Next" at bounding box center [784, 372] width 1568 height 744
click at [904, 433] on button "Next" at bounding box center [858, 425] width 149 height 37
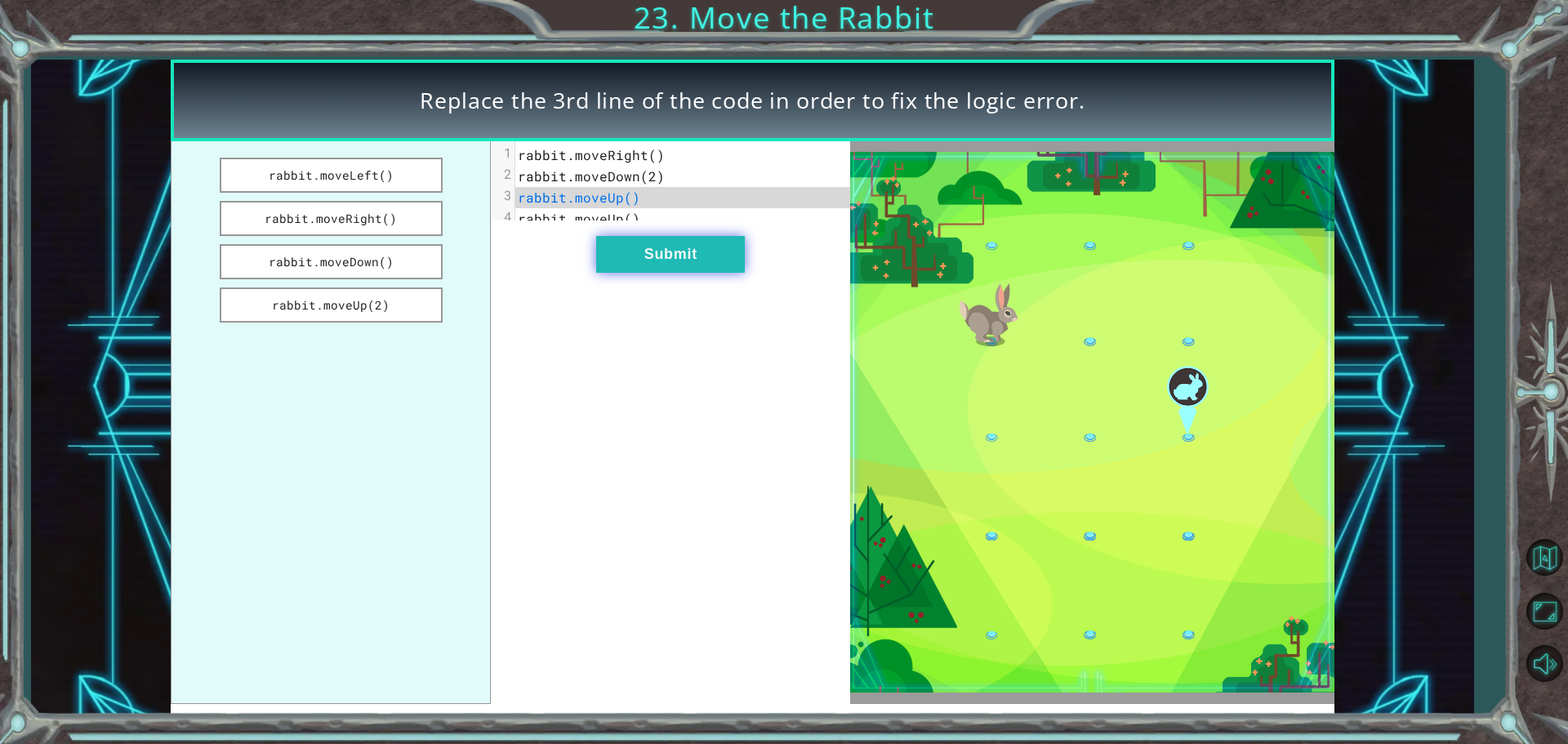
click at [622, 260] on button "Submit" at bounding box center [670, 254] width 149 height 37
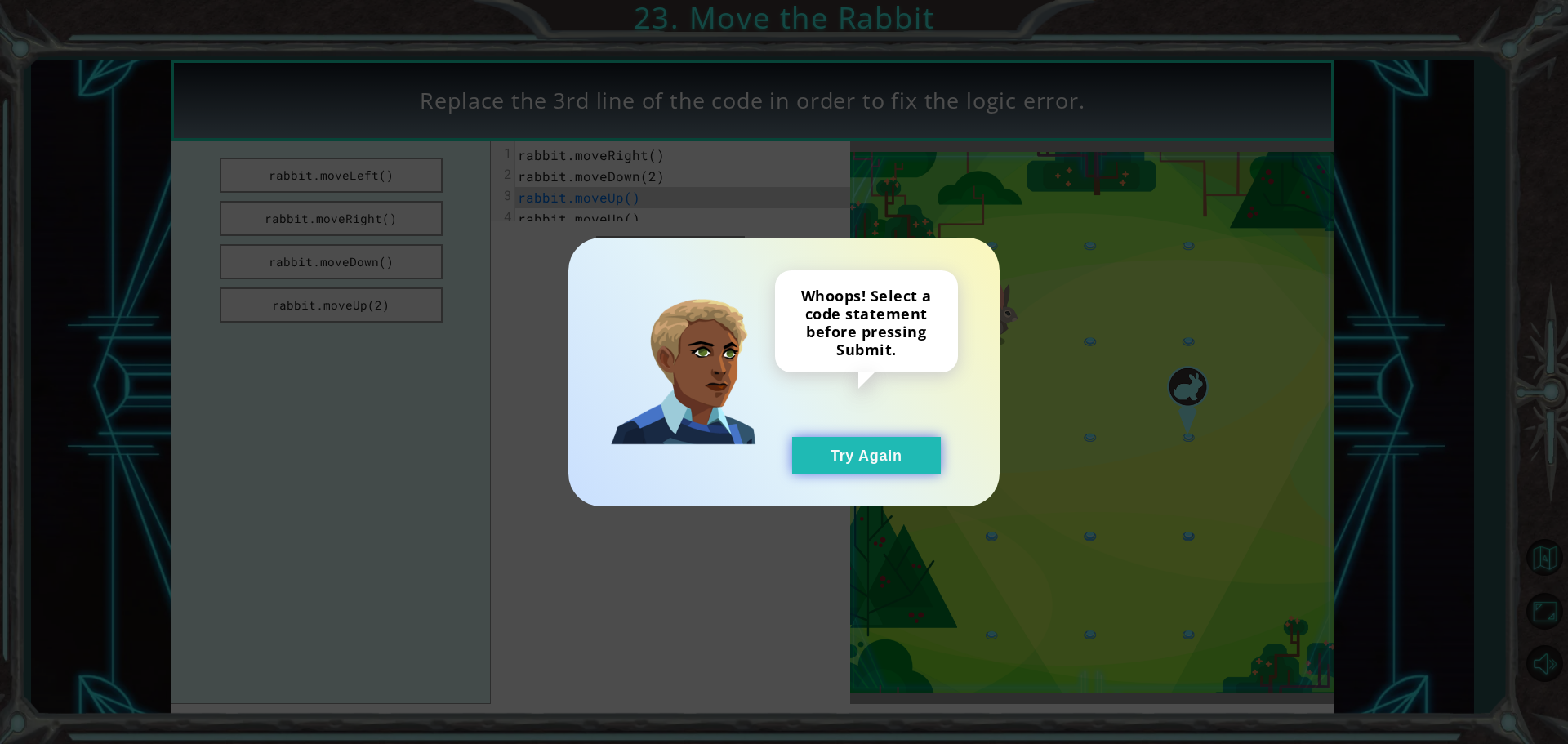
click at [837, 459] on button "Try Again" at bounding box center [866, 455] width 149 height 37
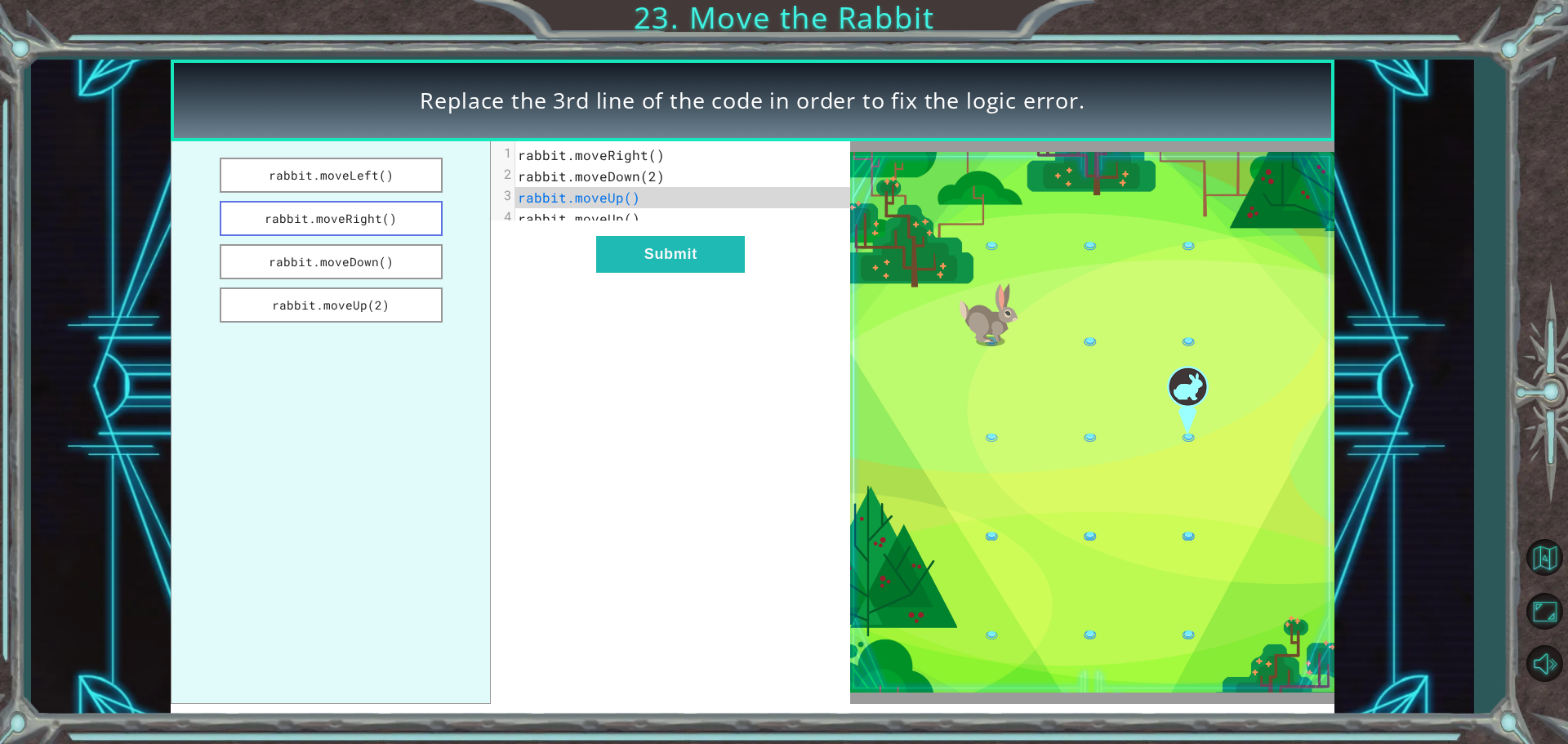
drag, startPoint x: 357, startPoint y: 209, endPoint x: 383, endPoint y: 216, distance: 26.9
click at [383, 216] on button "rabbit.moveRight()" at bounding box center [331, 219] width 223 height 36
drag, startPoint x: 614, startPoint y: 254, endPoint x: 599, endPoint y: 223, distance: 34.4
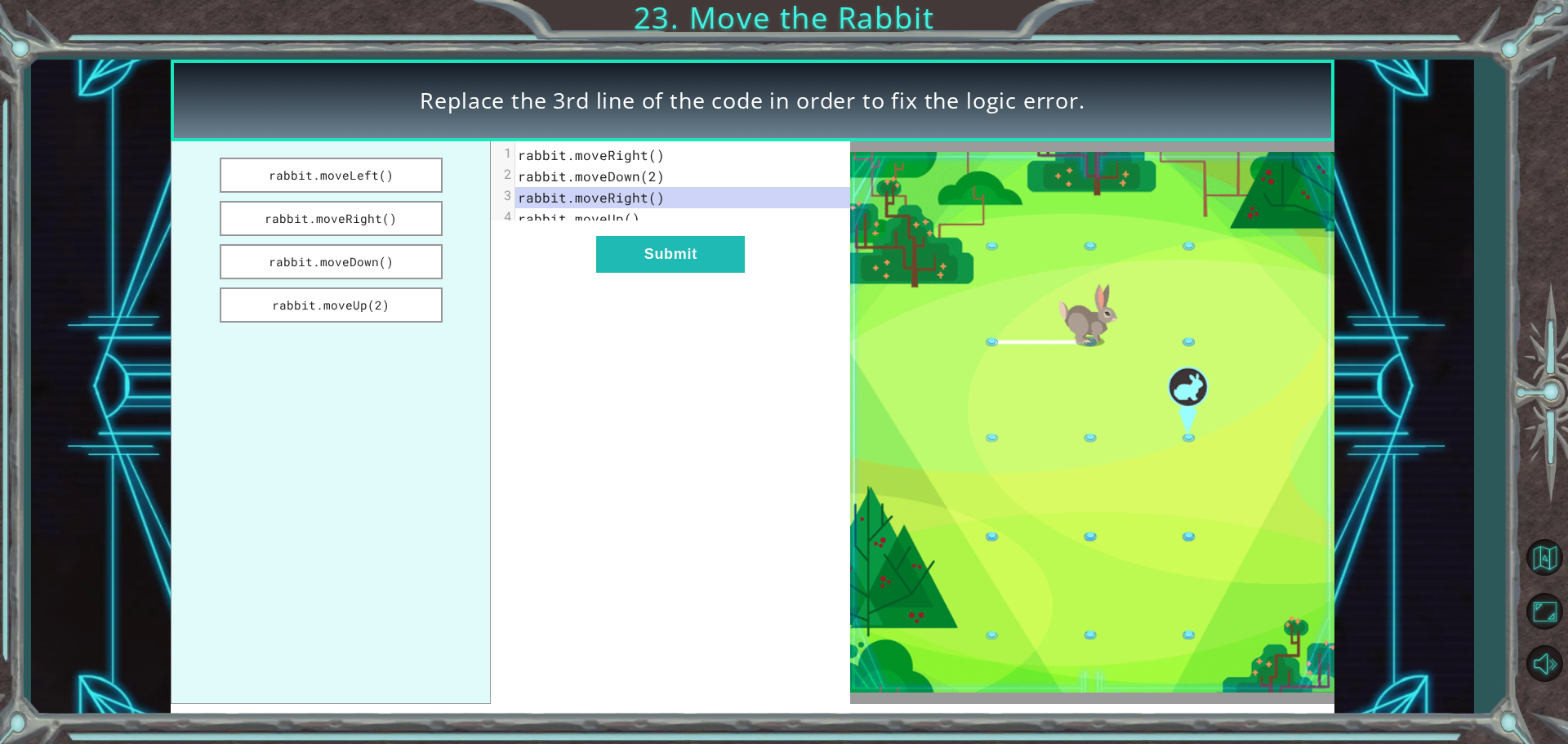
click at [610, 252] on button "Submit" at bounding box center [670, 254] width 149 height 37
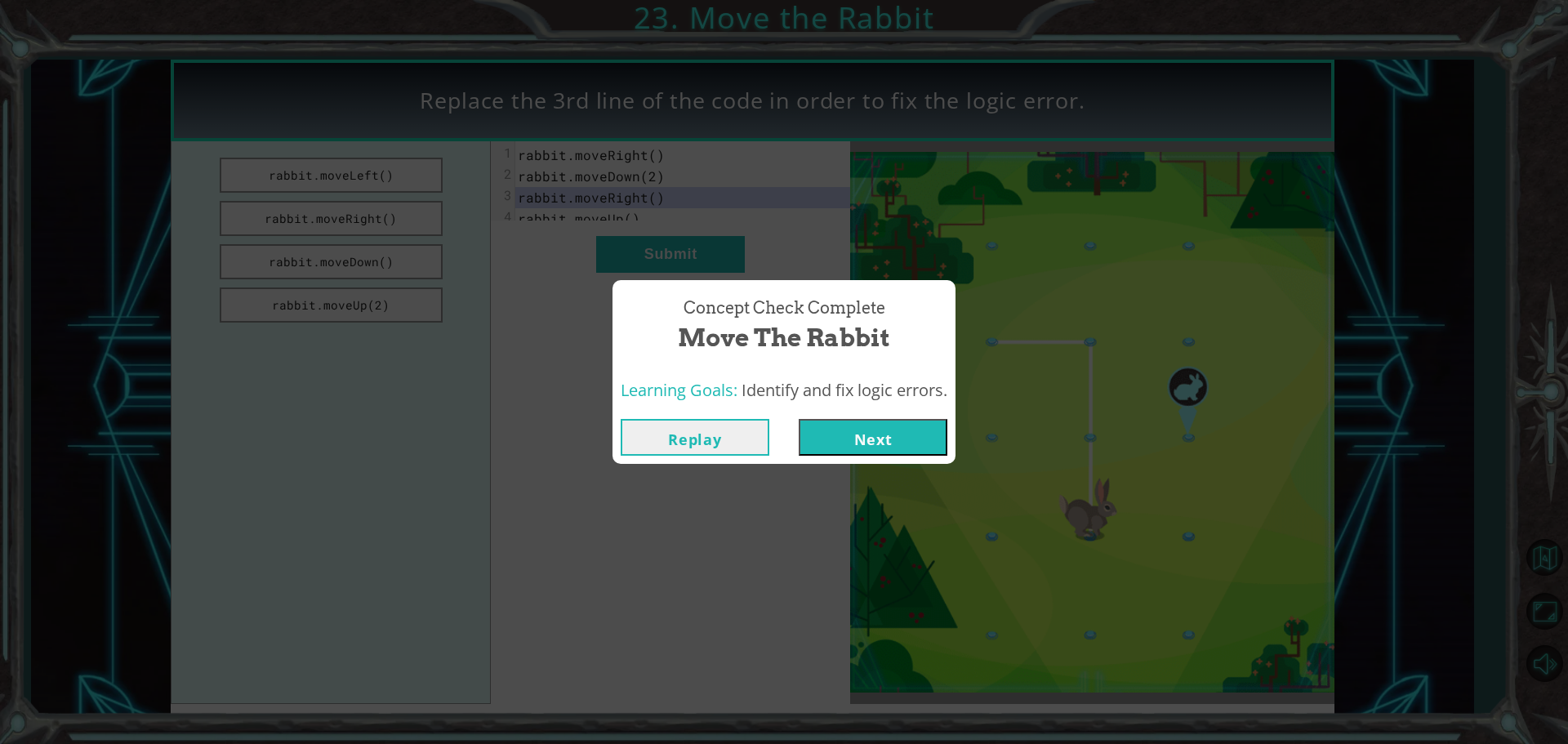
click at [850, 422] on button "Next" at bounding box center [873, 437] width 149 height 37
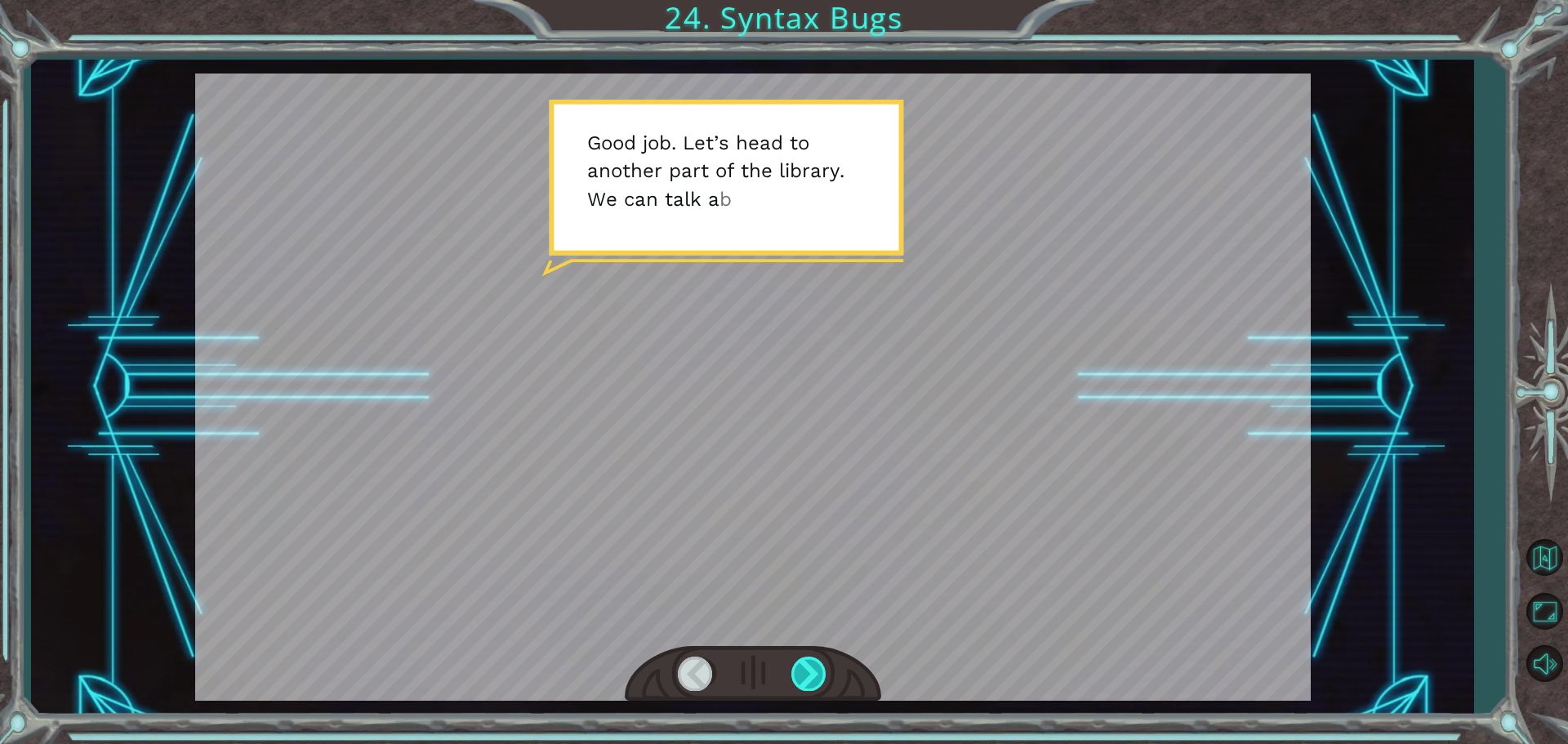
click at [802, 670] on div at bounding box center [809, 674] width 36 height 34
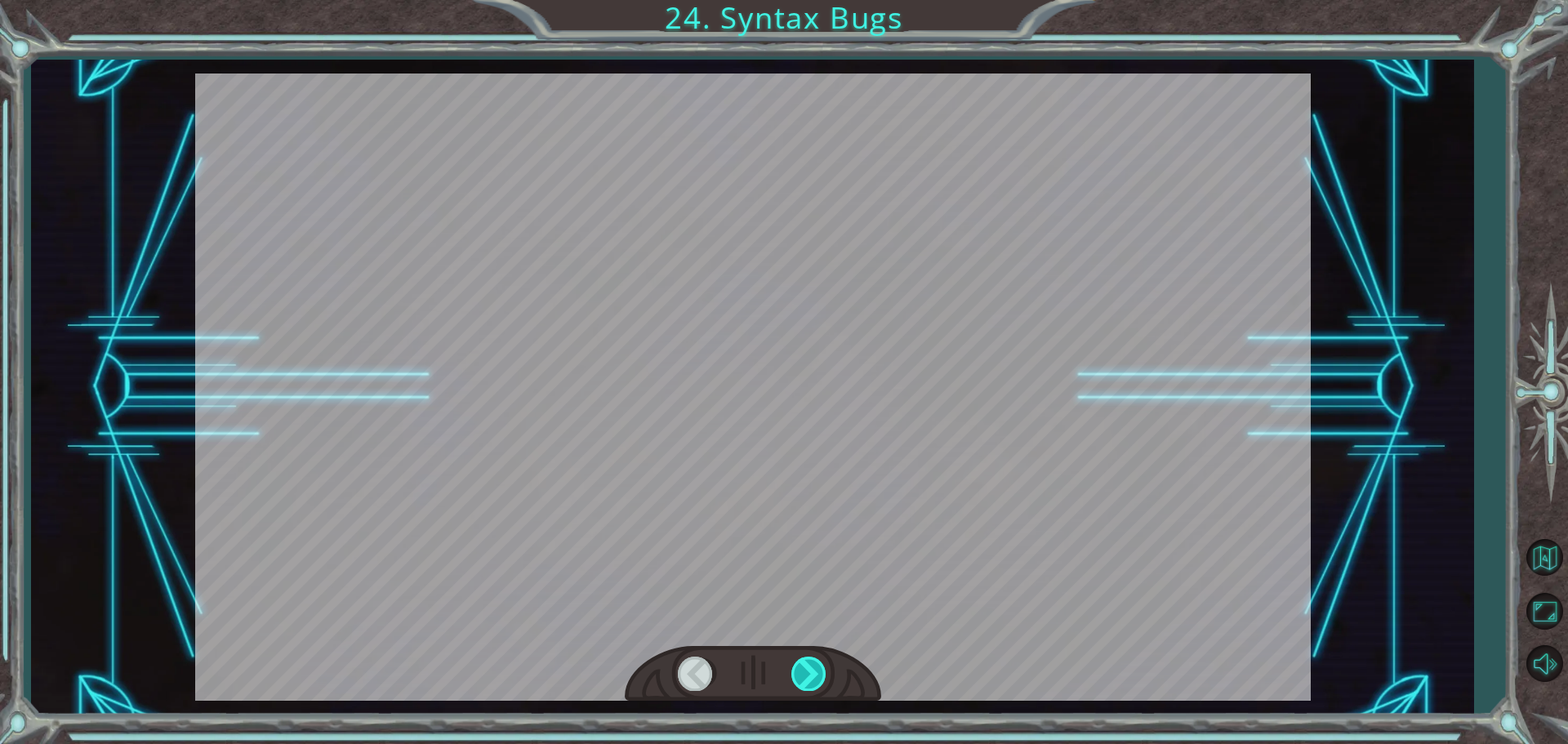
click at [804, 669] on div at bounding box center [809, 674] width 36 height 34
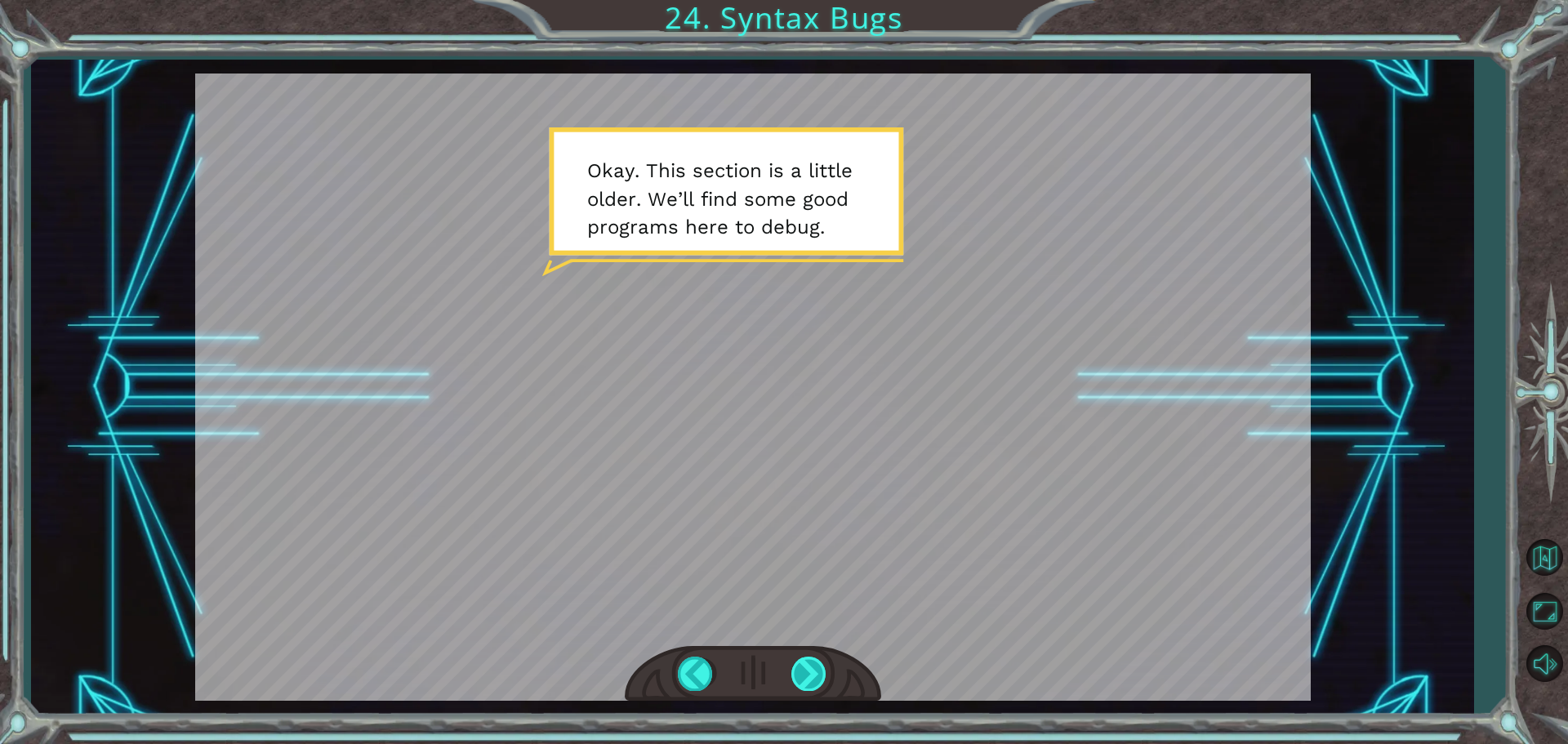
click at [804, 669] on div at bounding box center [809, 674] width 36 height 34
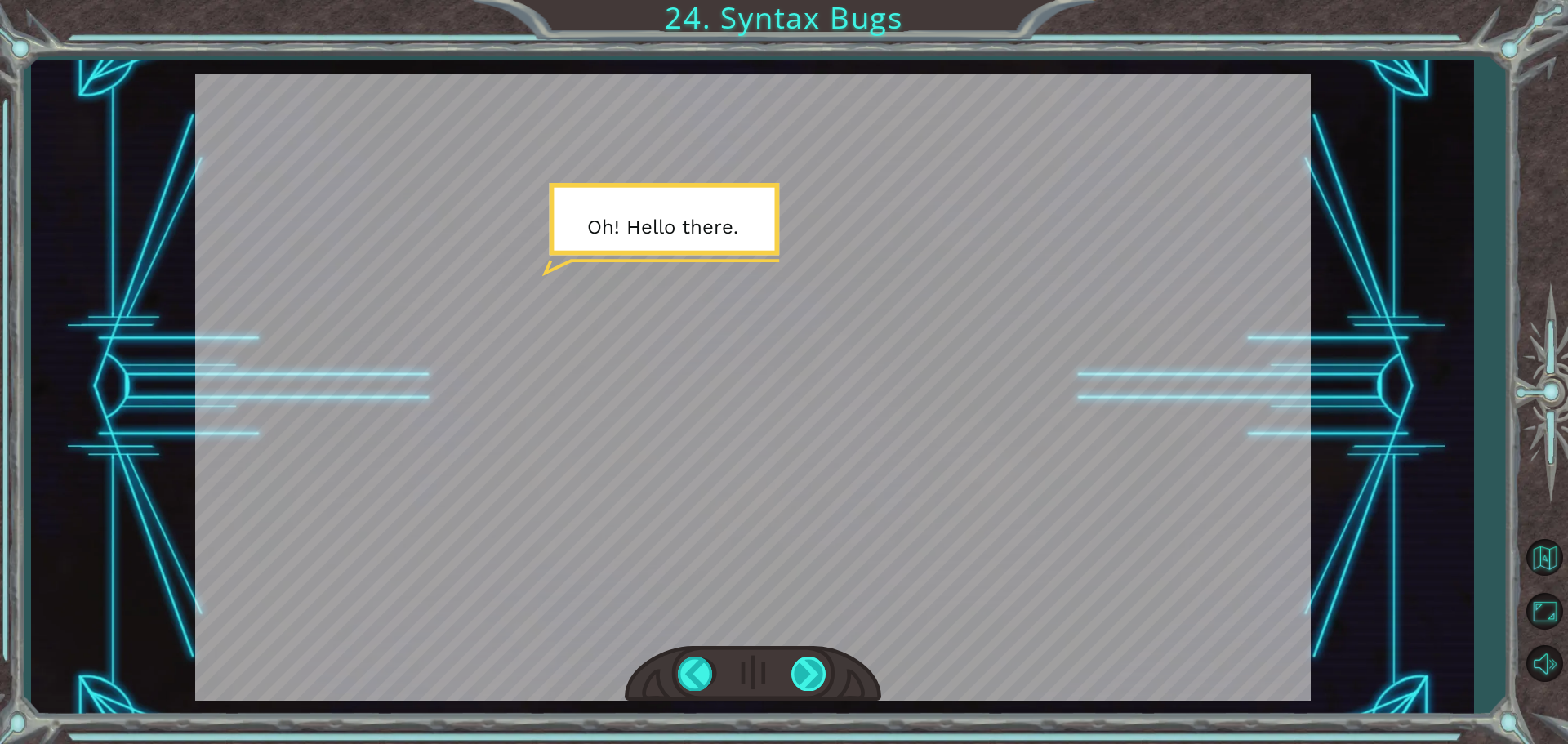
click at [820, 679] on div at bounding box center [809, 674] width 36 height 34
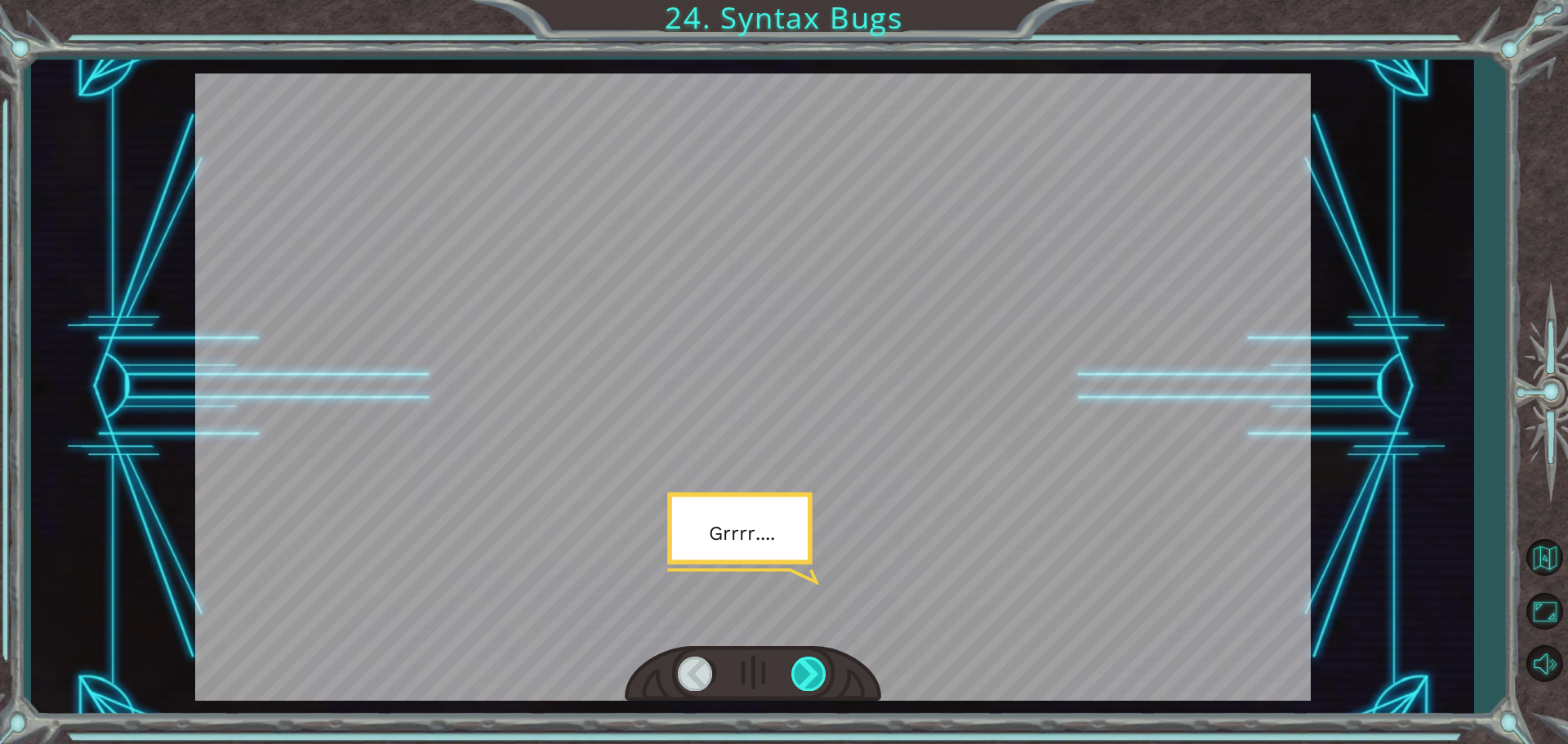
click at [819, 677] on div at bounding box center [809, 674] width 36 height 34
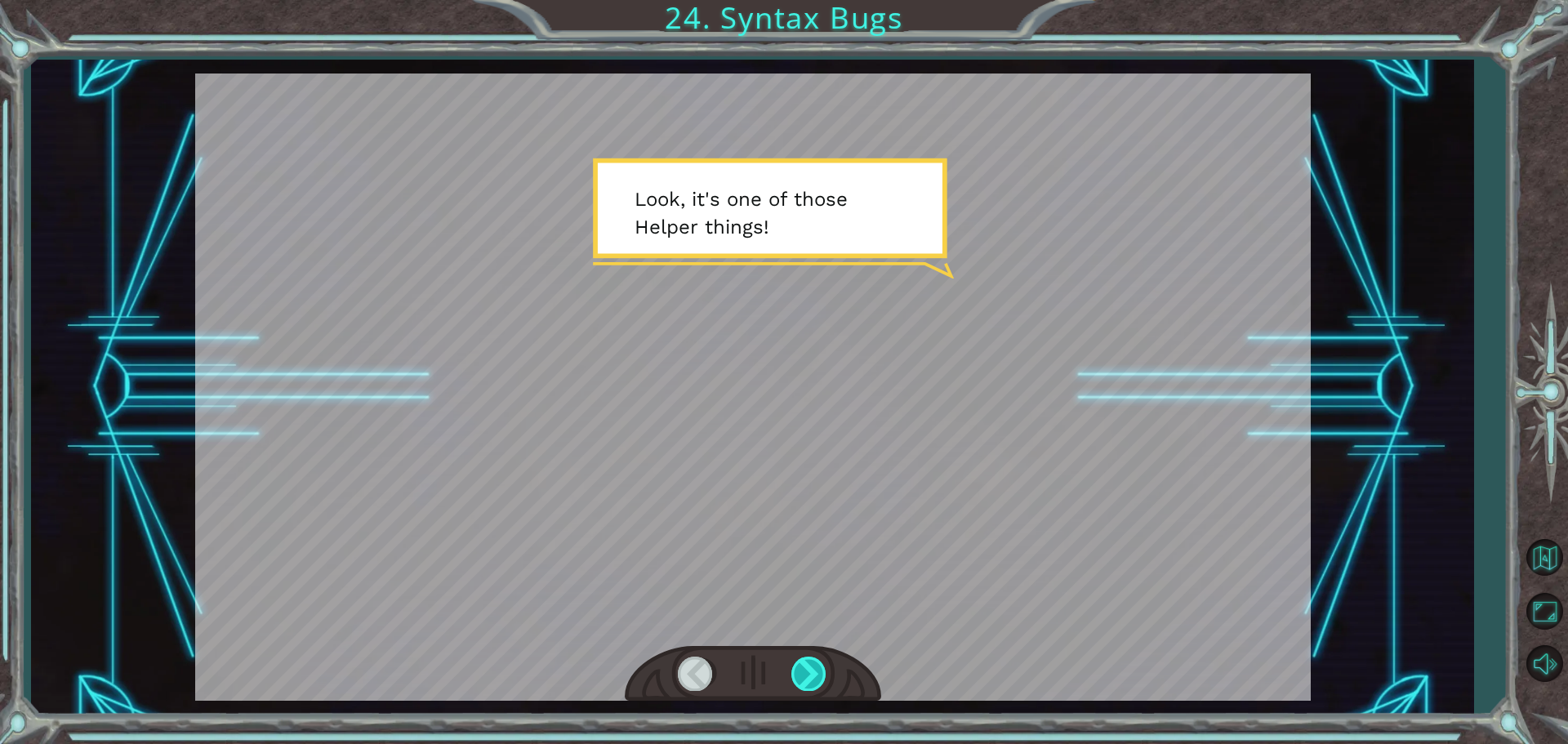
click at [819, 677] on div at bounding box center [809, 674] width 36 height 34
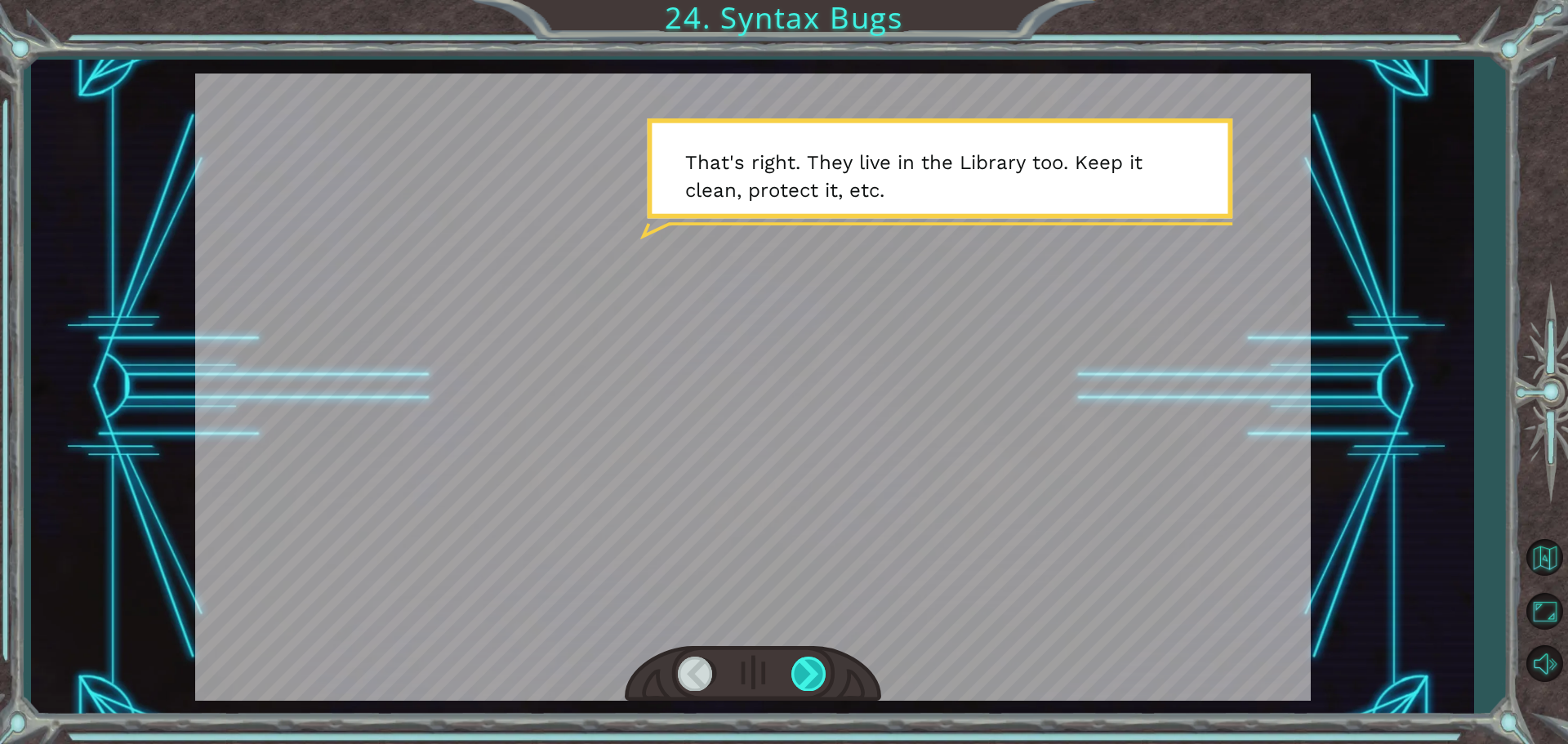
click at [818, 676] on div at bounding box center [809, 674] width 36 height 34
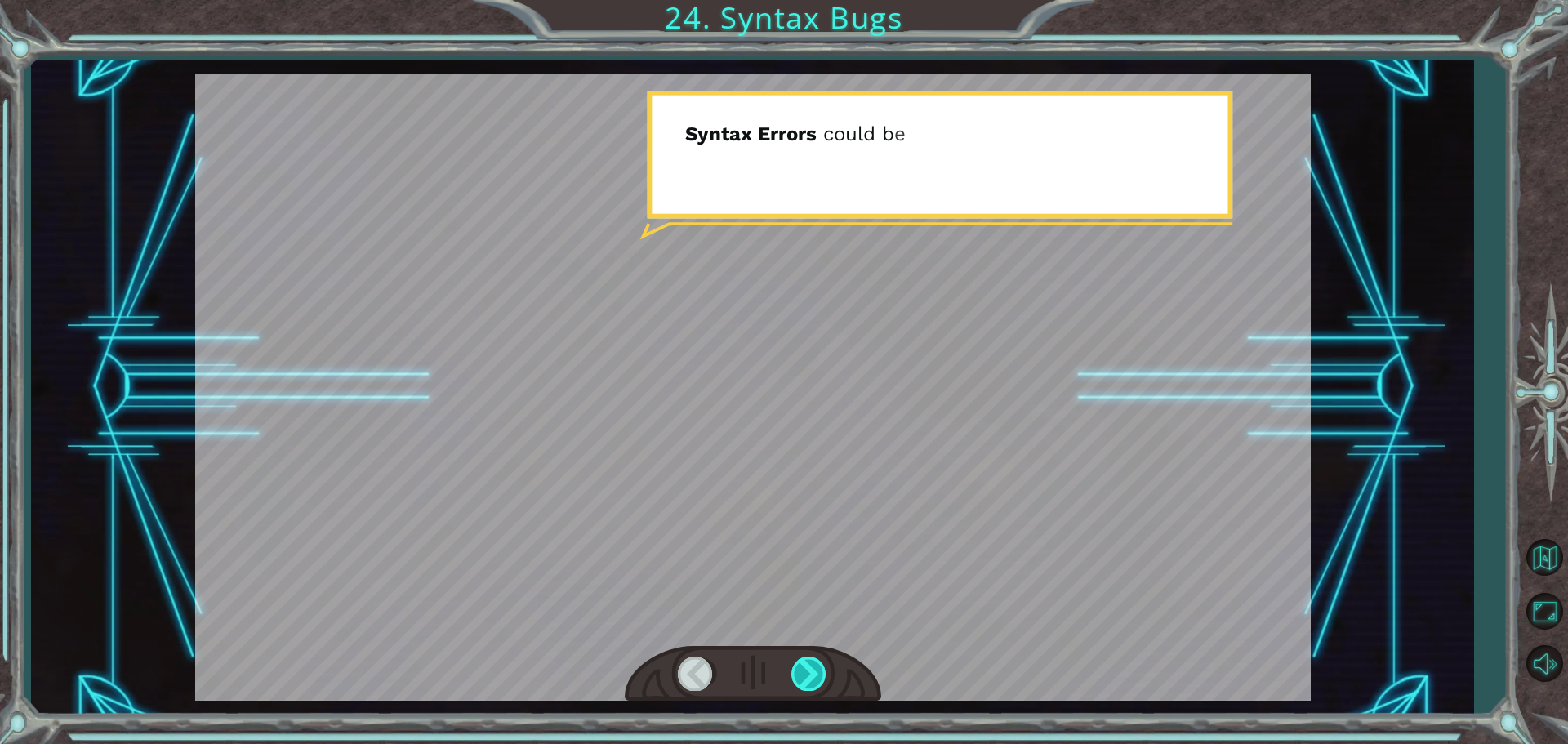
click at [818, 676] on div at bounding box center [809, 674] width 36 height 34
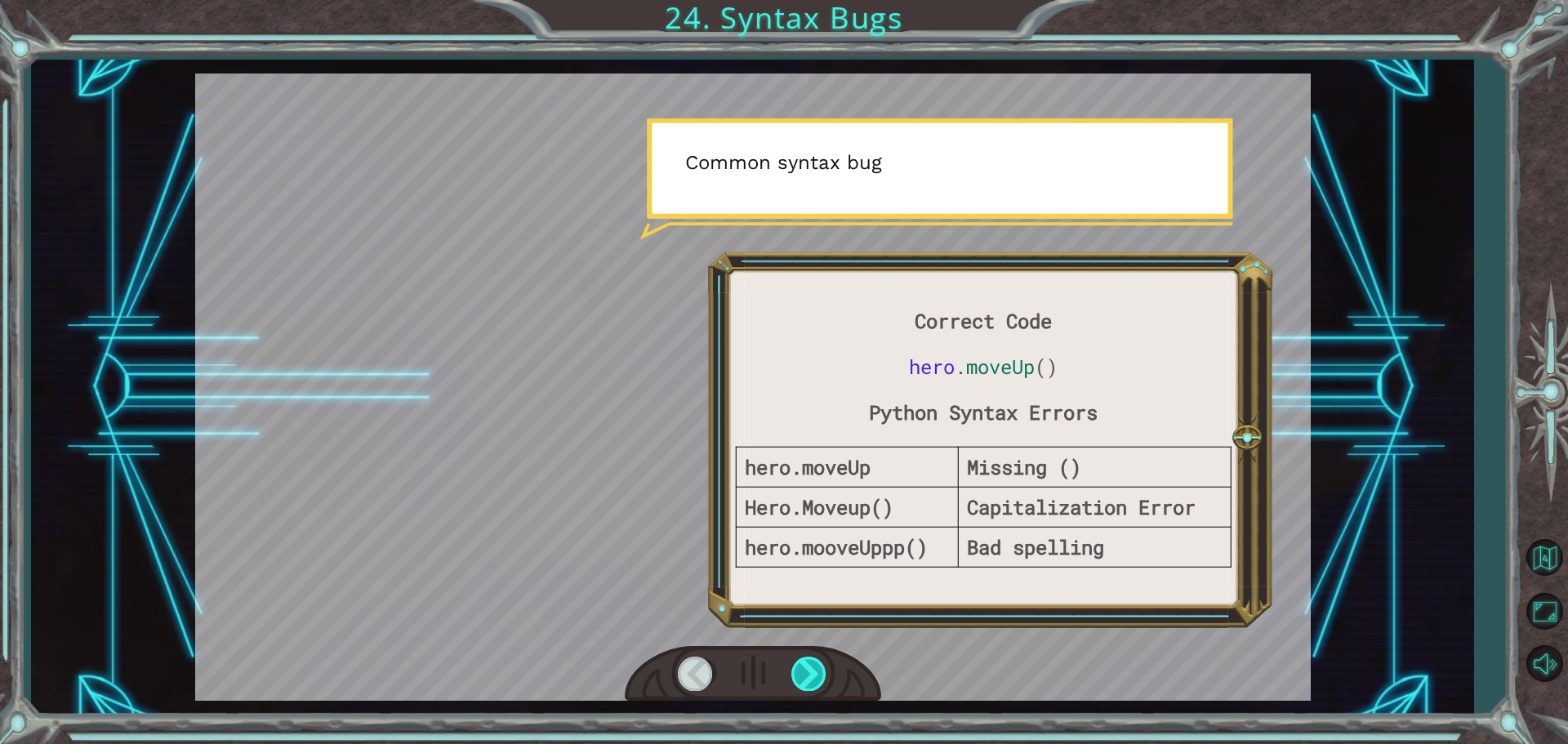
click at [818, 676] on div at bounding box center [809, 674] width 36 height 34
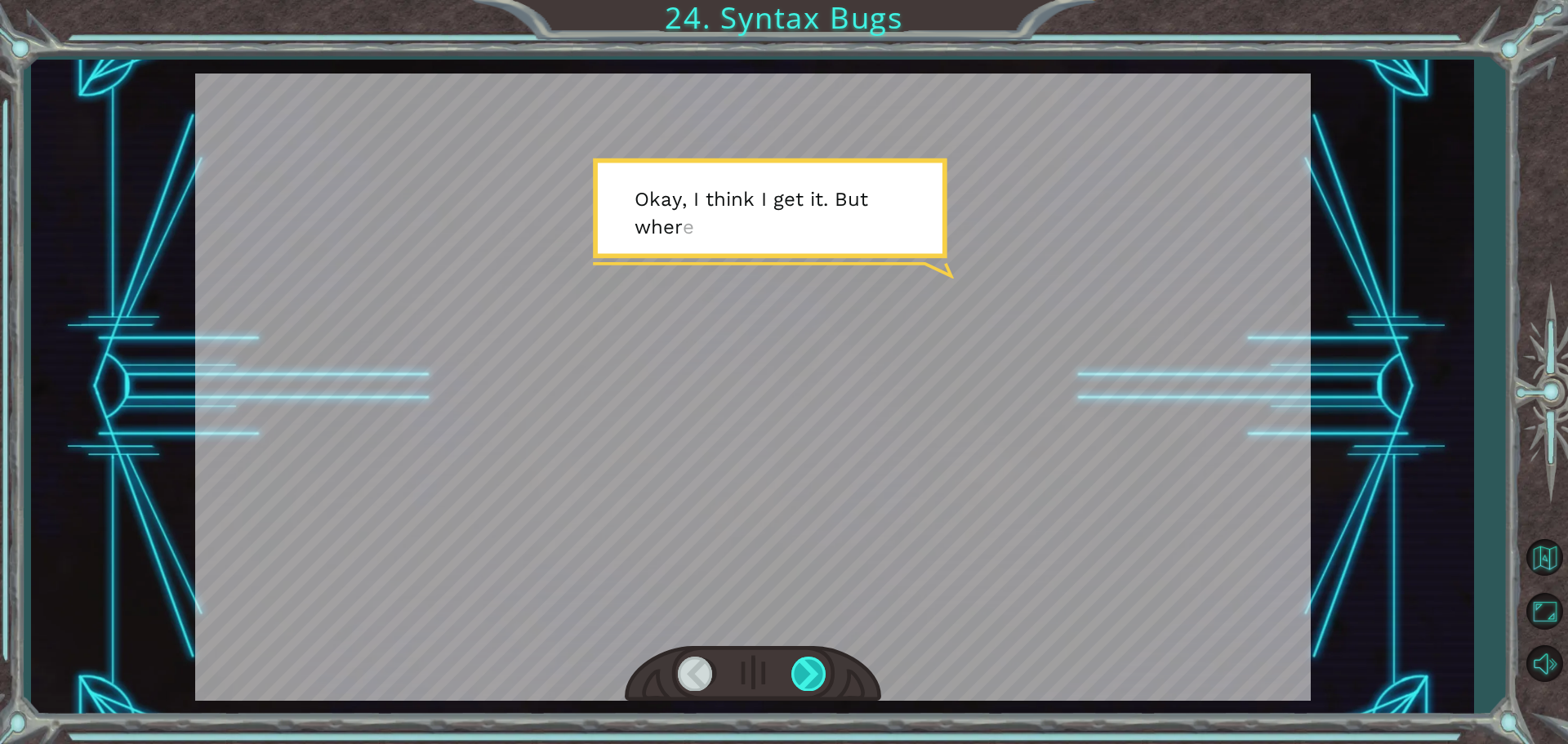
click at [818, 676] on div at bounding box center [809, 674] width 36 height 34
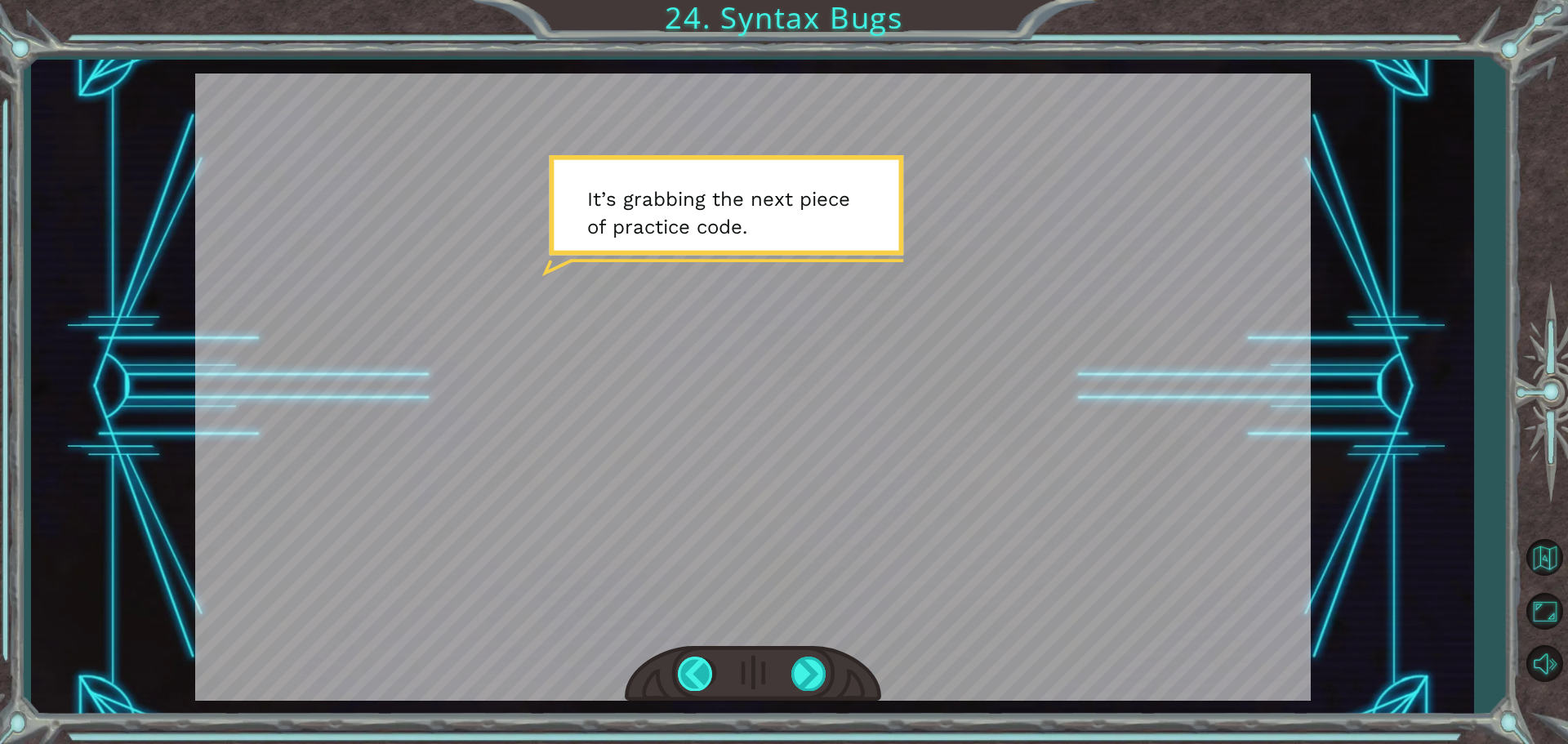
click at [695, 662] on div at bounding box center [695, 674] width 36 height 34
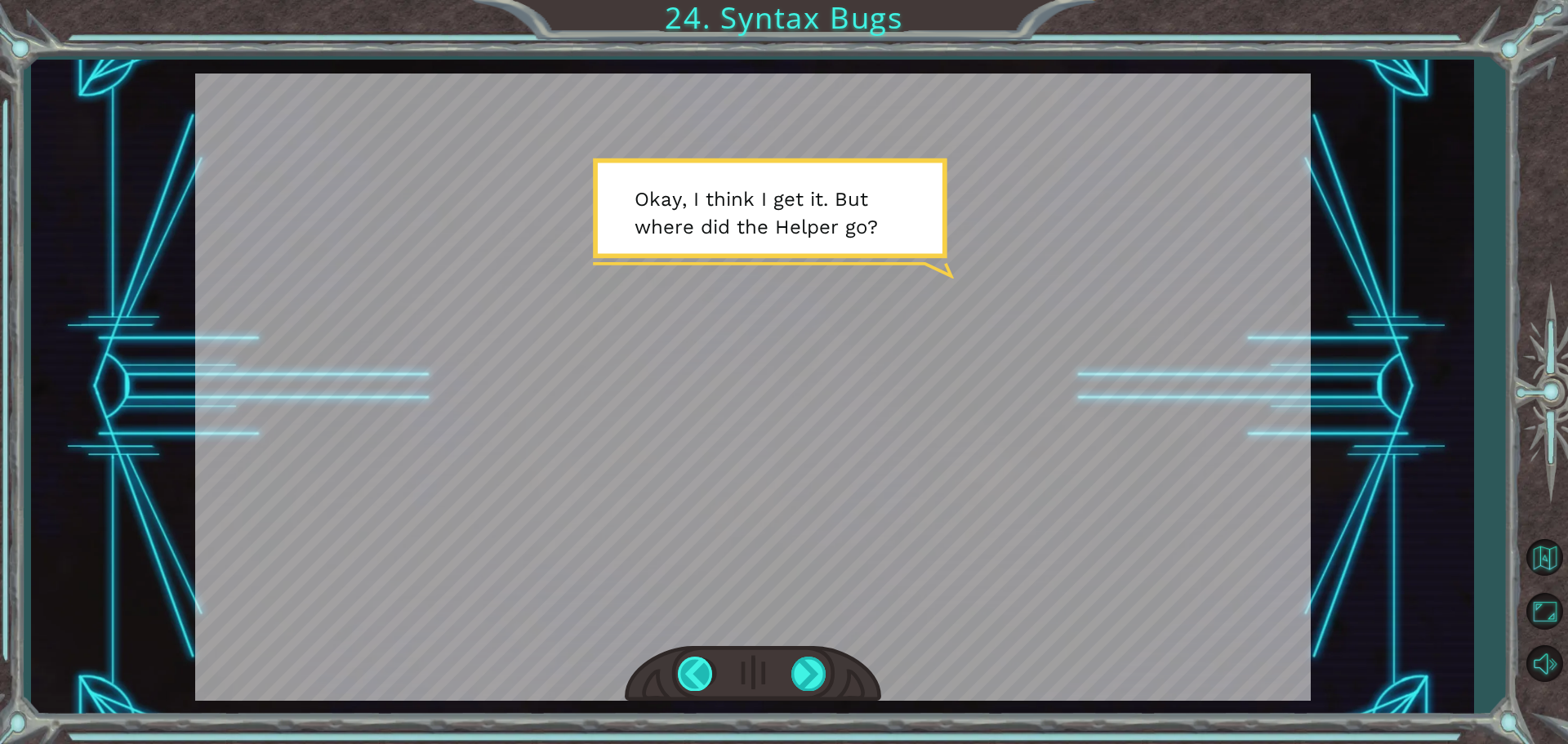
click at [695, 662] on div at bounding box center [695, 674] width 36 height 34
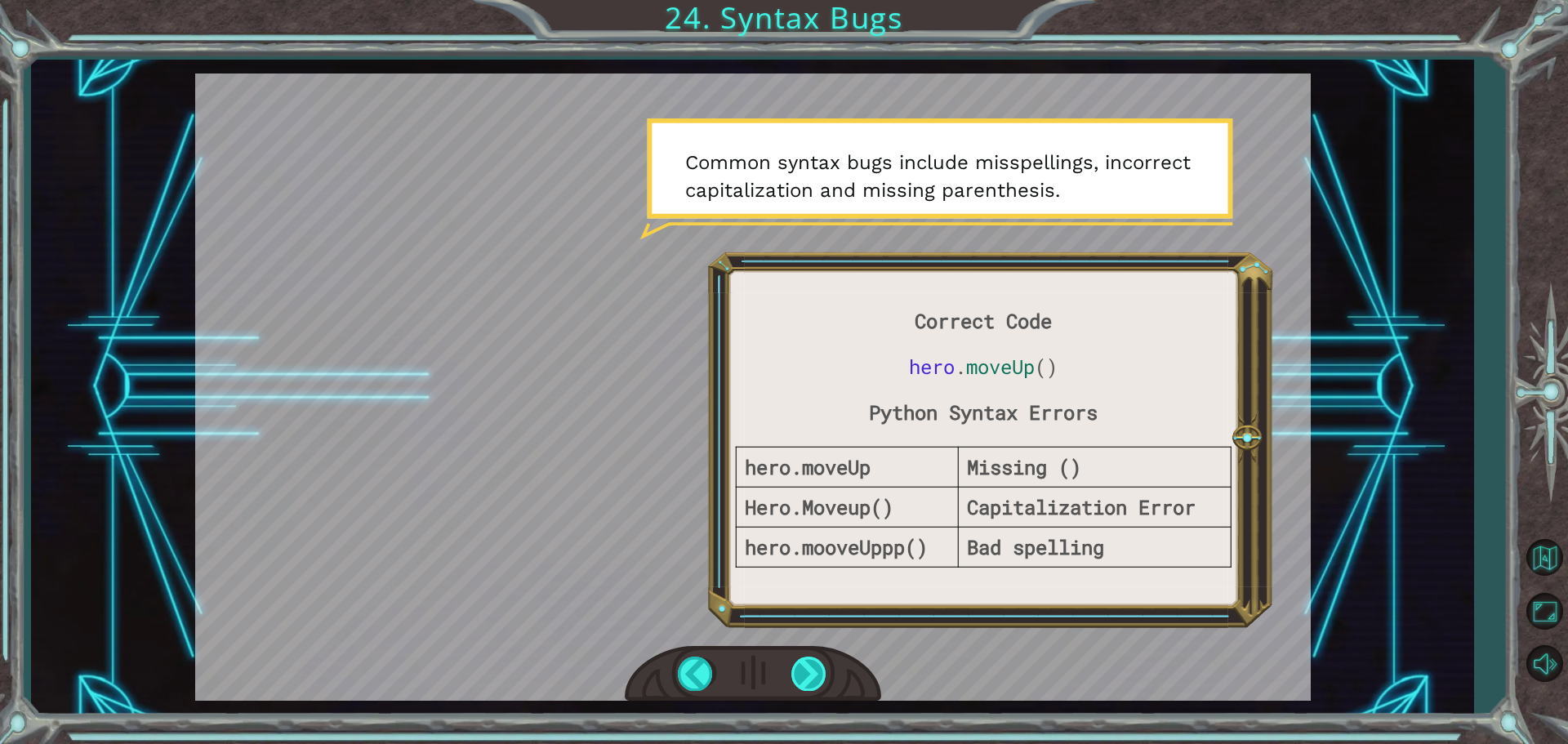
click at [805, 672] on div at bounding box center [809, 674] width 36 height 34
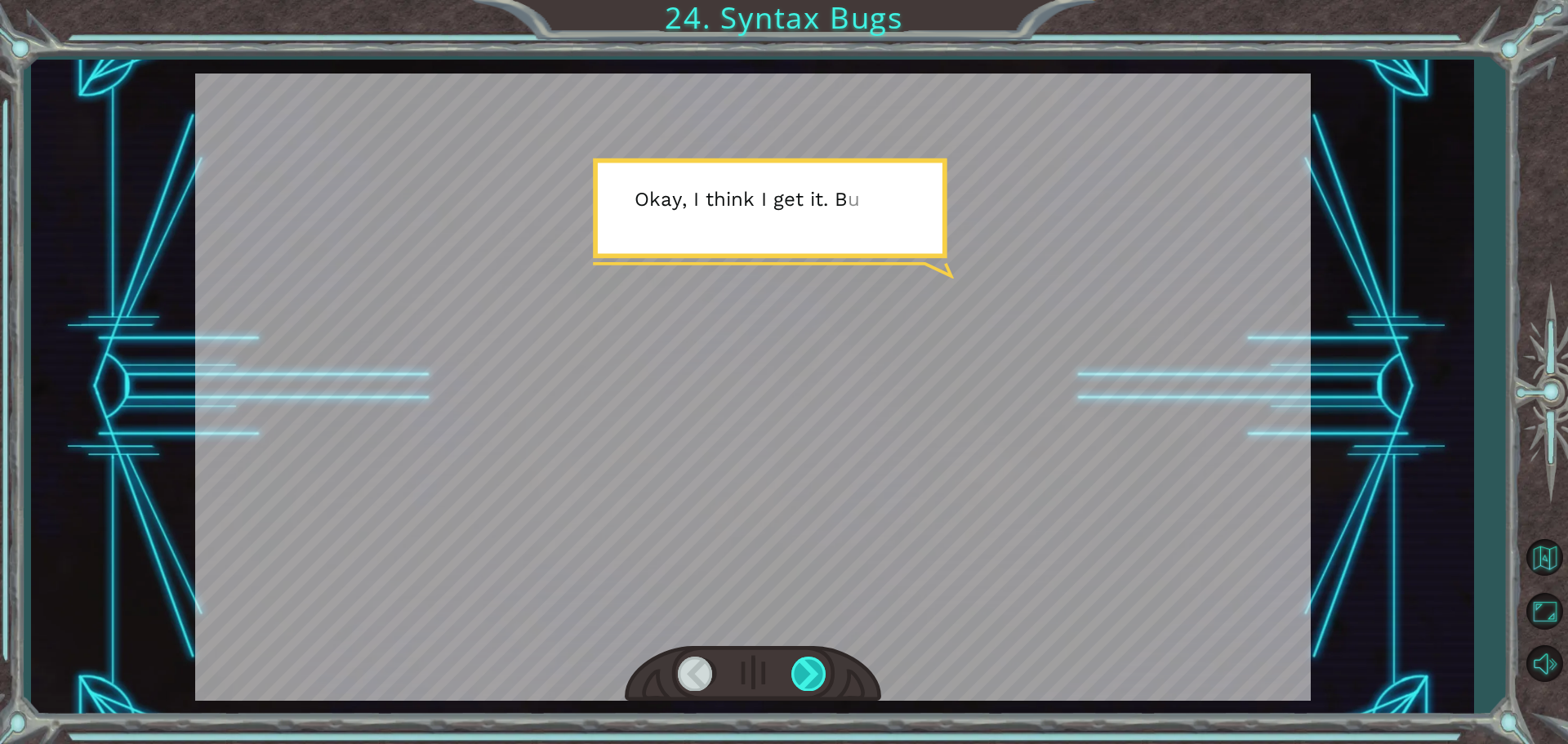
click at [805, 671] on div at bounding box center [809, 674] width 36 height 34
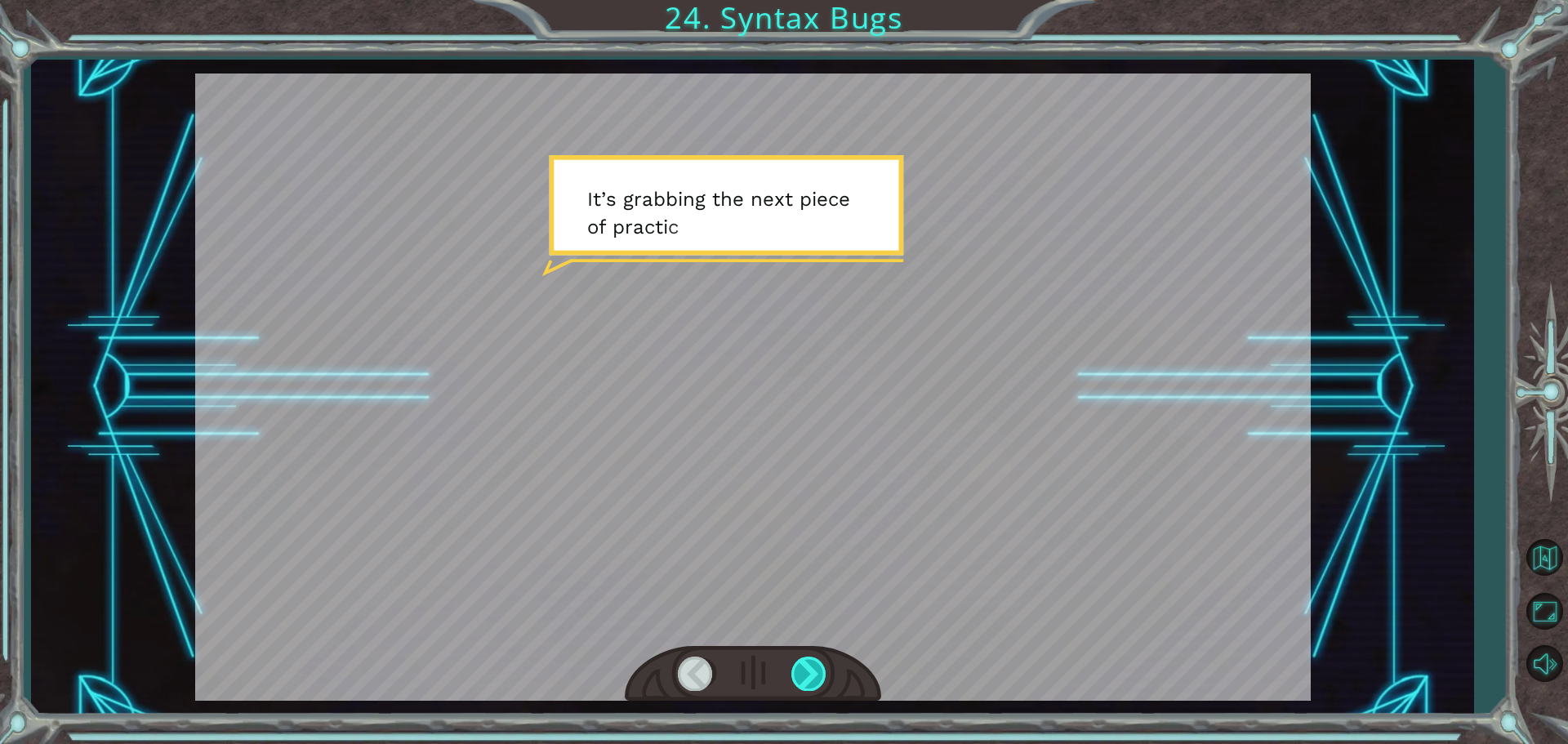
click at [805, 671] on div at bounding box center [809, 674] width 36 height 34
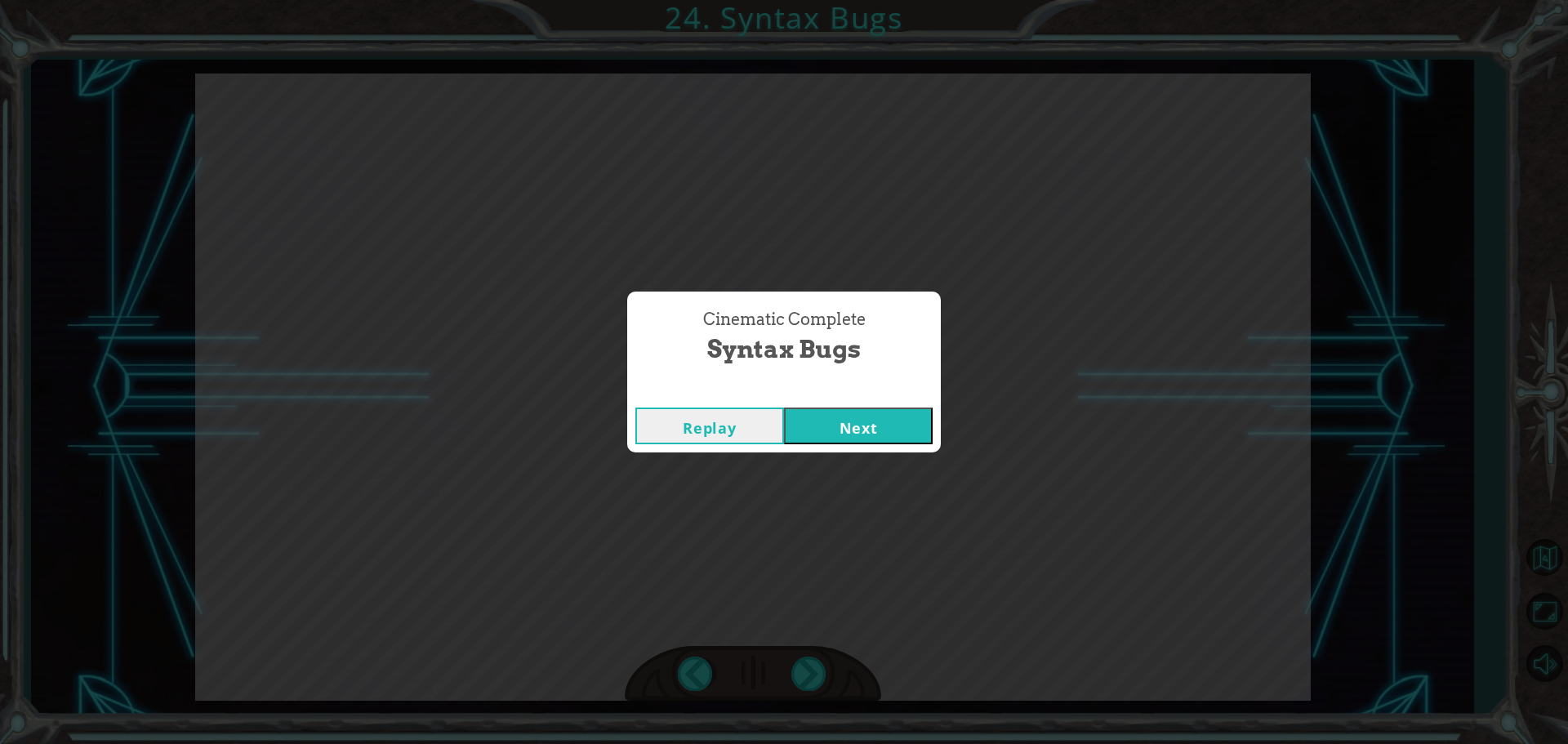
click at [831, 419] on button "Next" at bounding box center [858, 425] width 149 height 37
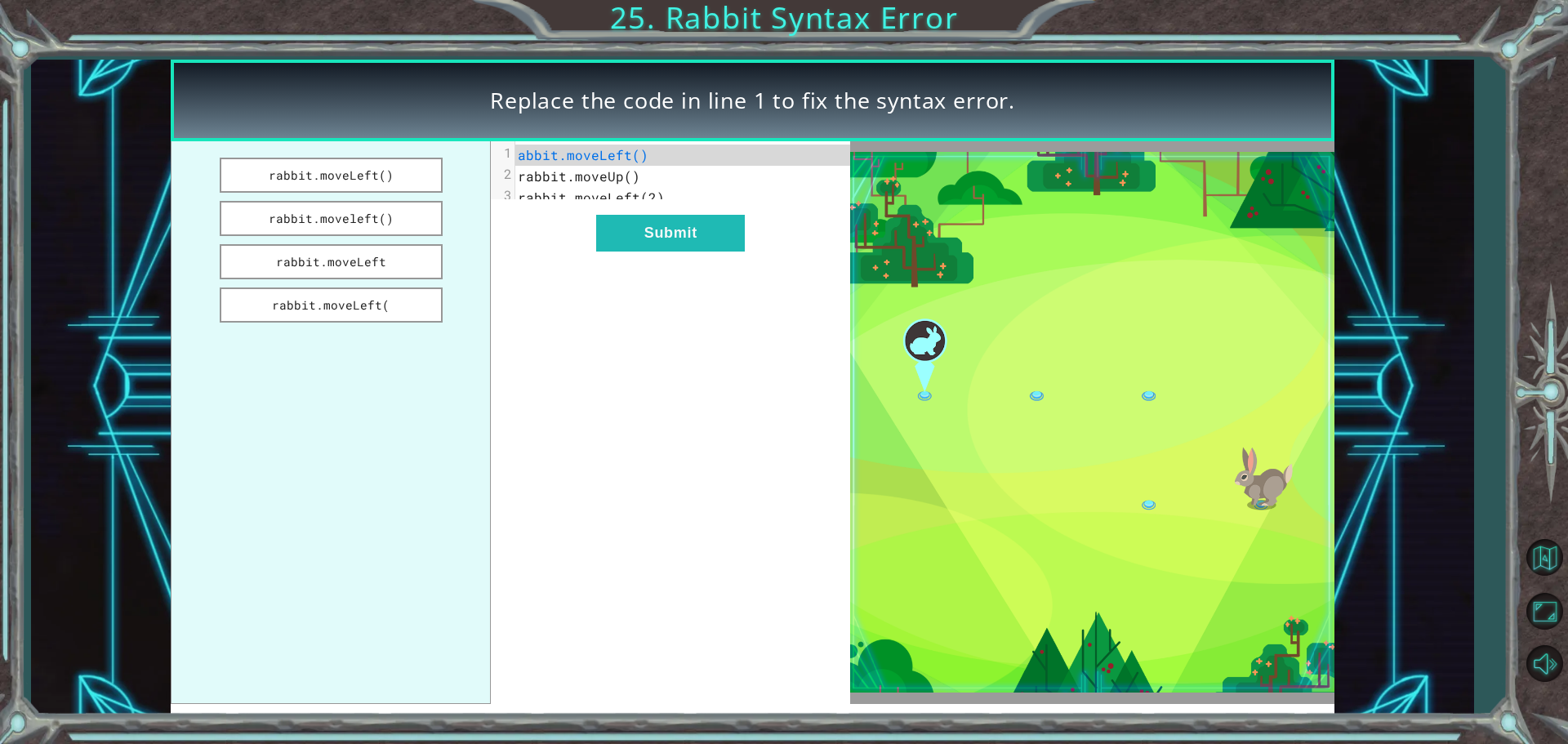
drag, startPoint x: 436, startPoint y: 175, endPoint x: 387, endPoint y: 131, distance: 65.9
click at [391, 134] on div "Replace the code in line 1 to fix the syntax error. rabbit.moveLeft() rabbit.mo…" at bounding box center [752, 387] width 1164 height 655
click at [386, 164] on button "rabbit.moveLeft()" at bounding box center [331, 176] width 223 height 36
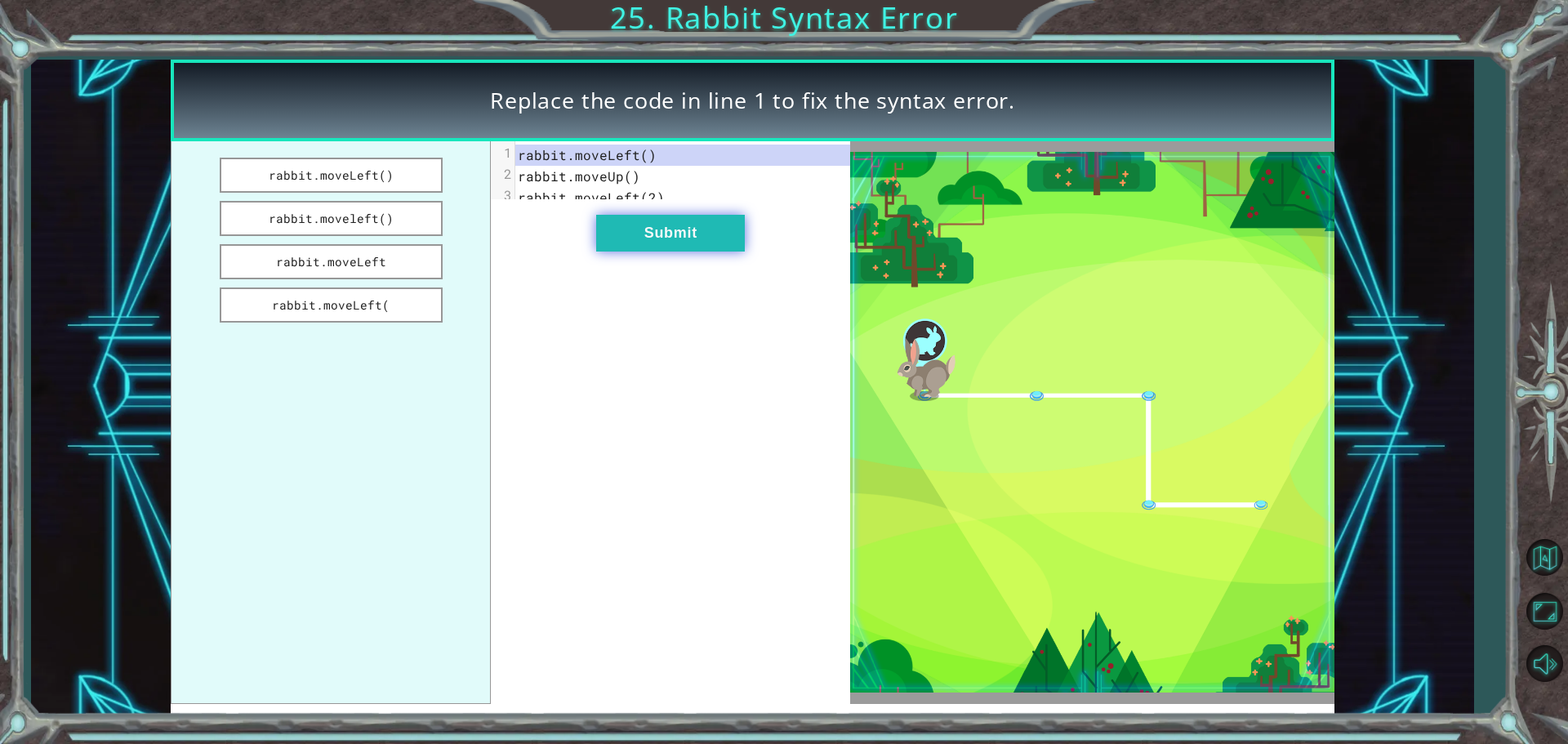
click at [662, 252] on button "Submit" at bounding box center [670, 233] width 149 height 37
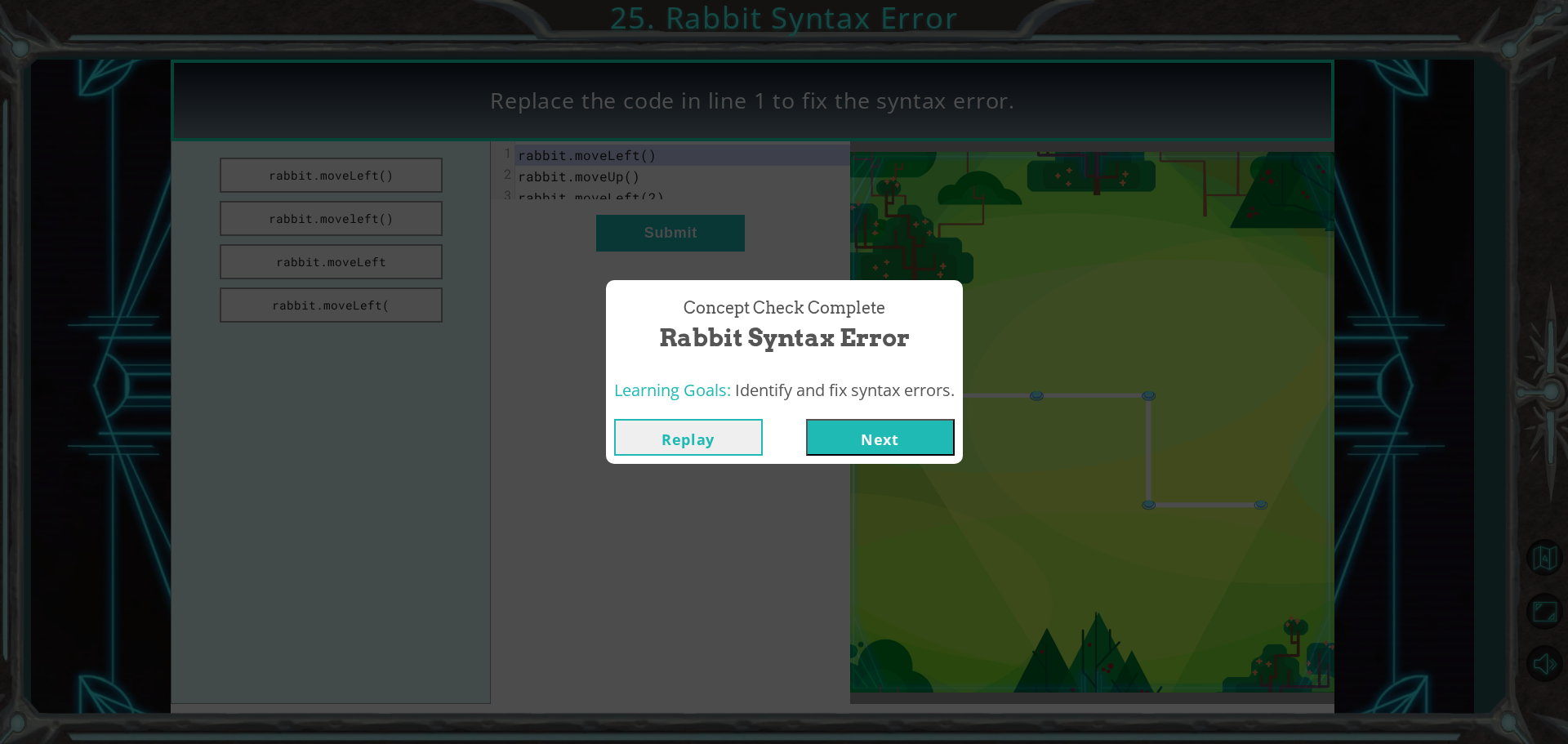
click at [851, 433] on button "Next" at bounding box center [880, 437] width 149 height 37
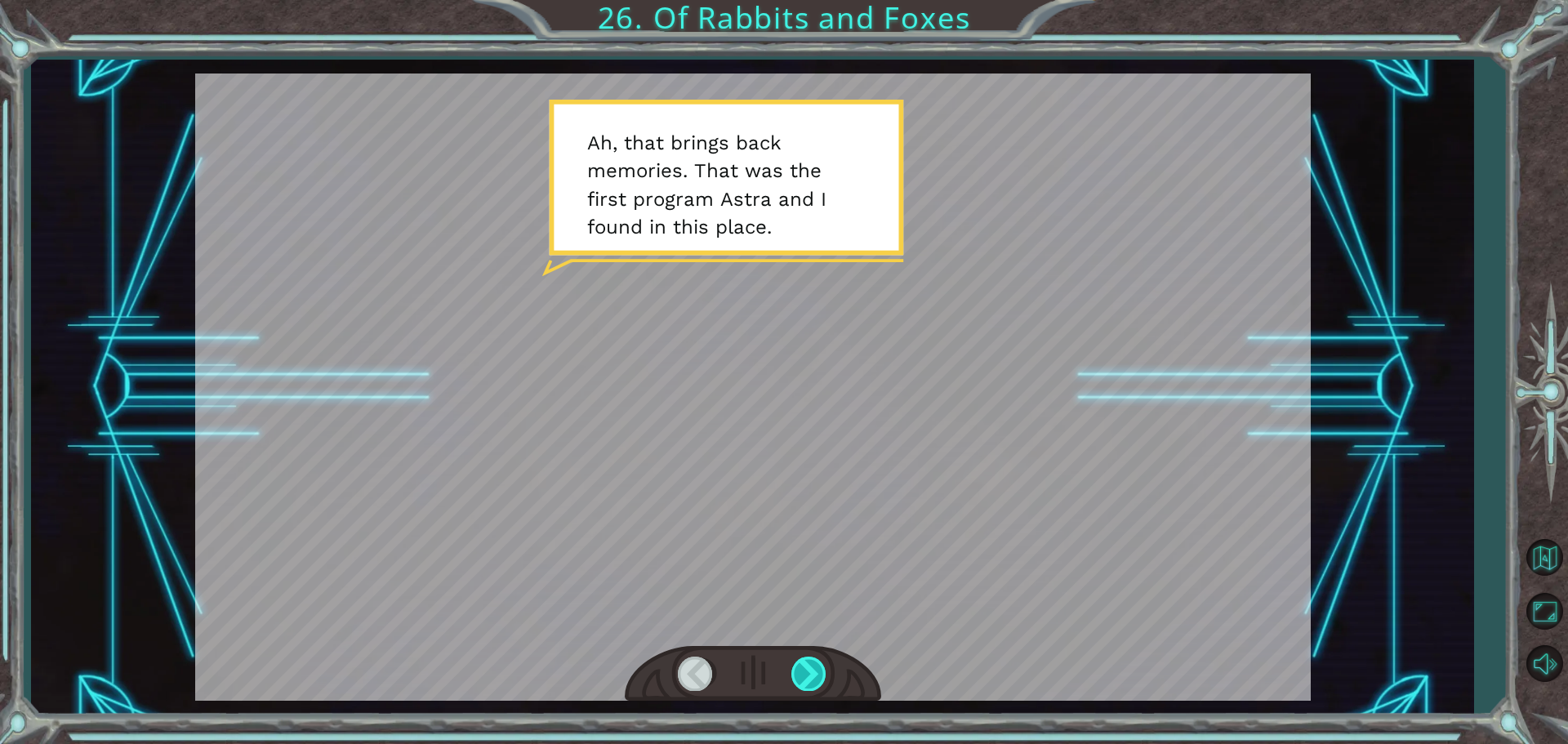
click at [810, 688] on div at bounding box center [809, 674] width 36 height 34
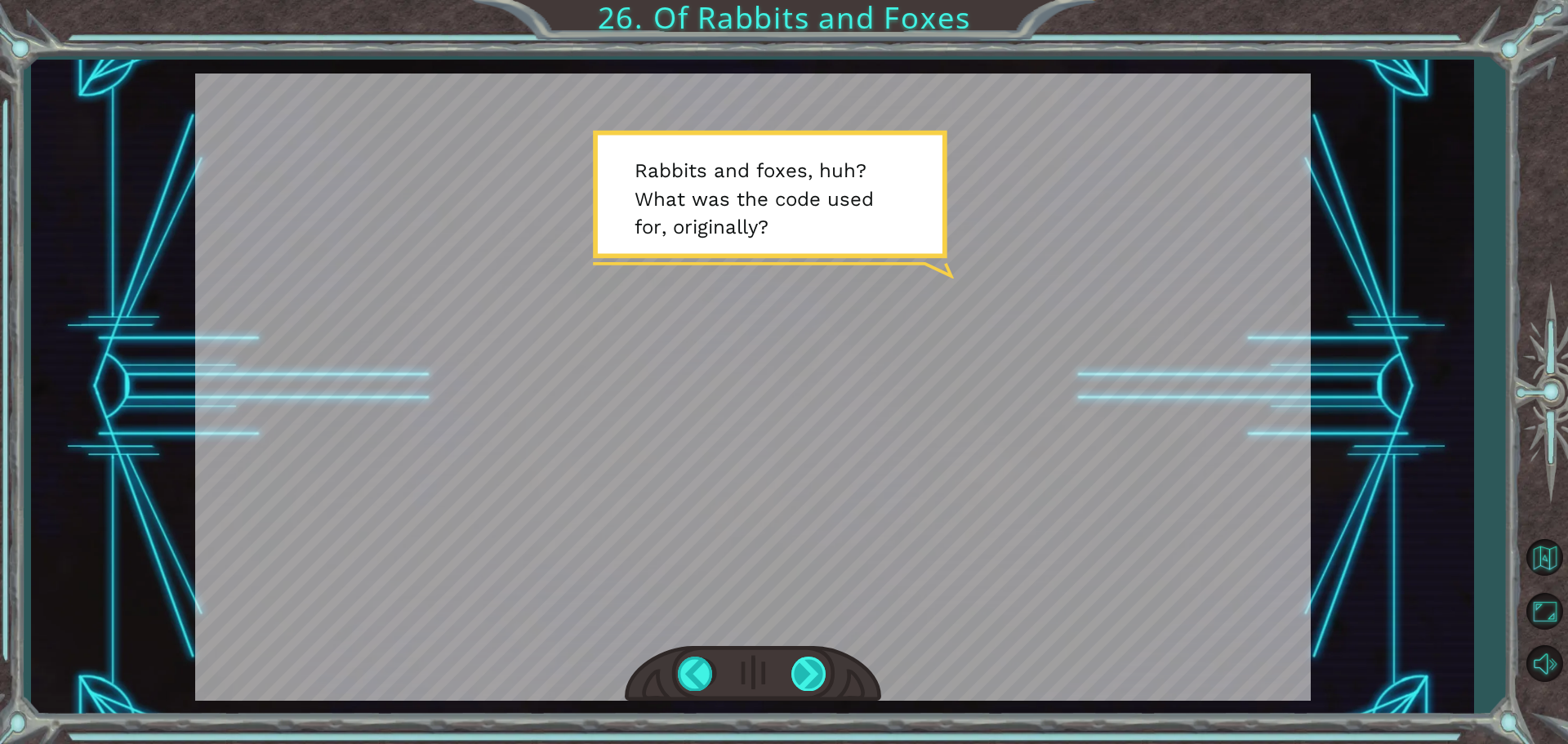
click at [794, 674] on div at bounding box center [809, 674] width 36 height 34
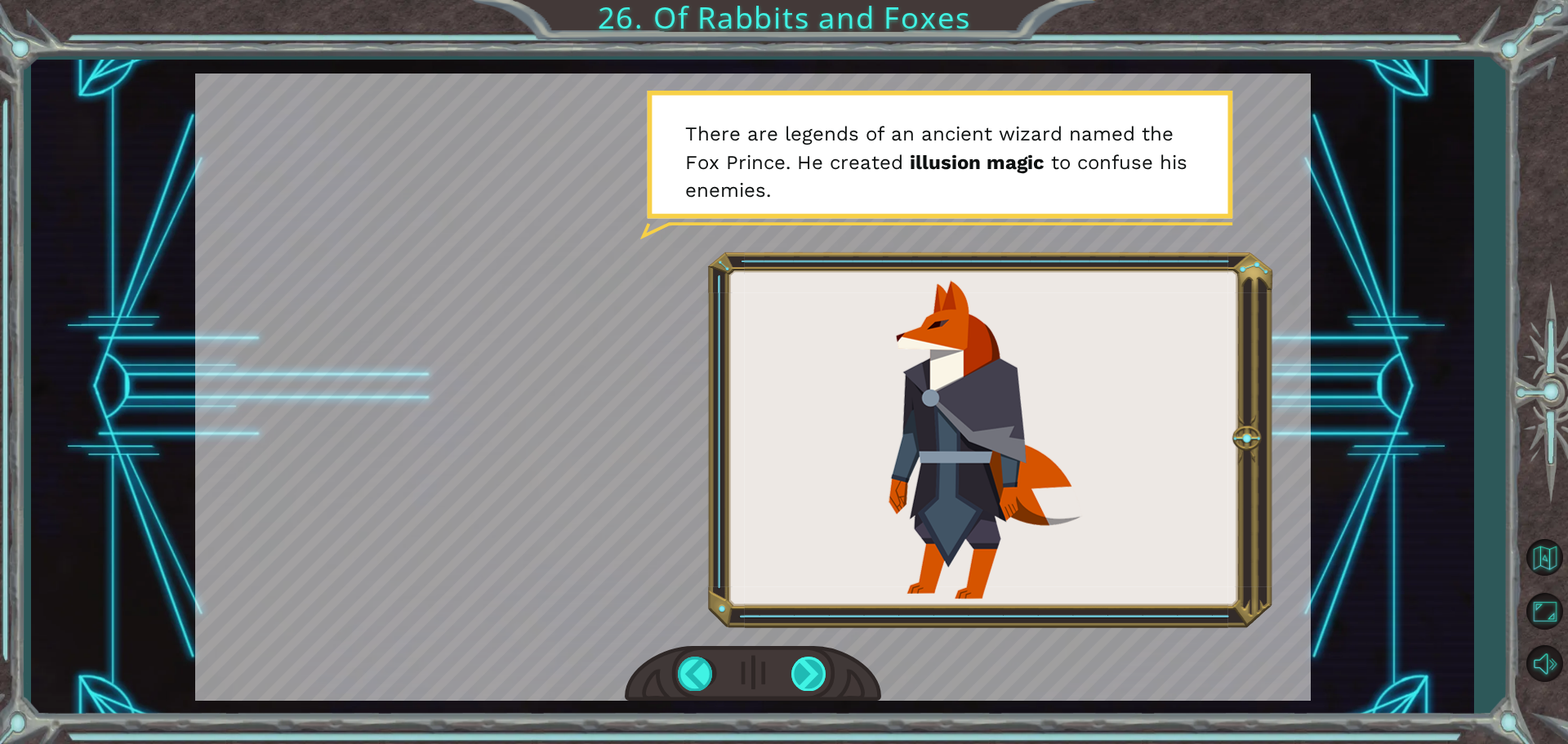
click at [791, 669] on div at bounding box center [809, 674] width 36 height 34
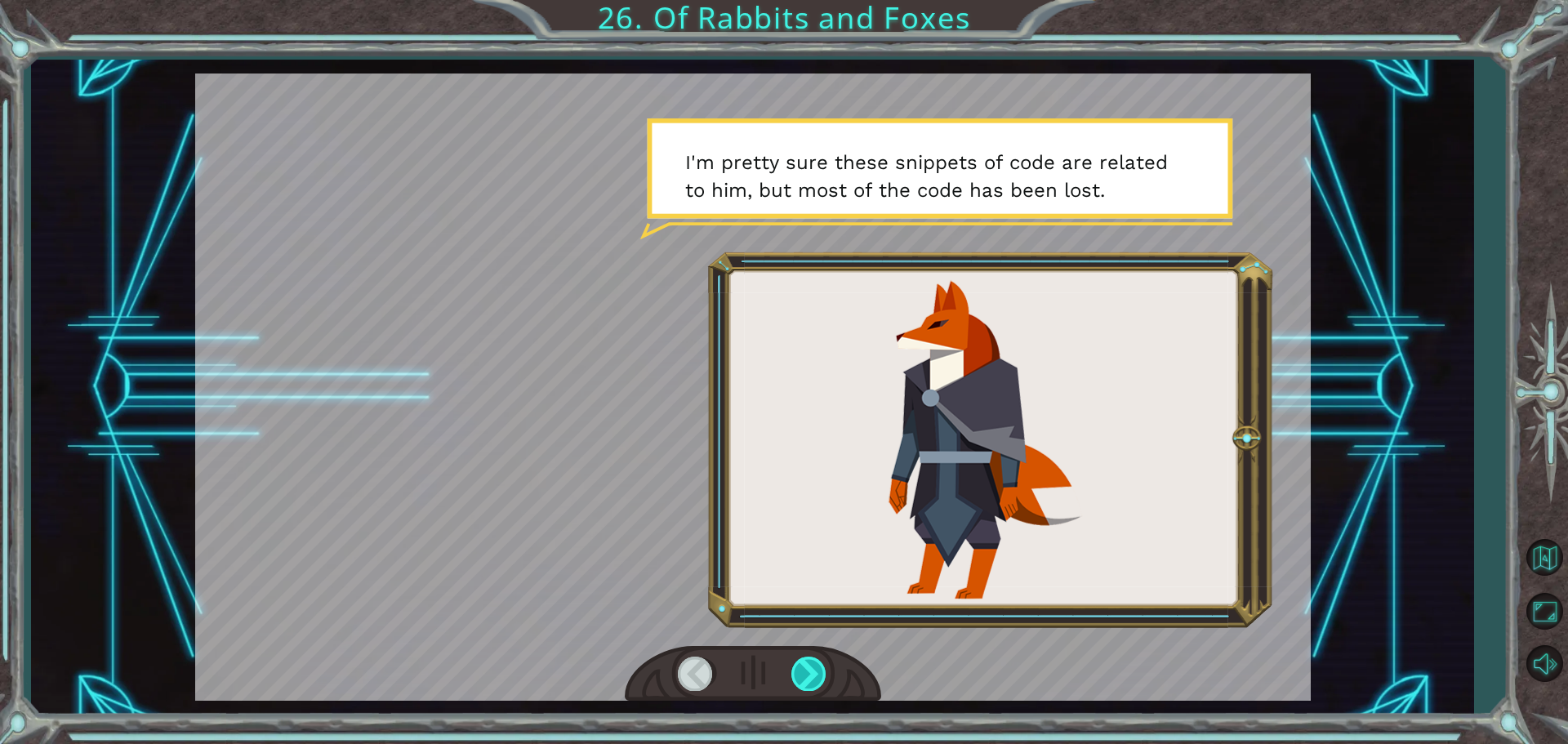
click at [791, 669] on div at bounding box center [809, 674] width 36 height 34
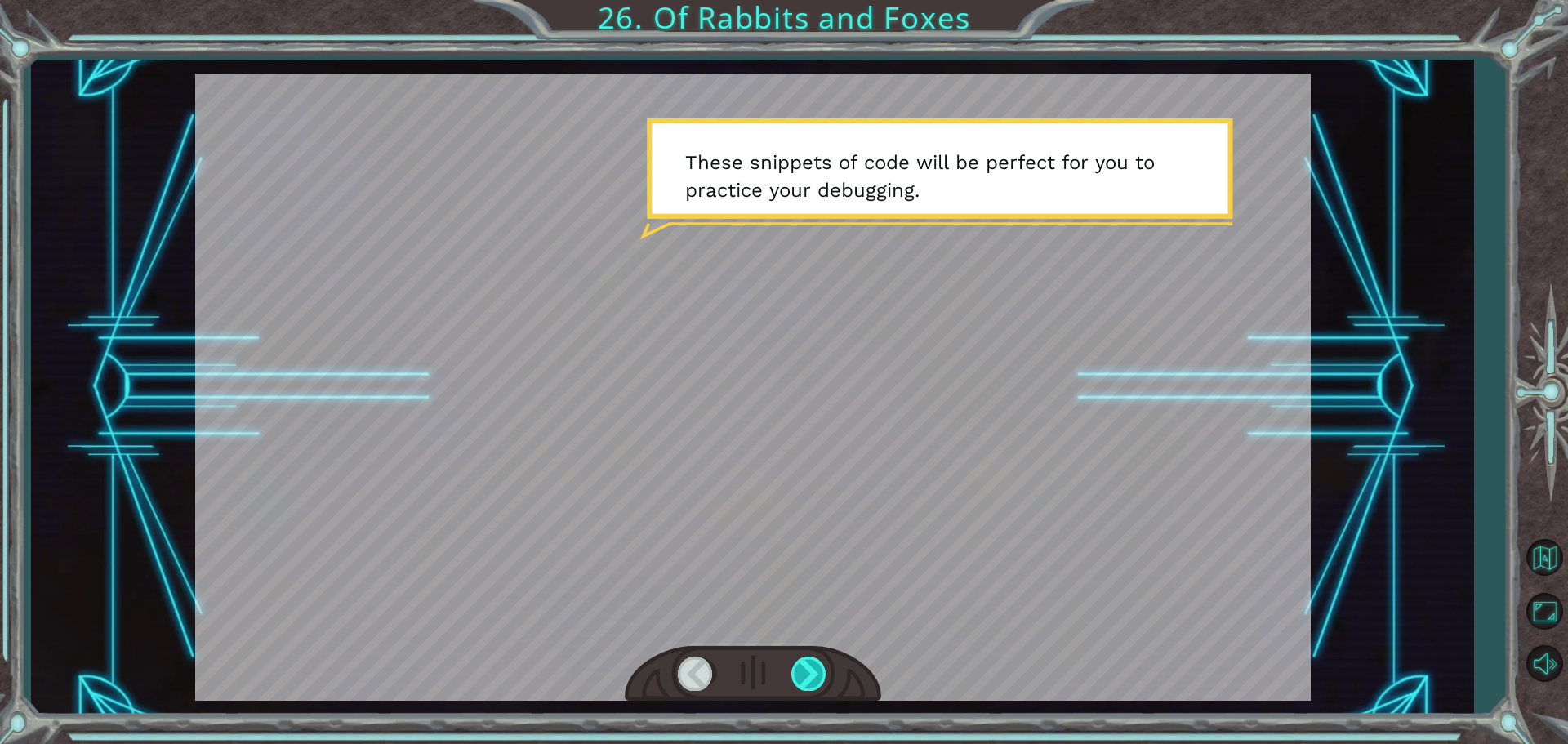
click at [792, 671] on div at bounding box center [809, 674] width 36 height 34
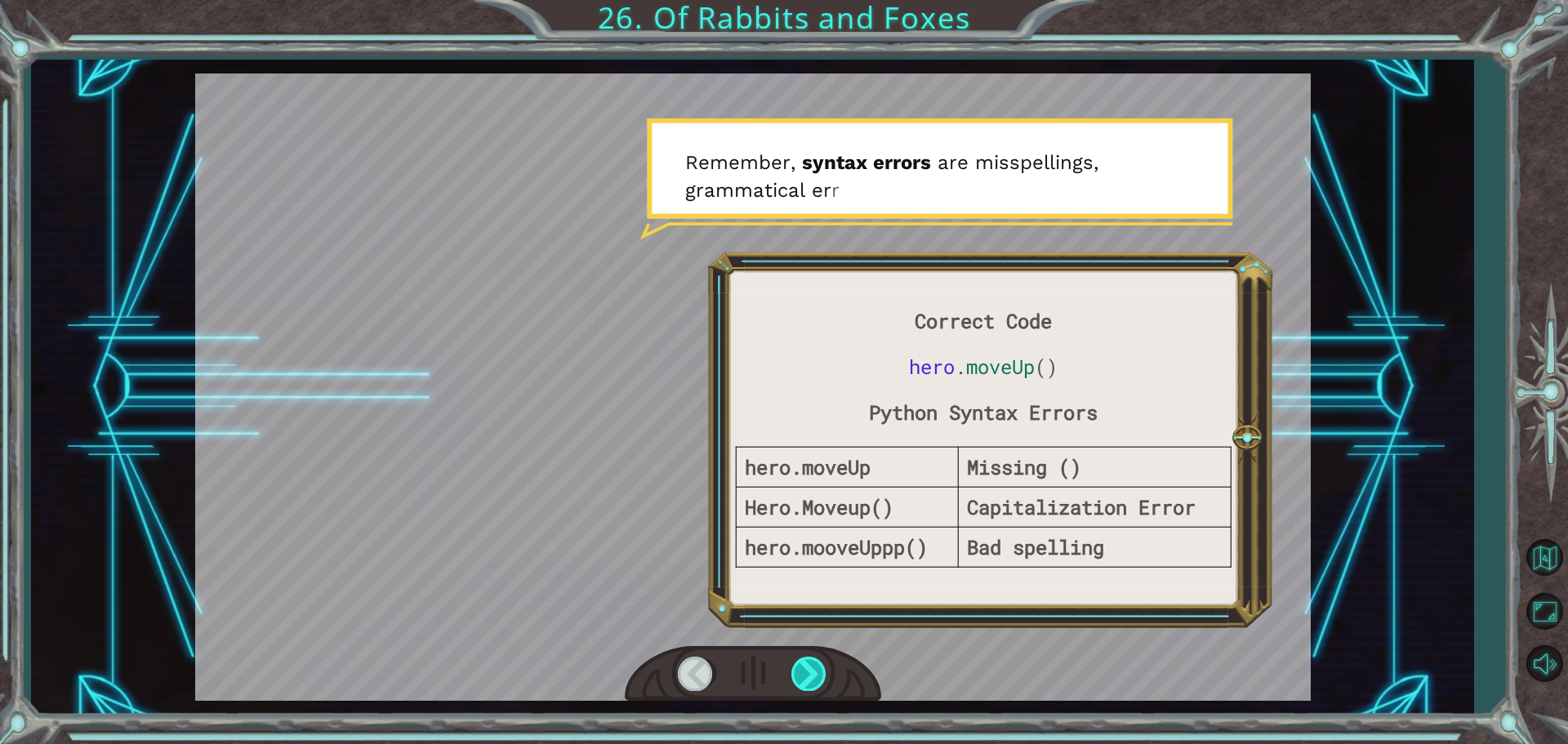
click at [792, 671] on div at bounding box center [809, 674] width 36 height 34
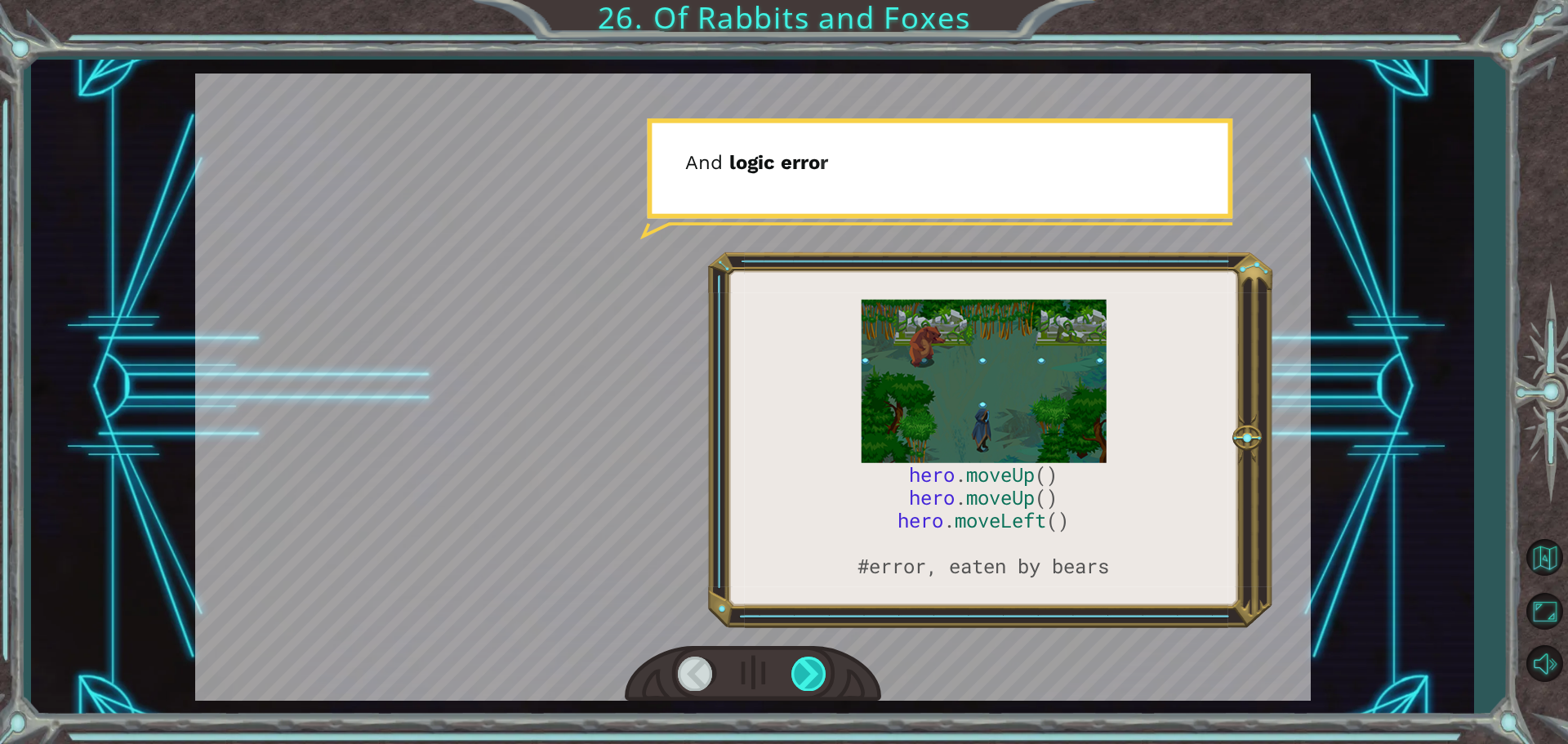
click at [792, 671] on div at bounding box center [809, 674] width 36 height 34
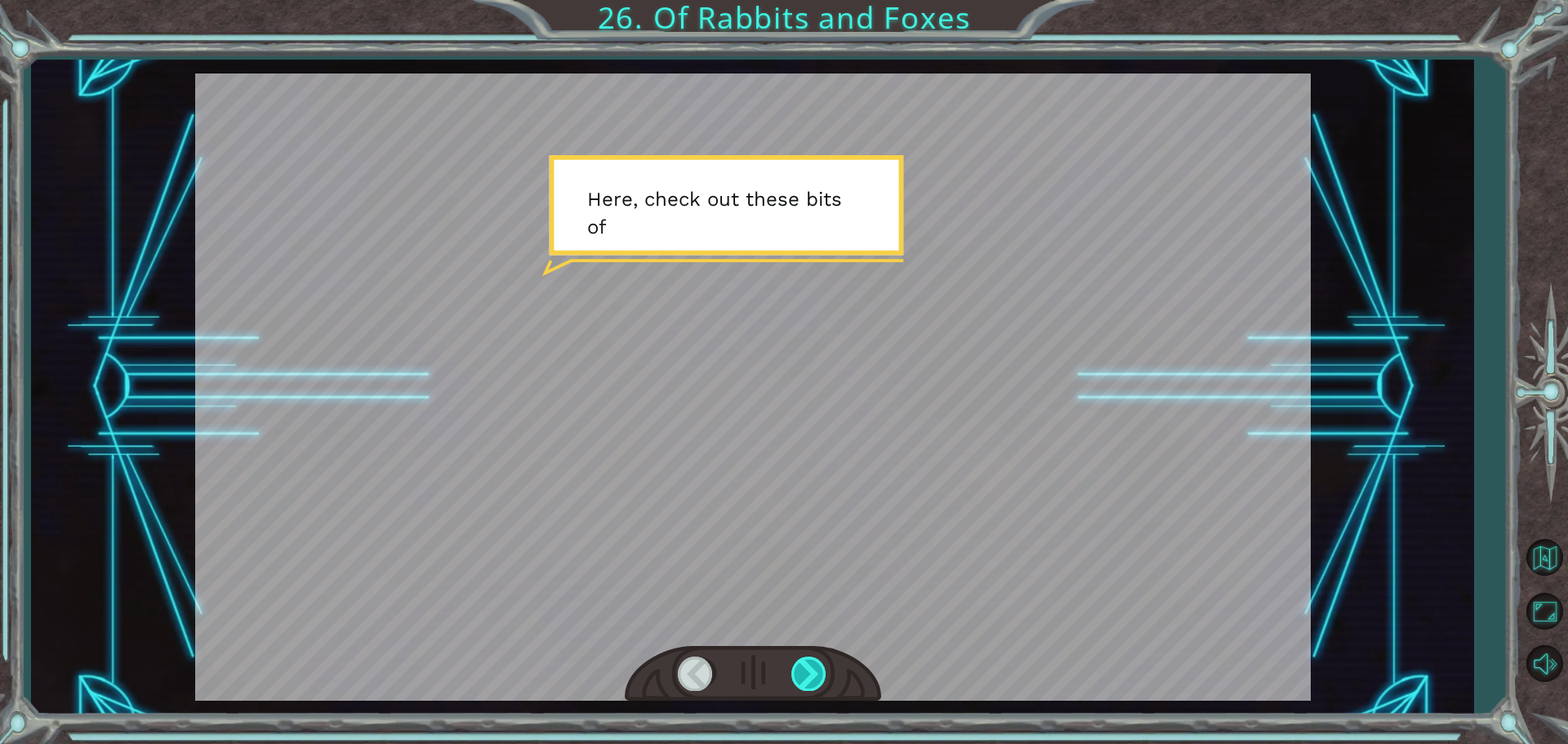
click at [793, 672] on div at bounding box center [809, 674] width 36 height 34
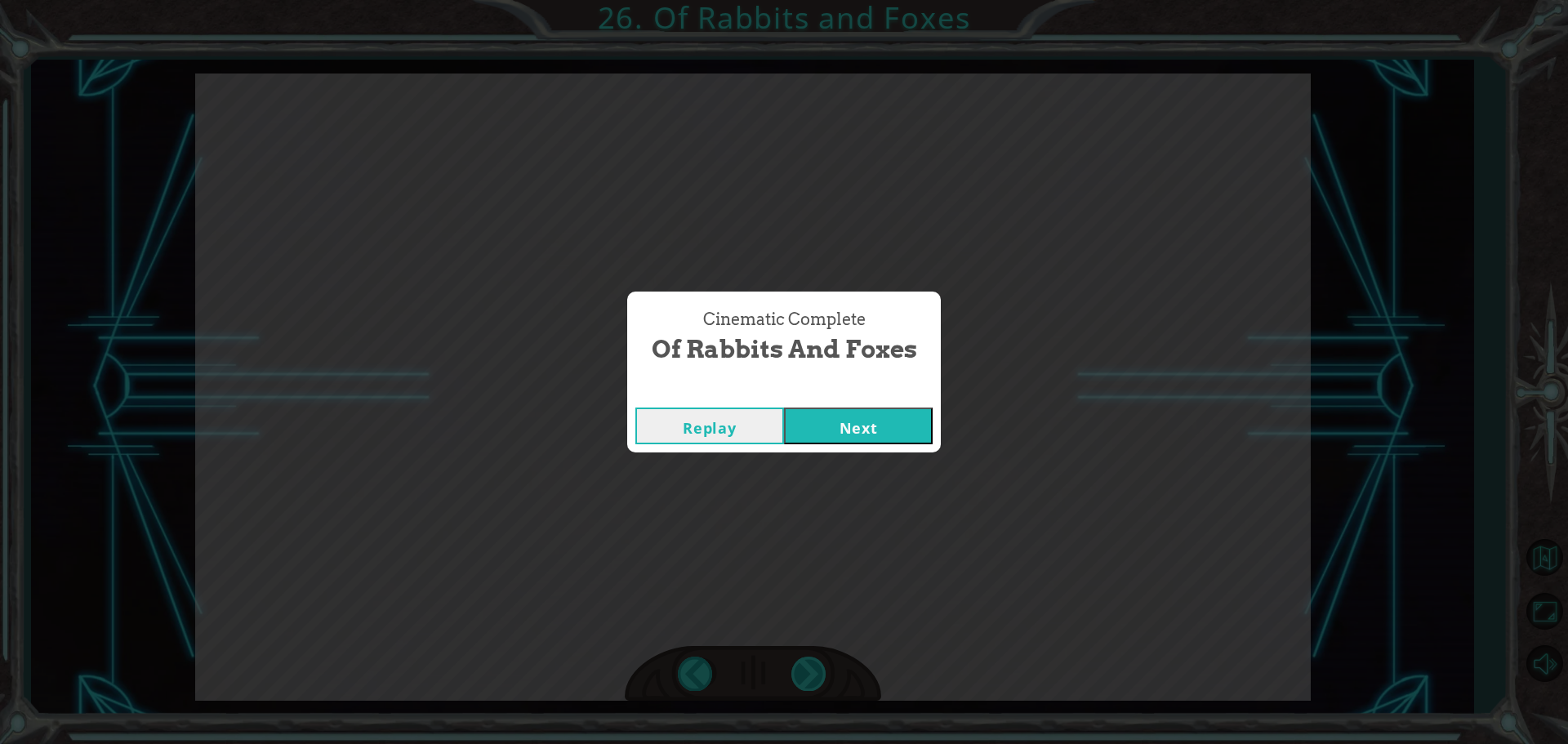
click at [794, 672] on div "Cinematic Complete Of Rabbits and Foxes Replay Next" at bounding box center [784, 372] width 1568 height 744
click at [851, 447] on div "Replay Next" at bounding box center [784, 426] width 314 height 53
click at [851, 434] on button "Next" at bounding box center [858, 425] width 149 height 37
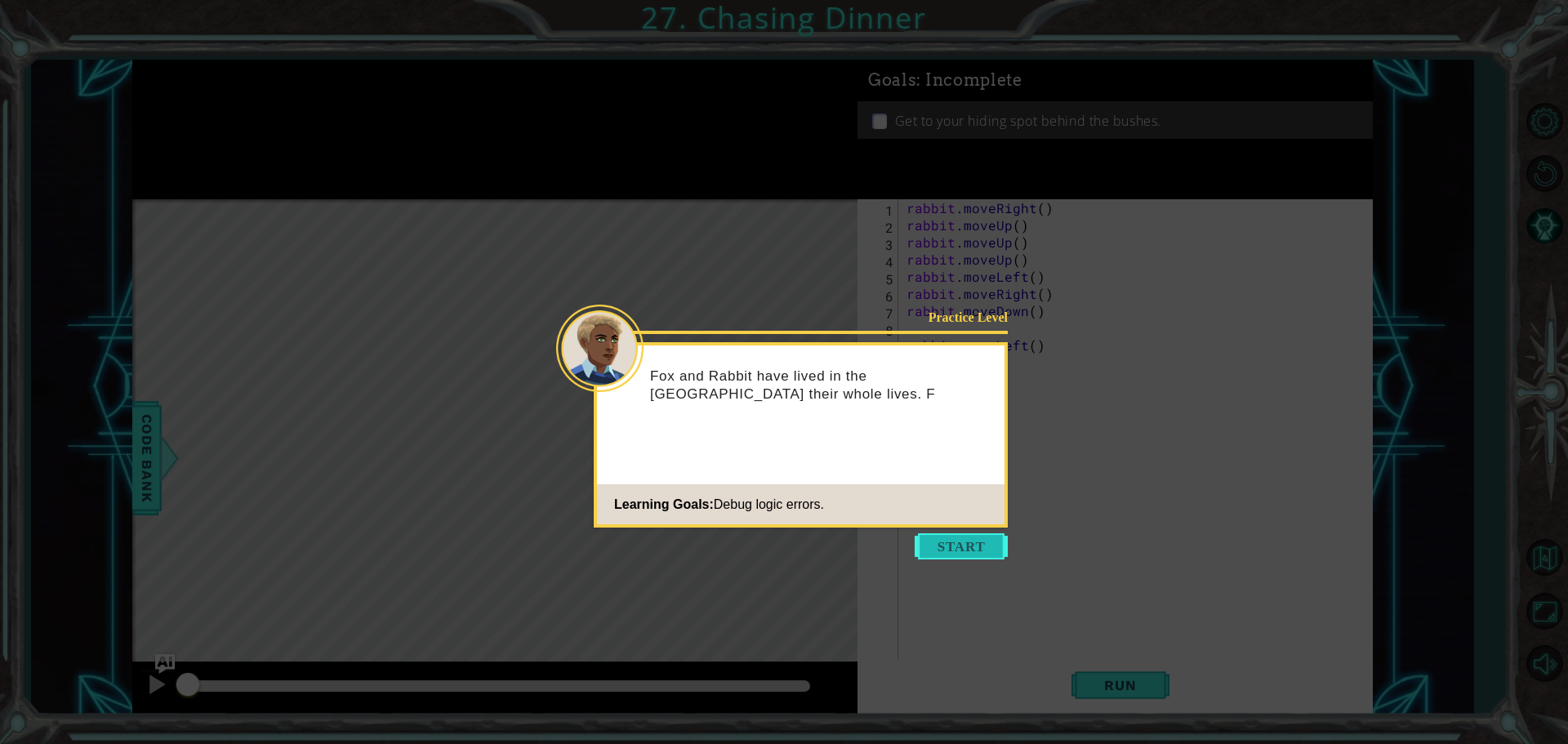
click at [927, 554] on button "Start" at bounding box center [961, 547] width 93 height 26
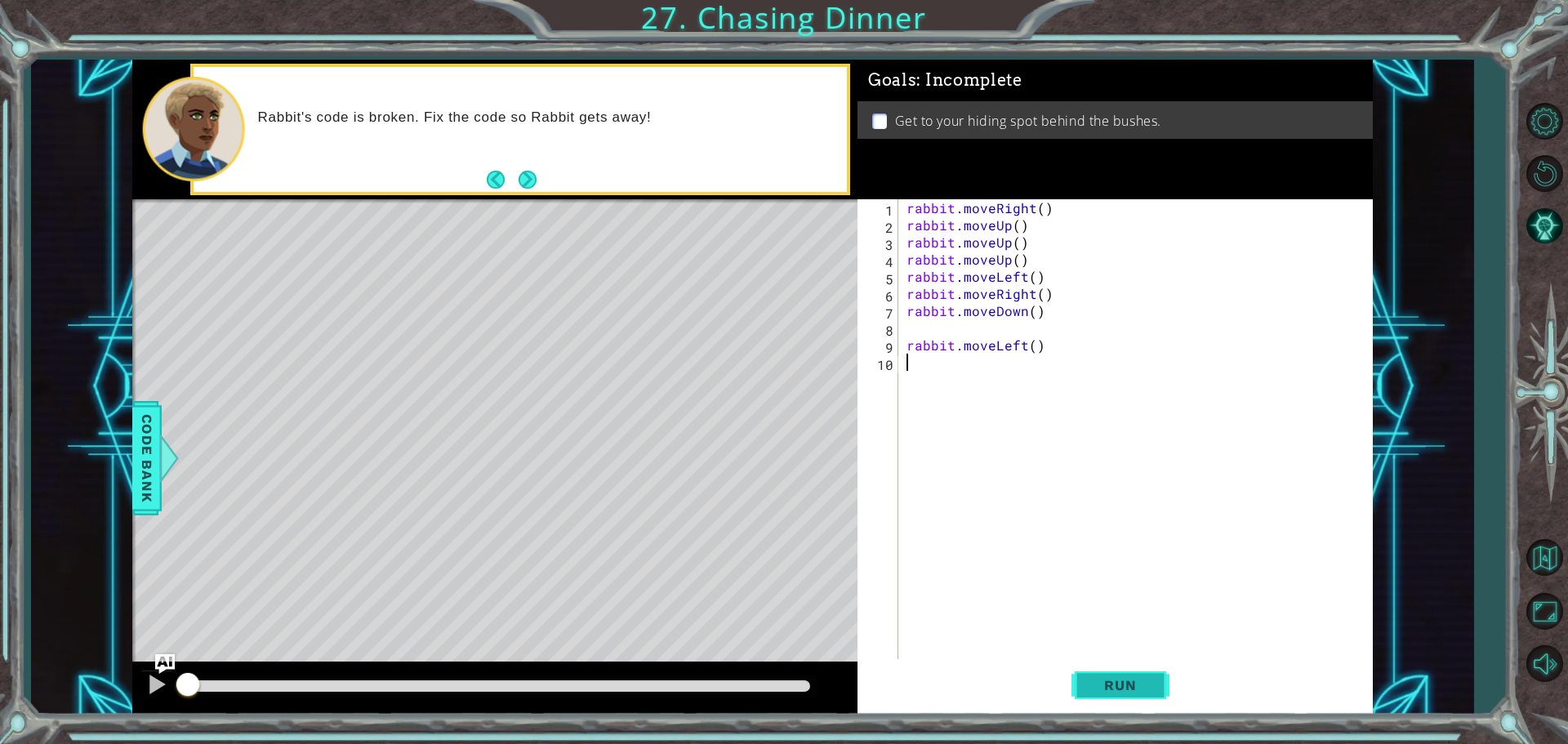
click at [1105, 687] on span "Run" at bounding box center [1119, 685] width 64 height 17
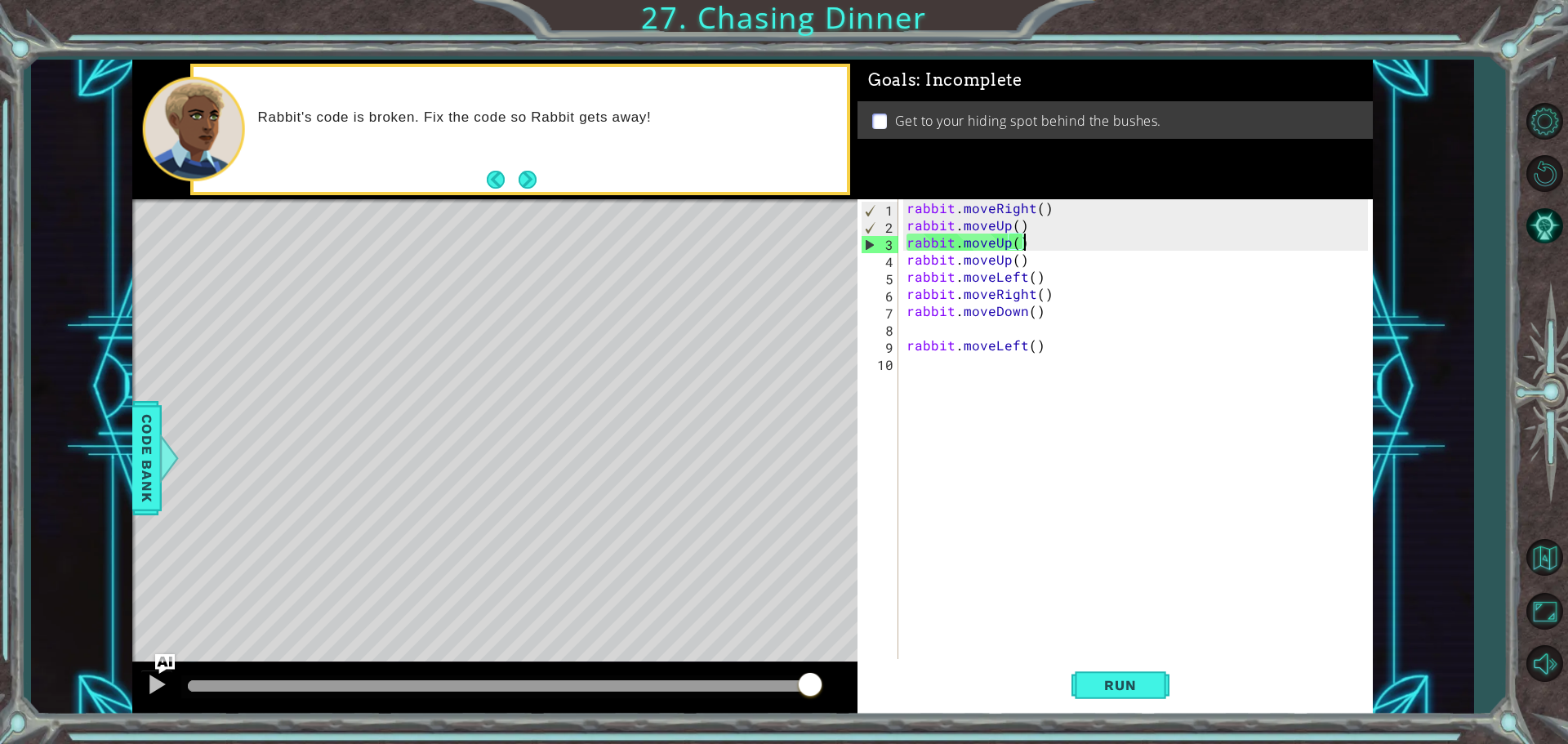
click at [1023, 246] on div "rabbit . moveRight ( ) rabbit . moveUp ( ) rabbit . moveUp ( ) rabbit . moveUp …" at bounding box center [1139, 448] width 472 height 497
click at [902, 227] on div "rabbit.moveUp() 1 2 3 4 5 6 7 8 9 10 rabbit . moveRight ( ) rabbit . moveUp ( )…" at bounding box center [1111, 430] width 510 height 463
click at [1036, 210] on div "rabbit . moveRight ( ) rabbit . moveUp ( ) rabbit . moveUp ( ) rabbit . moveUp …" at bounding box center [1139, 448] width 472 height 497
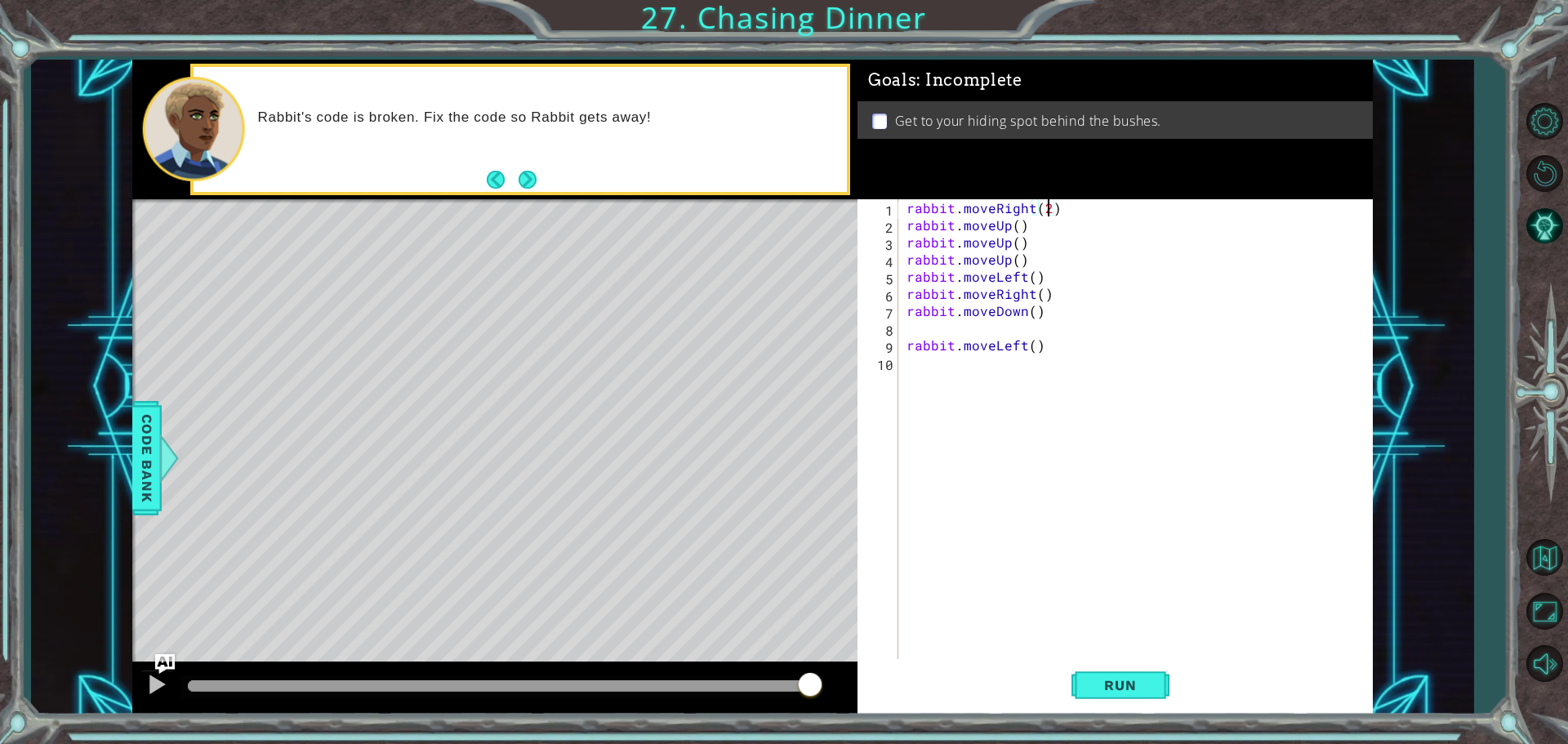
scroll to position [0, 8]
click at [1151, 675] on button "Run" at bounding box center [1119, 685] width 98 height 51
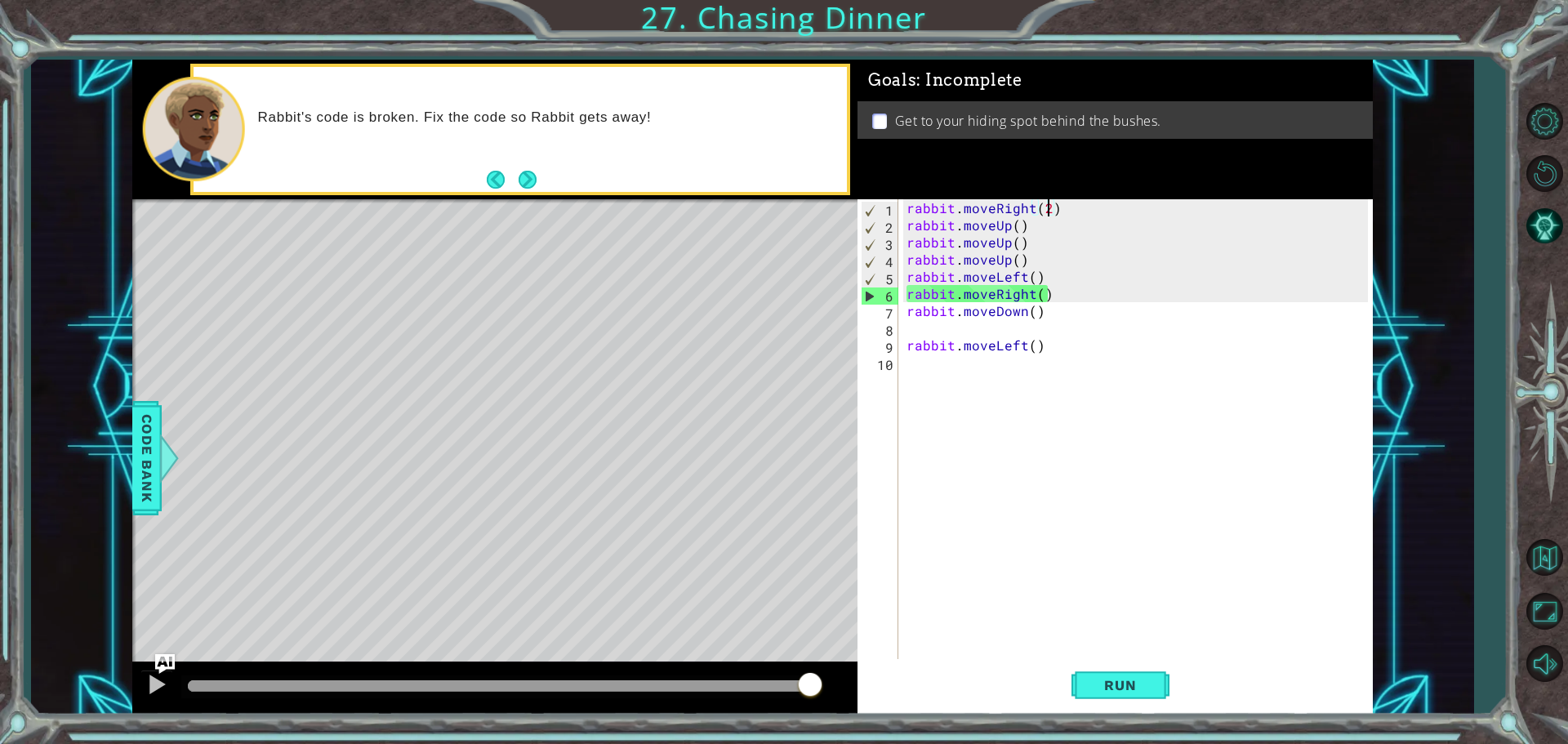
click at [1031, 296] on div "rabbit . moveRight ( 2 ) rabbit . moveUp ( ) rabbit . moveUp ( ) rabbit . moveU…" at bounding box center [1139, 448] width 472 height 497
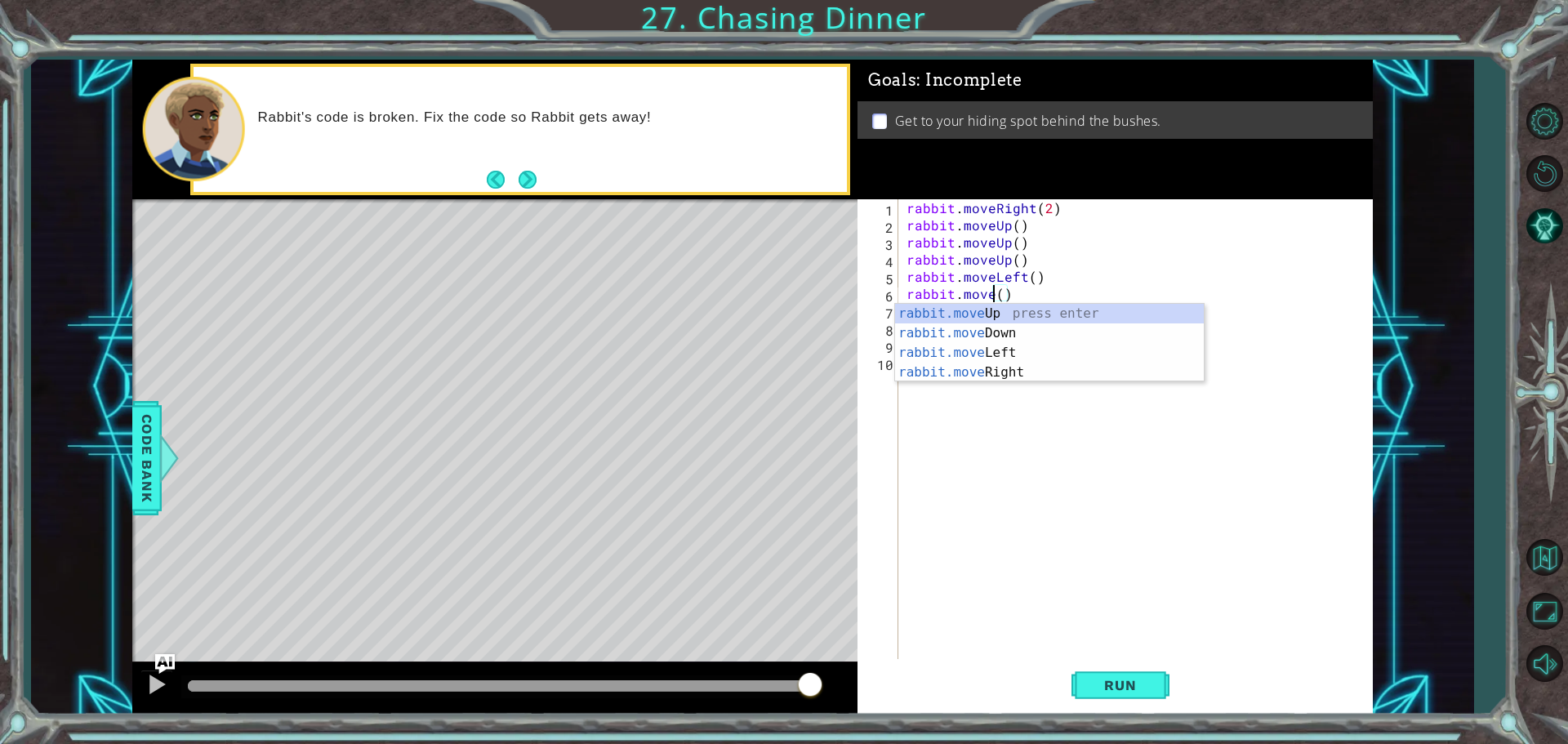
scroll to position [0, 5]
click at [1023, 345] on div "rabbit.move Up press enter rabbit.move Down press enter rabbit.move Left press …" at bounding box center [1048, 362] width 309 height 117
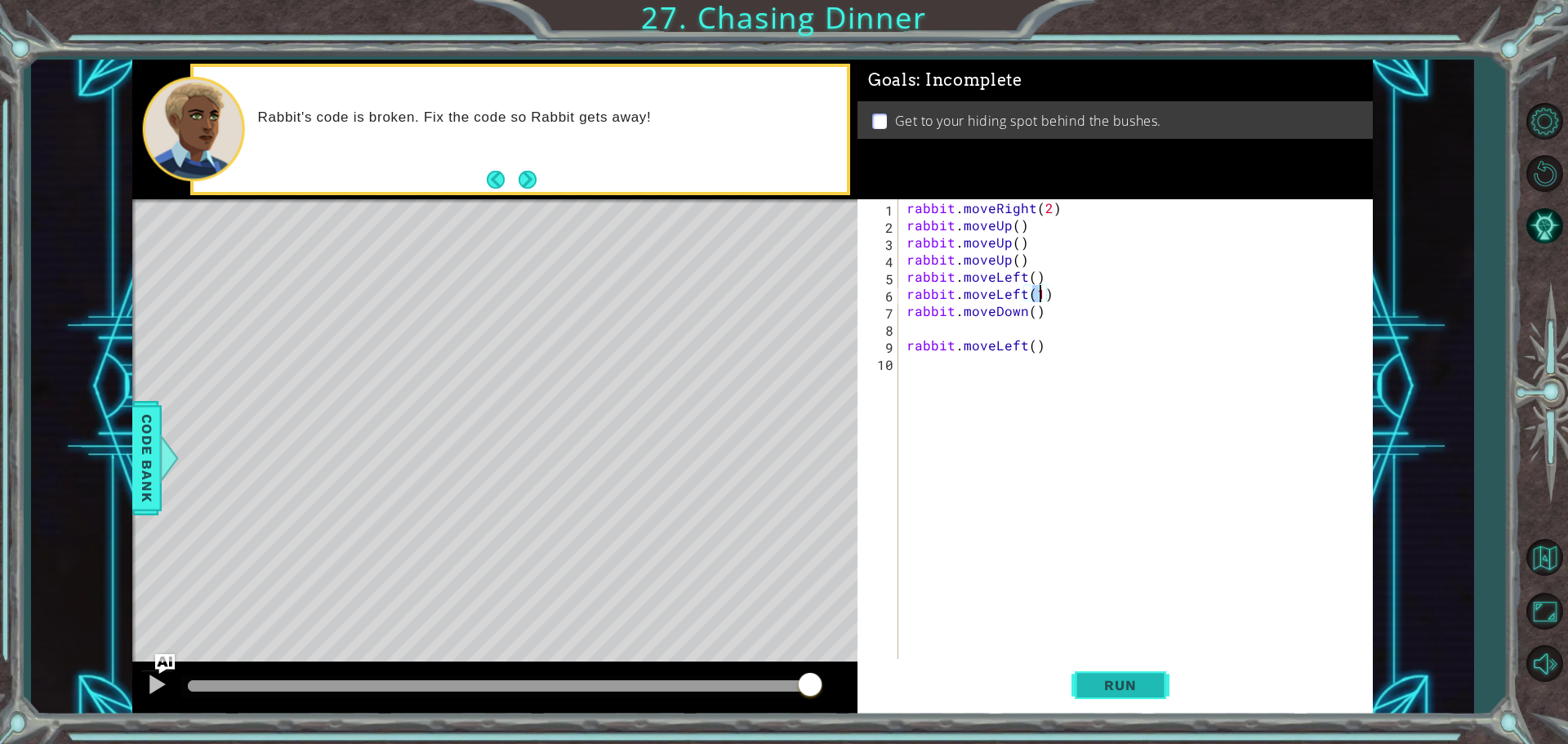
type textarea "rabbit.moveLeft(1)"
click at [1093, 672] on button "Run" at bounding box center [1119, 685] width 98 height 51
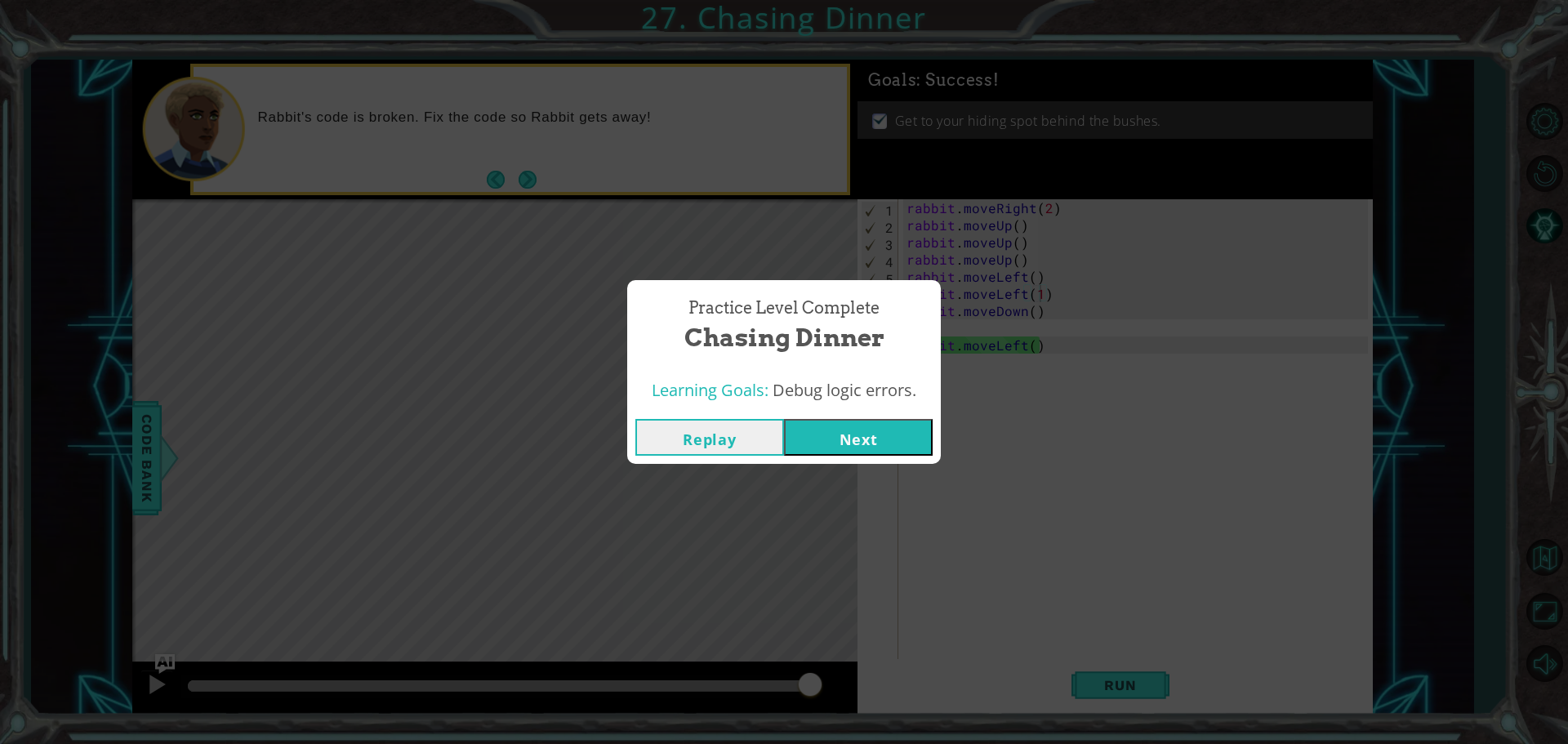
click at [908, 438] on button "Next" at bounding box center [858, 437] width 149 height 37
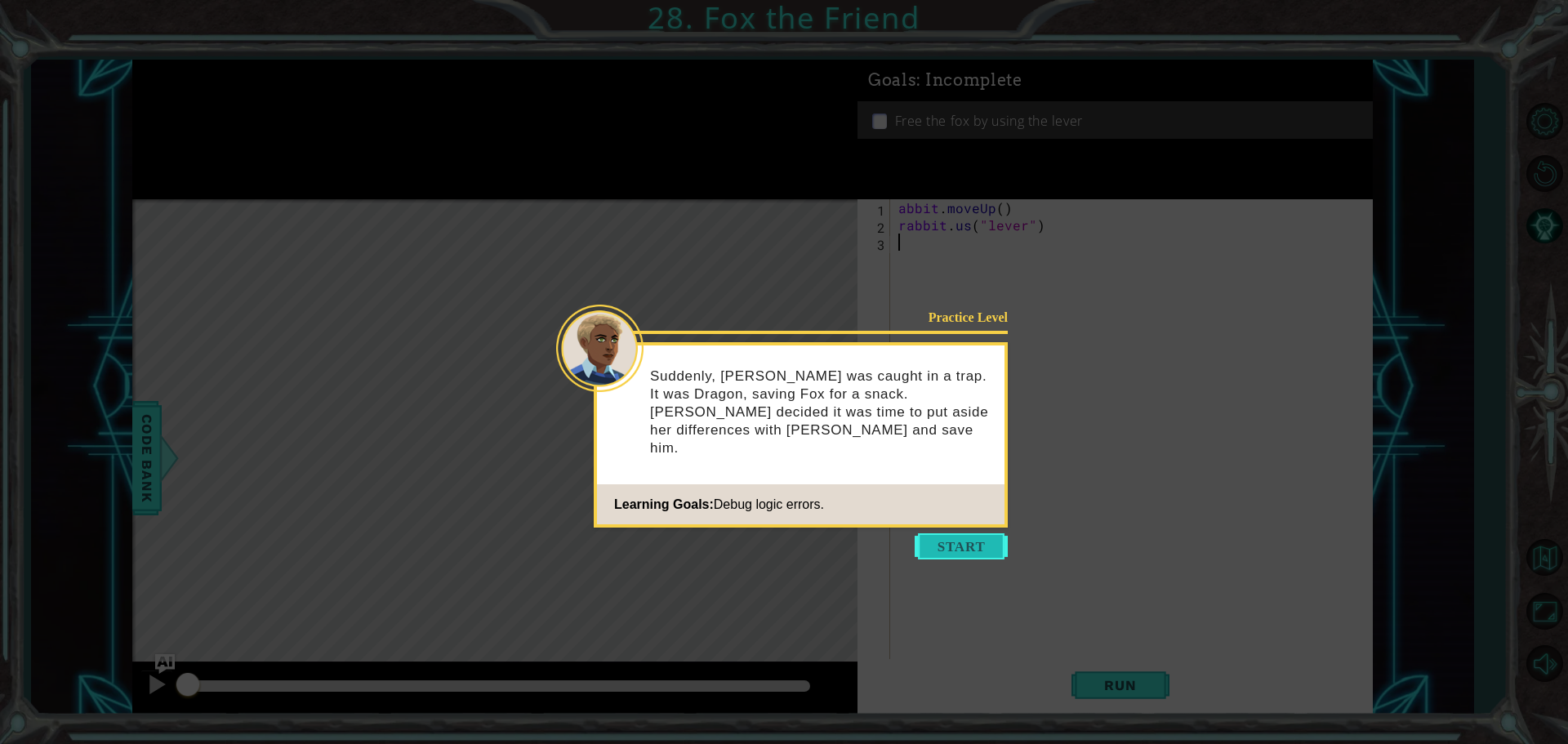
click at [949, 554] on button "Start" at bounding box center [961, 547] width 93 height 26
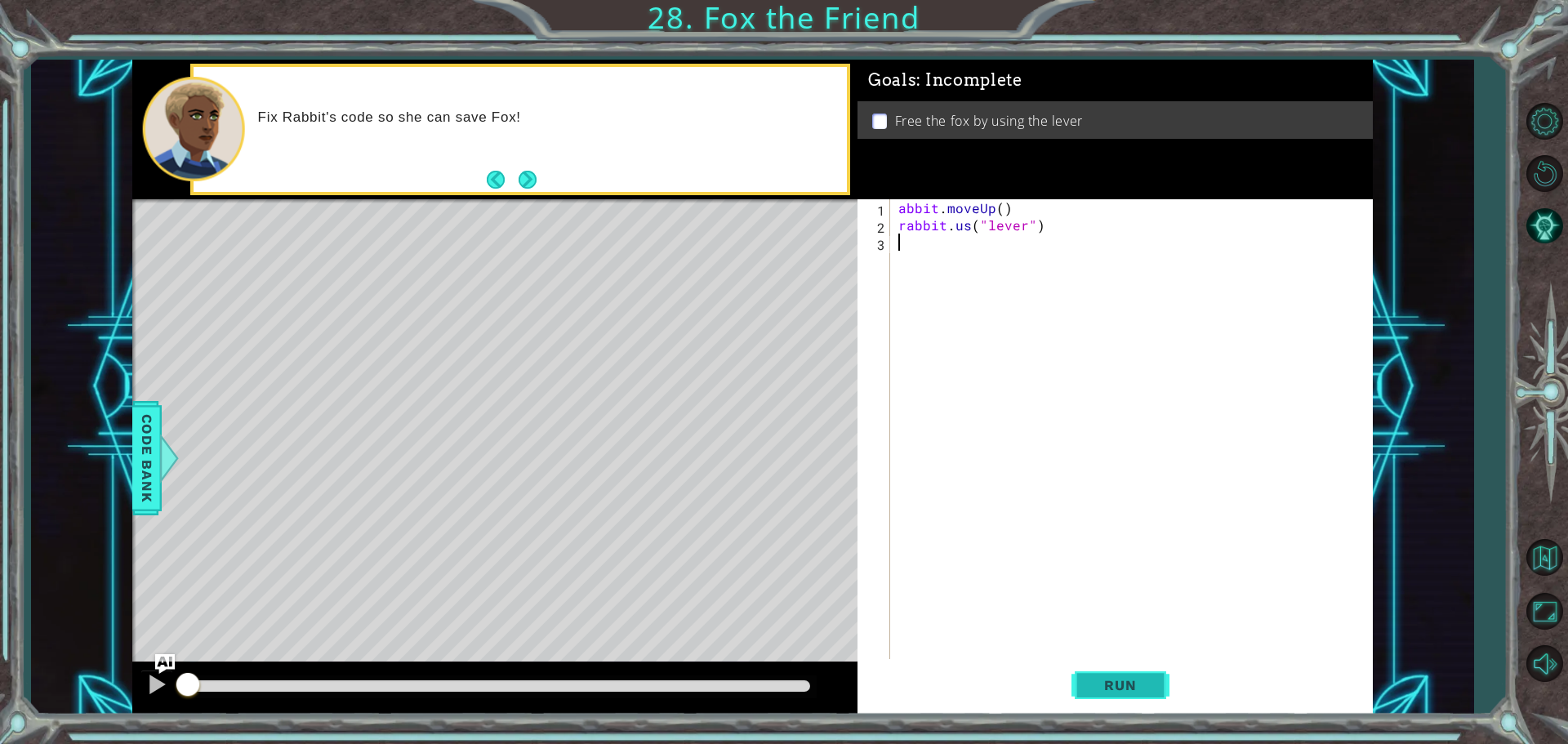
click at [1127, 696] on button "Run" at bounding box center [1119, 685] width 98 height 51
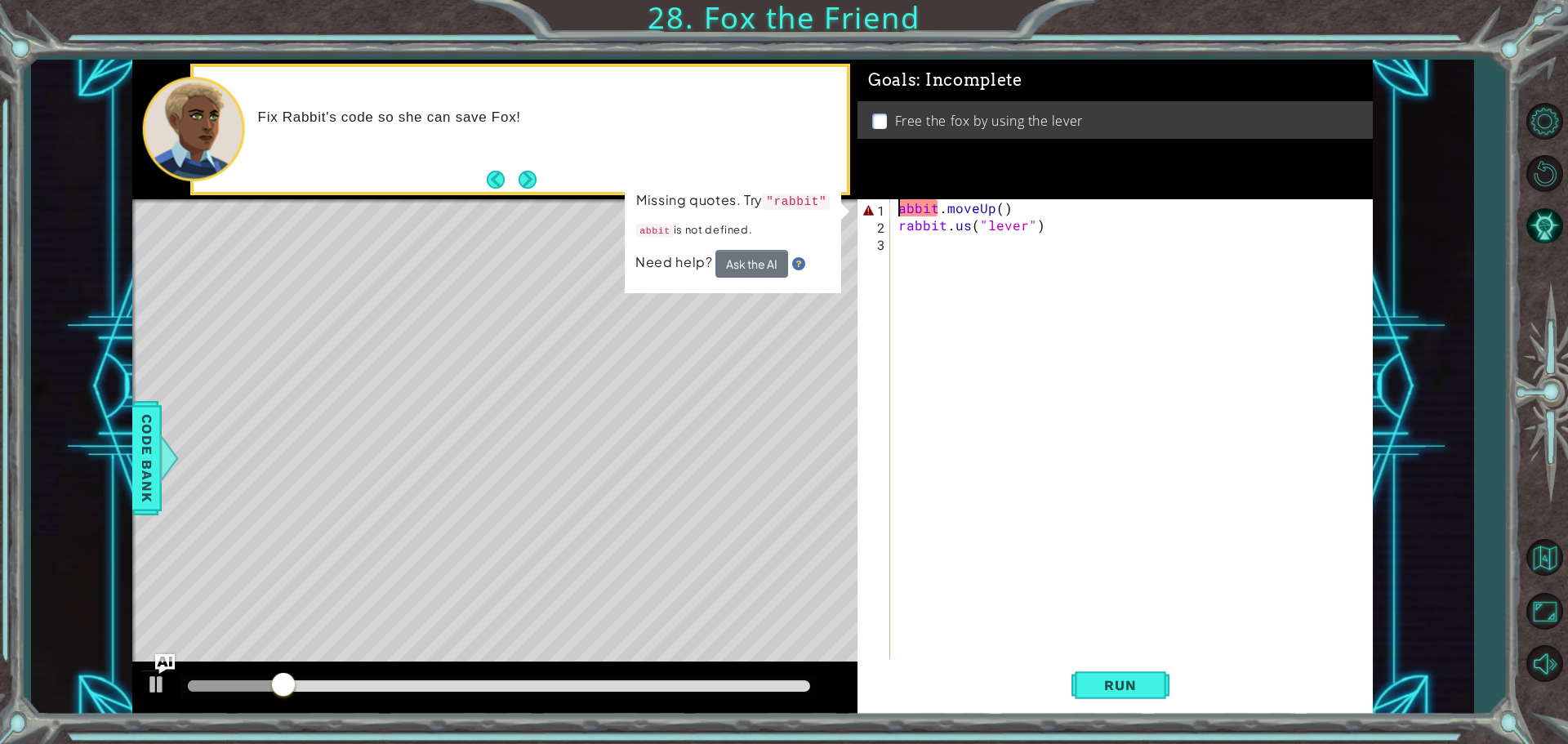
click at [899, 210] on div "abbit . moveUp ( ) rabbit . us ( "lever" )" at bounding box center [1135, 448] width 481 height 497
type textarea "rabbit.moveUp()"
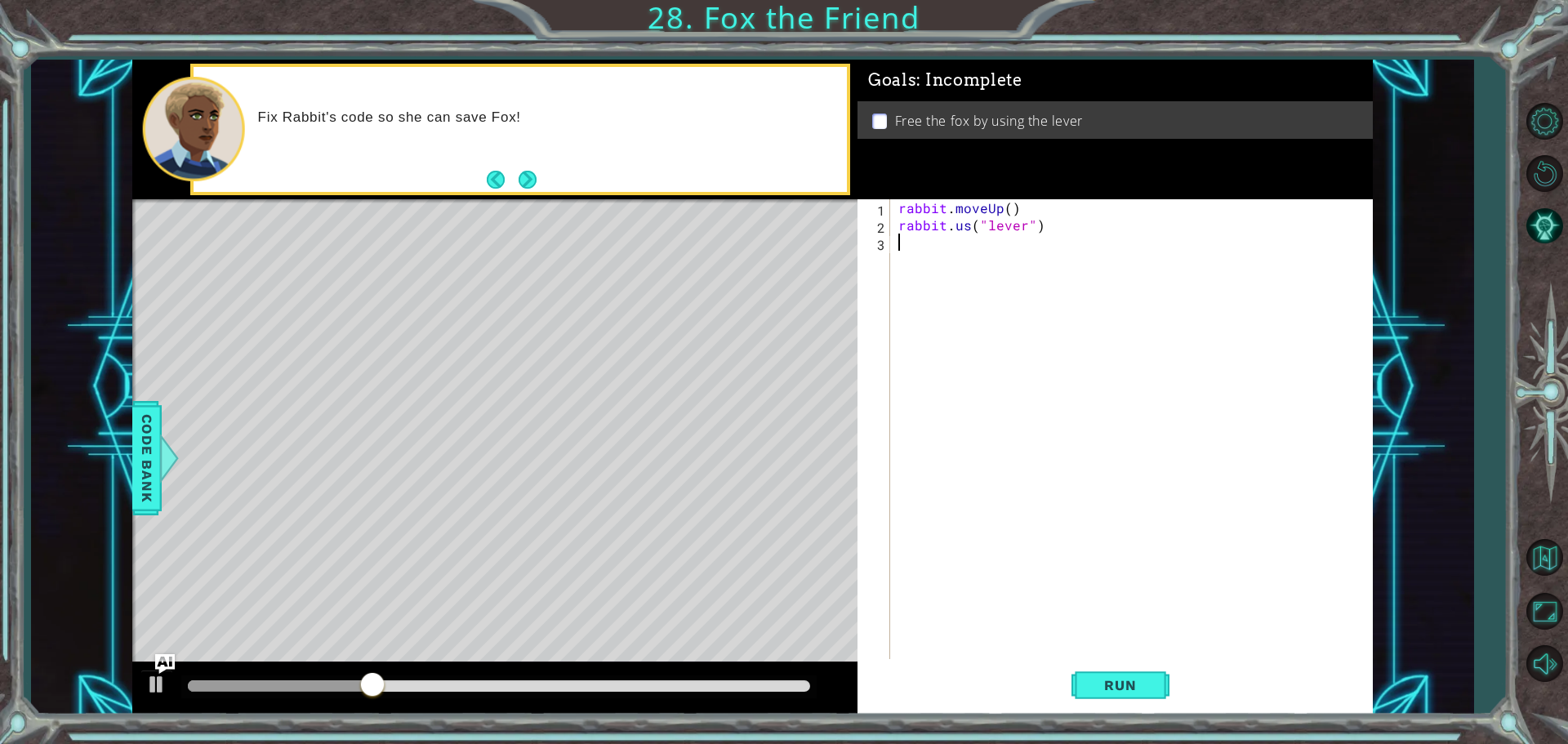
click at [957, 363] on div "rabbit . moveUp ( ) rabbit . us ( "lever" )" at bounding box center [1135, 448] width 481 height 497
click at [965, 221] on div "rabbit . moveUp ( ) rabbit . us ( "lever" )" at bounding box center [1135, 448] width 481 height 497
type textarea "rabbit.use("lever")"
click at [1132, 693] on span "Run" at bounding box center [1119, 685] width 64 height 17
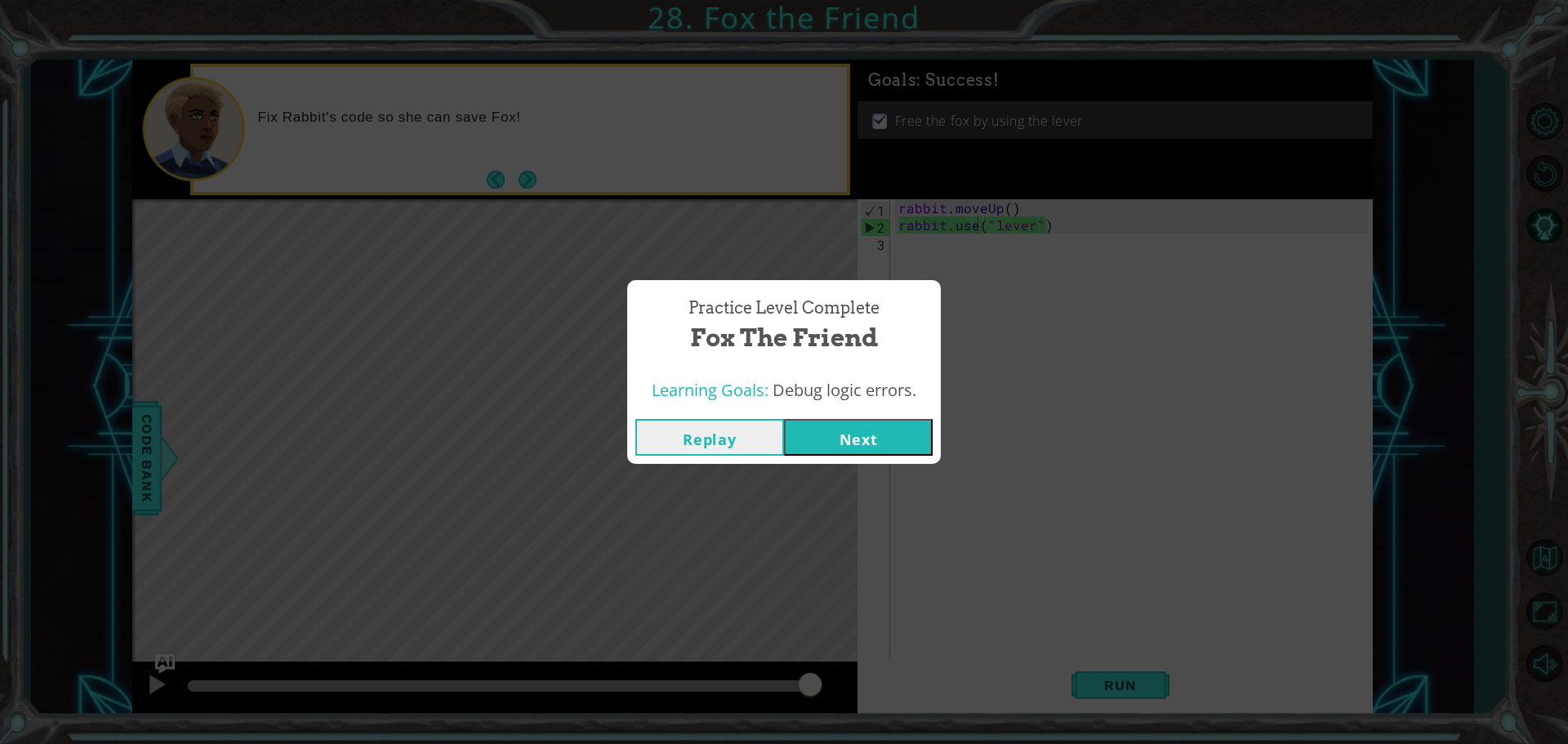
click at [881, 434] on button "Next" at bounding box center [858, 437] width 149 height 37
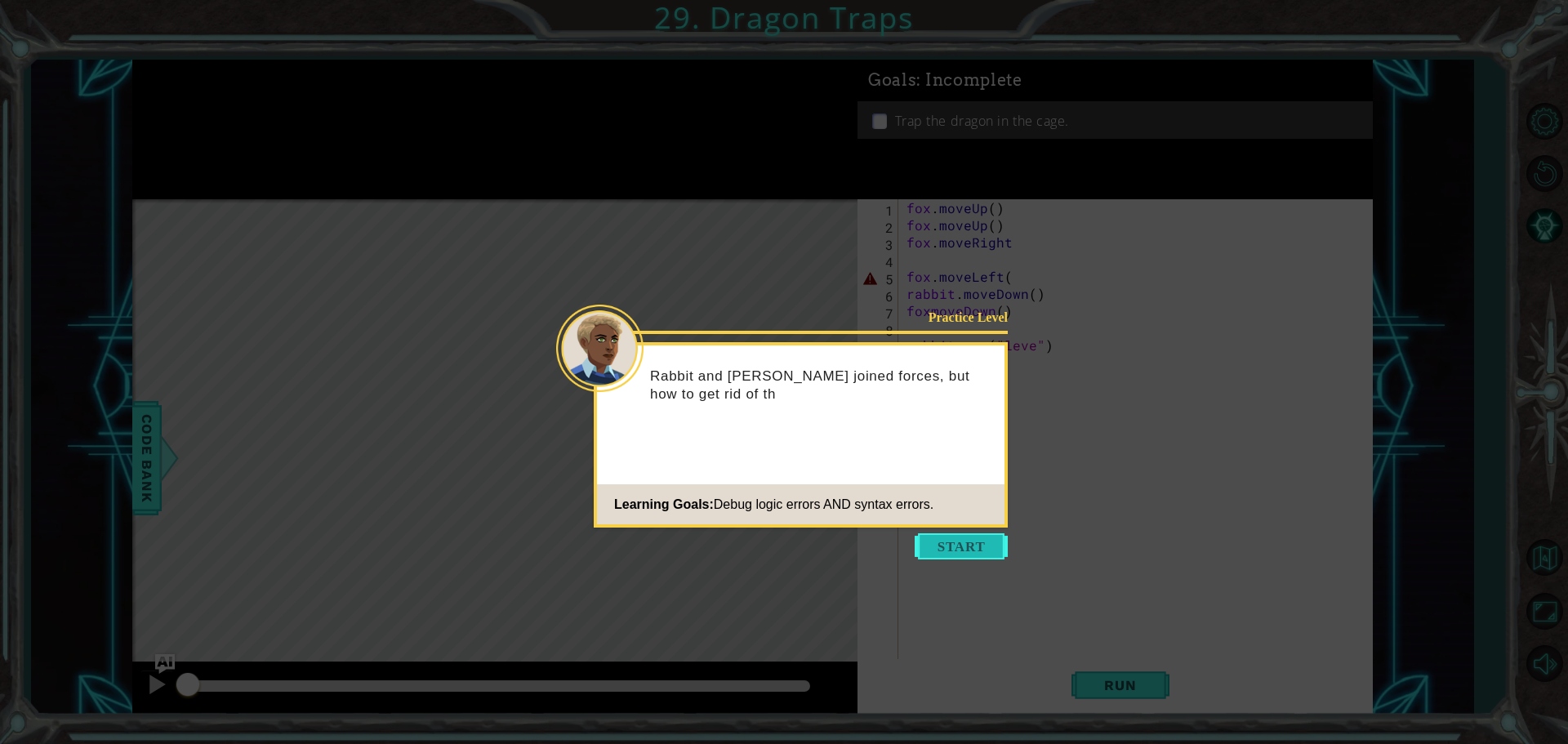
click at [920, 543] on button "Start" at bounding box center [961, 547] width 93 height 26
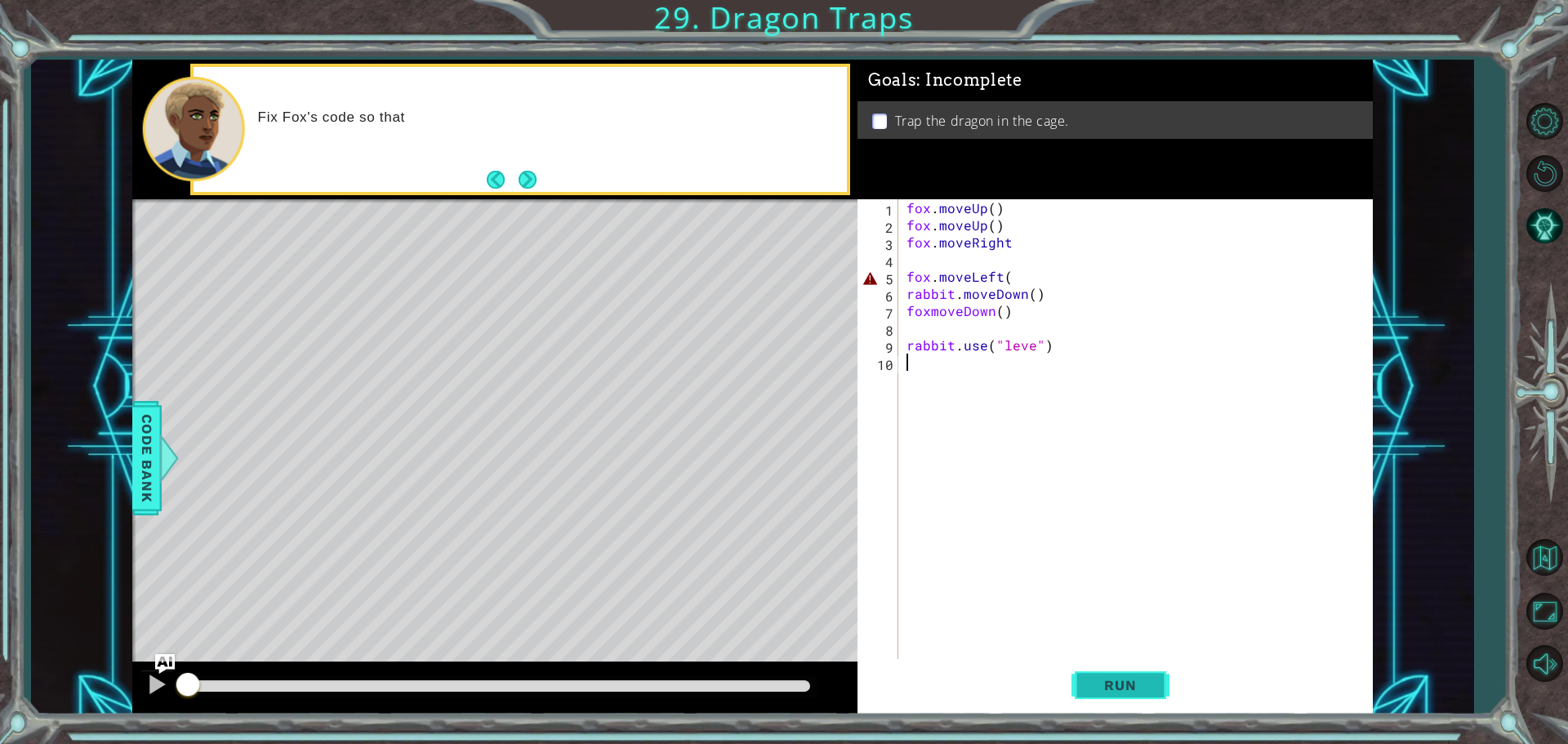
click at [1110, 676] on button "Run" at bounding box center [1119, 685] width 98 height 51
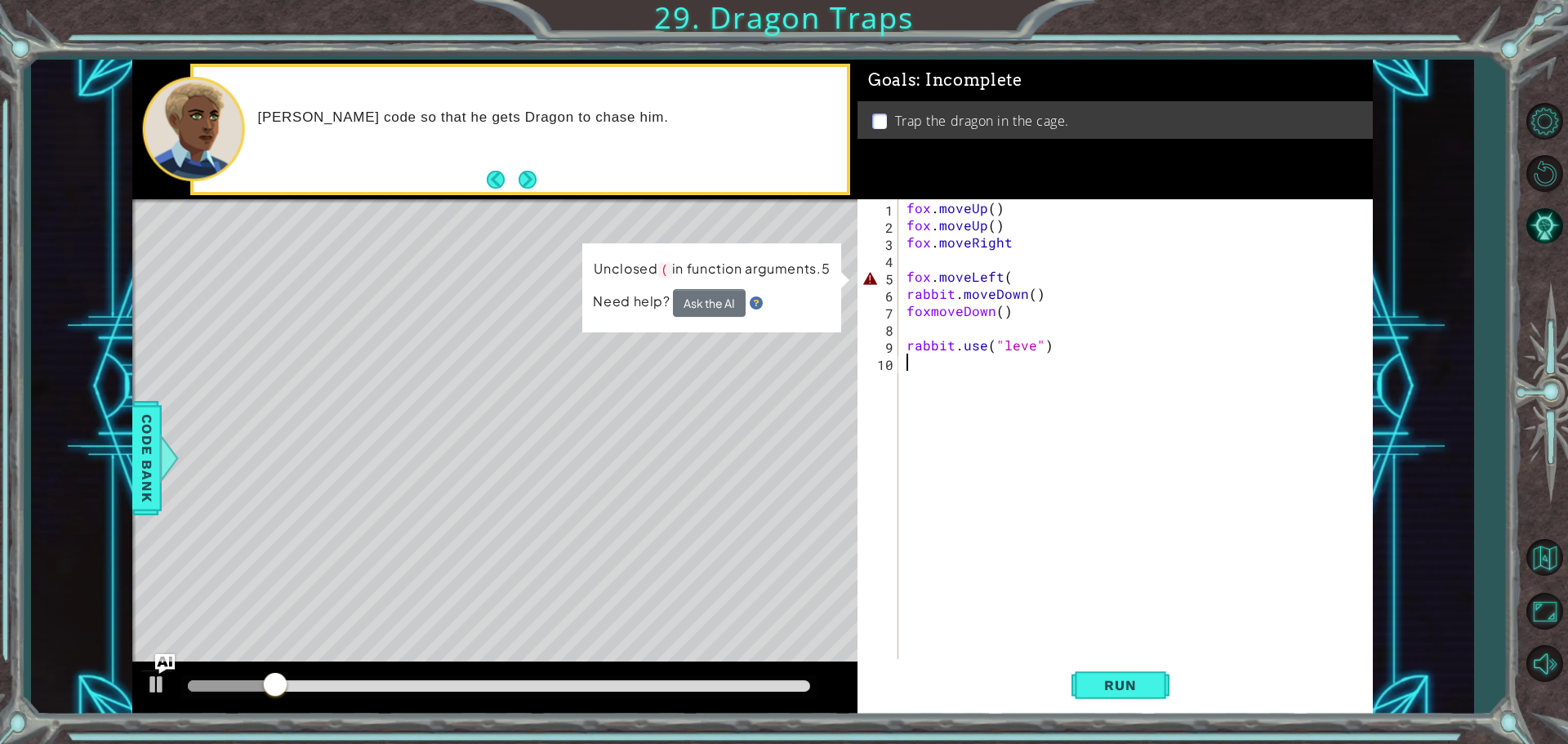
click at [1033, 344] on div "fox . moveUp ( ) fox . moveUp ( ) fox . moveRight fox . moveLeft ( rabbit . mov…" at bounding box center [1139, 448] width 472 height 497
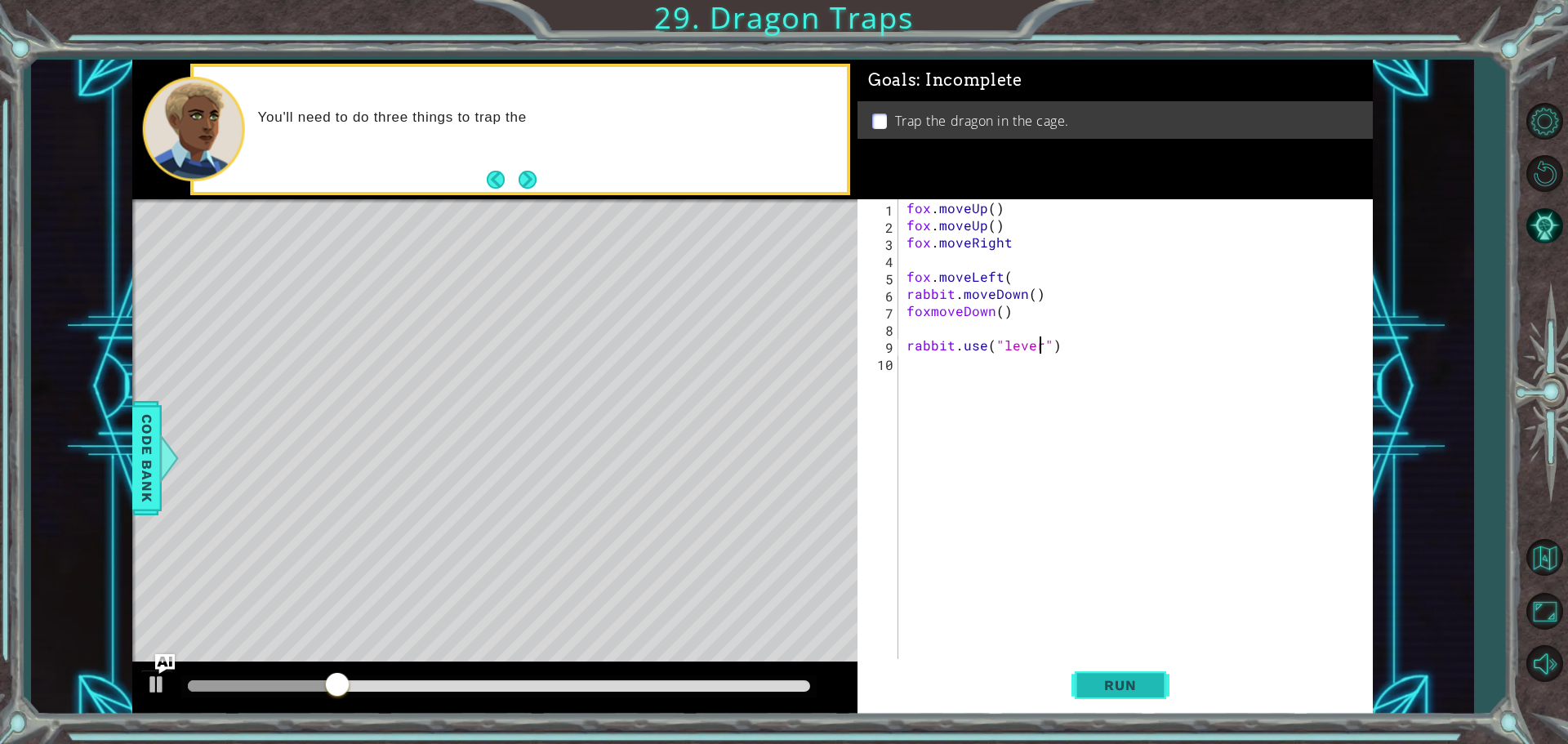
click at [1127, 690] on span "Run" at bounding box center [1119, 685] width 64 height 17
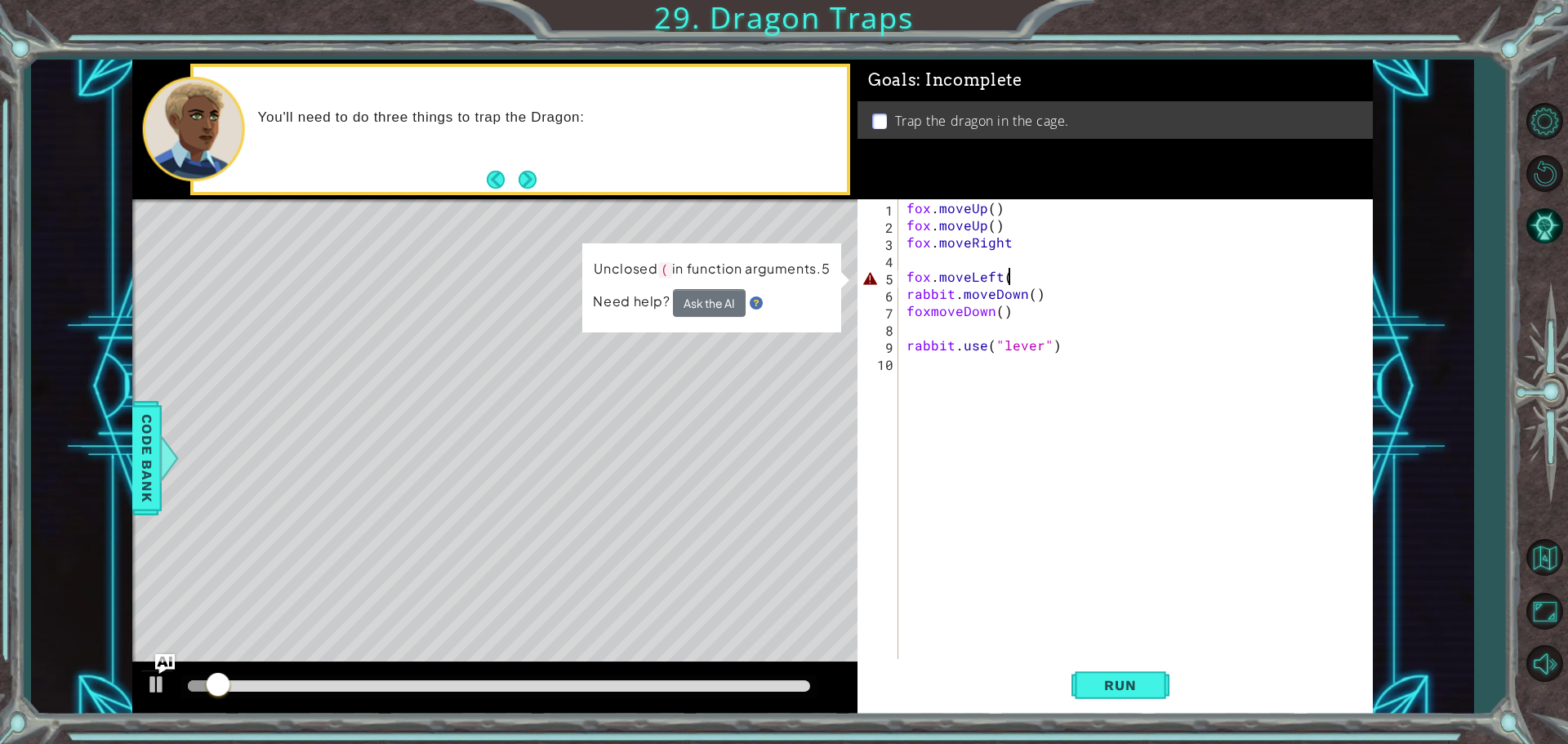
click at [1027, 269] on div "fox . moveUp ( ) fox . moveUp ( ) fox . moveRight fox . moveLeft ( rabbit . mov…" at bounding box center [1139, 448] width 472 height 497
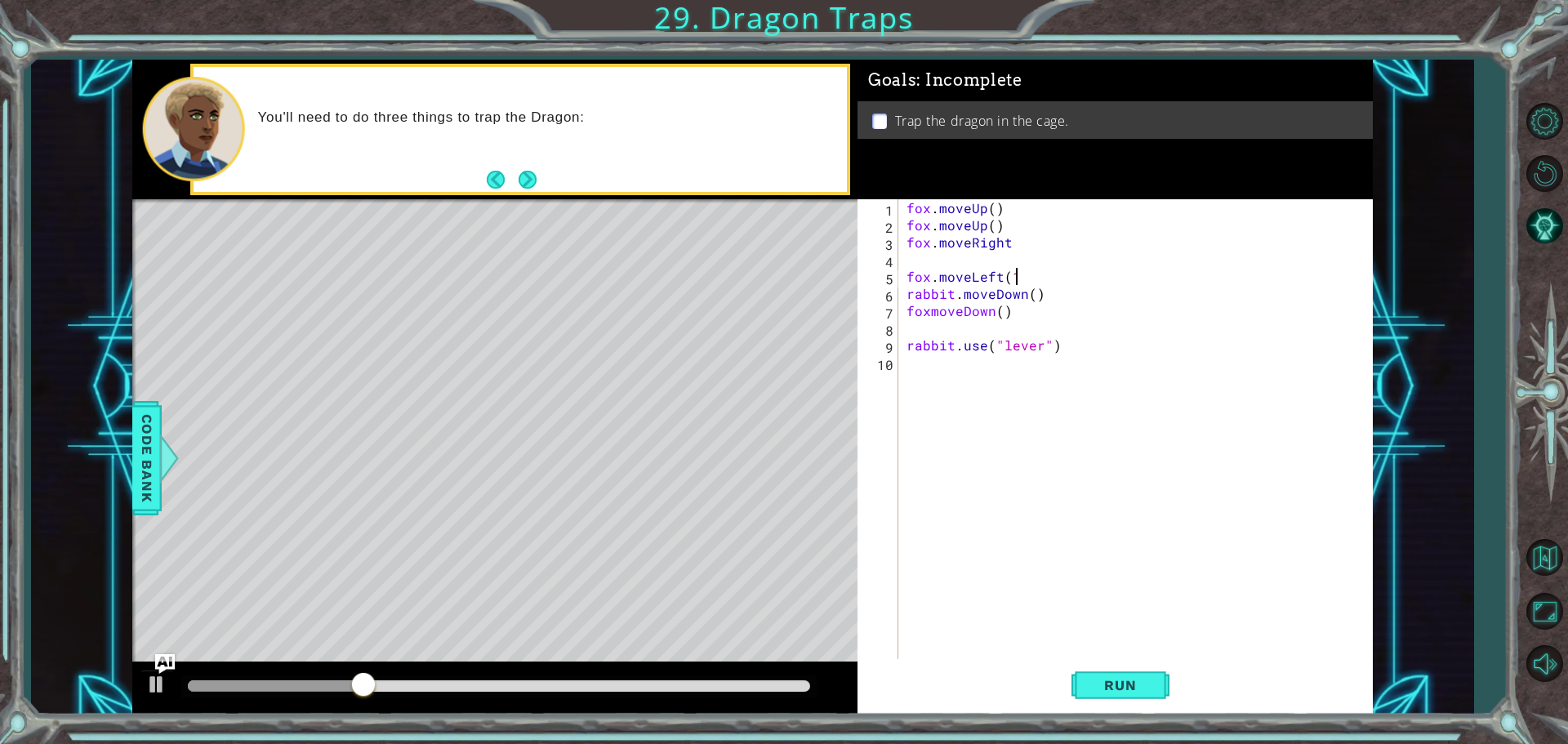
scroll to position [0, 7]
drag, startPoint x: 1139, startPoint y: 672, endPoint x: 1125, endPoint y: 732, distance: 61.6
click at [1139, 673] on button "Run" at bounding box center [1119, 685] width 98 height 51
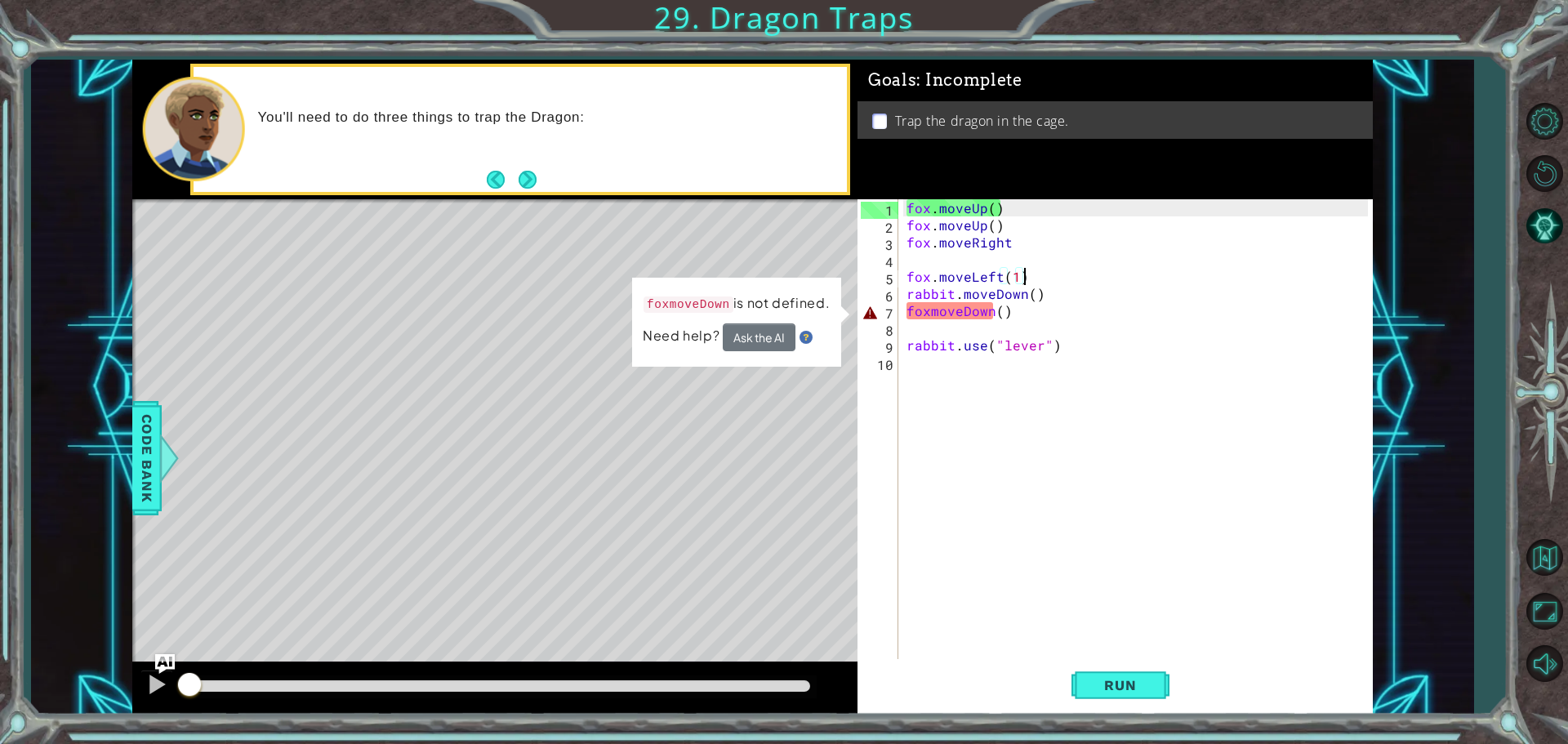
drag, startPoint x: 391, startPoint y: 688, endPoint x: 161, endPoint y: 672, distance: 230.6
click at [172, 696] on div at bounding box center [494, 688] width 725 height 52
click at [161, 671] on img "Ask AI" at bounding box center [165, 664] width 22 height 22
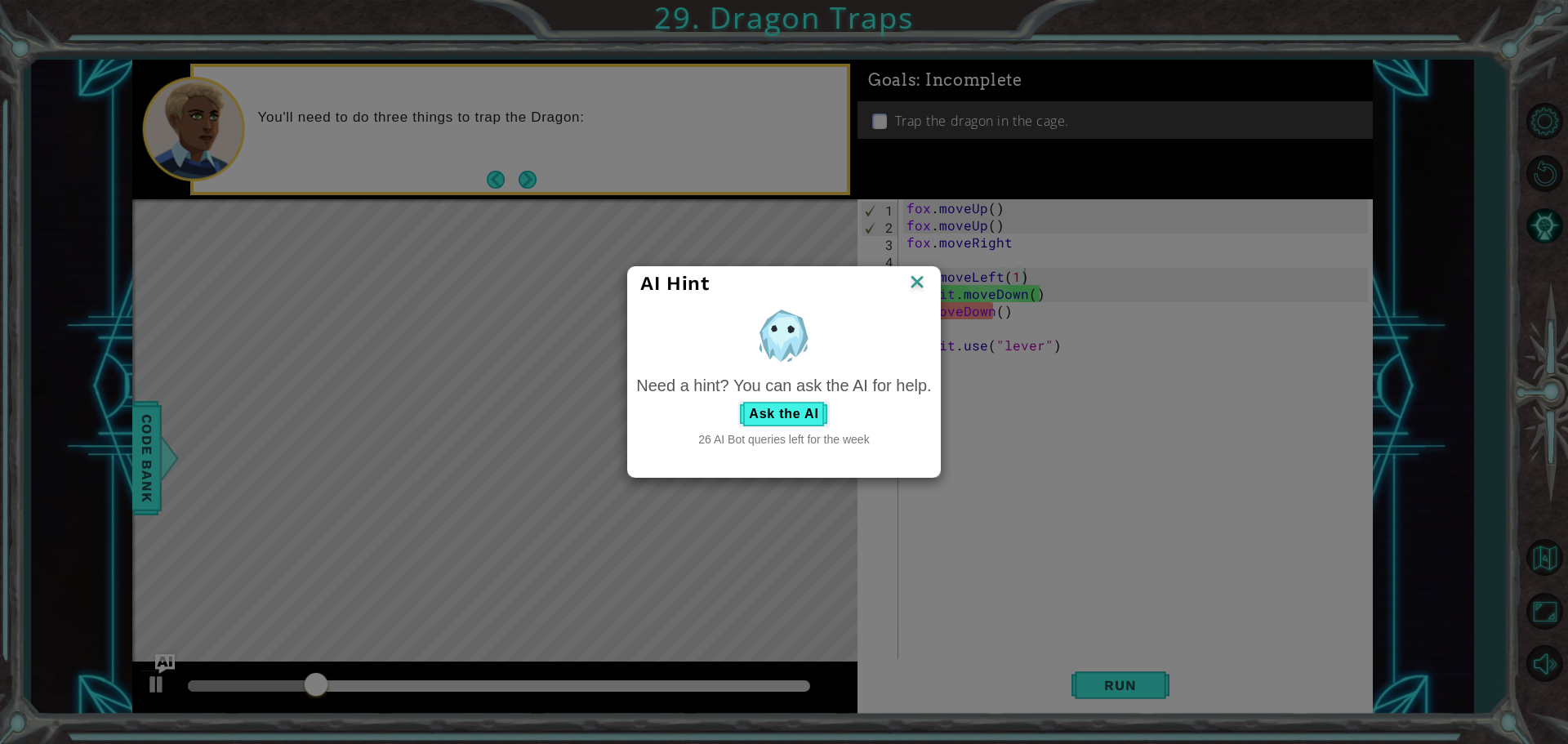
click at [919, 283] on img at bounding box center [917, 283] width 22 height 25
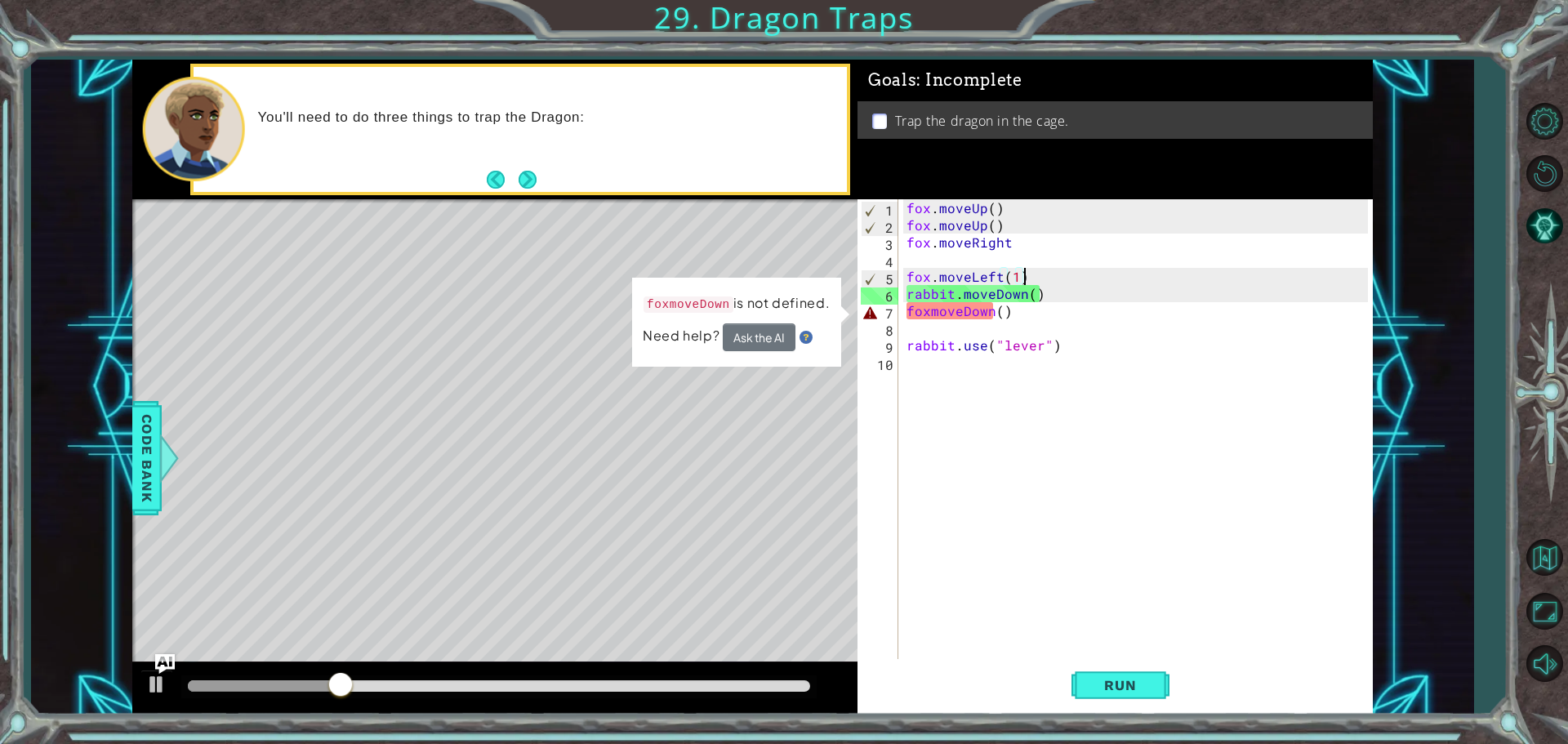
click at [187, 684] on div at bounding box center [499, 687] width 635 height 23
click at [189, 685] on div at bounding box center [271, 687] width 169 height 12
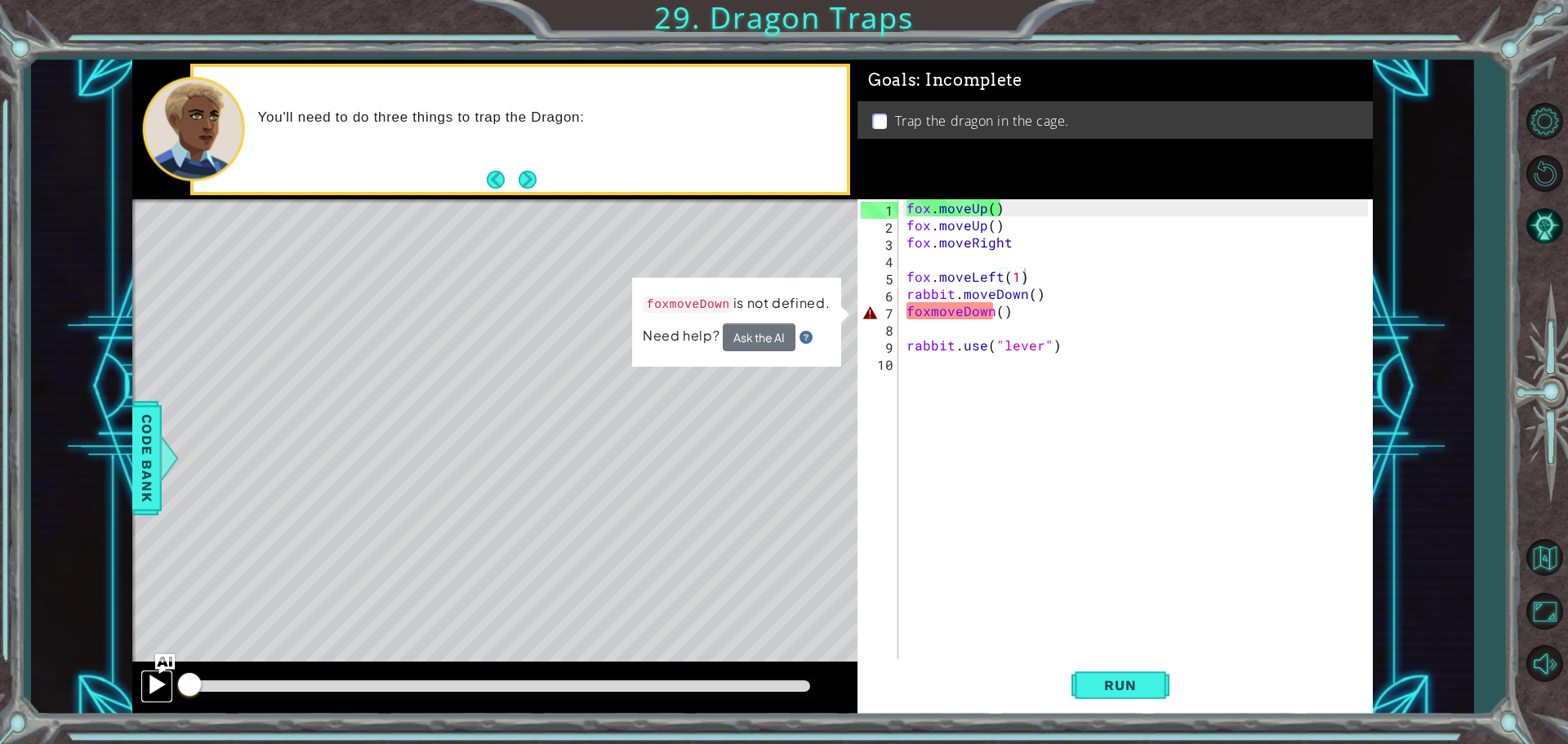
click at [158, 691] on div at bounding box center [157, 685] width 22 height 22
click at [158, 690] on div at bounding box center [157, 685] width 22 height 22
drag, startPoint x: 183, startPoint y: 693, endPoint x: 162, endPoint y: 705, distance: 24.2
click at [928, 316] on div "fox . moveUp ( ) fox . moveUp ( ) fox . moveRight fox . moveLeft ( 1 ) rabbit .…" at bounding box center [1139, 448] width 472 height 497
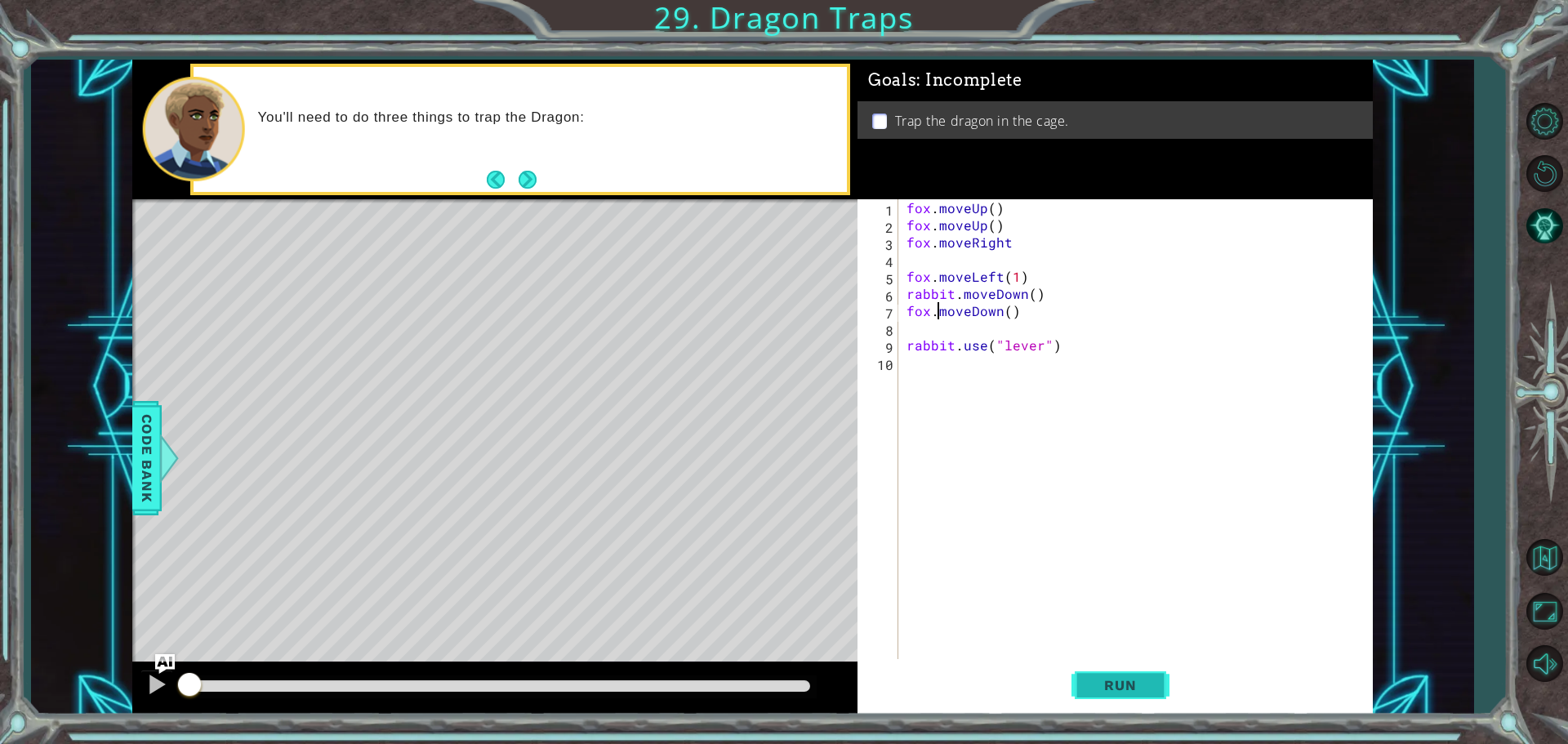
type textarea "fox.moveDown()"
click at [1130, 698] on button "Run" at bounding box center [1119, 685] width 98 height 51
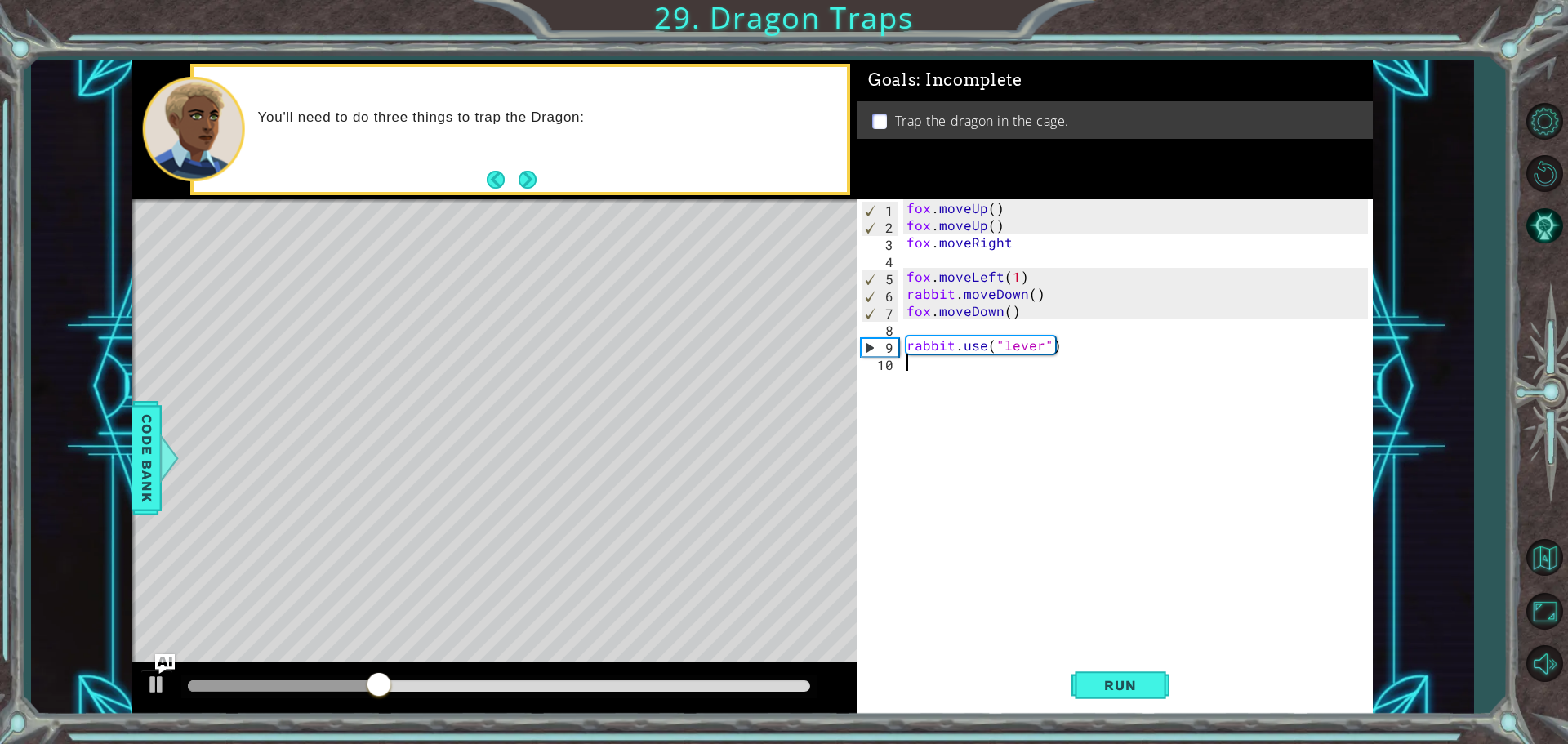
click at [944, 368] on div "fox . moveUp ( ) fox . moveUp ( ) fox . moveRight fox . moveLeft ( 1 ) rabbit .…" at bounding box center [1139, 448] width 472 height 497
type textarea "r"
click at [914, 326] on div "fox . moveUp ( ) fox . moveUp ( ) fox . moveRight fox . moveLeft ( 1 ) rabbit .…" at bounding box center [1139, 448] width 472 height 497
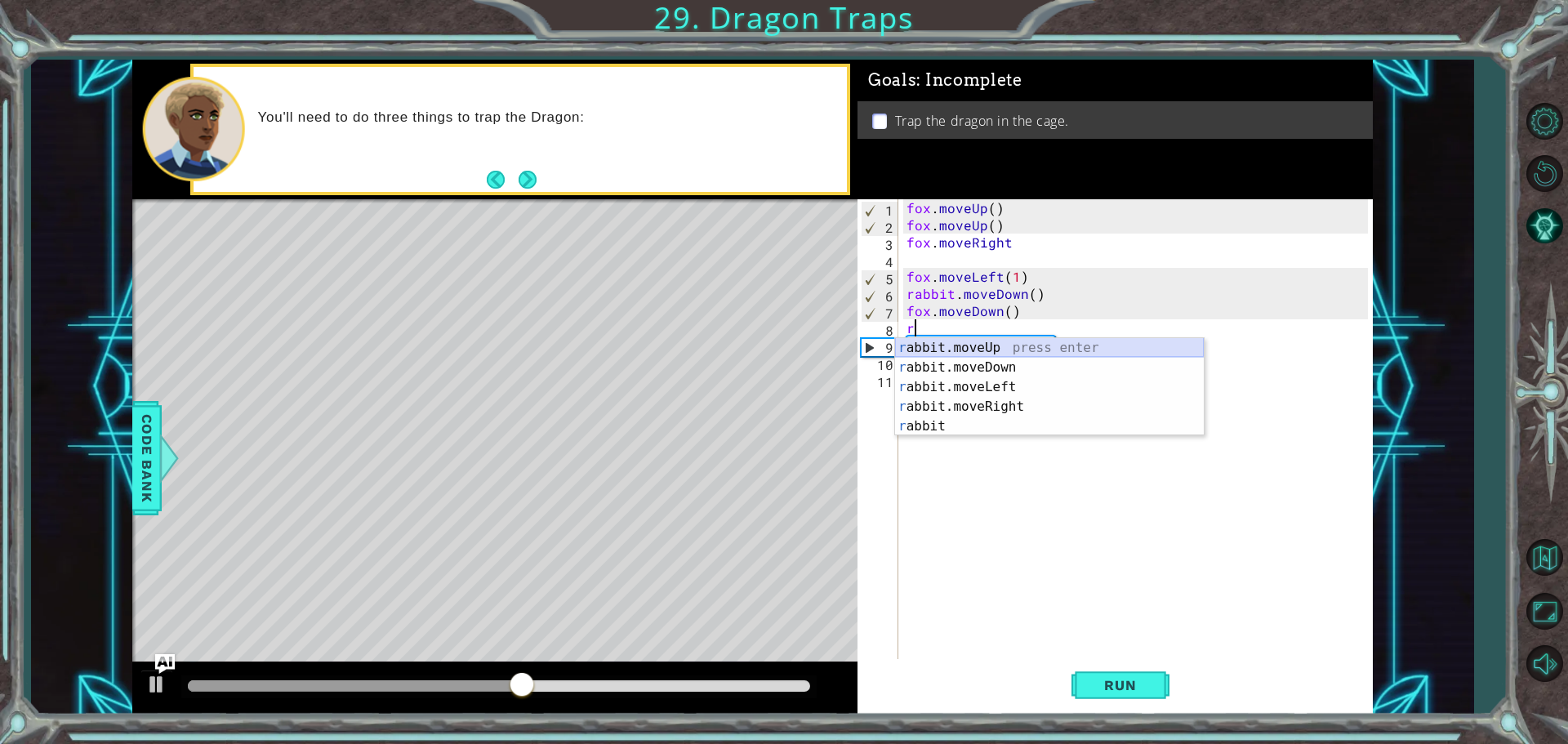
click at [952, 347] on div "r abbit.moveUp press enter r abbit.moveDown press enter r abbit.moveLeft press …" at bounding box center [1048, 407] width 309 height 137
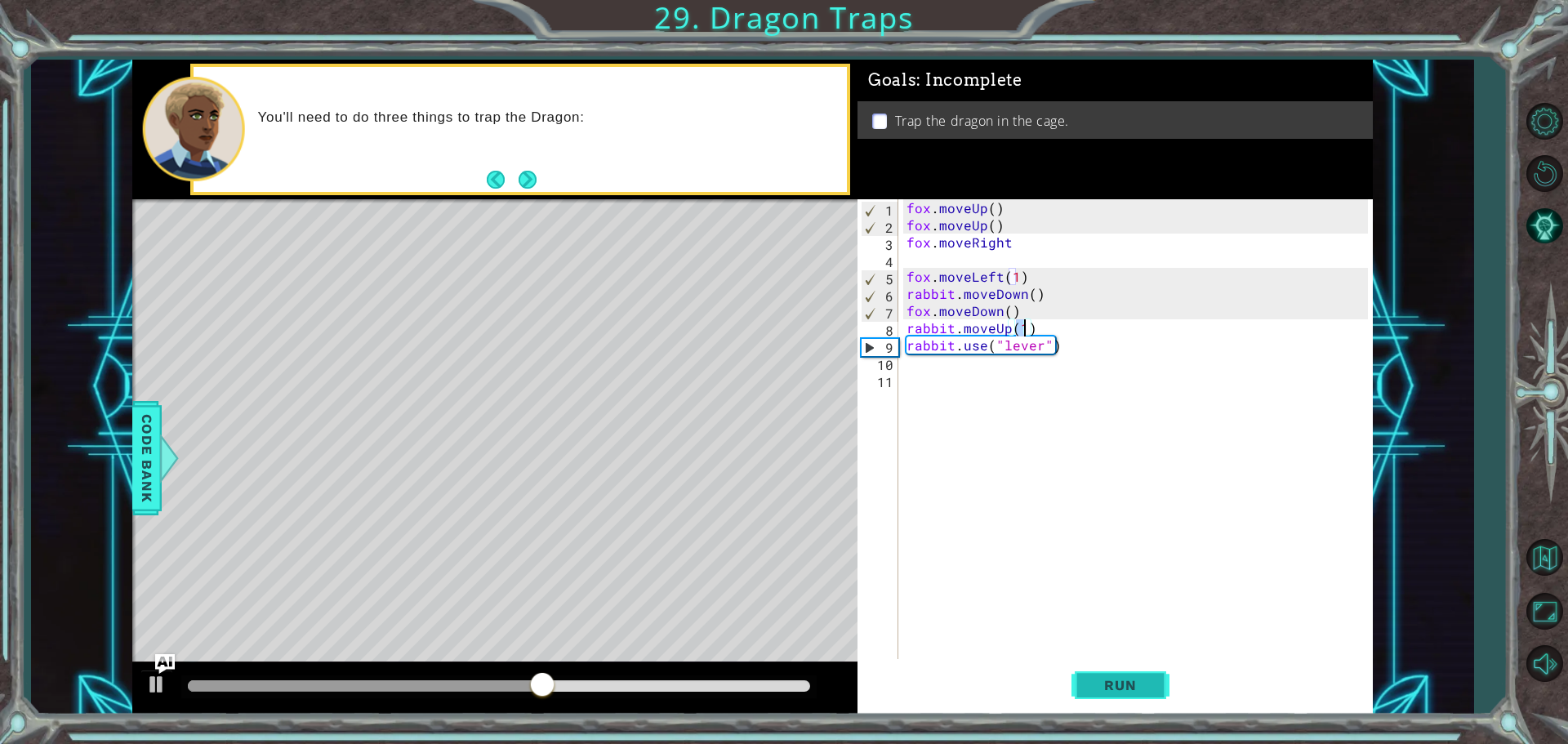
type textarea "rabbit.moveUp(1)"
click at [1089, 692] on span "Run" at bounding box center [1119, 685] width 64 height 17
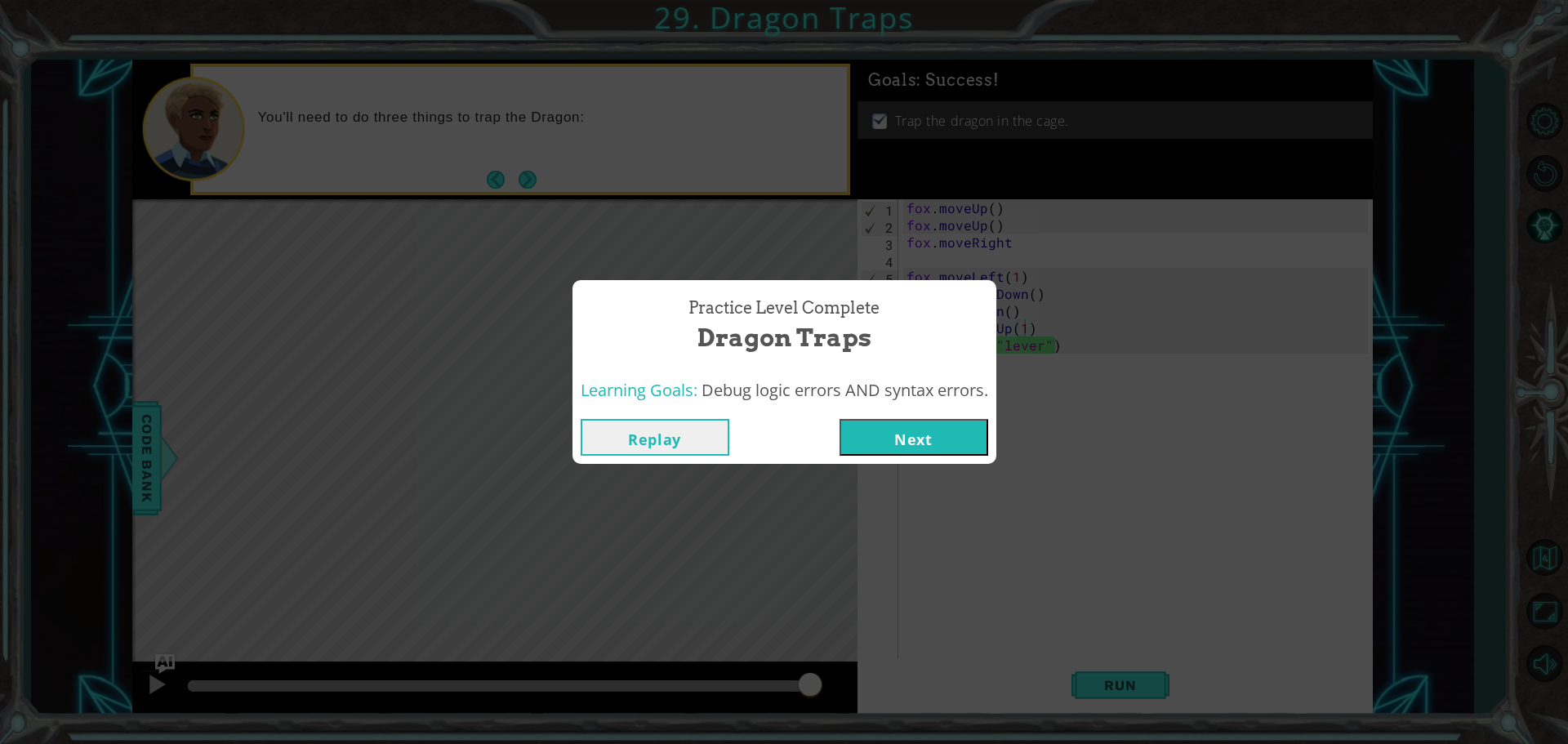
click at [648, 433] on button "Replay" at bounding box center [655, 437] width 149 height 37
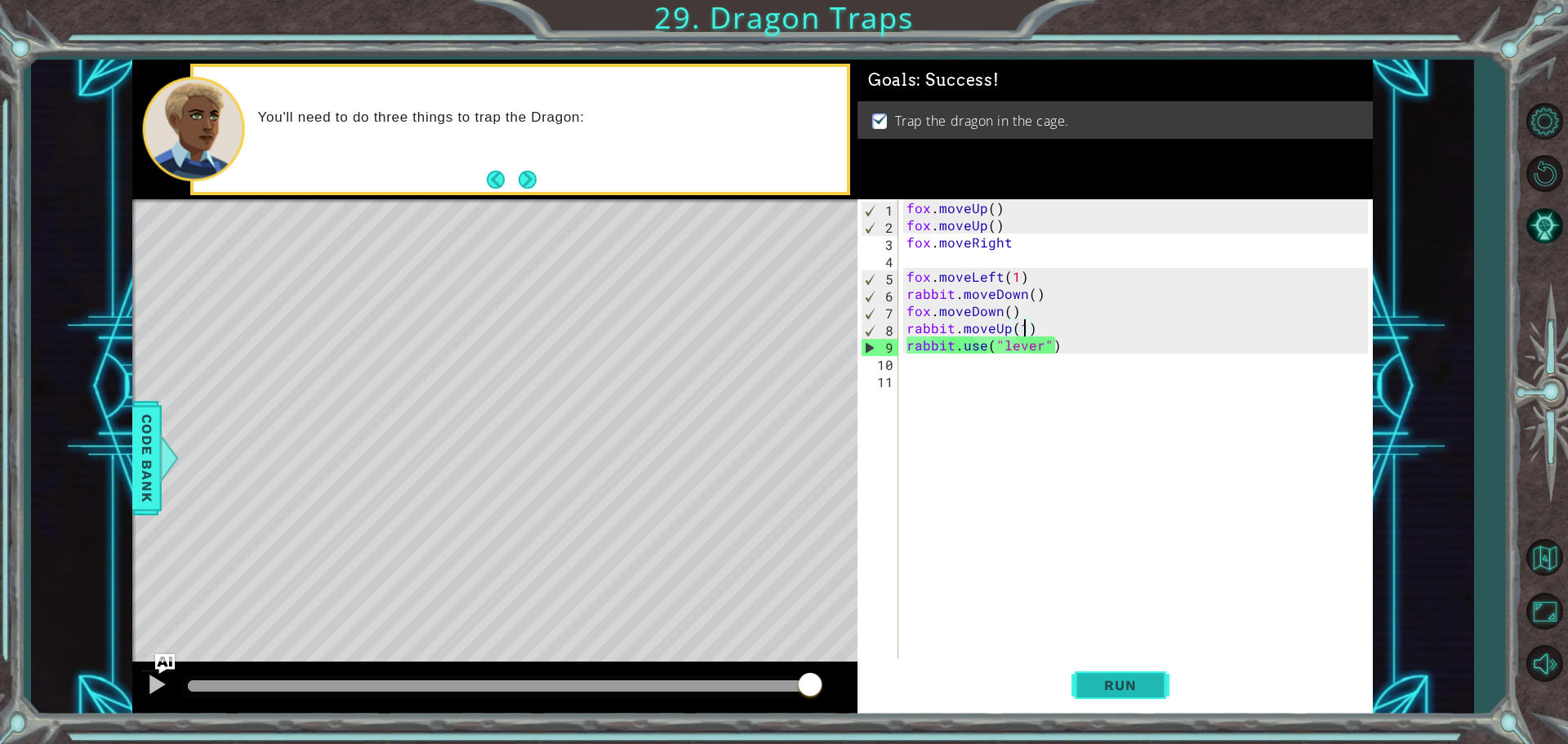
click at [1079, 692] on button "Run" at bounding box center [1119, 685] width 98 height 51
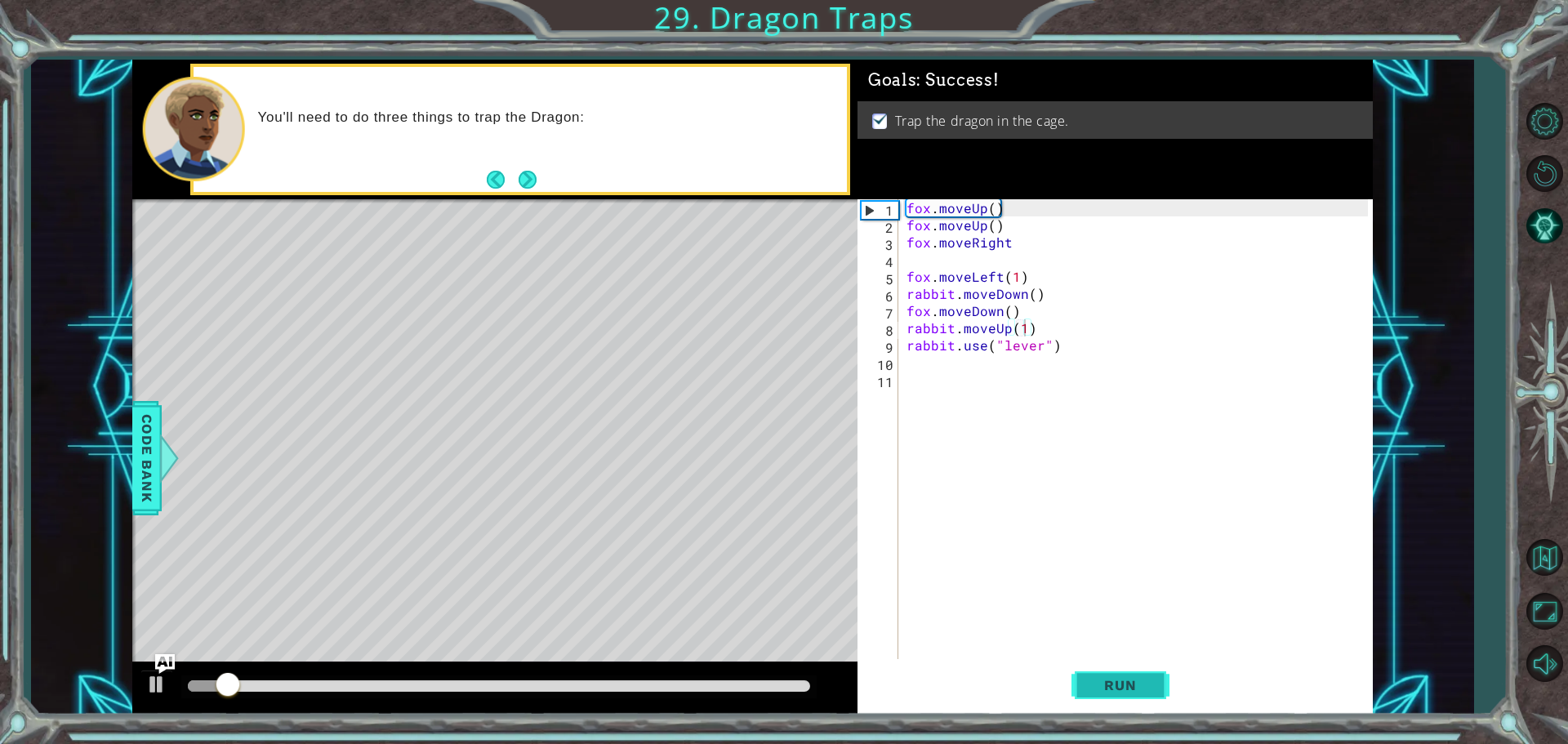
click at [1079, 692] on button "Run" at bounding box center [1119, 685] width 98 height 51
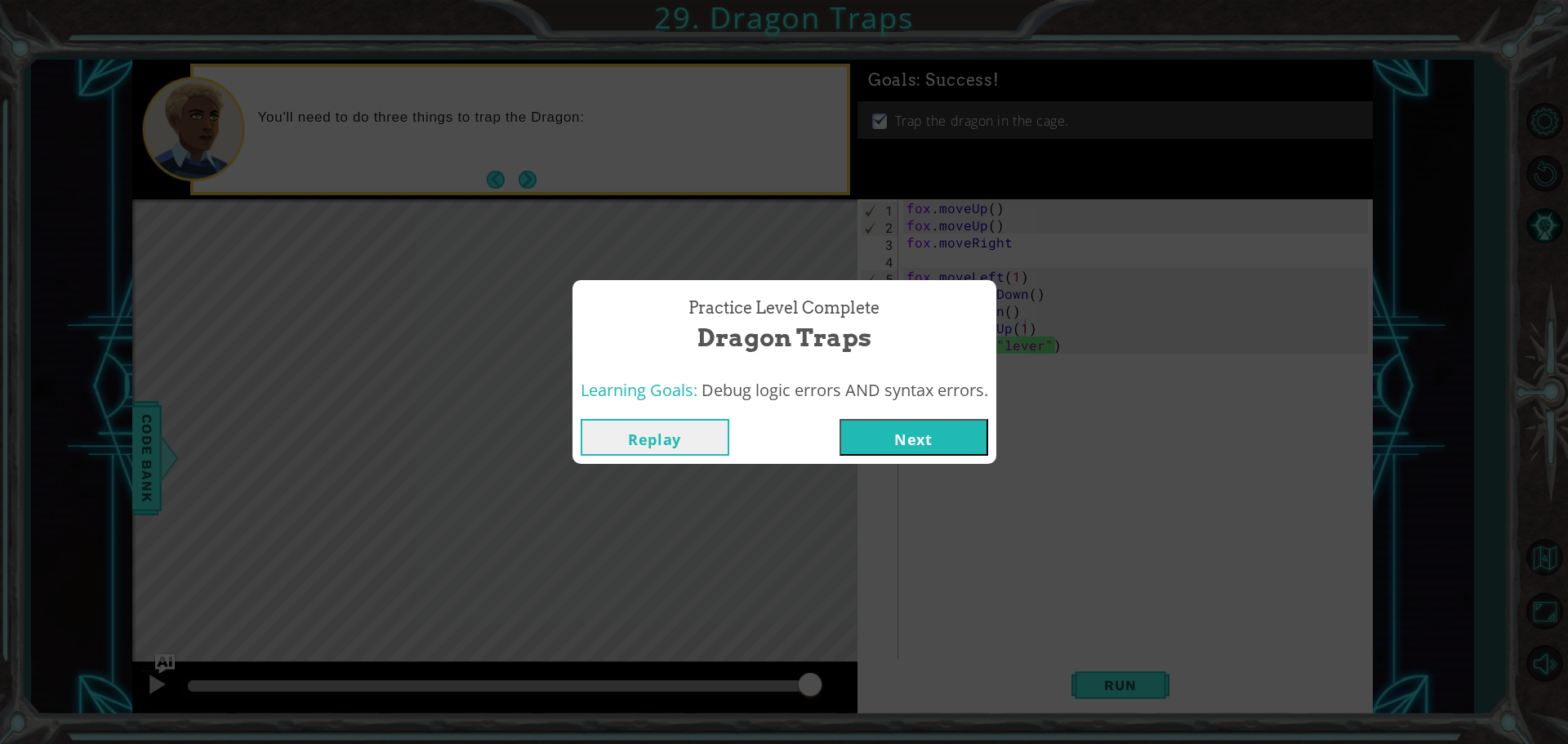
click at [876, 437] on button "Next" at bounding box center [913, 437] width 149 height 37
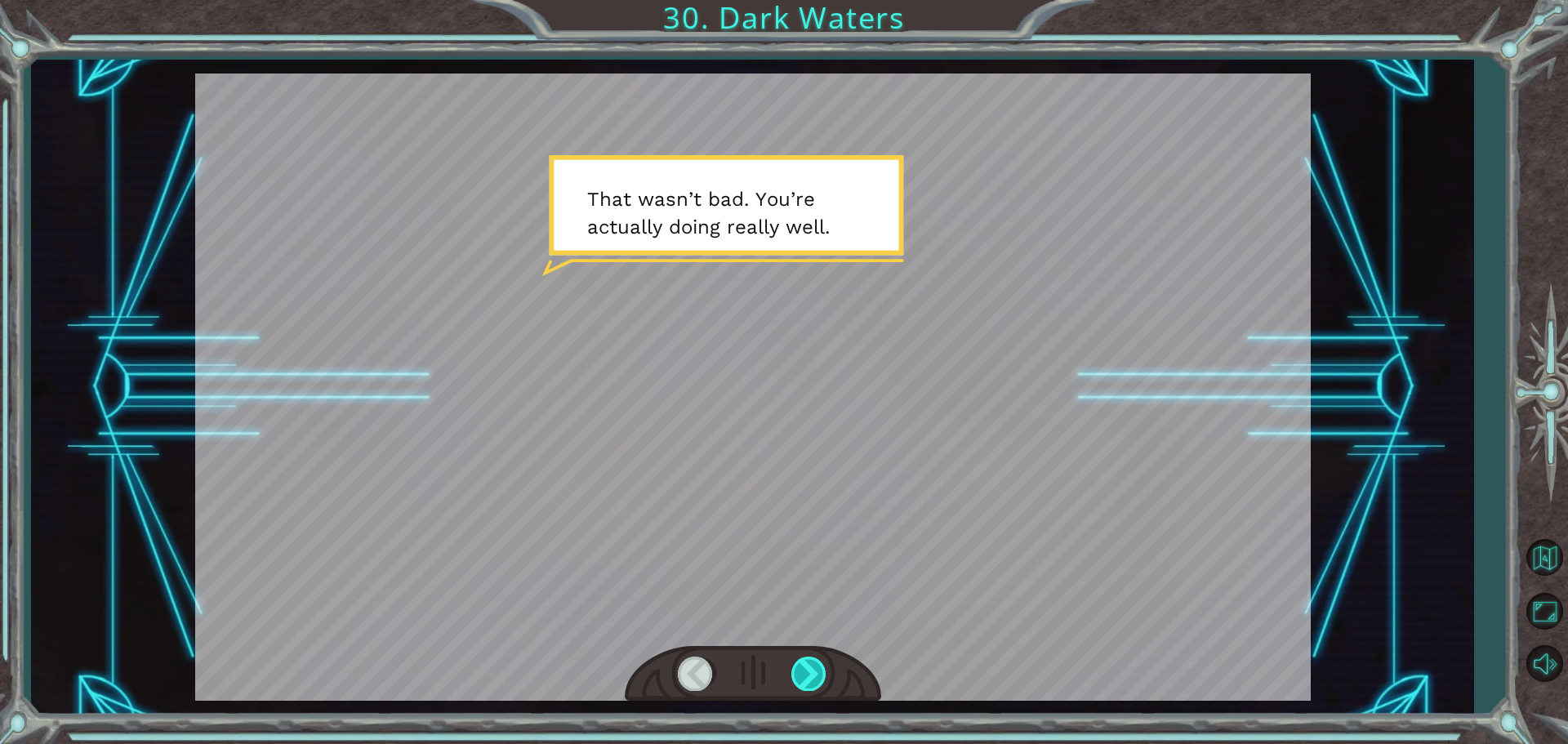
click at [801, 668] on div at bounding box center [809, 674] width 36 height 34
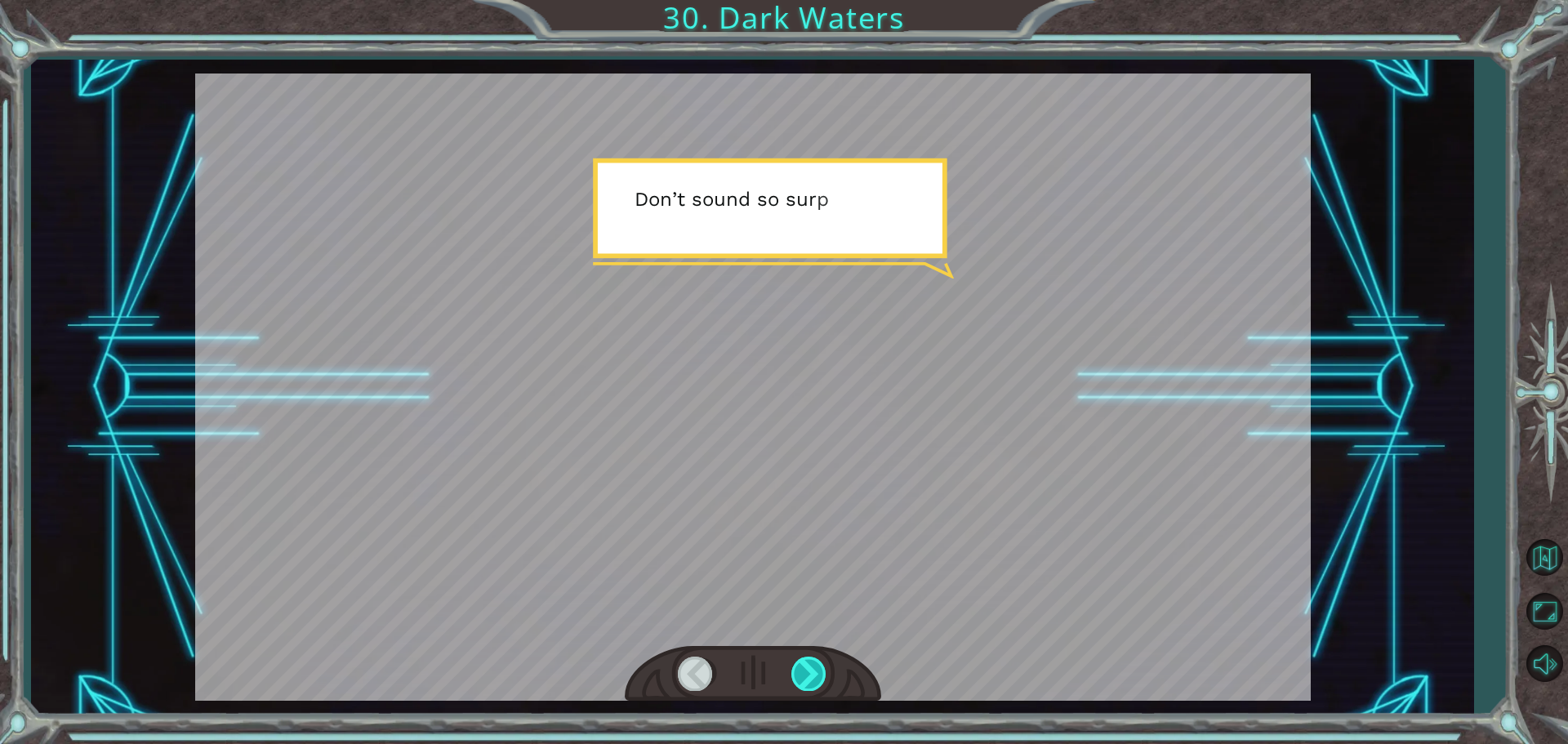
click at [805, 670] on div at bounding box center [809, 674] width 36 height 34
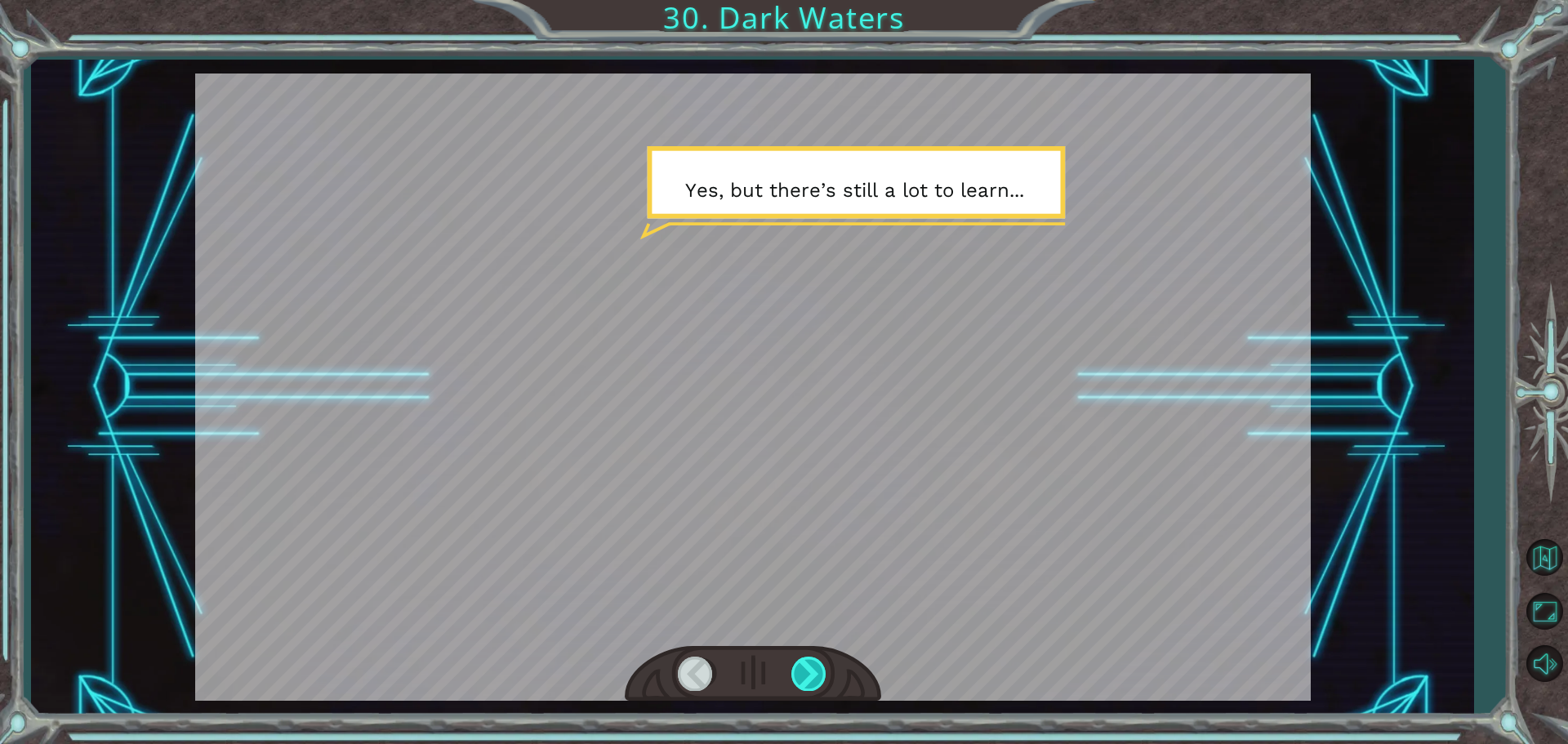
click at [805, 671] on div at bounding box center [809, 674] width 36 height 34
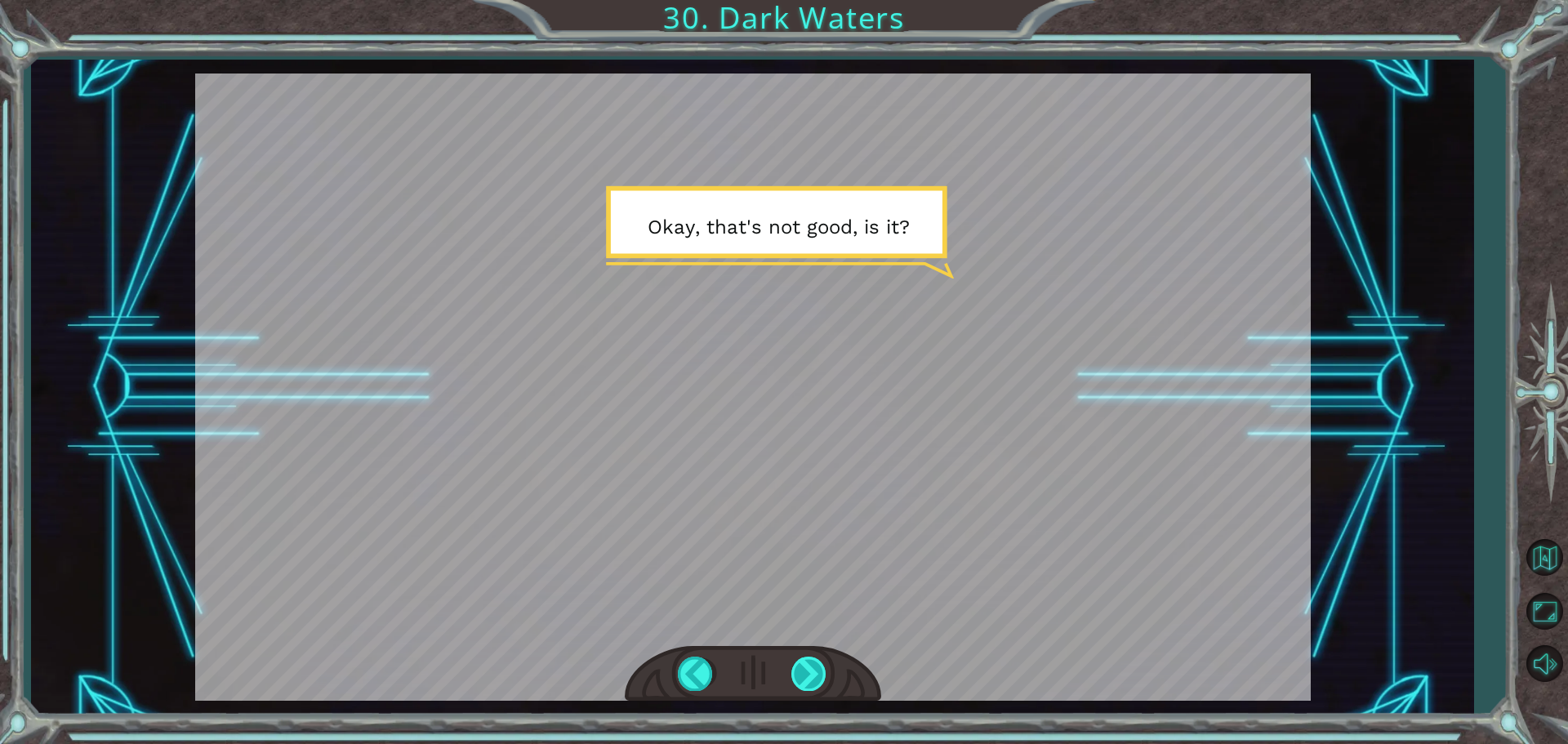
click at [802, 668] on div at bounding box center [809, 674] width 36 height 34
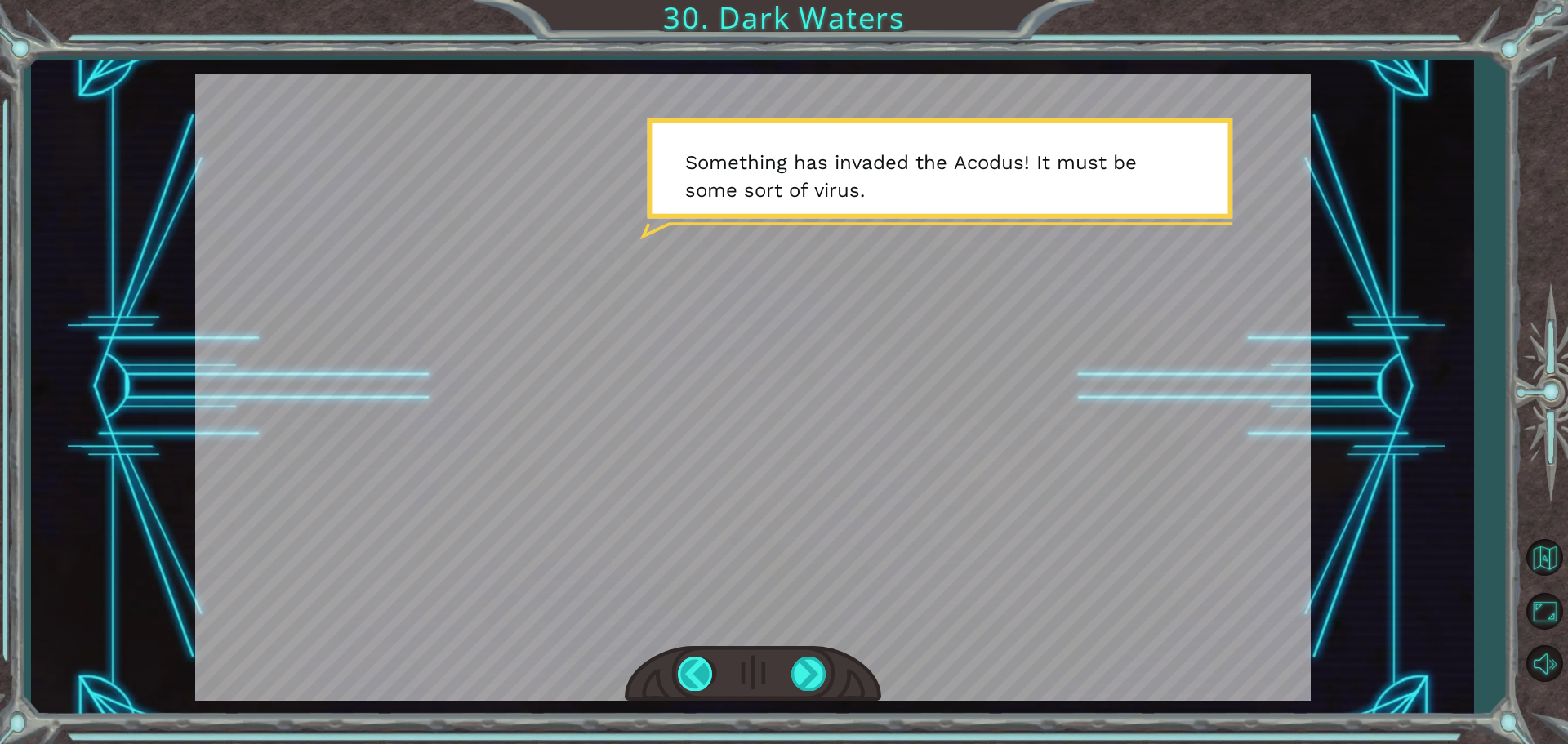
click at [695, 675] on div at bounding box center [695, 674] width 36 height 34
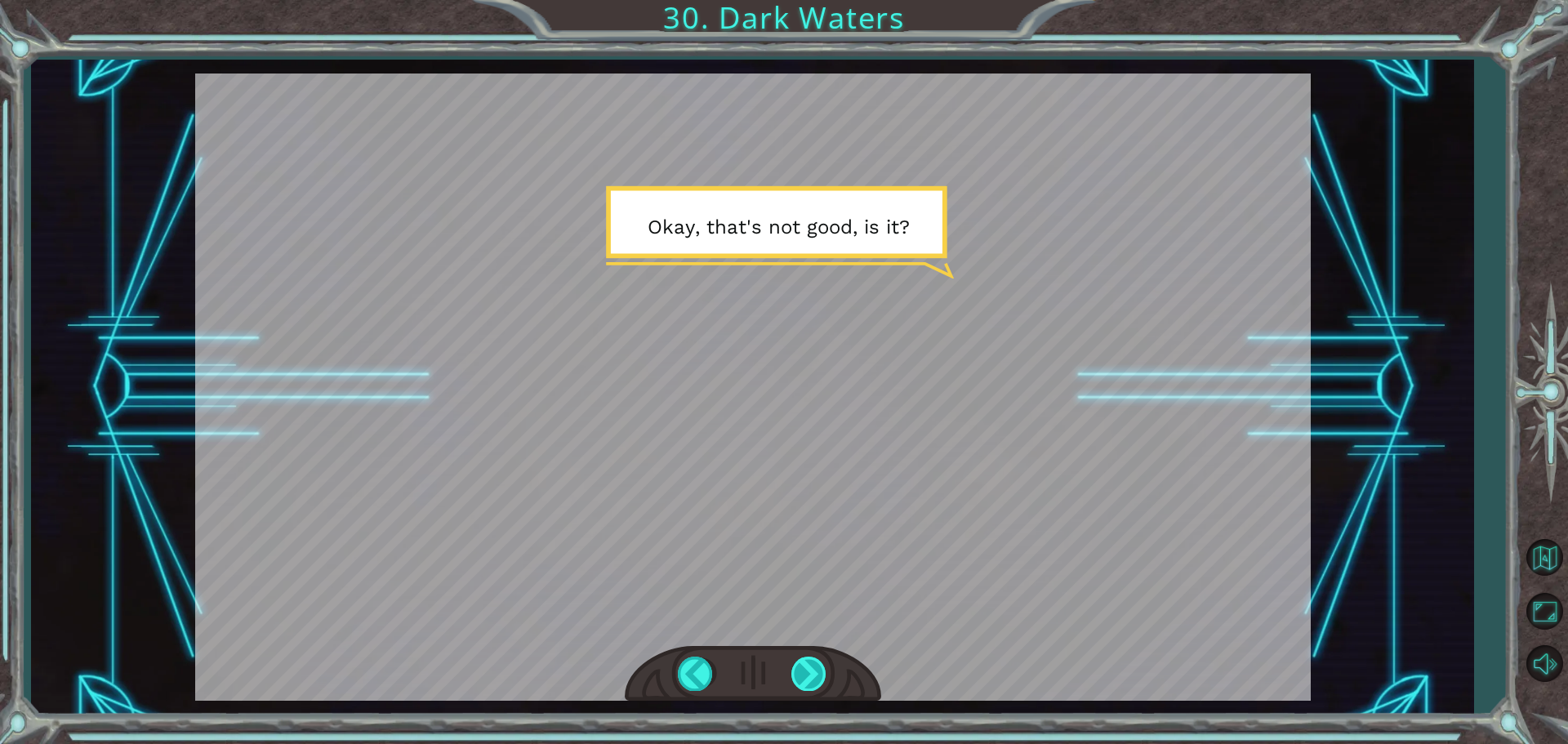
click at [797, 665] on div at bounding box center [809, 674] width 36 height 34
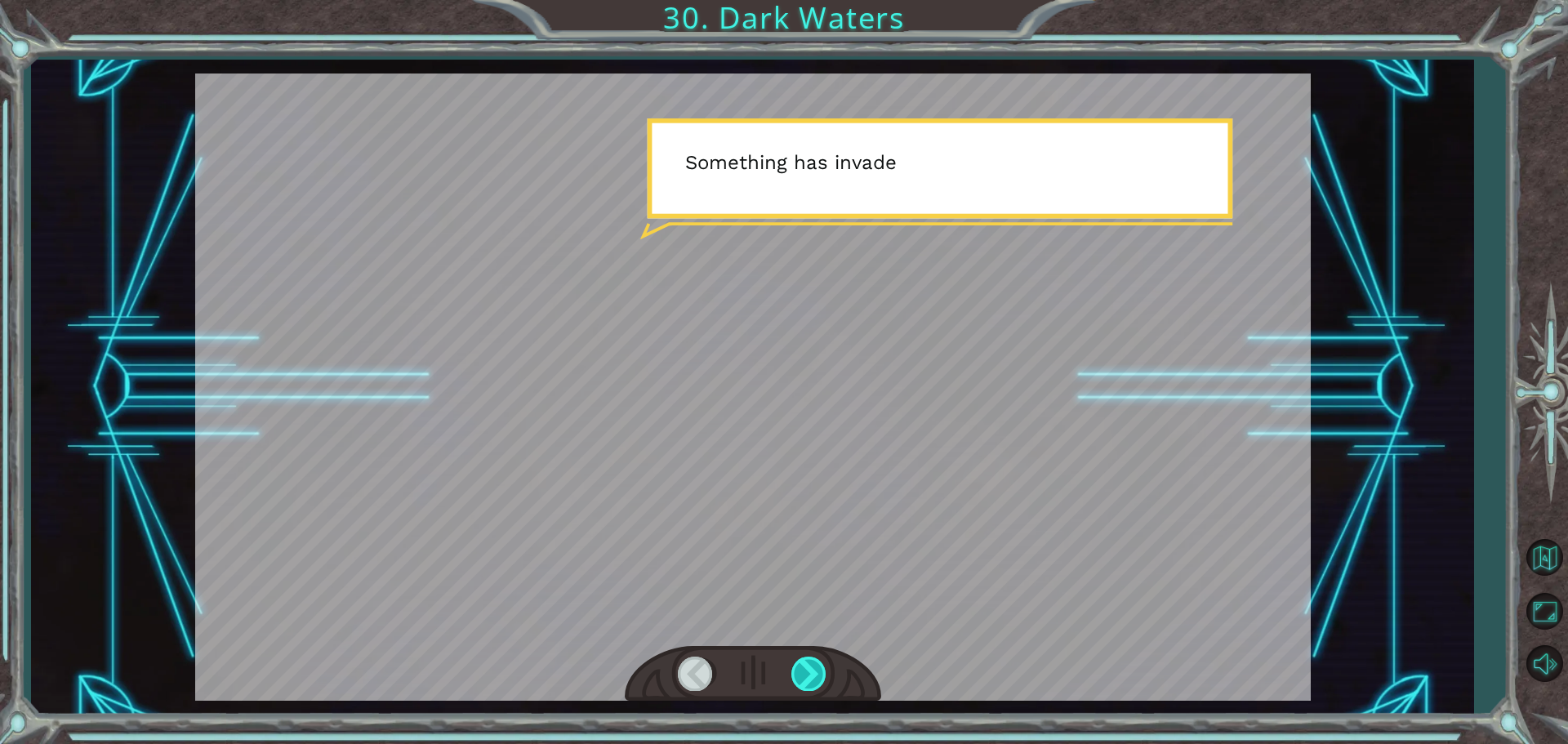
click at [797, 665] on div at bounding box center [809, 674] width 36 height 34
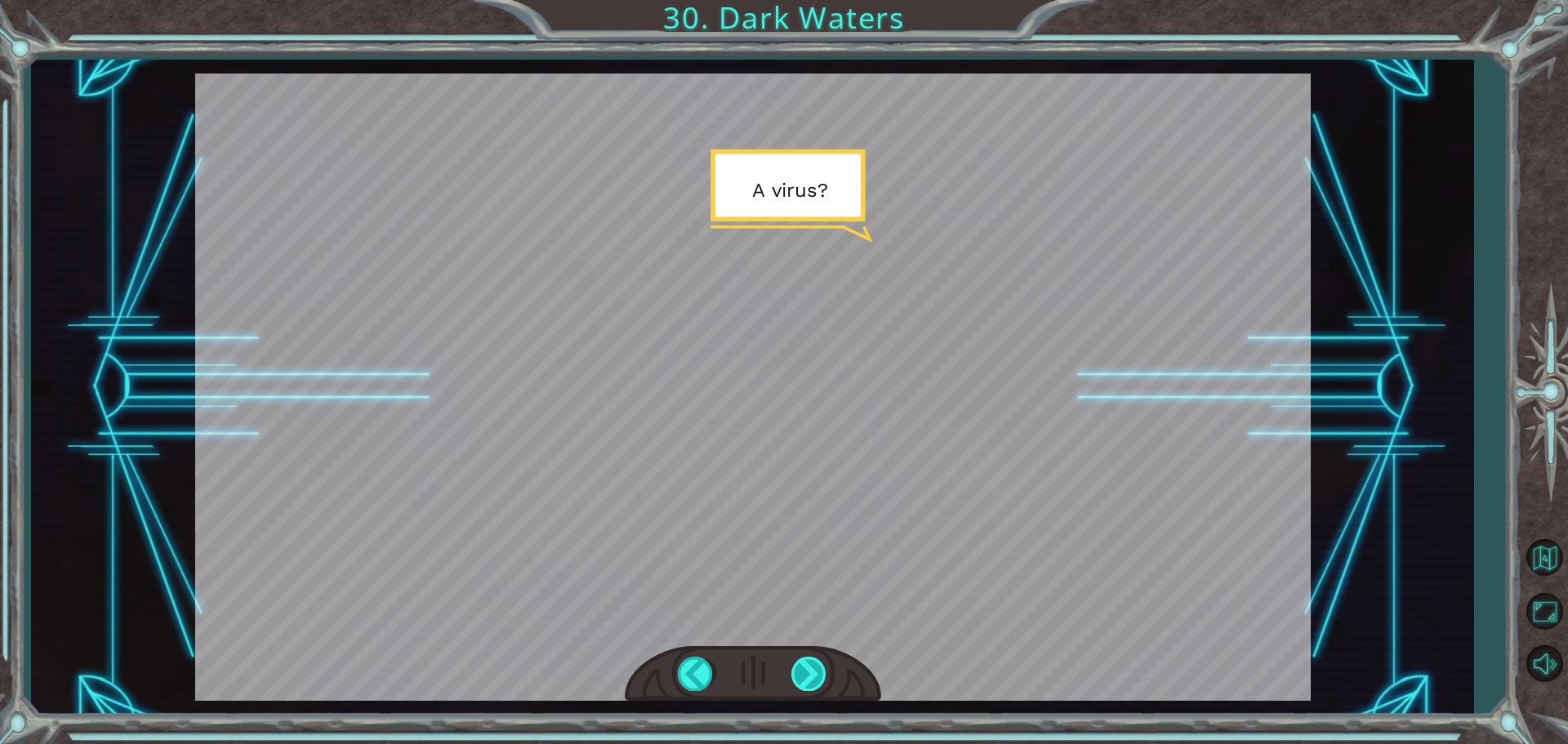
click at [797, 665] on div at bounding box center [809, 674] width 36 height 34
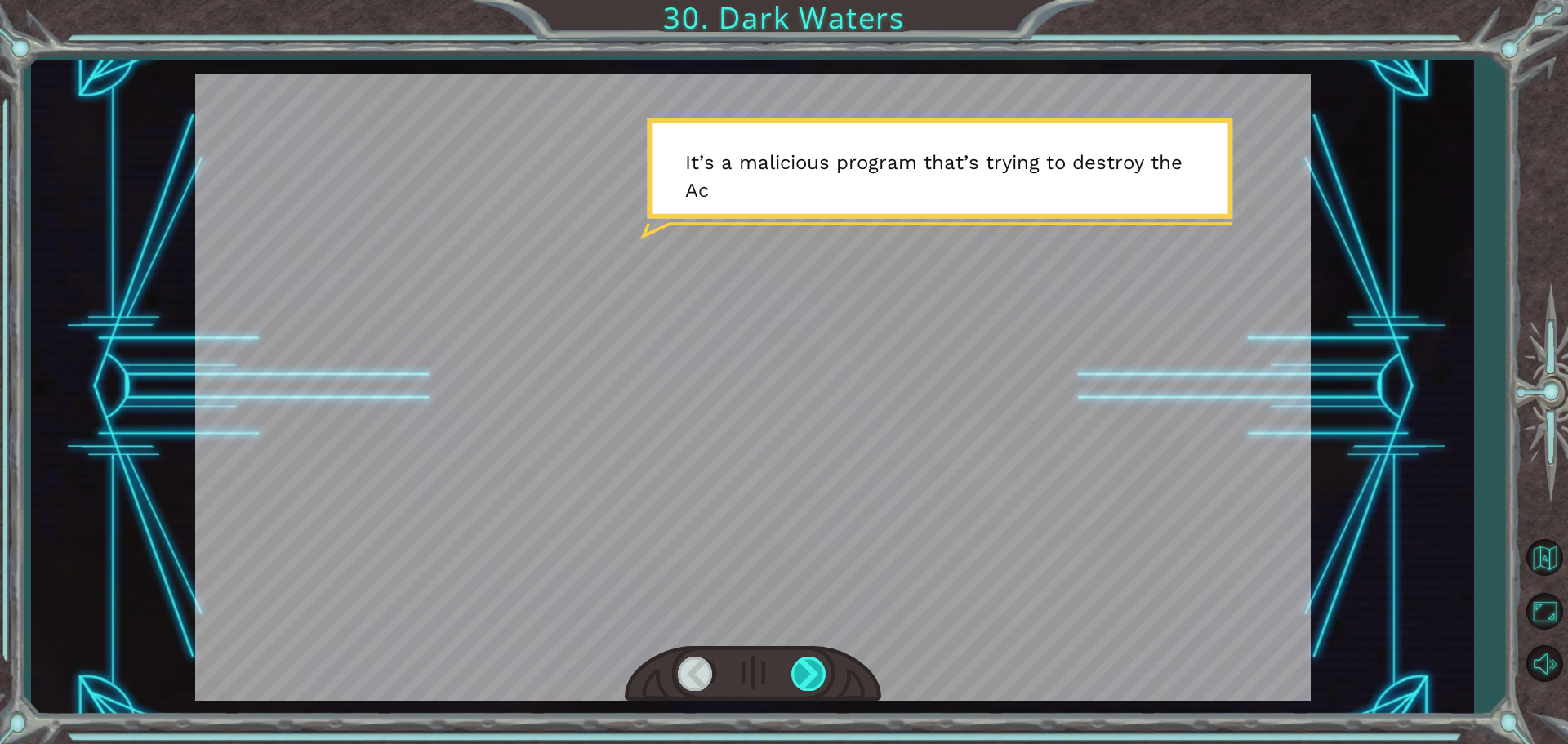
click at [797, 665] on div at bounding box center [809, 674] width 36 height 34
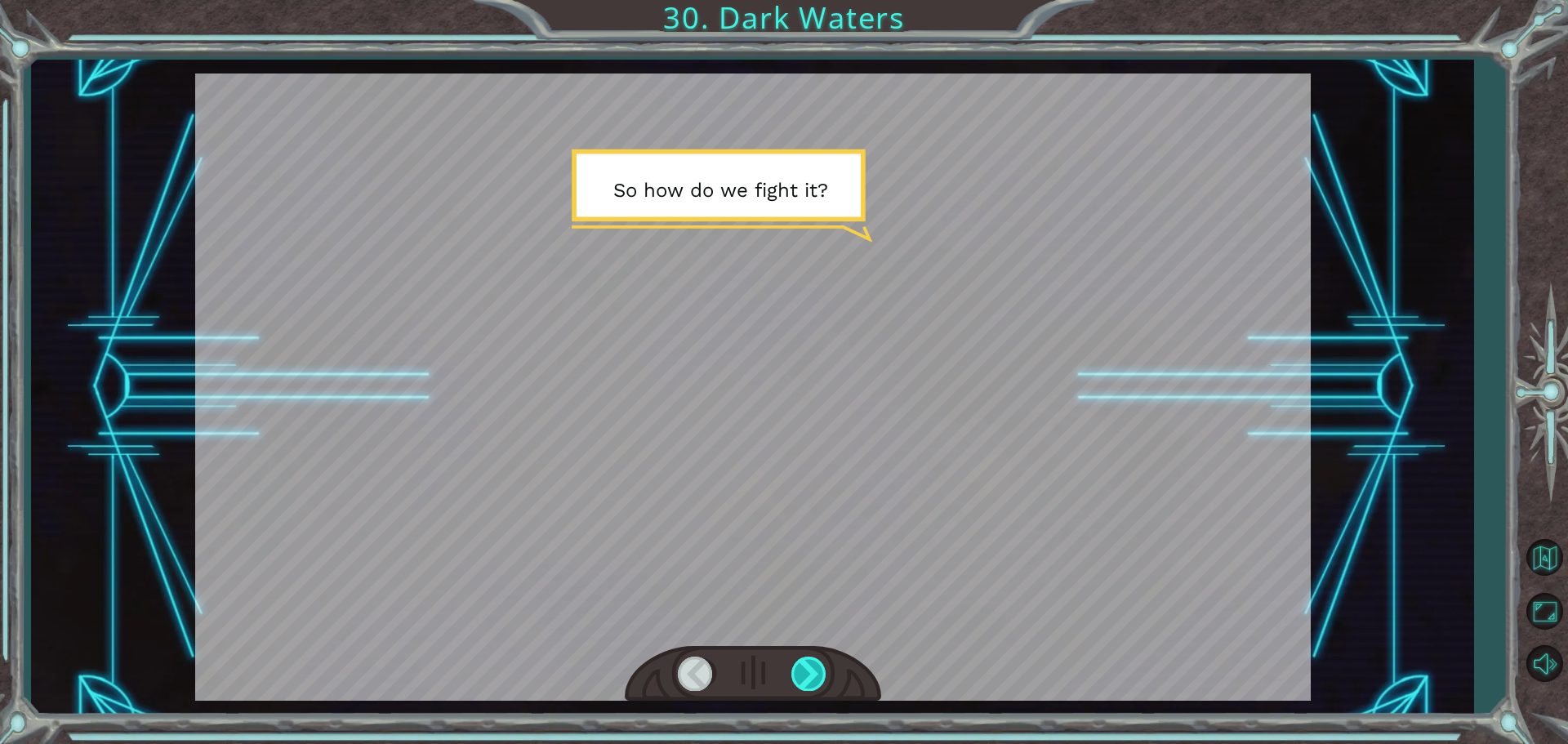
click at [797, 665] on div at bounding box center [809, 674] width 36 height 34
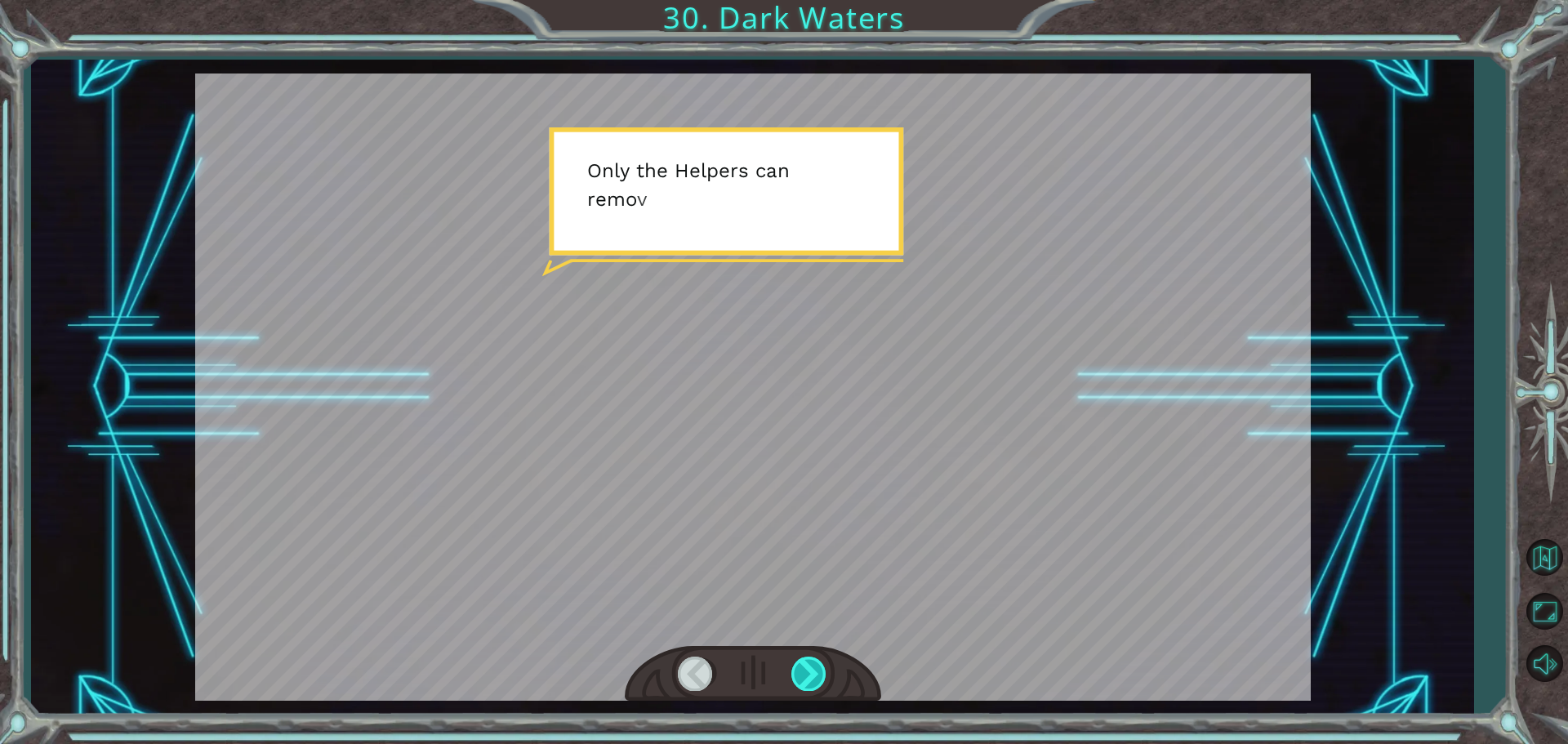
click at [797, 663] on div at bounding box center [809, 674] width 36 height 34
click at [797, 662] on div at bounding box center [809, 674] width 36 height 34
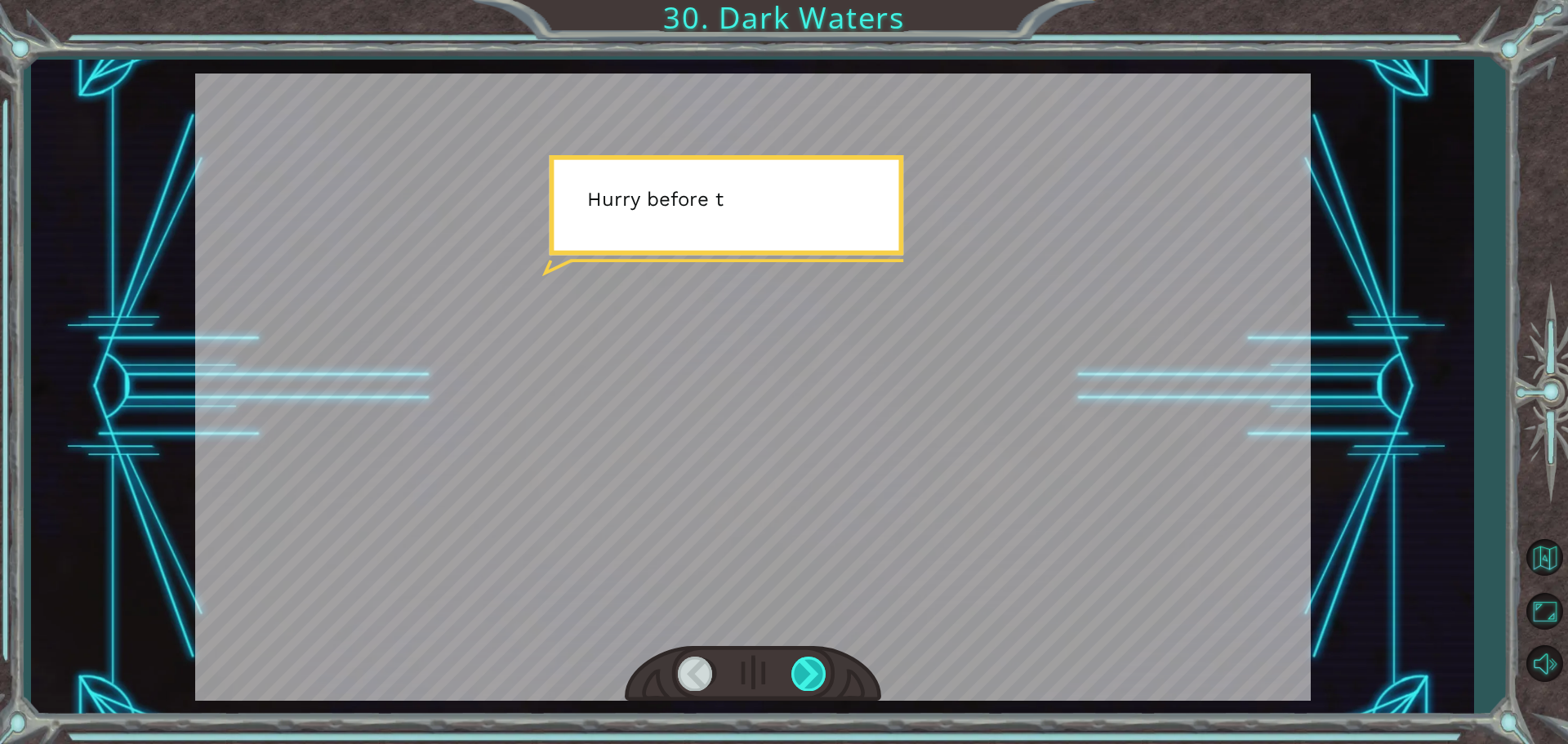
click at [797, 662] on div at bounding box center [809, 674] width 36 height 34
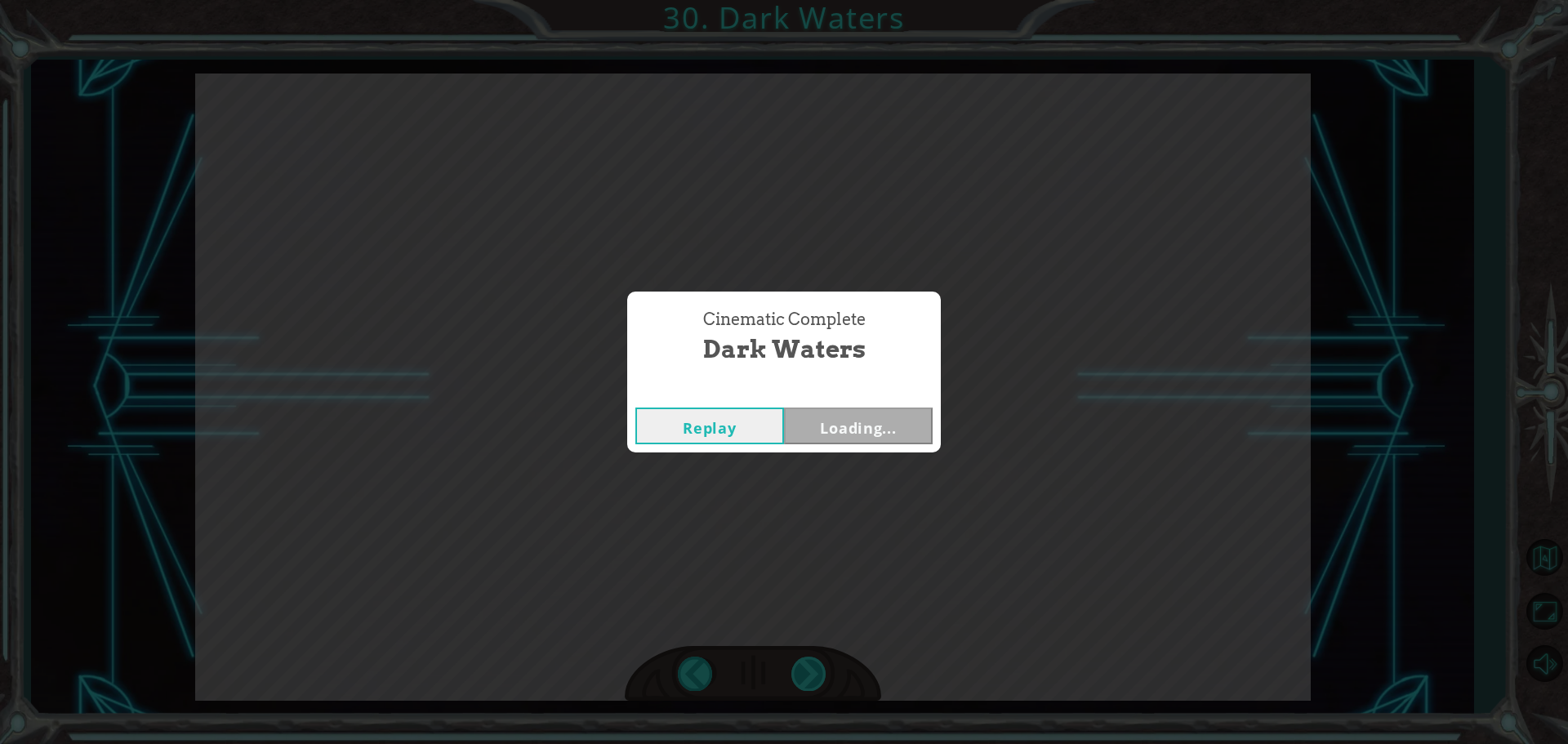
click at [797, 662] on div "Cinematic Complete Dark Waters Replay Loading..." at bounding box center [784, 372] width 1568 height 744
click at [825, 437] on button "Next" at bounding box center [858, 425] width 149 height 37
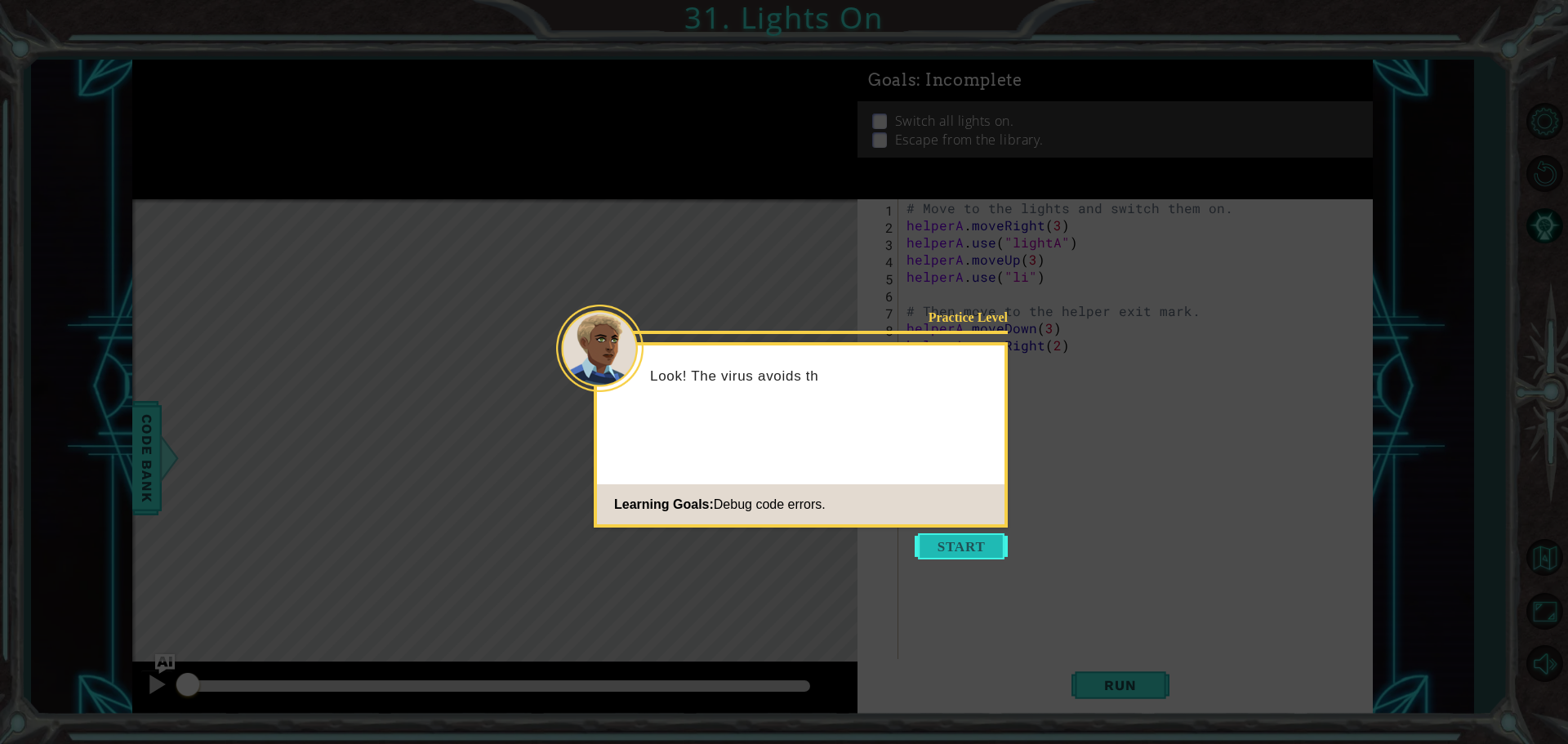
click at [924, 549] on button "Start" at bounding box center [961, 547] width 93 height 26
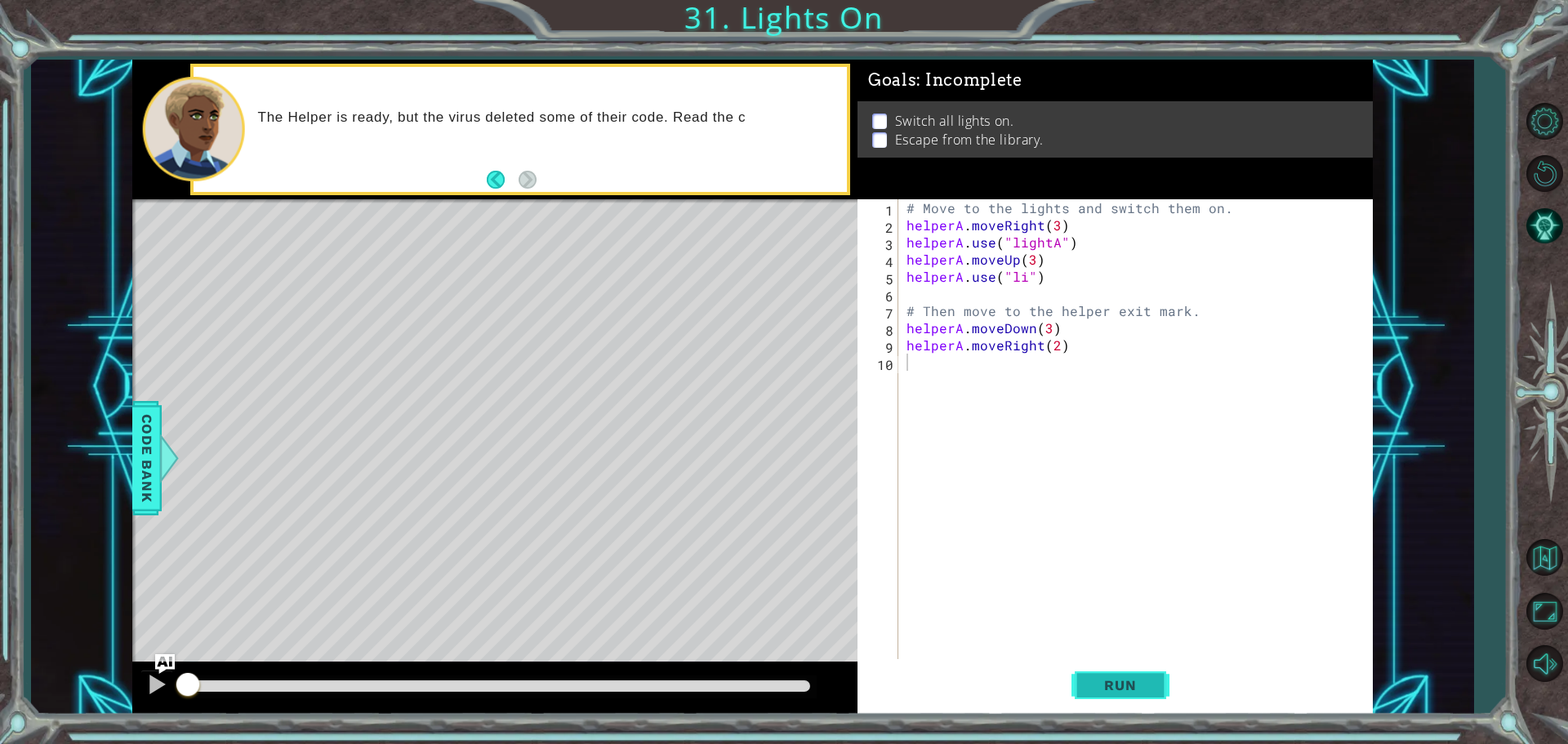
click at [1118, 682] on span "Run" at bounding box center [1119, 685] width 64 height 17
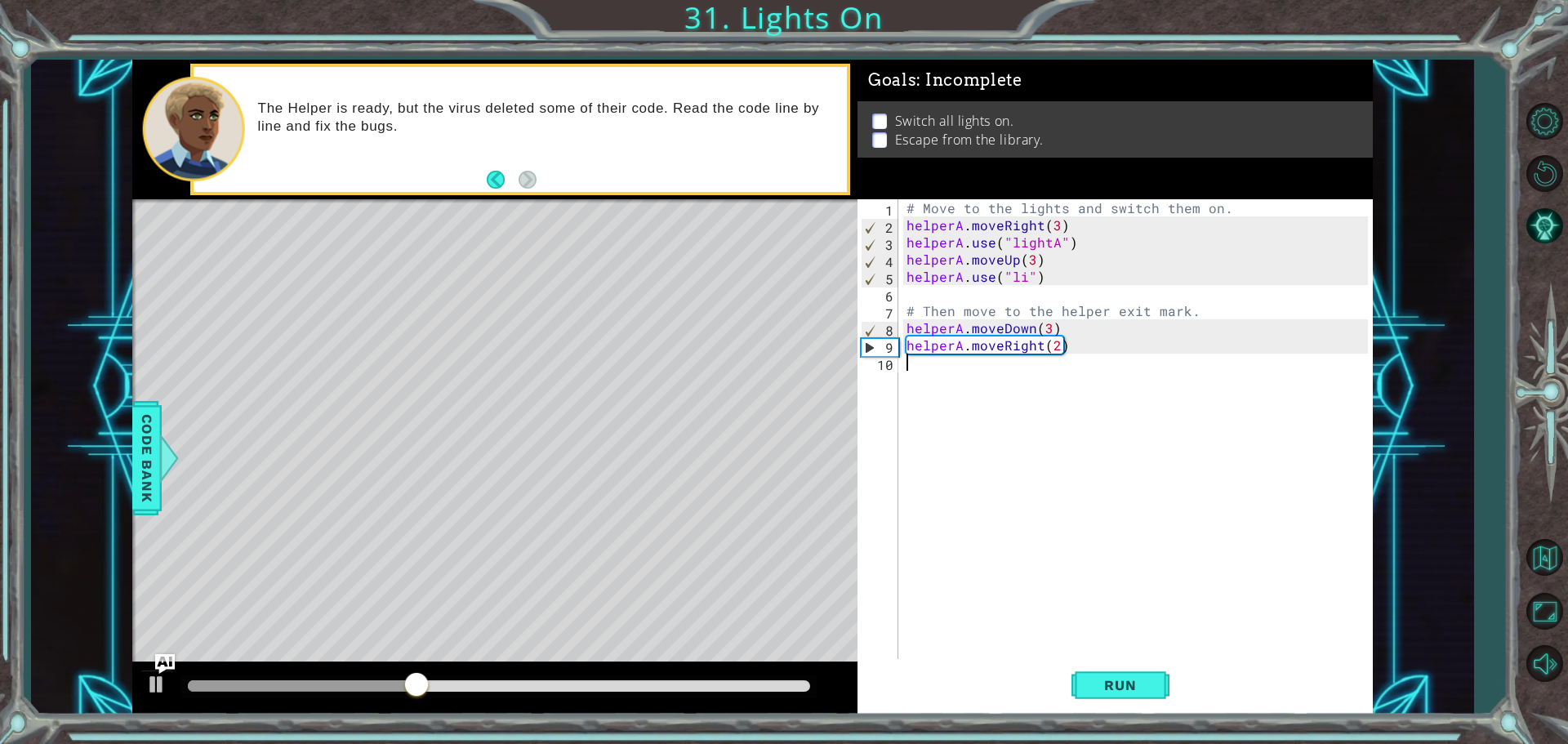
click at [1021, 280] on div "# Move to the lights and switch them on. helperA . moveRight ( 3 ) helperA . us…" at bounding box center [1139, 448] width 472 height 497
type textarea "helperA.use("light")"
